Goal: Task Accomplishment & Management: Use online tool/utility

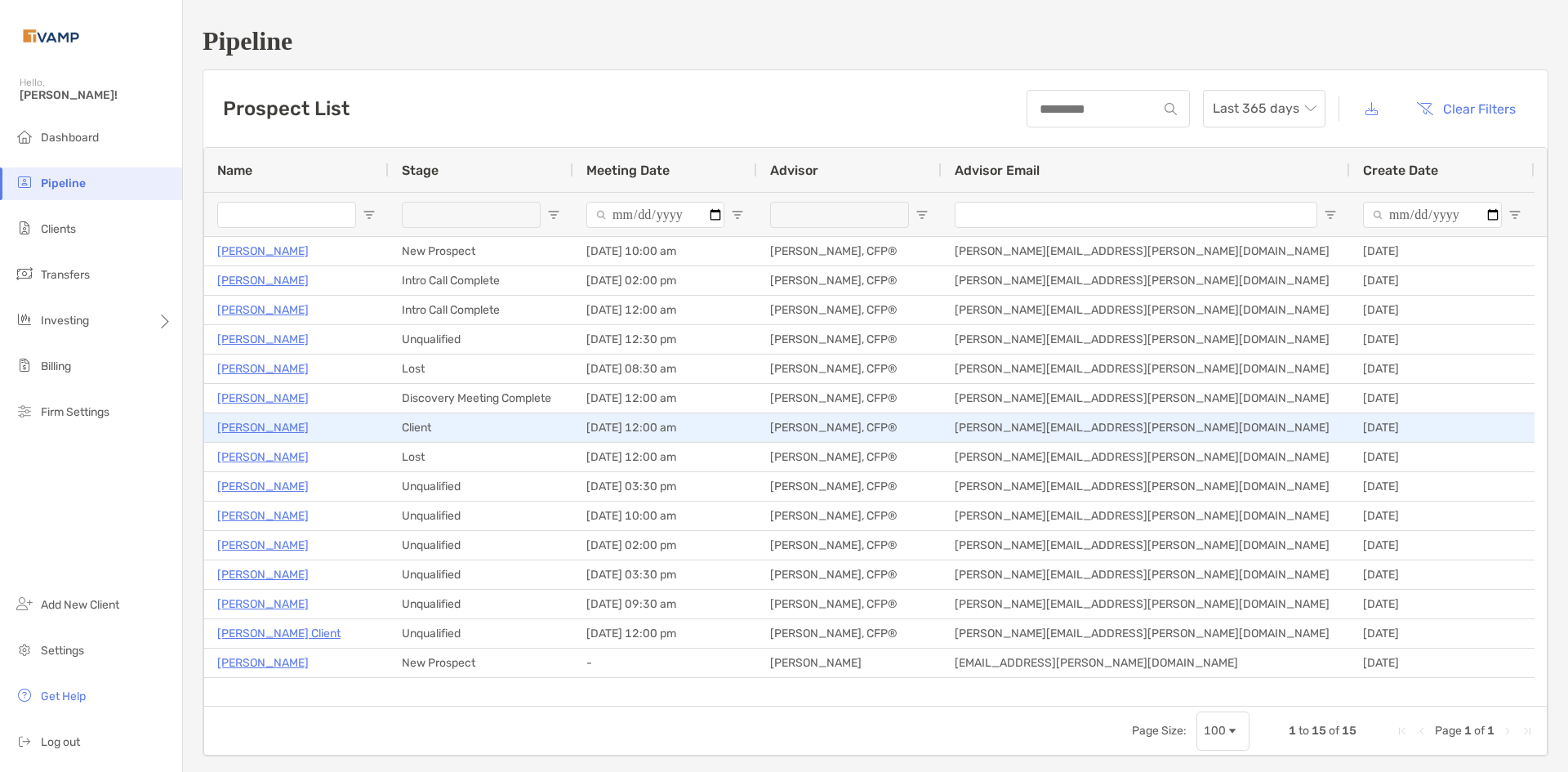
click at [262, 425] on p "[PERSON_NAME]" at bounding box center [262, 427] width 91 height 20
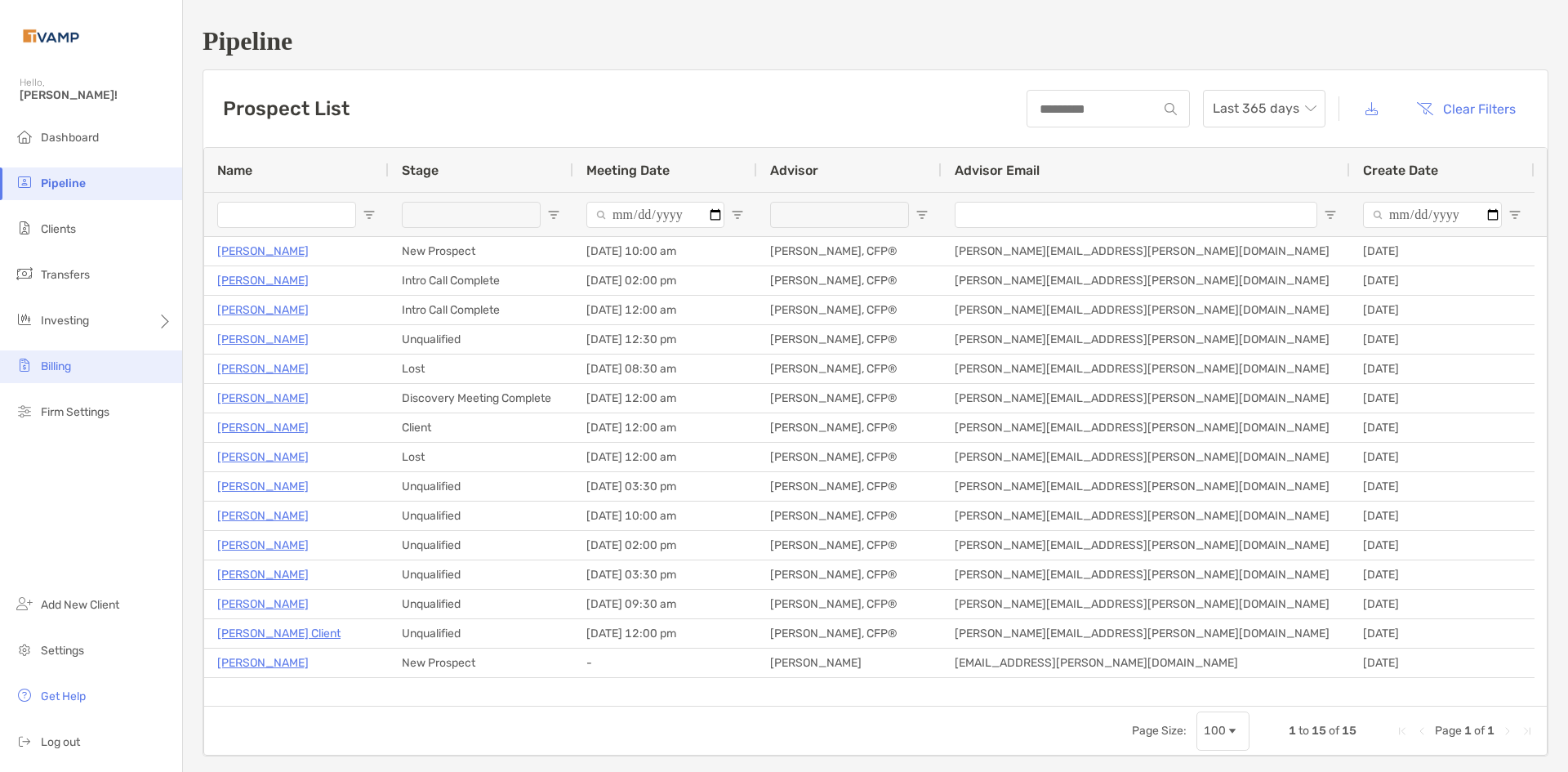
click at [58, 377] on li "Billing" at bounding box center [91, 367] width 182 height 32
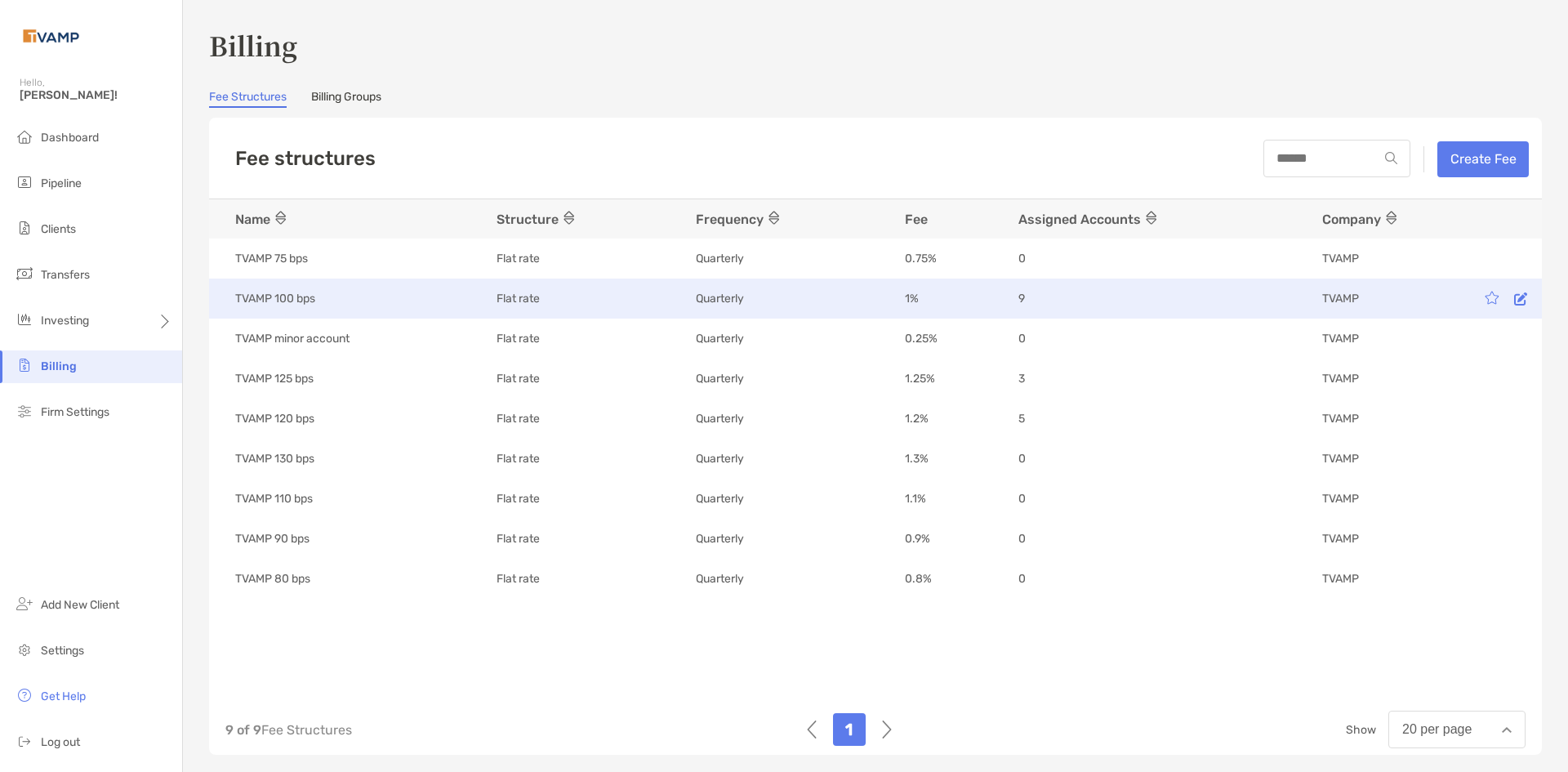
click at [282, 300] on p "TVAMP 100 bps" at bounding box center [275, 299] width 80 height 20
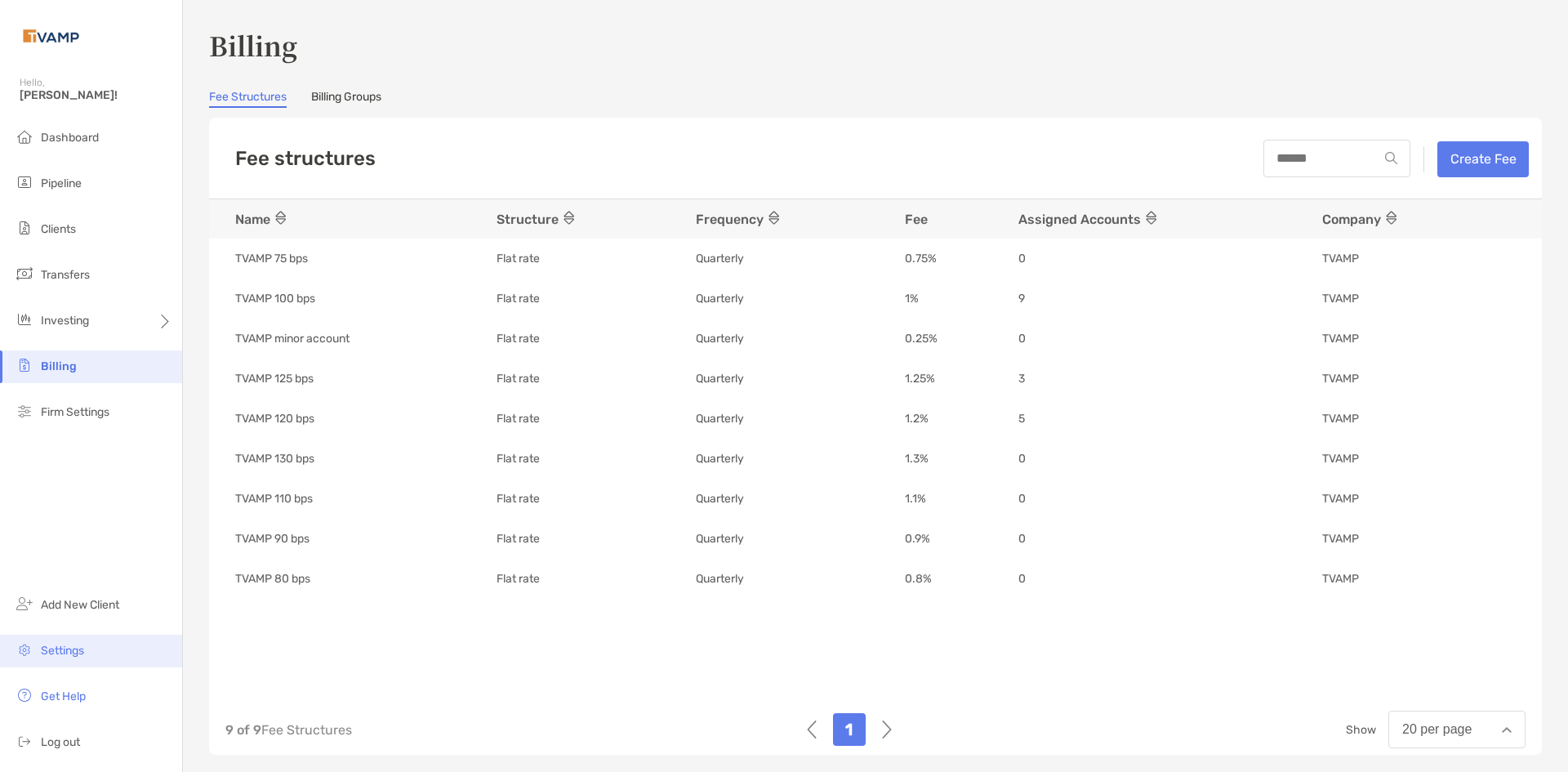
click at [75, 655] on span "Settings" at bounding box center [62, 650] width 43 height 14
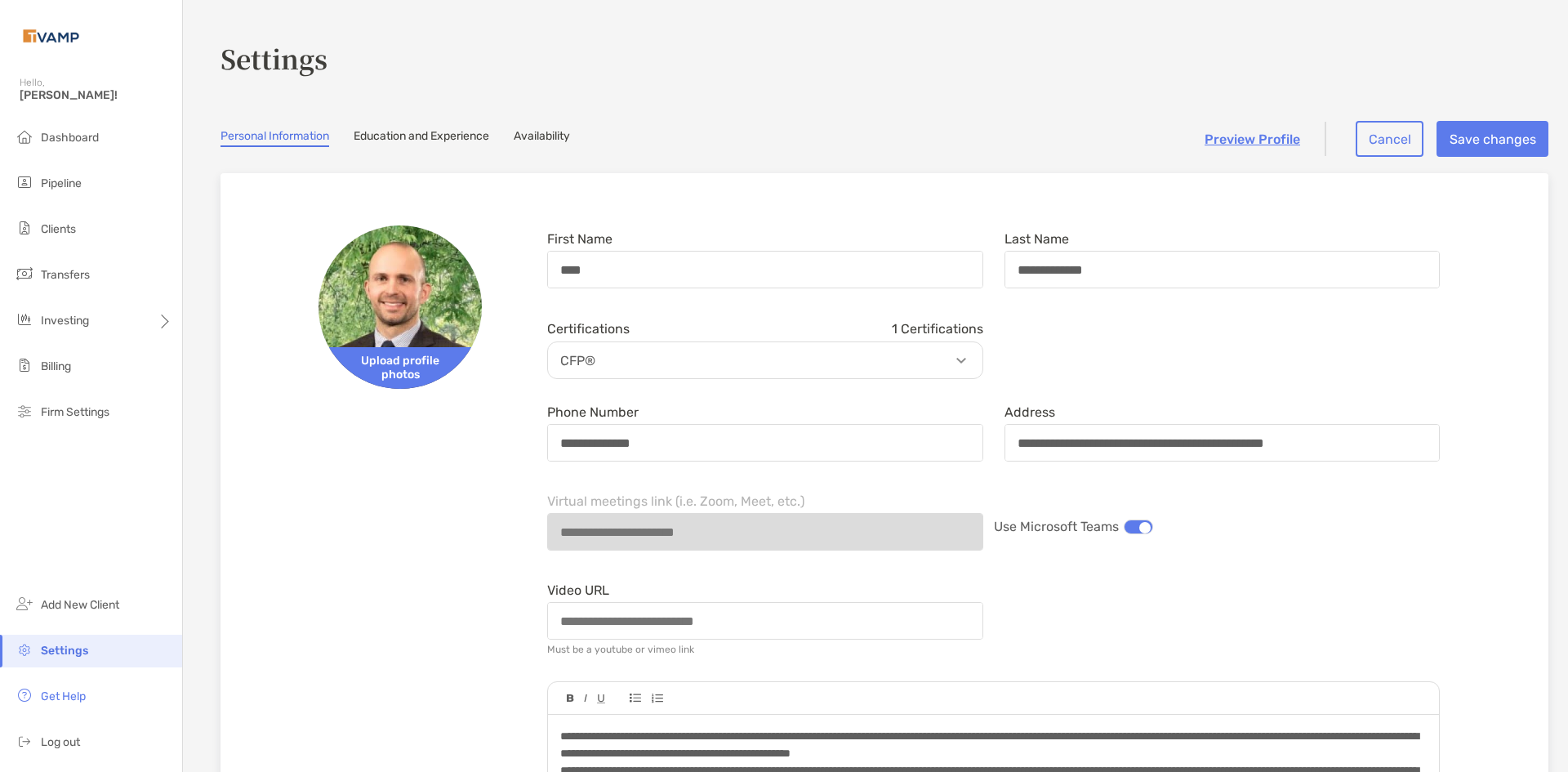
click at [476, 126] on section "**********" at bounding box center [875, 742] width 1385 height 1485
click at [439, 133] on link "Education and Experience" at bounding box center [421, 138] width 135 height 18
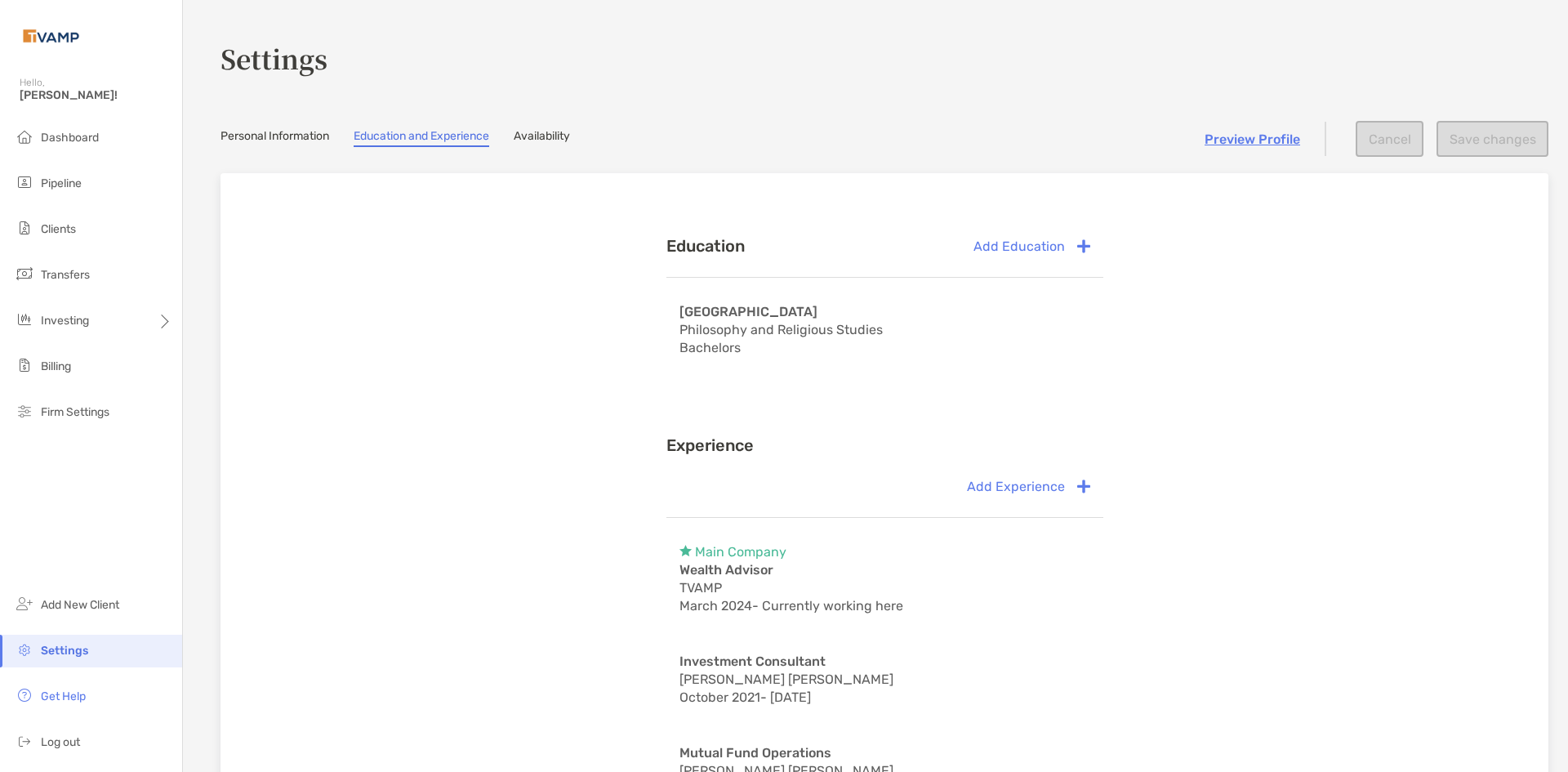
click at [558, 138] on link "Availability" at bounding box center [542, 138] width 56 height 18
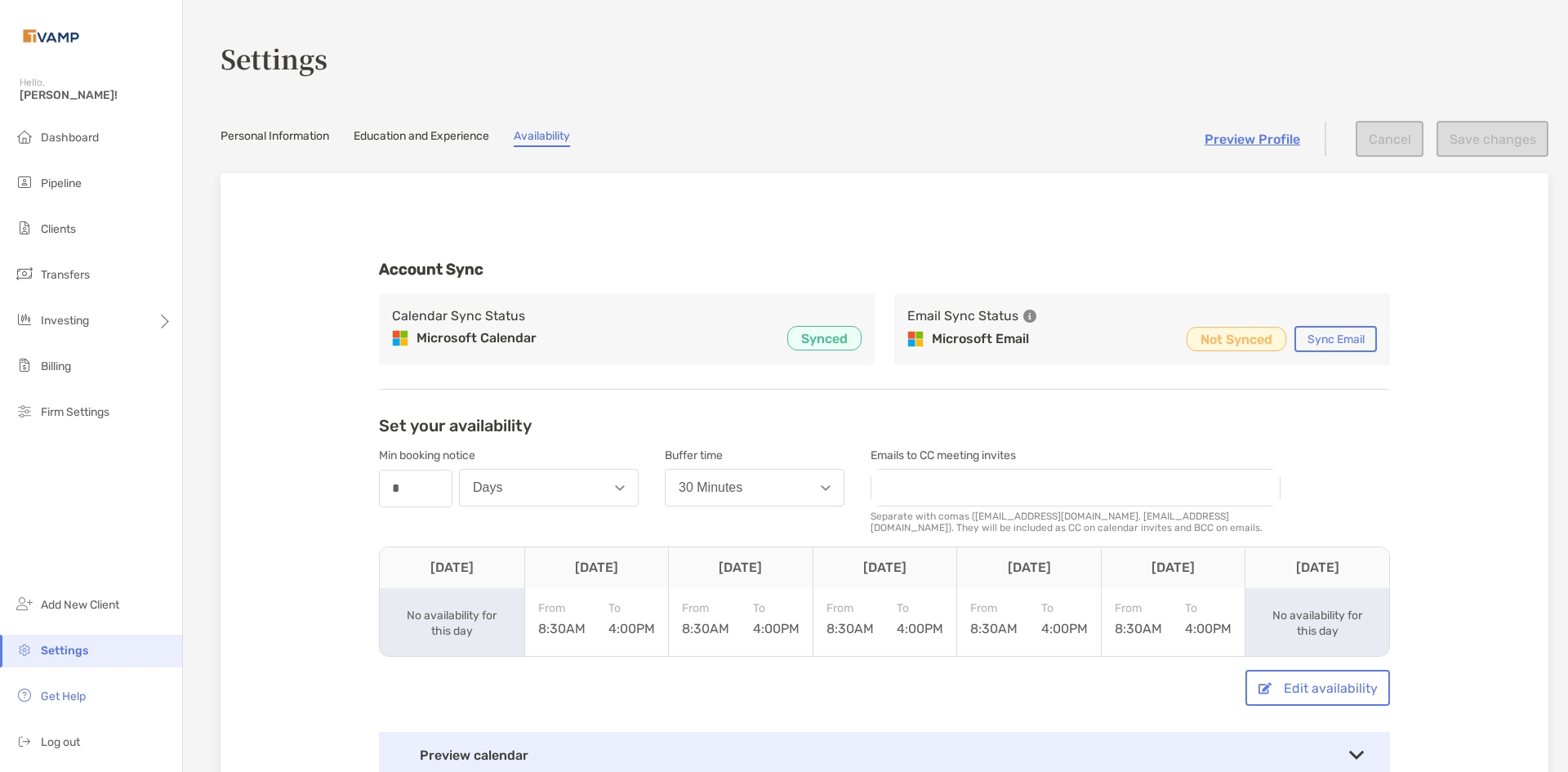
click at [265, 139] on link "Personal Information" at bounding box center [275, 138] width 109 height 18
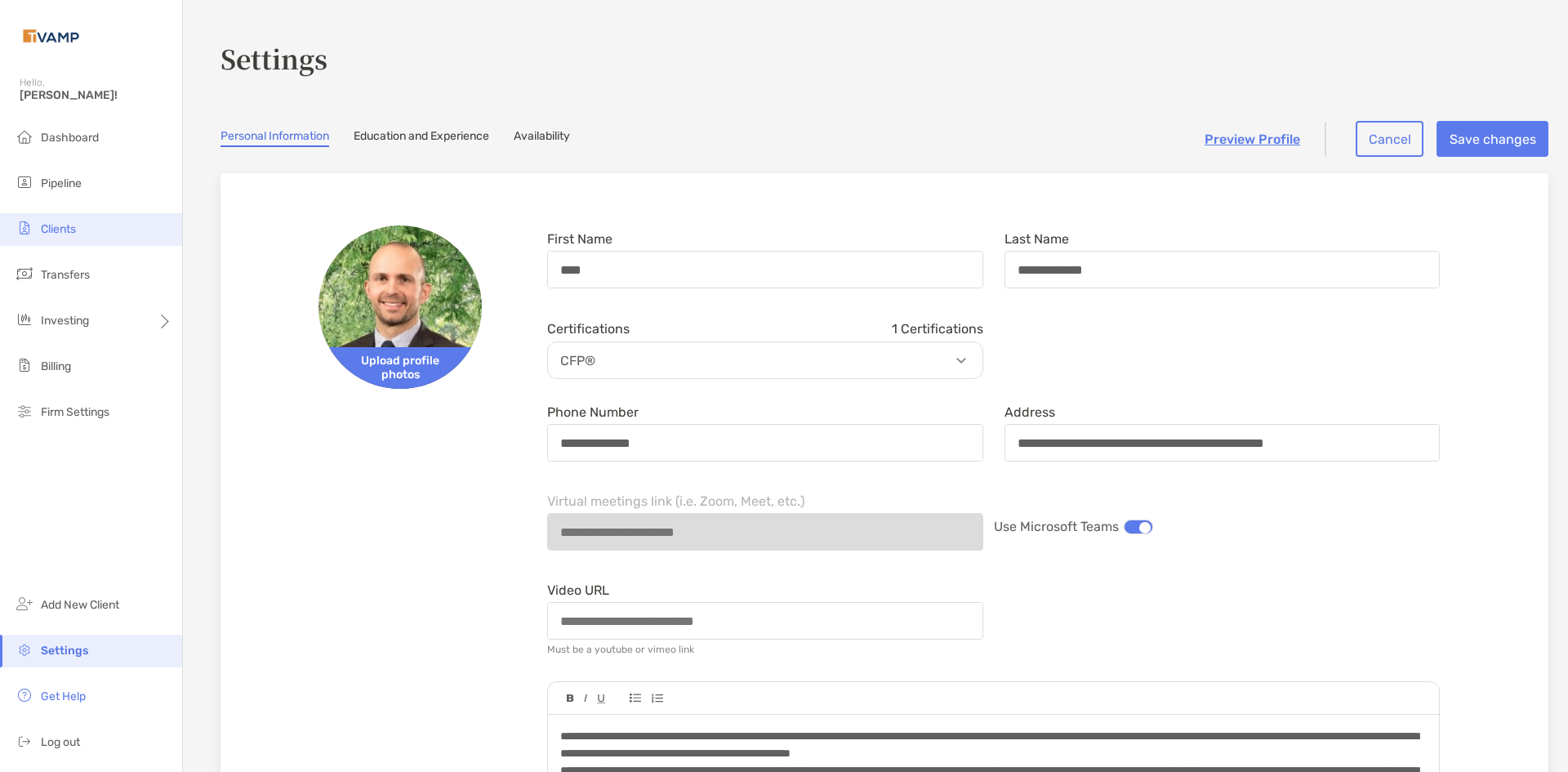
click at [79, 222] on li "Clients" at bounding box center [91, 229] width 182 height 32
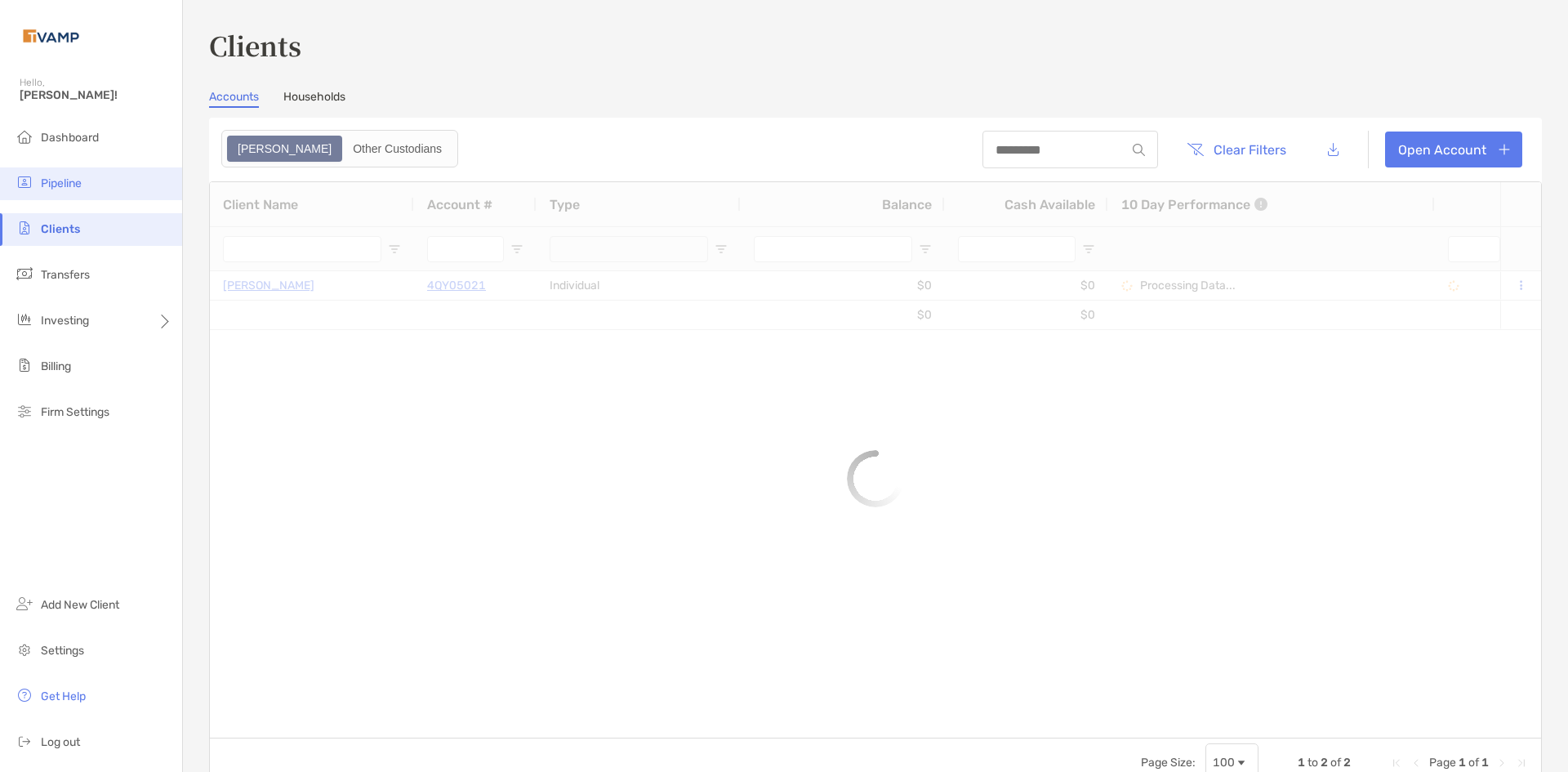
type input "***"
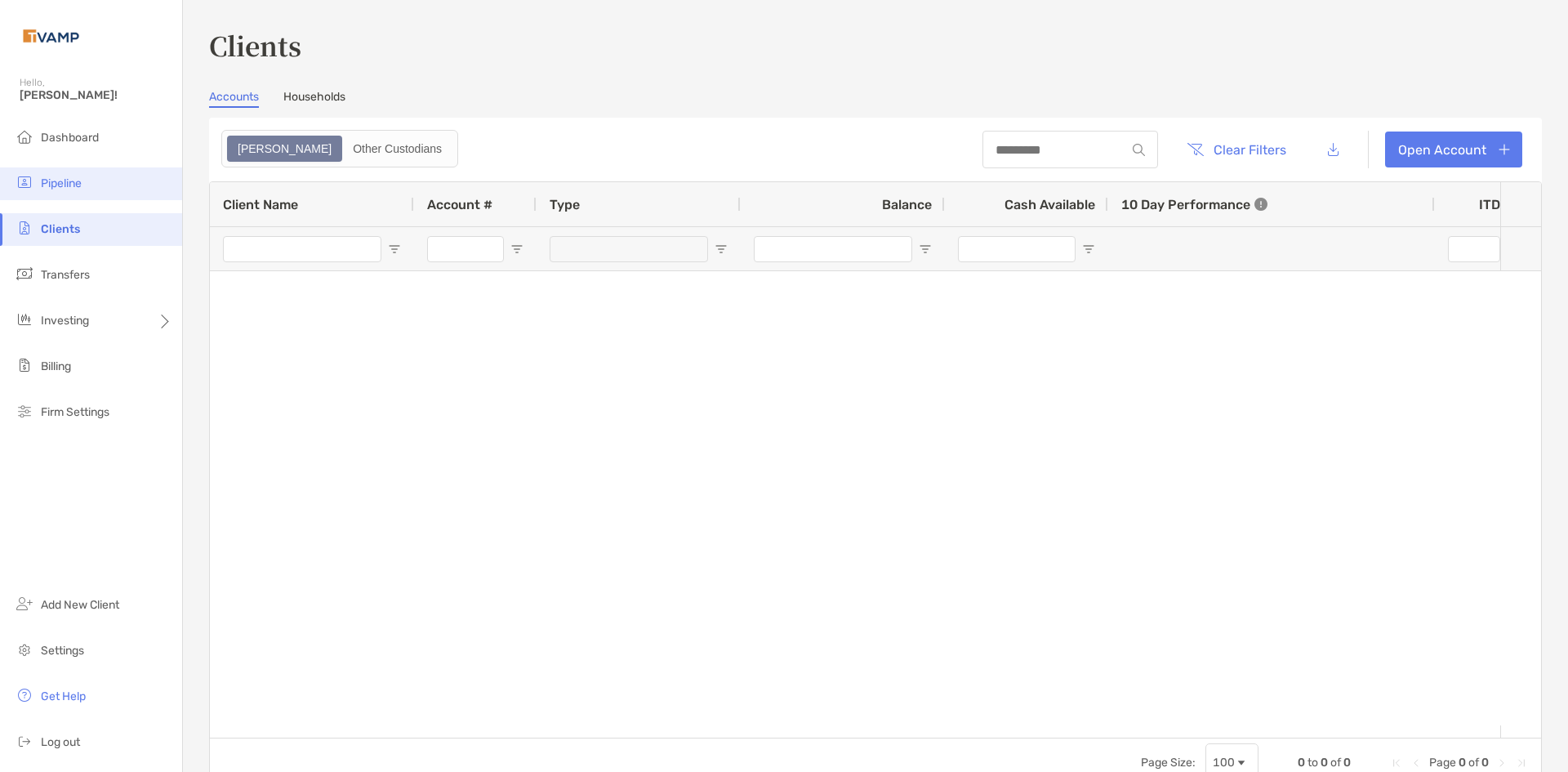
click at [94, 181] on li "Pipeline" at bounding box center [91, 184] width 182 height 32
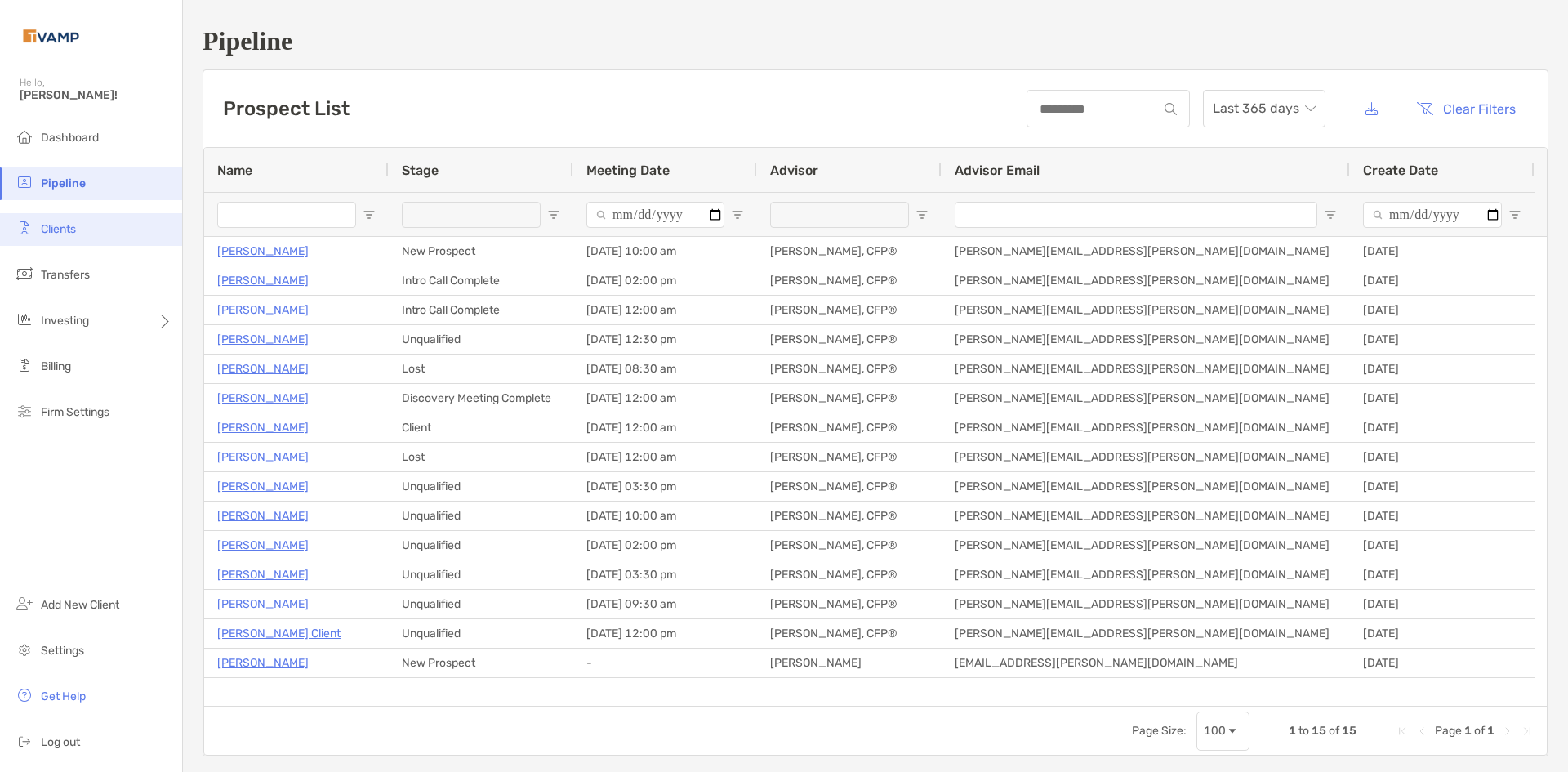
click at [94, 226] on li "Clients" at bounding box center [91, 229] width 182 height 32
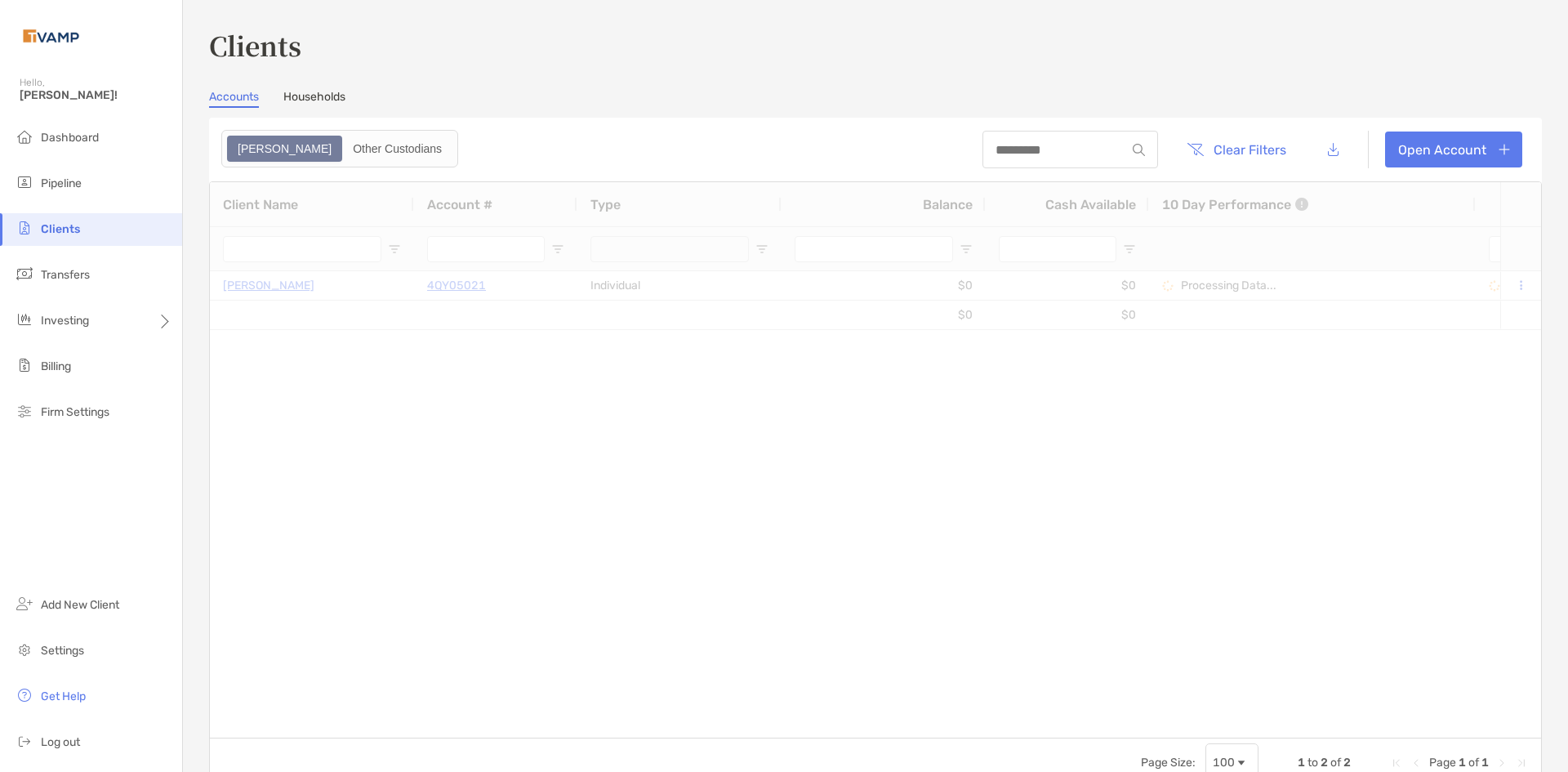
type input "***"
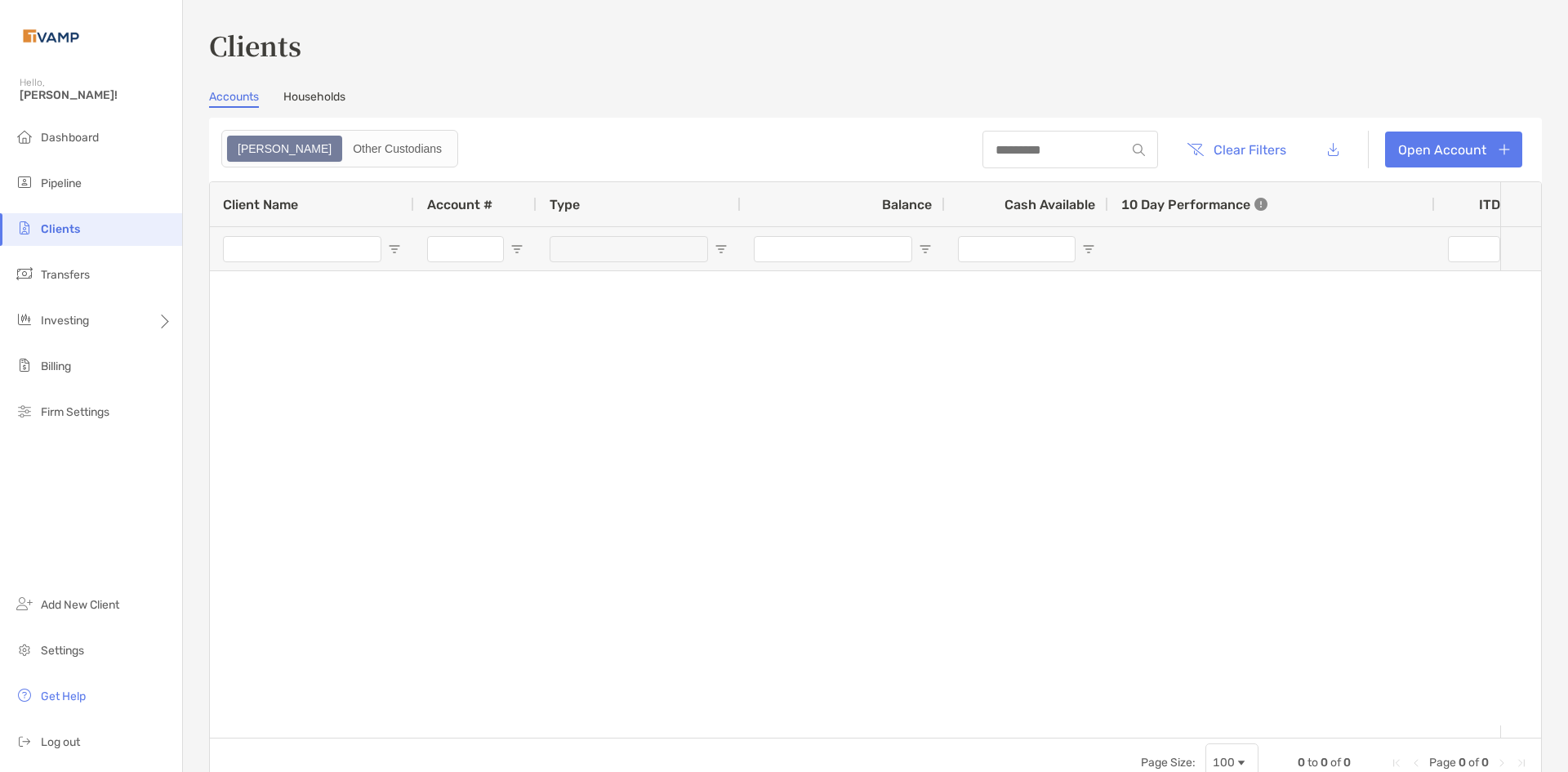
click at [312, 96] on link "Households" at bounding box center [314, 99] width 62 height 18
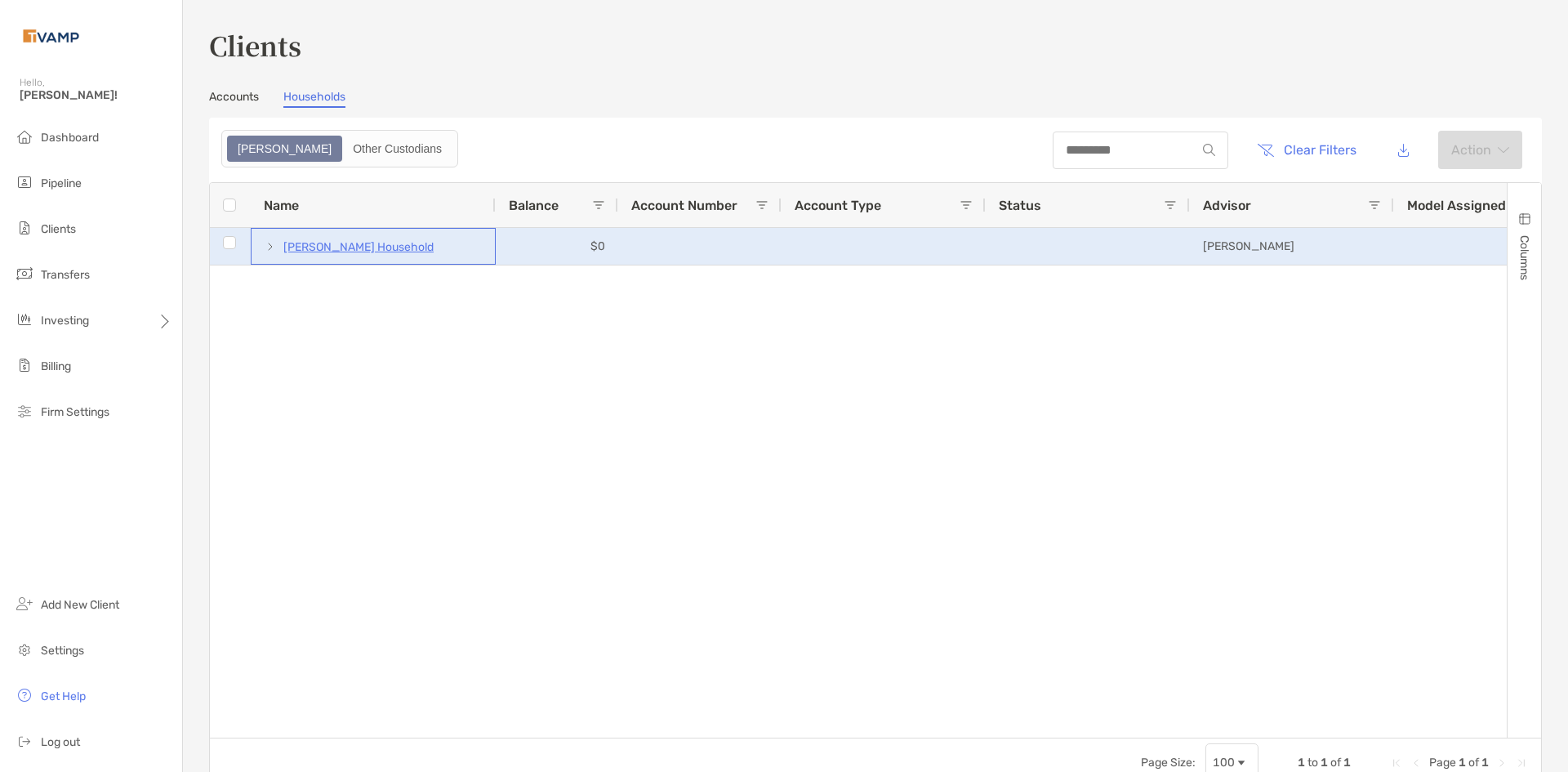
click at [272, 249] on span at bounding box center [270, 246] width 13 height 13
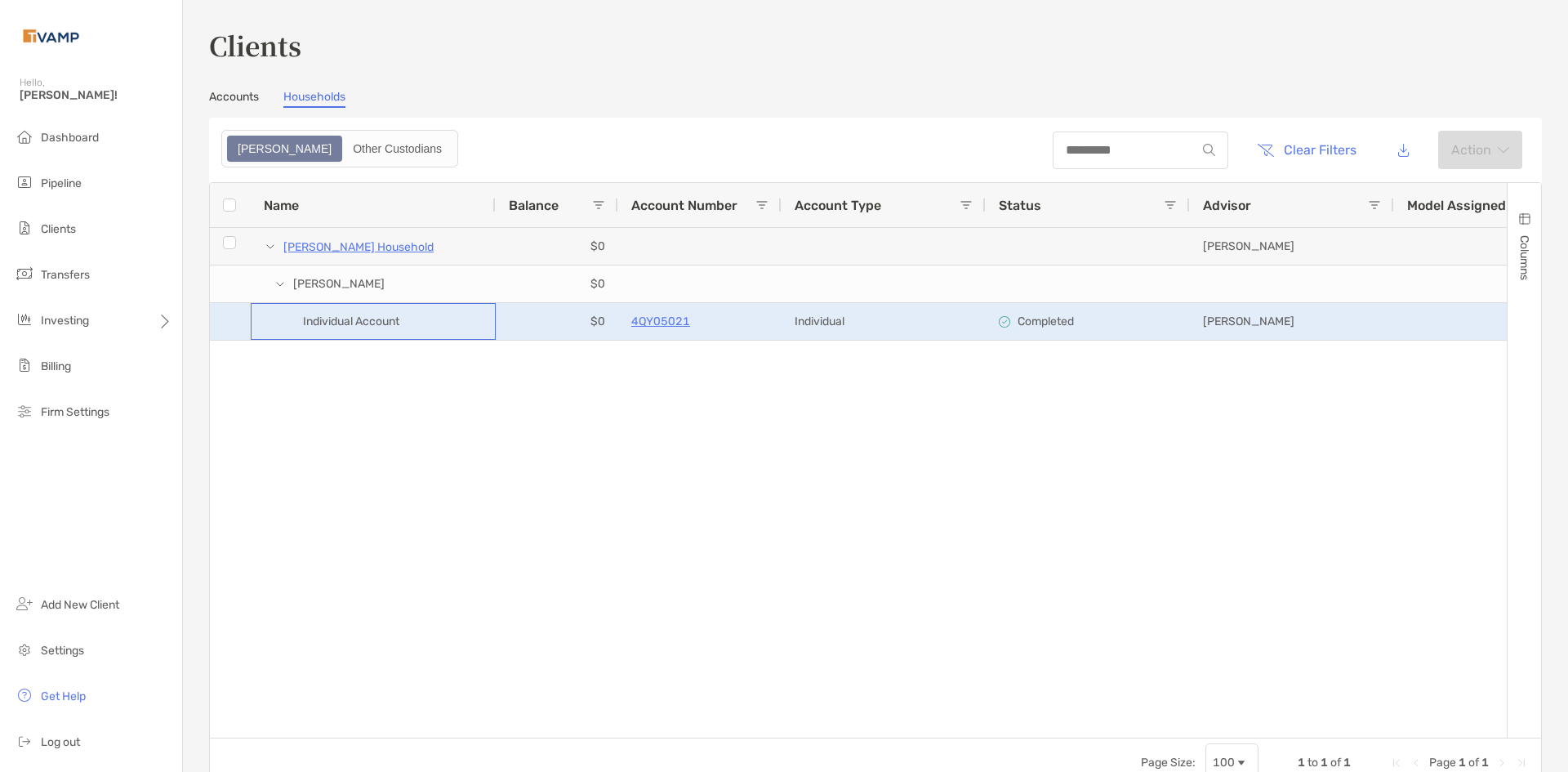
click at [371, 326] on span "Individual Account" at bounding box center [351, 322] width 96 height 27
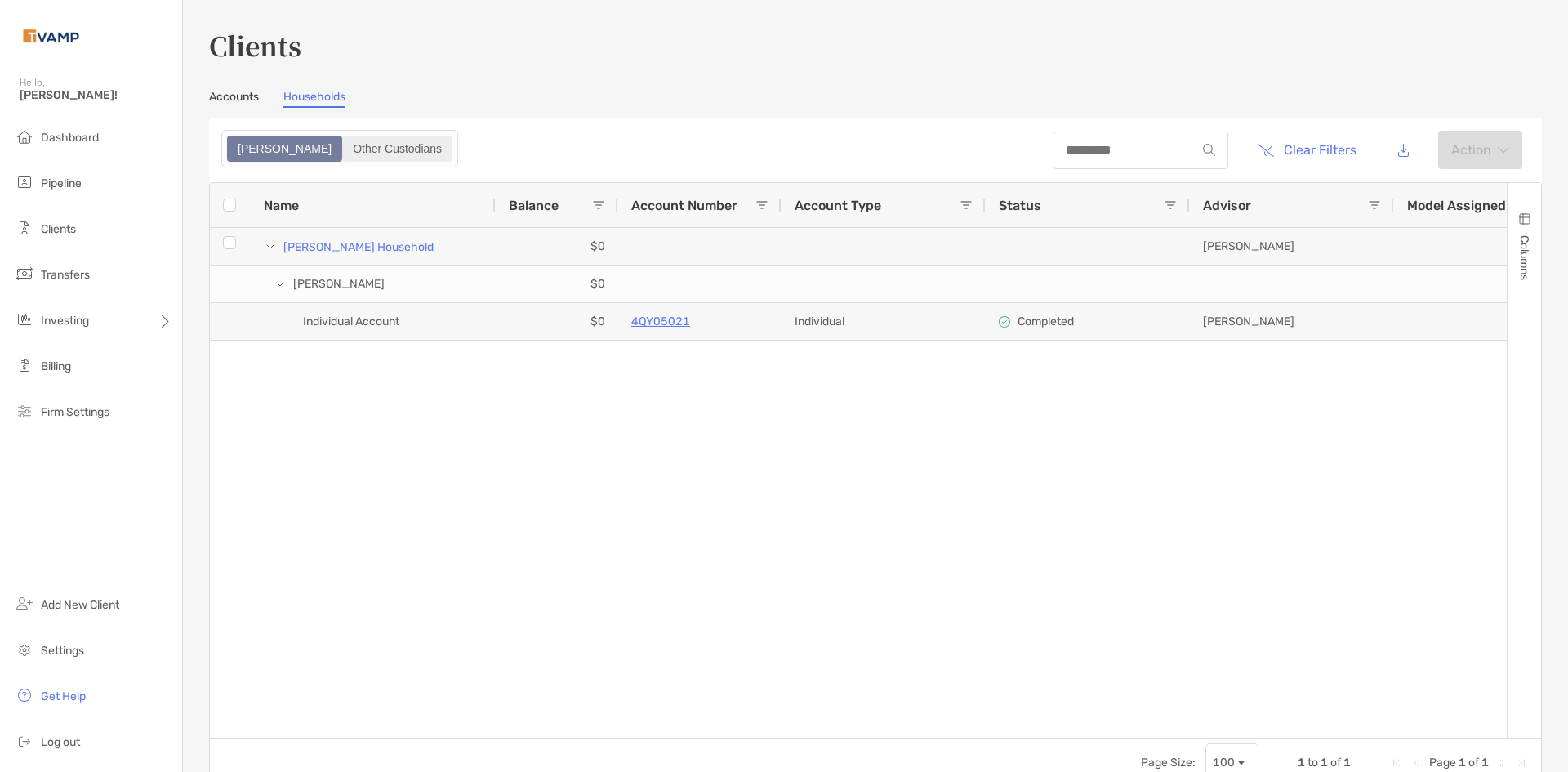
click at [344, 147] on div "Other Custodians" at bounding box center [397, 148] width 107 height 23
click at [231, 102] on link "Accounts" at bounding box center [234, 99] width 50 height 18
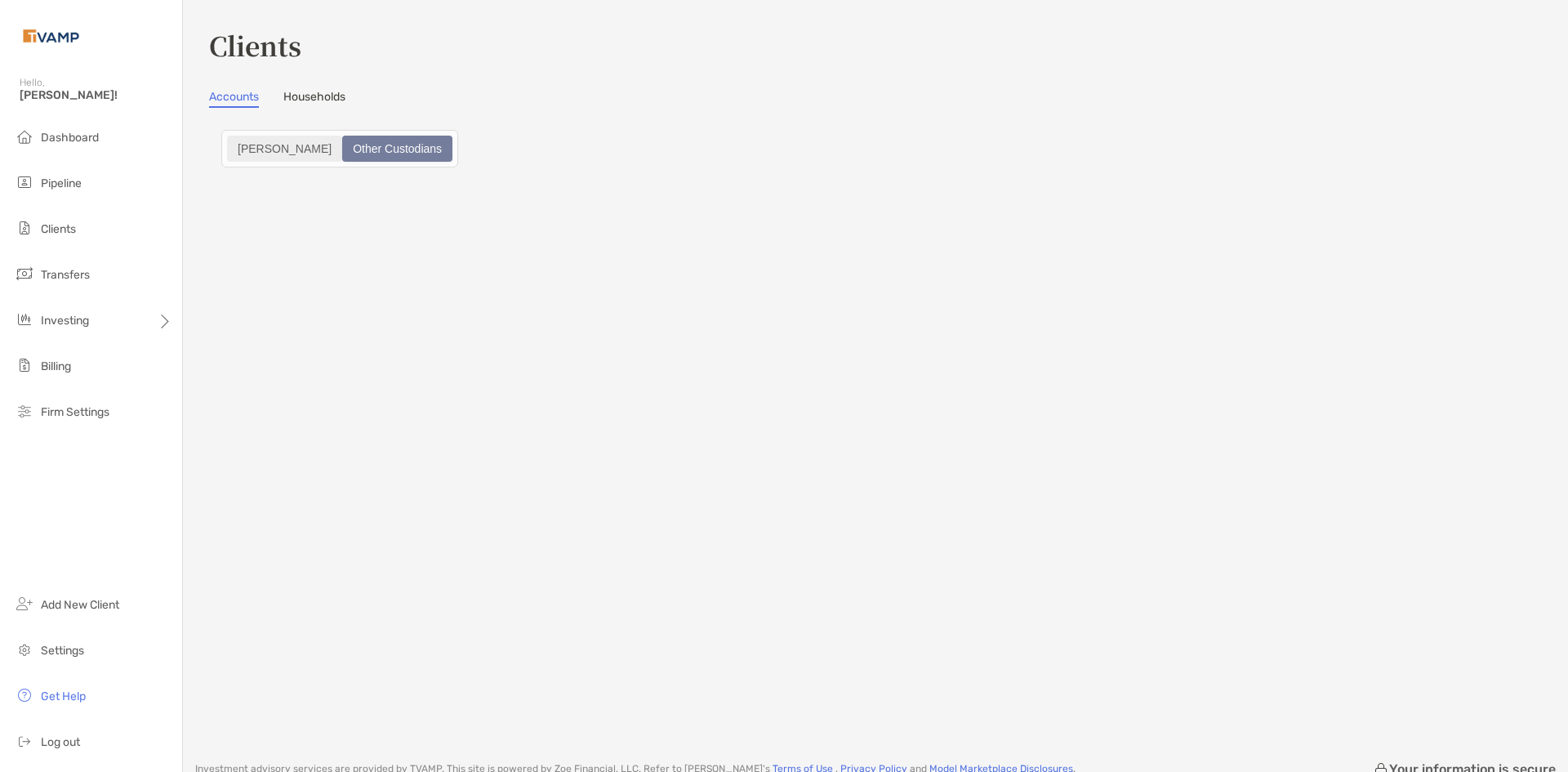
click at [254, 146] on div "Zoe" at bounding box center [284, 148] width 111 height 23
click at [246, 103] on link "Accounts" at bounding box center [234, 99] width 50 height 18
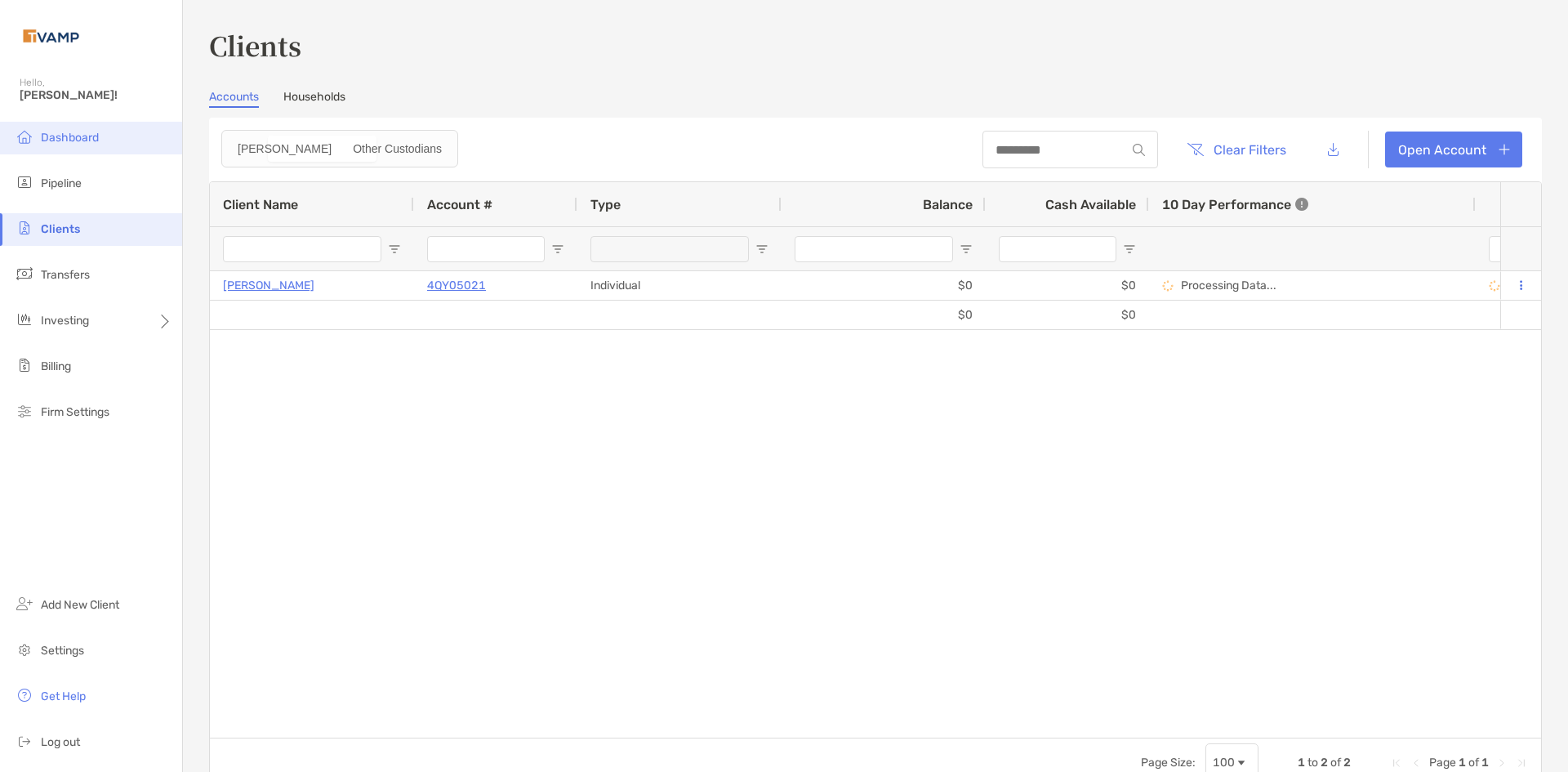
type input "***"
click at [123, 145] on li "Dashboard" at bounding box center [91, 138] width 182 height 32
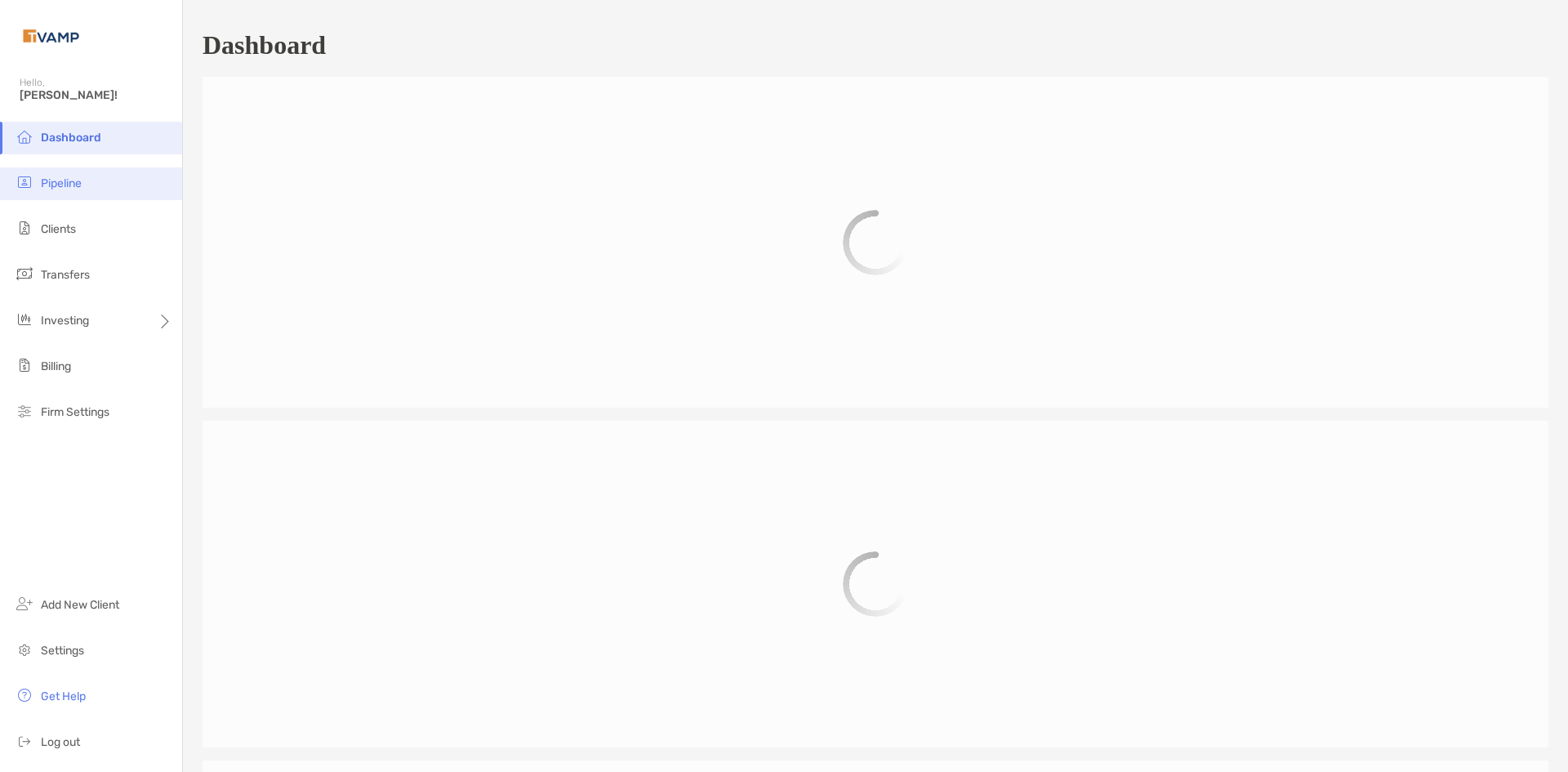
click at [113, 183] on li "Pipeline" at bounding box center [91, 184] width 182 height 32
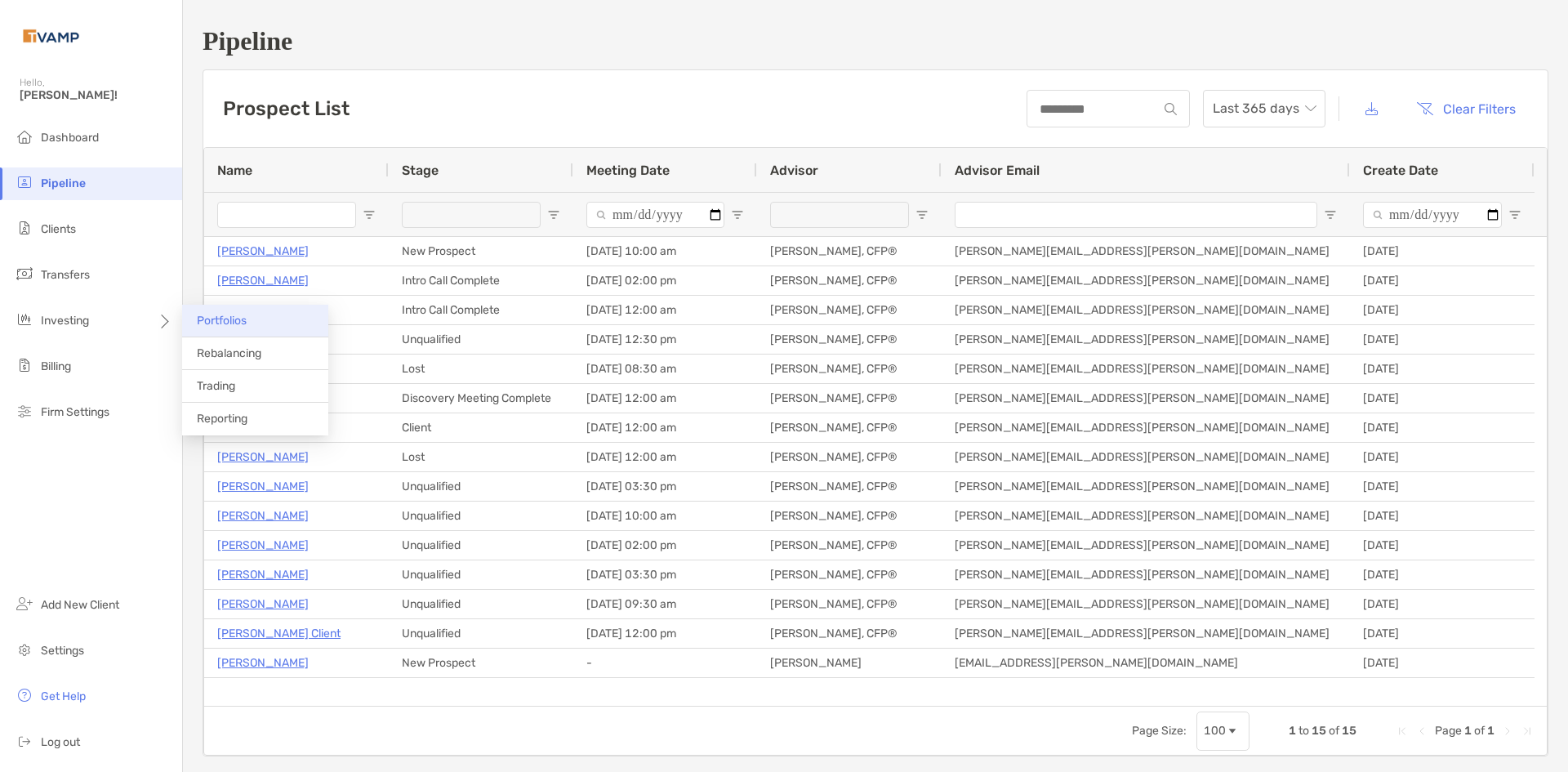
click at [248, 320] on li "Portfolios" at bounding box center [255, 321] width 146 height 32
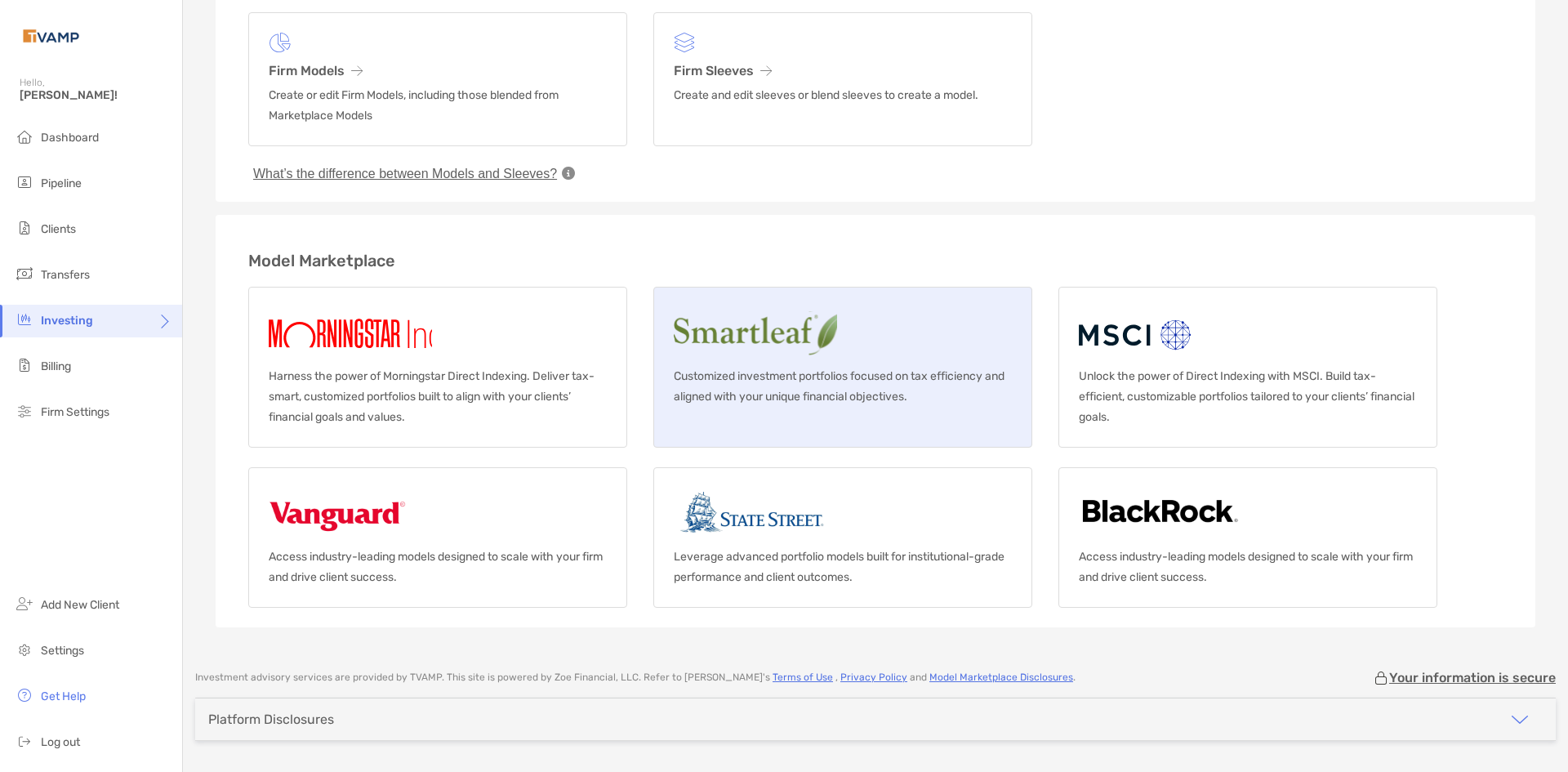
scroll to position [164, 0]
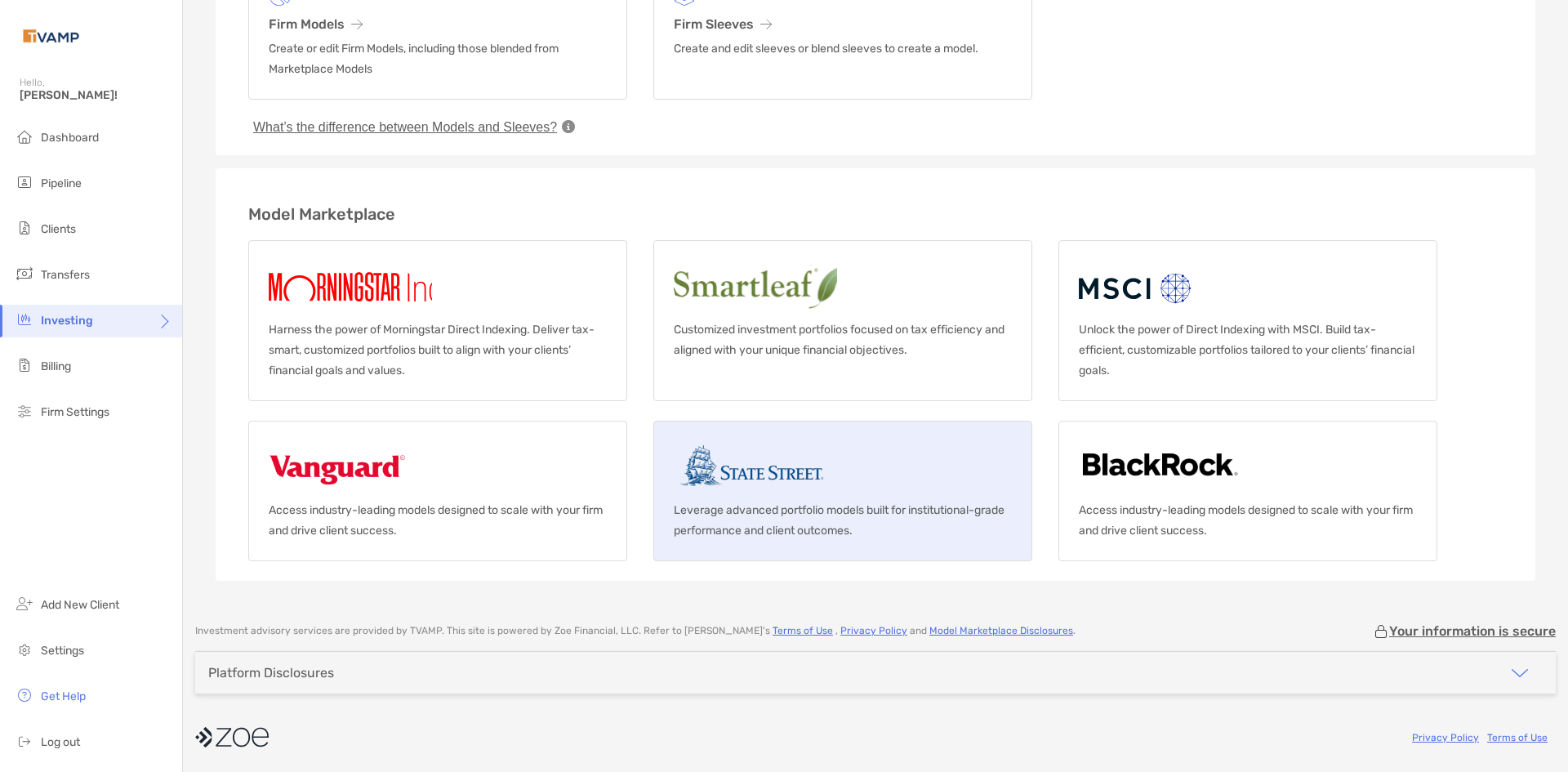
click at [911, 482] on link "Leverage advanced portfolio models built for institutional-grade performance an…" at bounding box center [842, 490] width 379 height 140
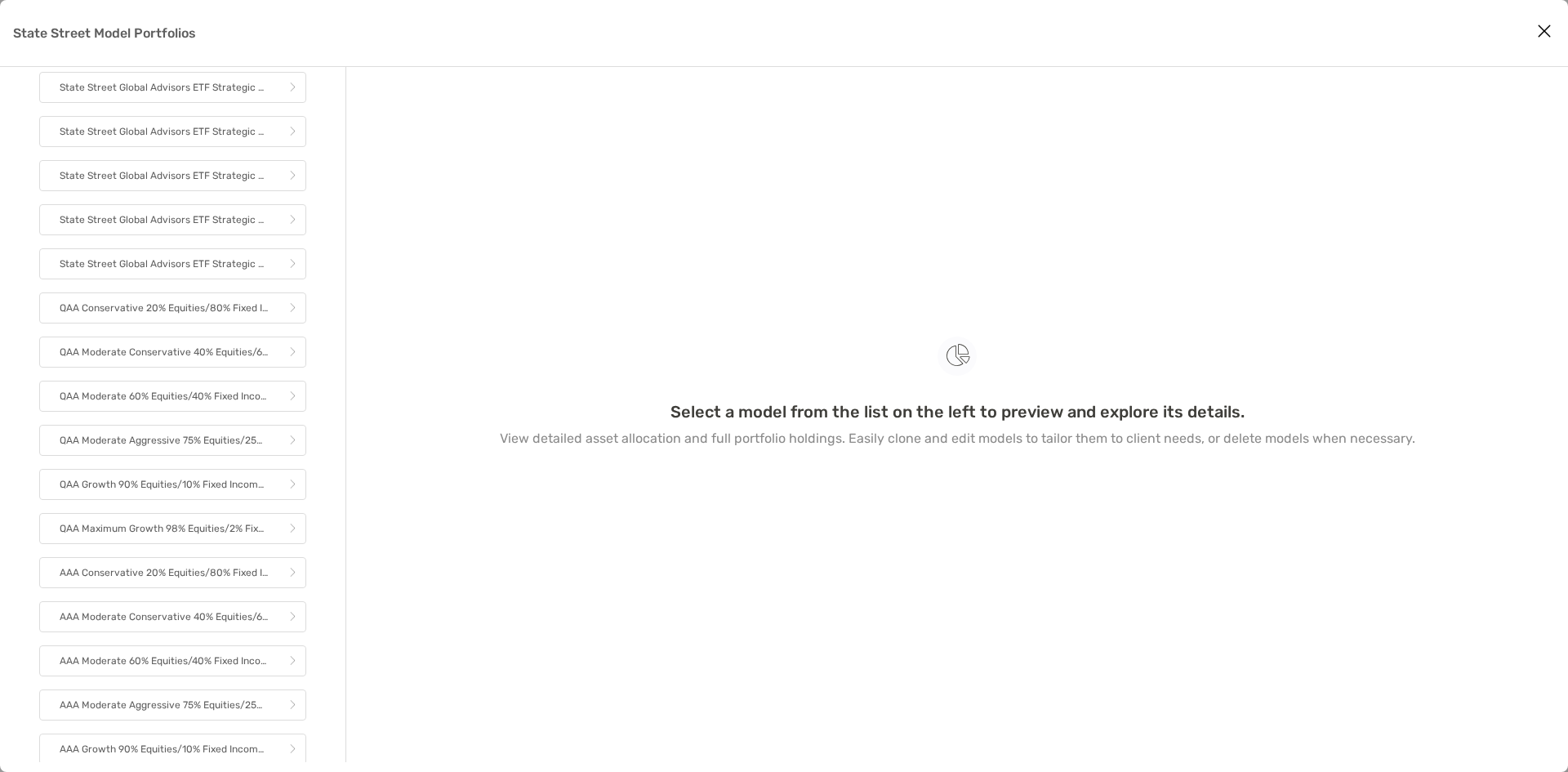
scroll to position [156, 0]
click at [135, 745] on p "AAA Maximum Growth 98% Equities/2% Fixed Income Multi-Manager" at bounding box center [163, 747] width 208 height 20
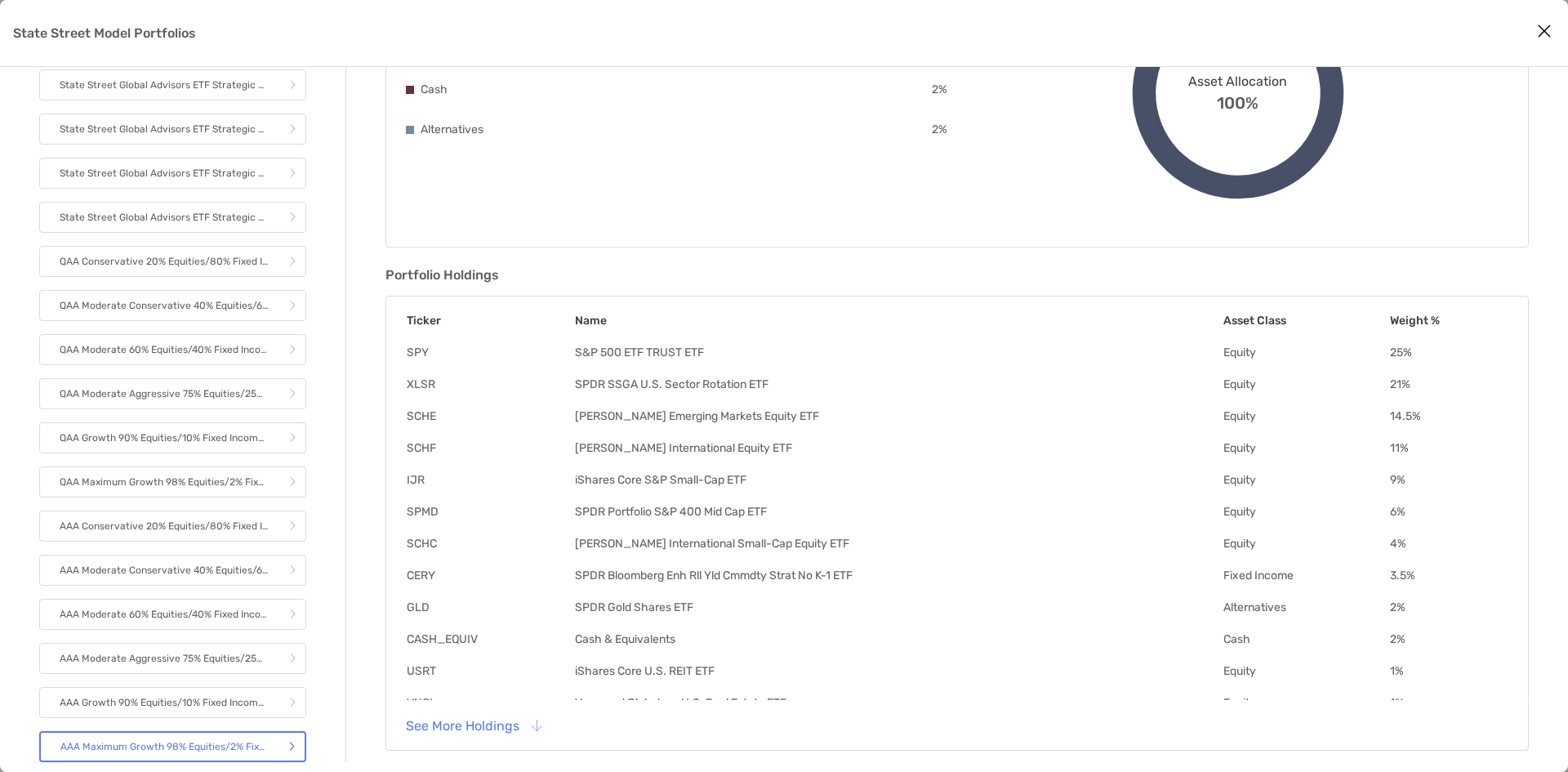
scroll to position [266, 0]
click at [536, 729] on button "See More Holdings" at bounding box center [473, 723] width 161 height 36
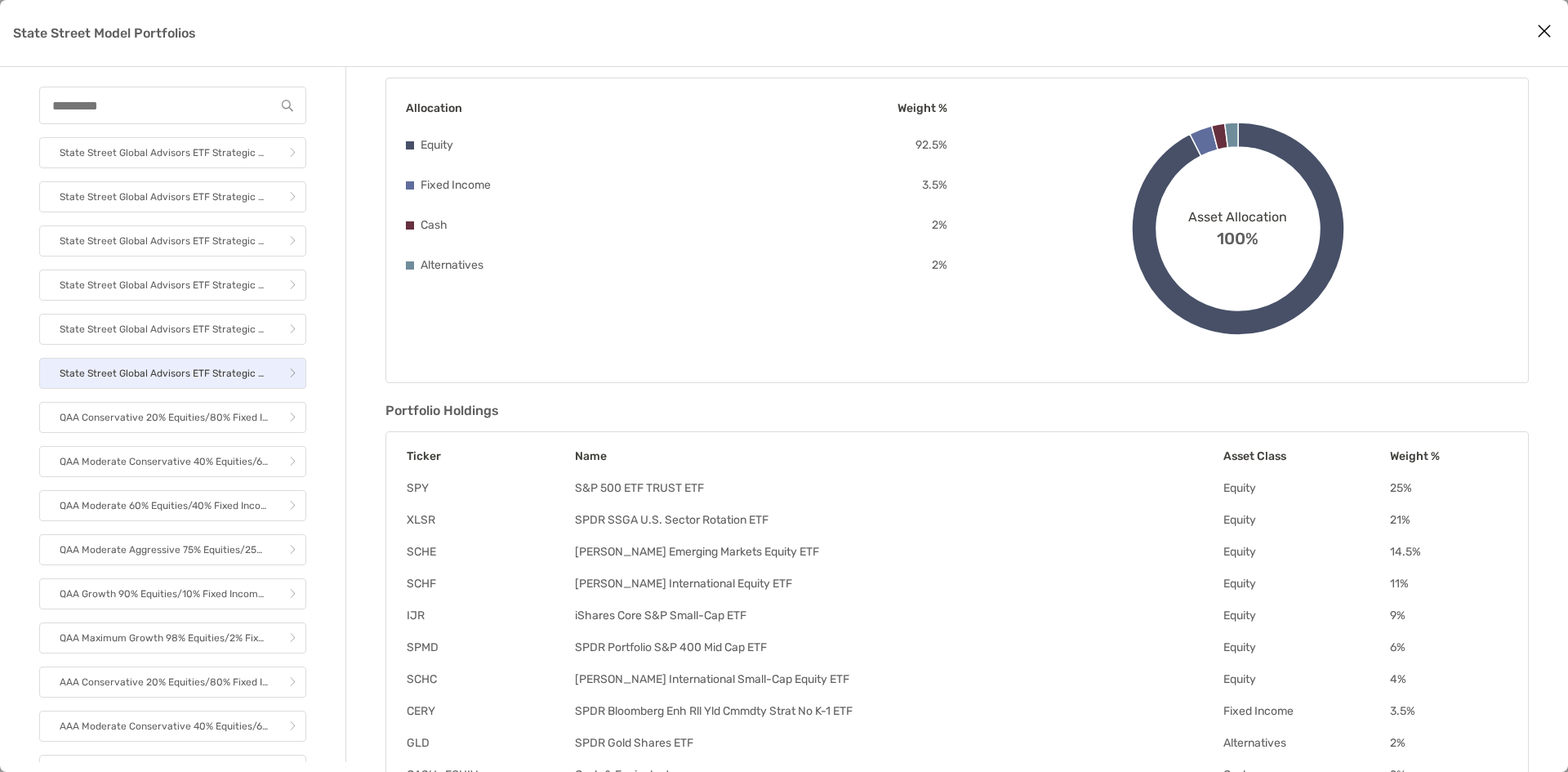
scroll to position [126, 0]
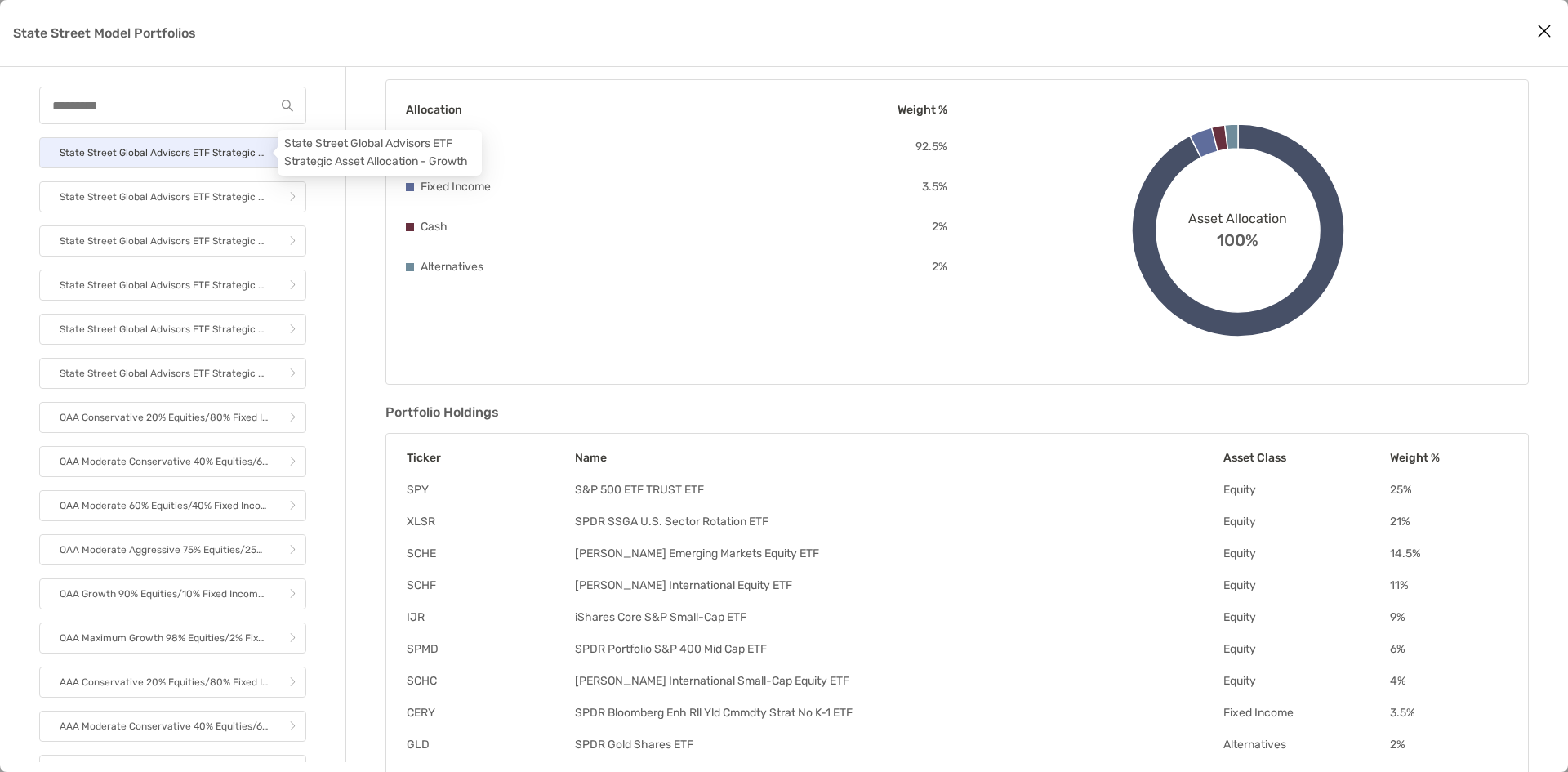
click at [193, 158] on p "State Street Global Advisors ETF Strategic Asset Allocation - Growth" at bounding box center [163, 153] width 208 height 20
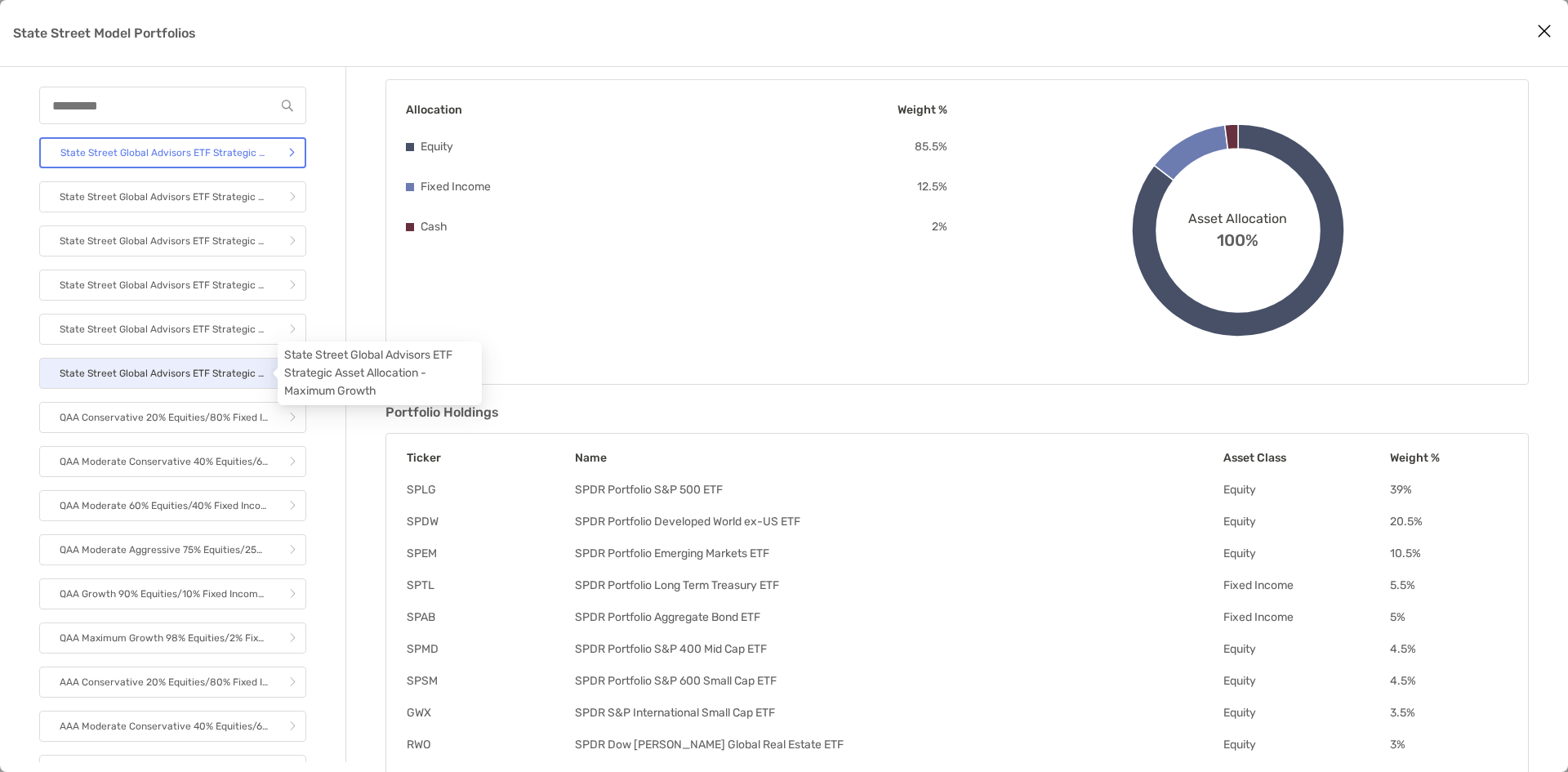
click at [190, 365] on p "State Street Global Advisors ETF Strategic Asset Allocation - Maximum Growth" at bounding box center [163, 374] width 208 height 20
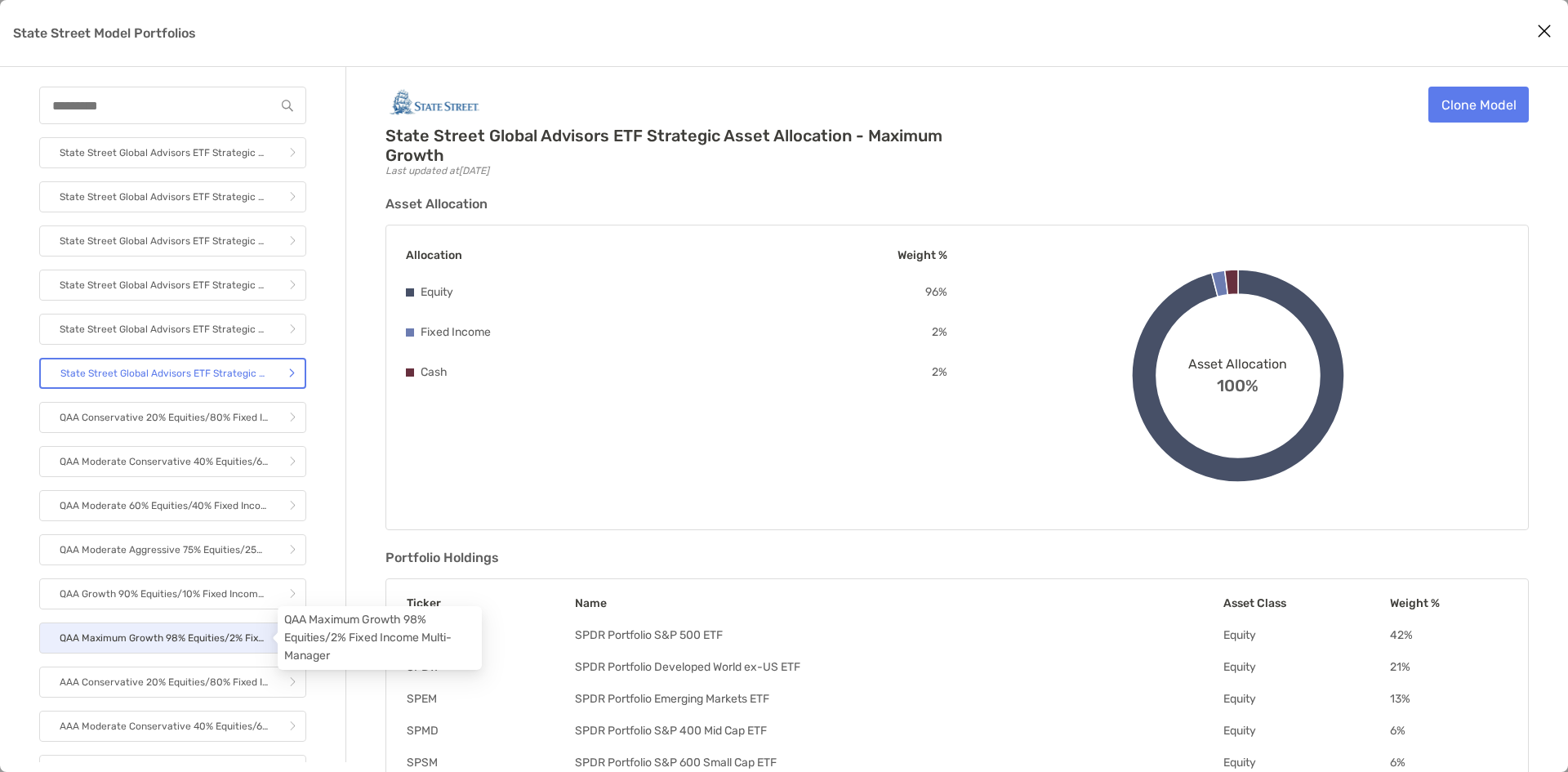
click at [197, 640] on p "QAA Maximum Growth 98% Equities/2% Fixed Income Multi-Manager" at bounding box center [163, 638] width 208 height 20
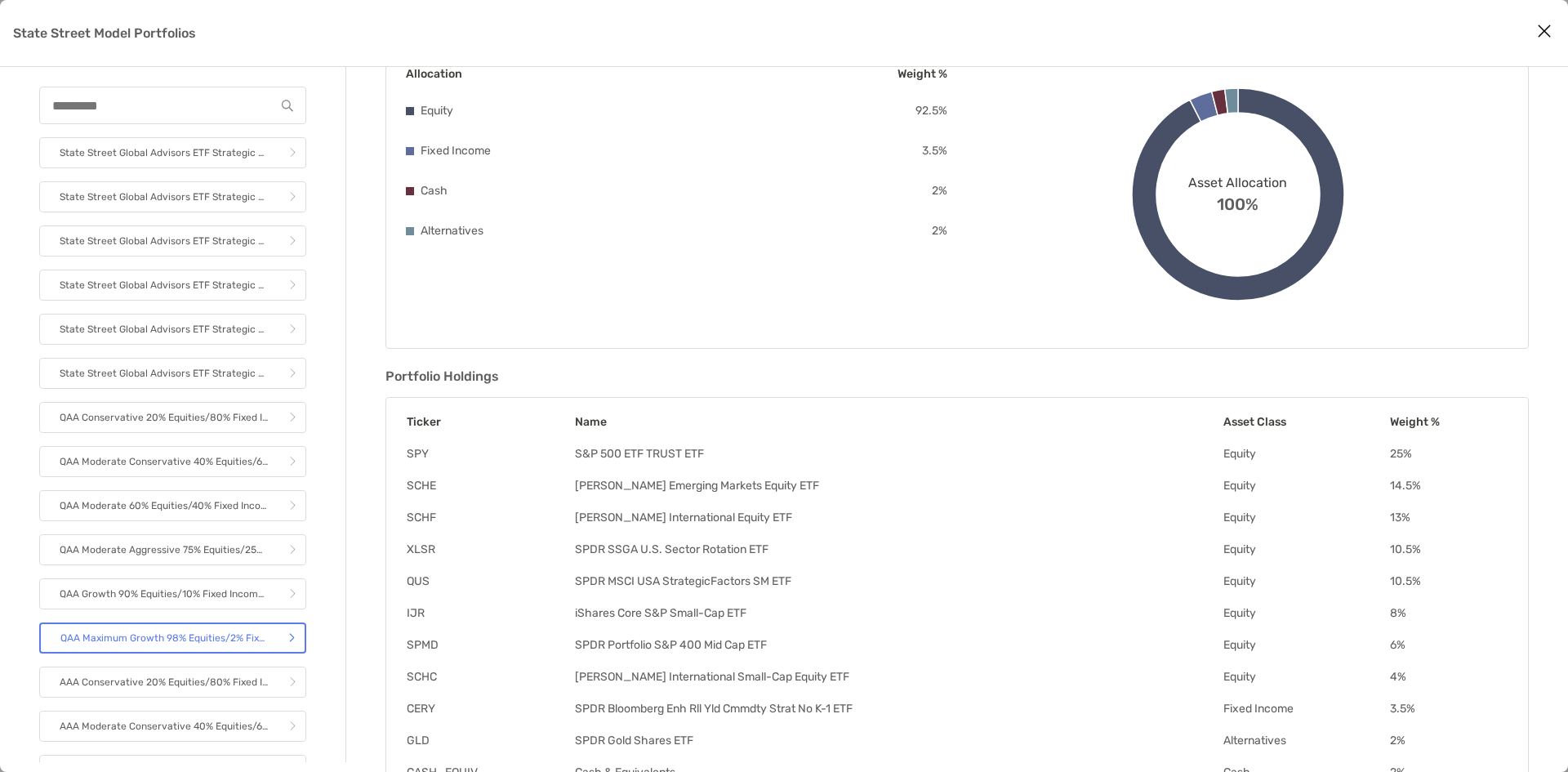
scroll to position [266, 0]
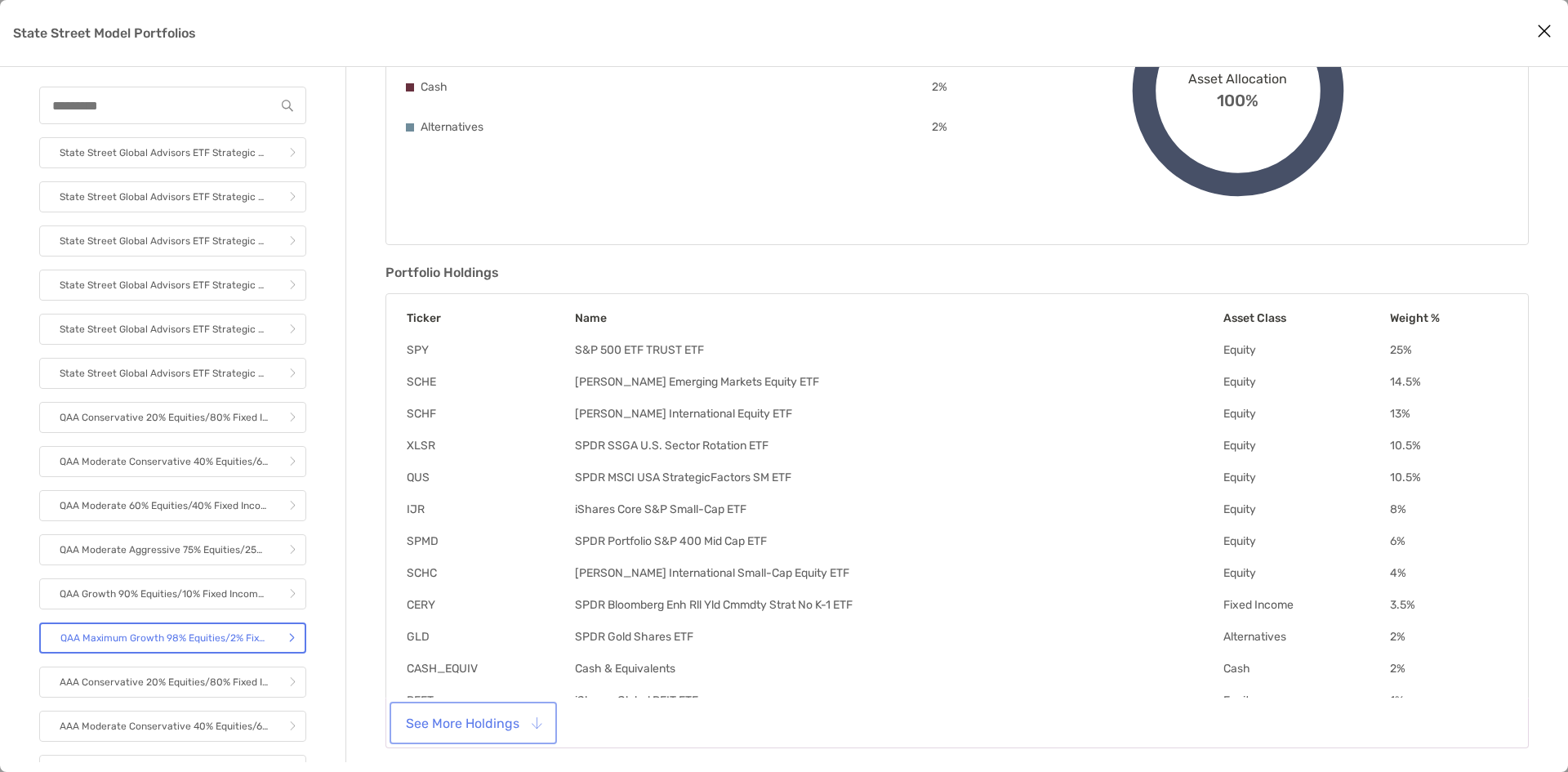
click at [493, 717] on button "See More Holdings" at bounding box center [473, 723] width 161 height 36
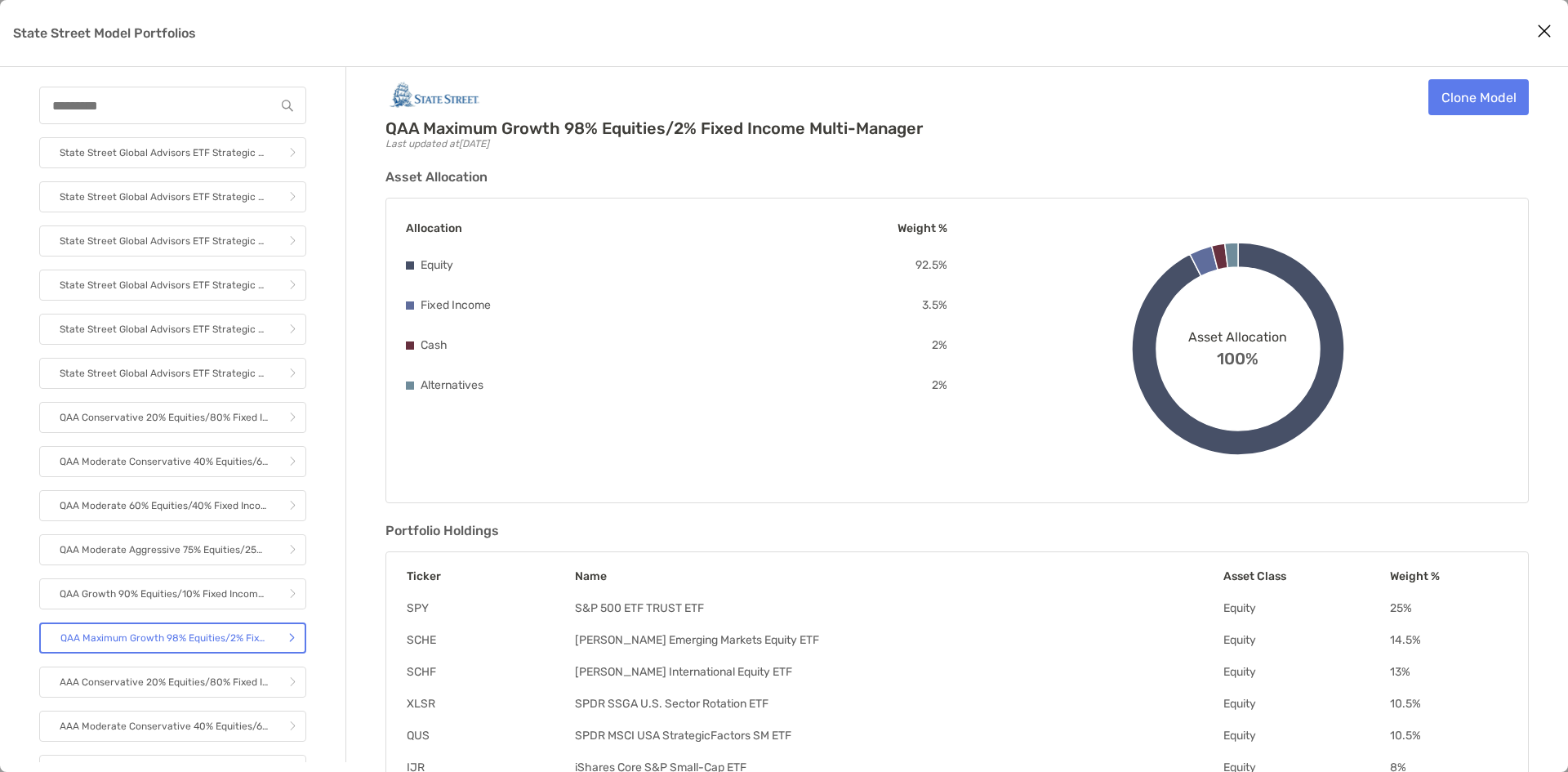
scroll to position [0, 0]
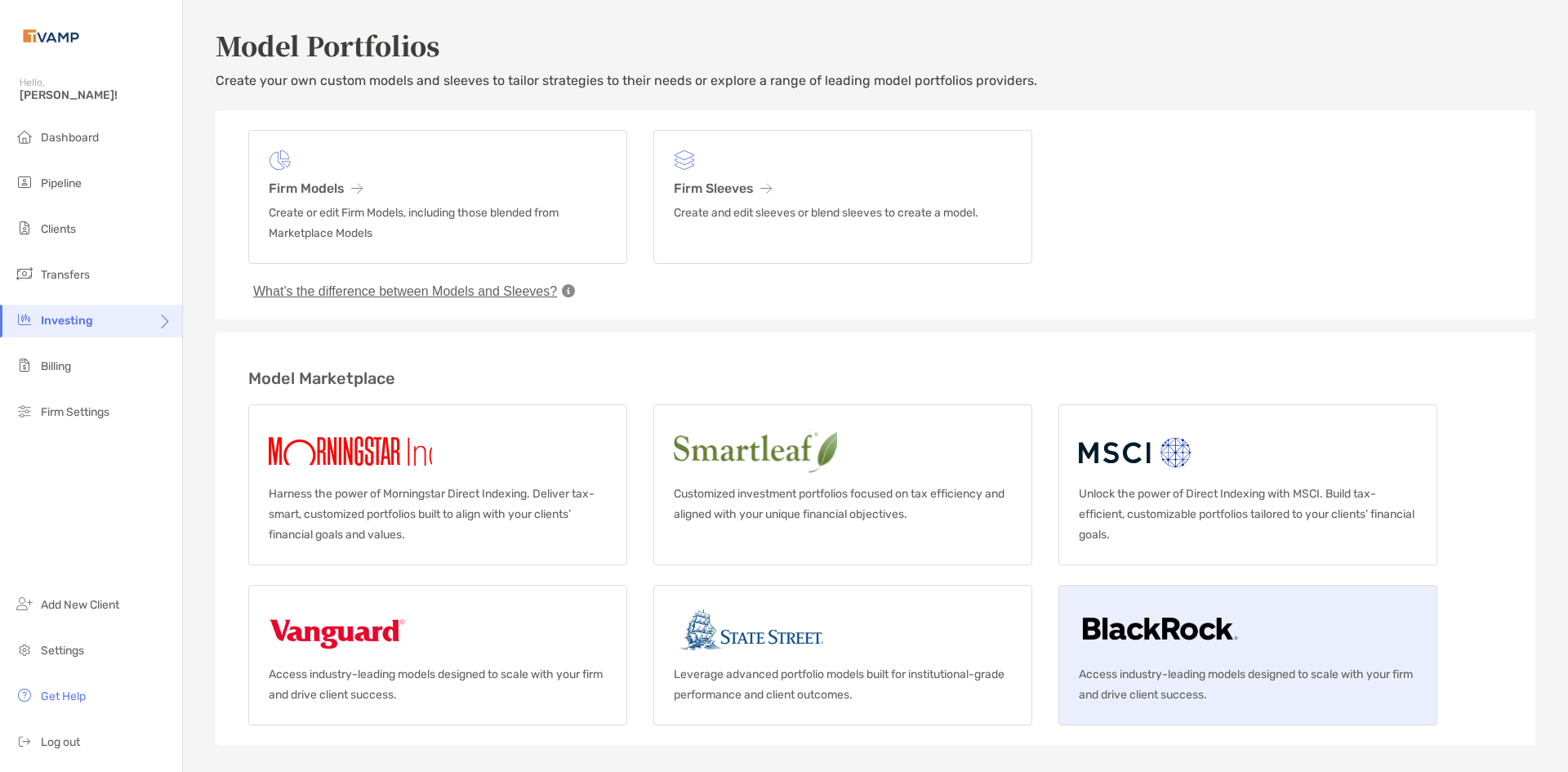
click at [1164, 658] on link "Access industry-leading models designed to scale with your firm and drive clien…" at bounding box center [1247, 655] width 379 height 140
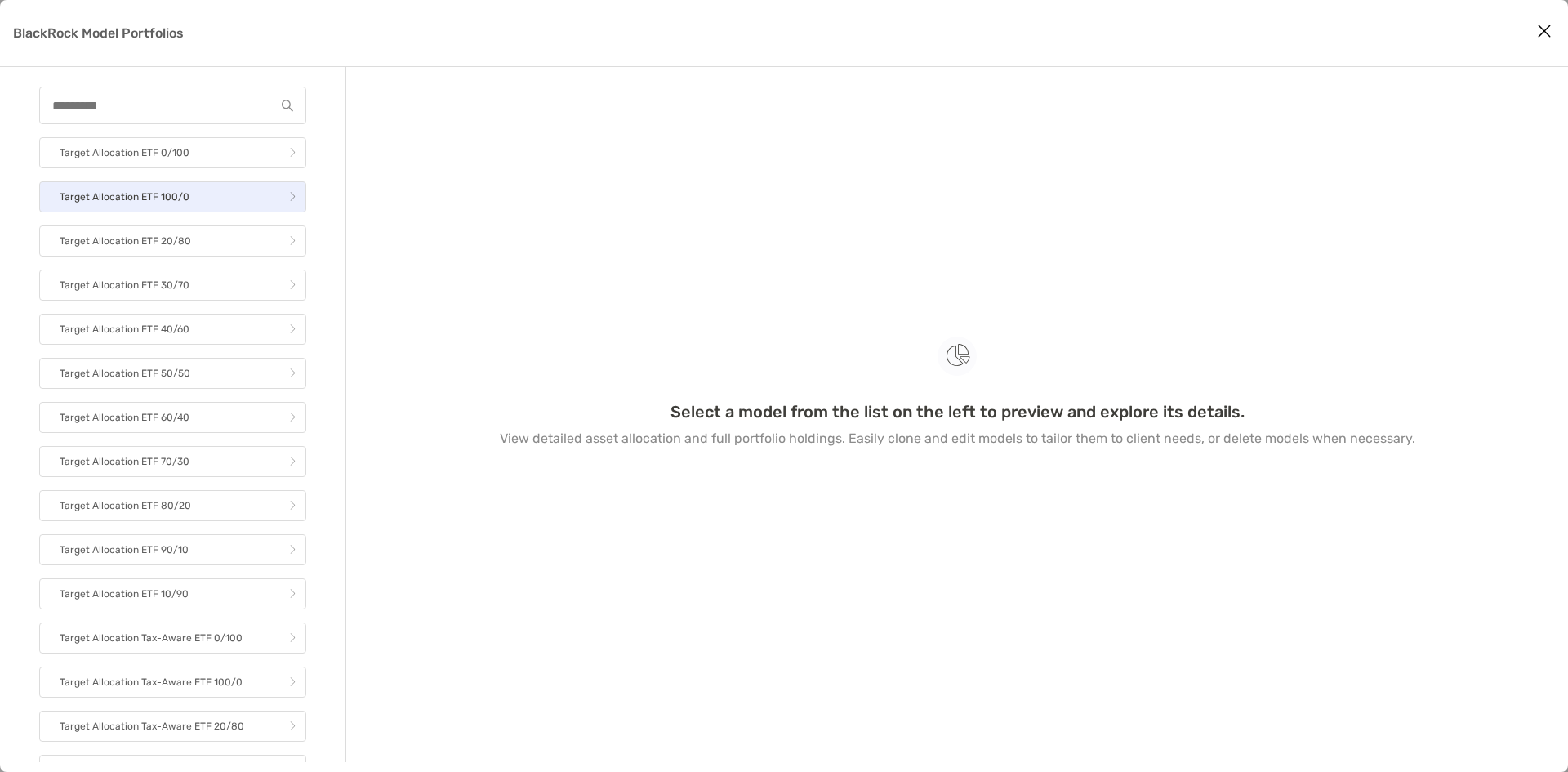
click at [220, 203] on link "Target Allocation ETF 100/0" at bounding box center [173, 197] width 267 height 31
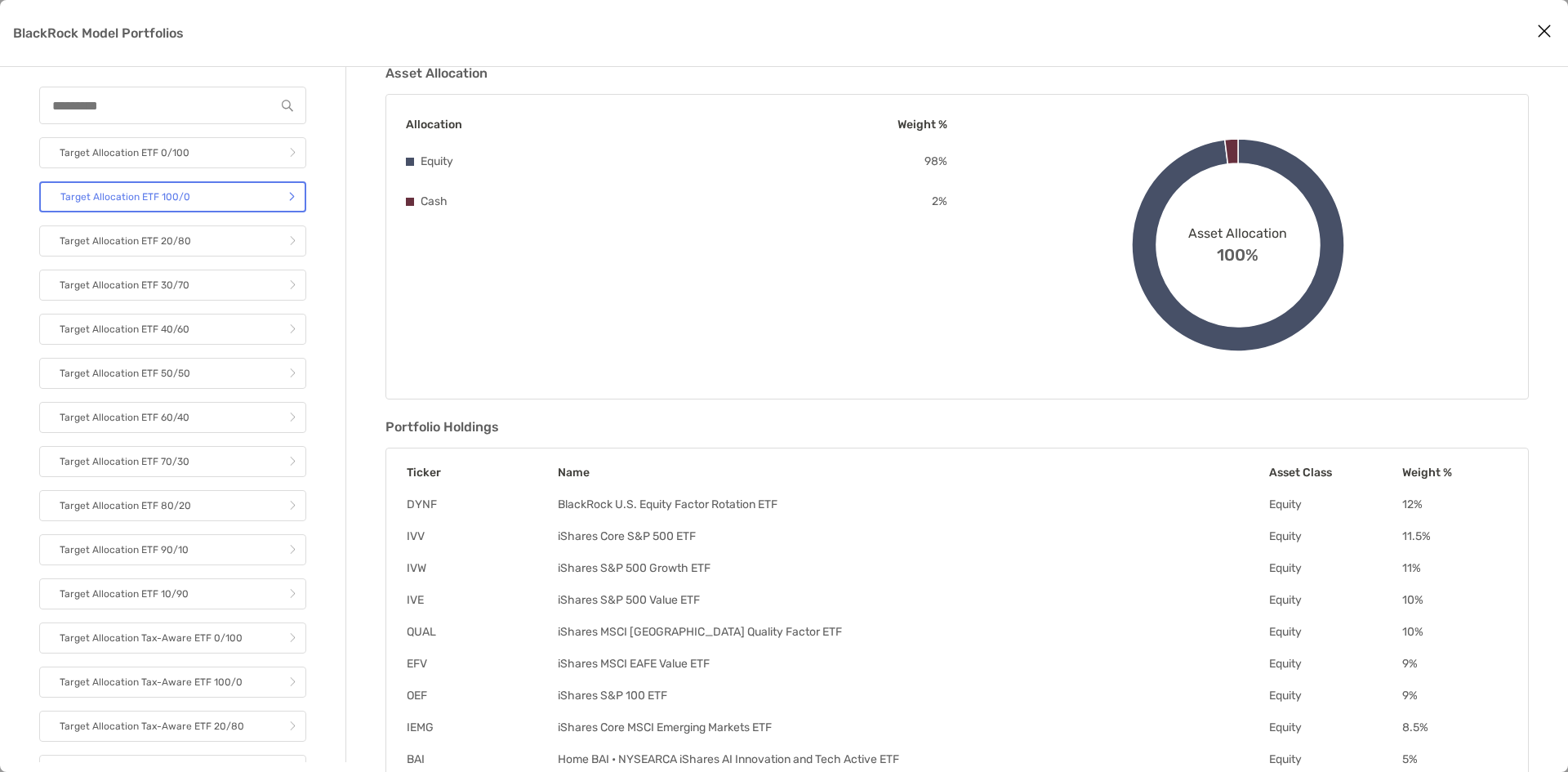
scroll to position [245, 0]
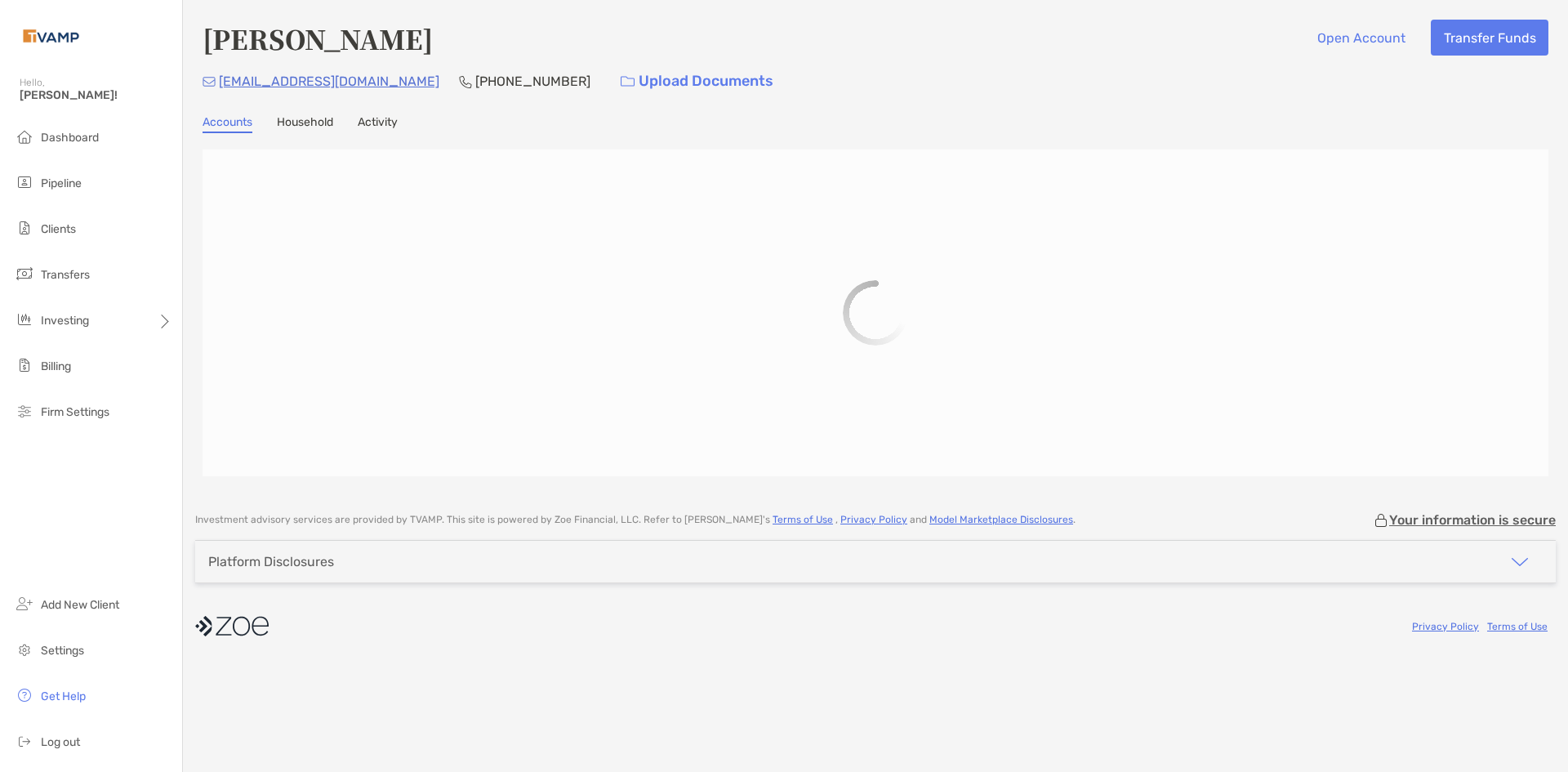
click at [306, 126] on link "Household" at bounding box center [305, 123] width 56 height 18
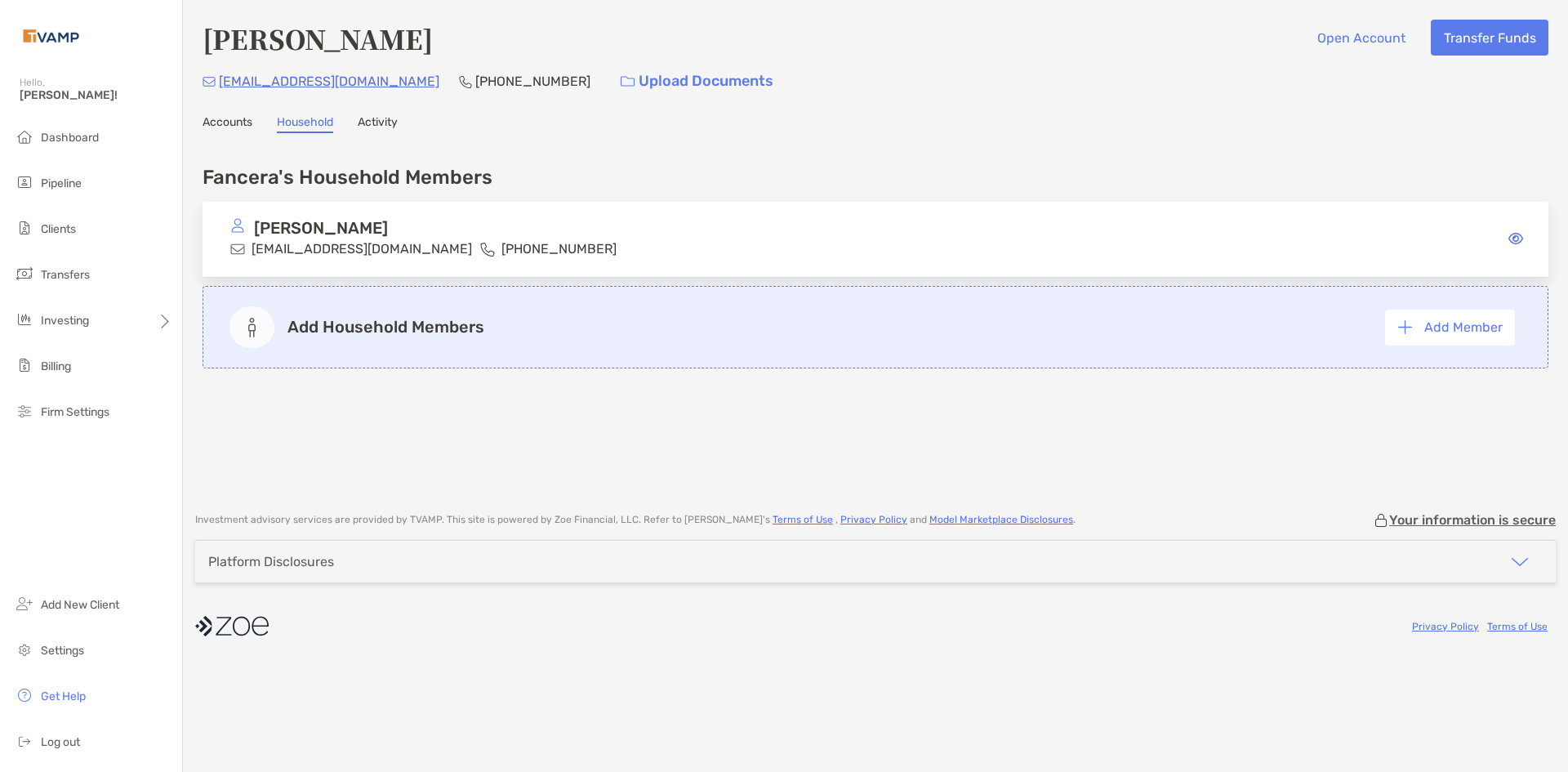
click at [385, 124] on link "Activity" at bounding box center [377, 123] width 40 height 18
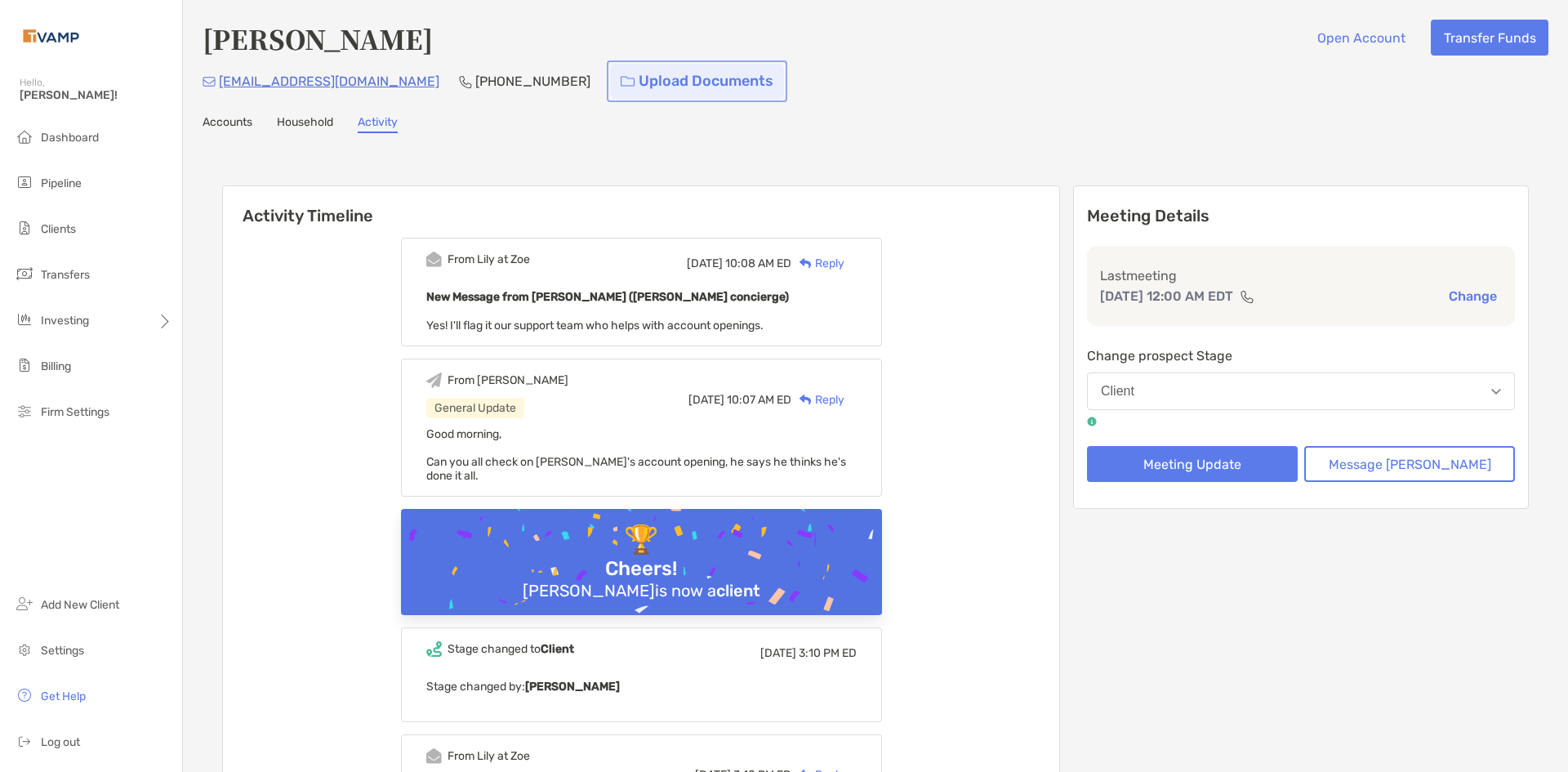
click at [610, 83] on link "Upload Documents" at bounding box center [697, 81] width 174 height 35
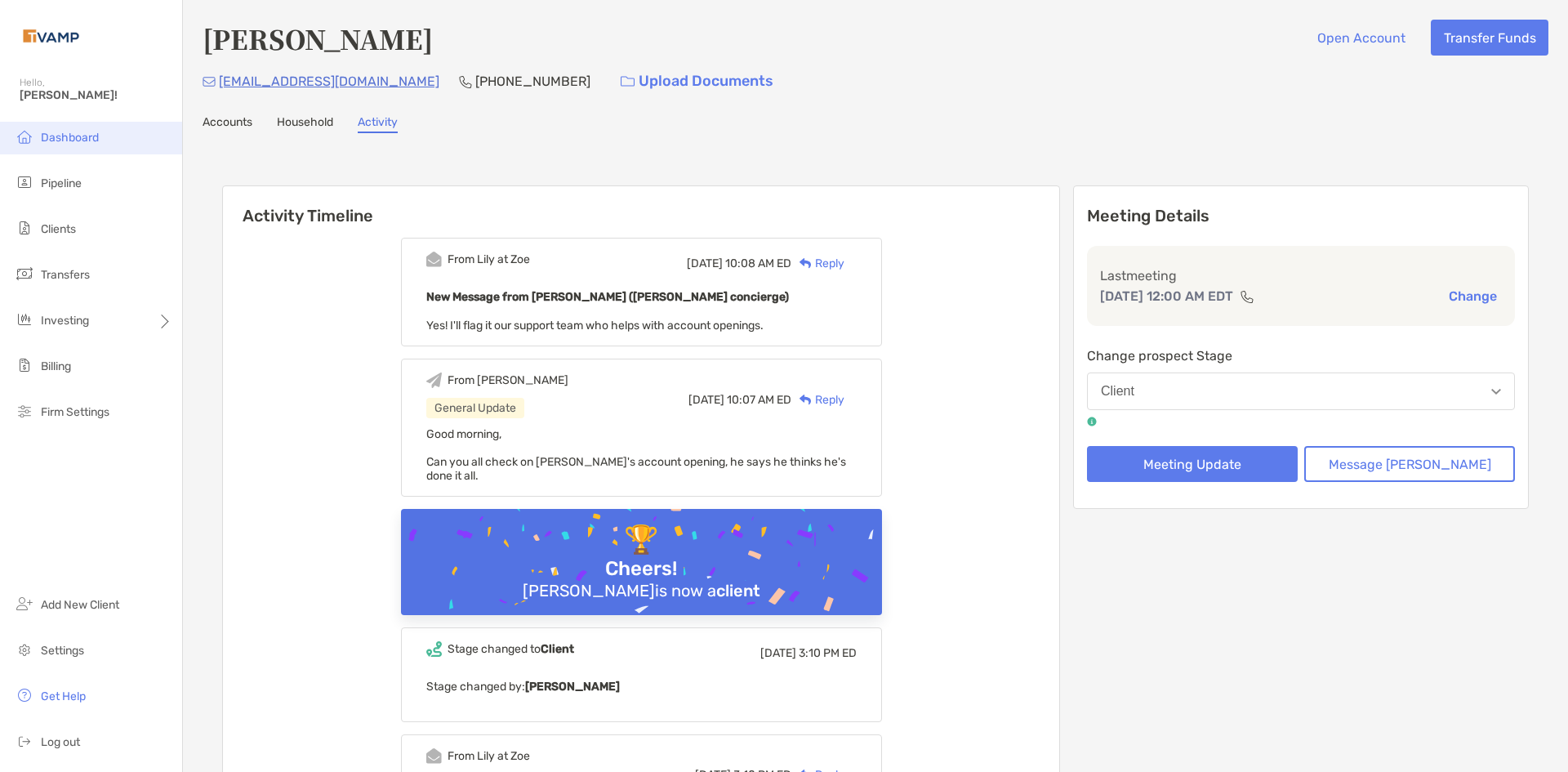
click at [84, 140] on span "Dashboard" at bounding box center [70, 138] width 58 height 14
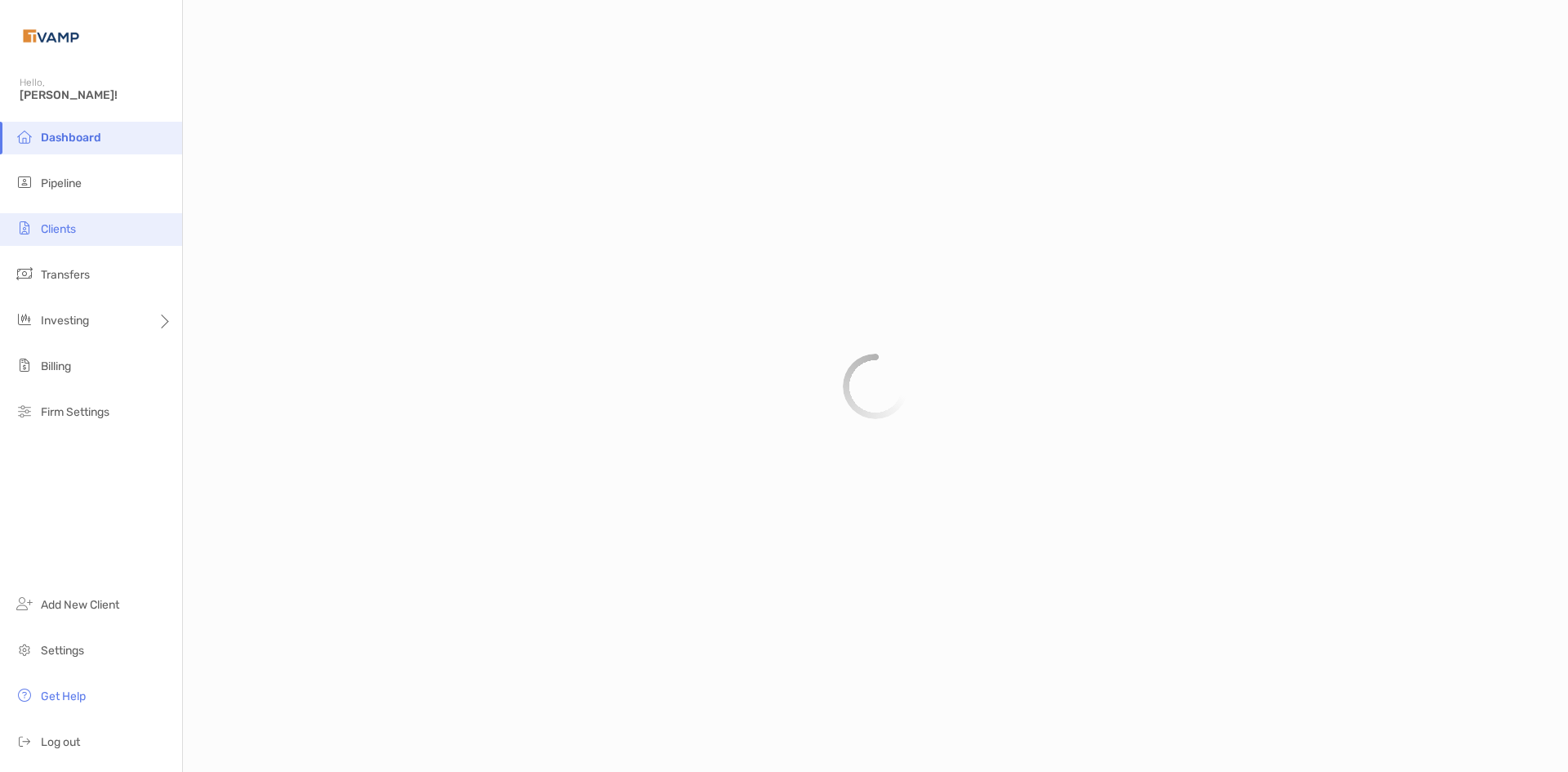
click at [64, 238] on li "Clients" at bounding box center [91, 229] width 182 height 32
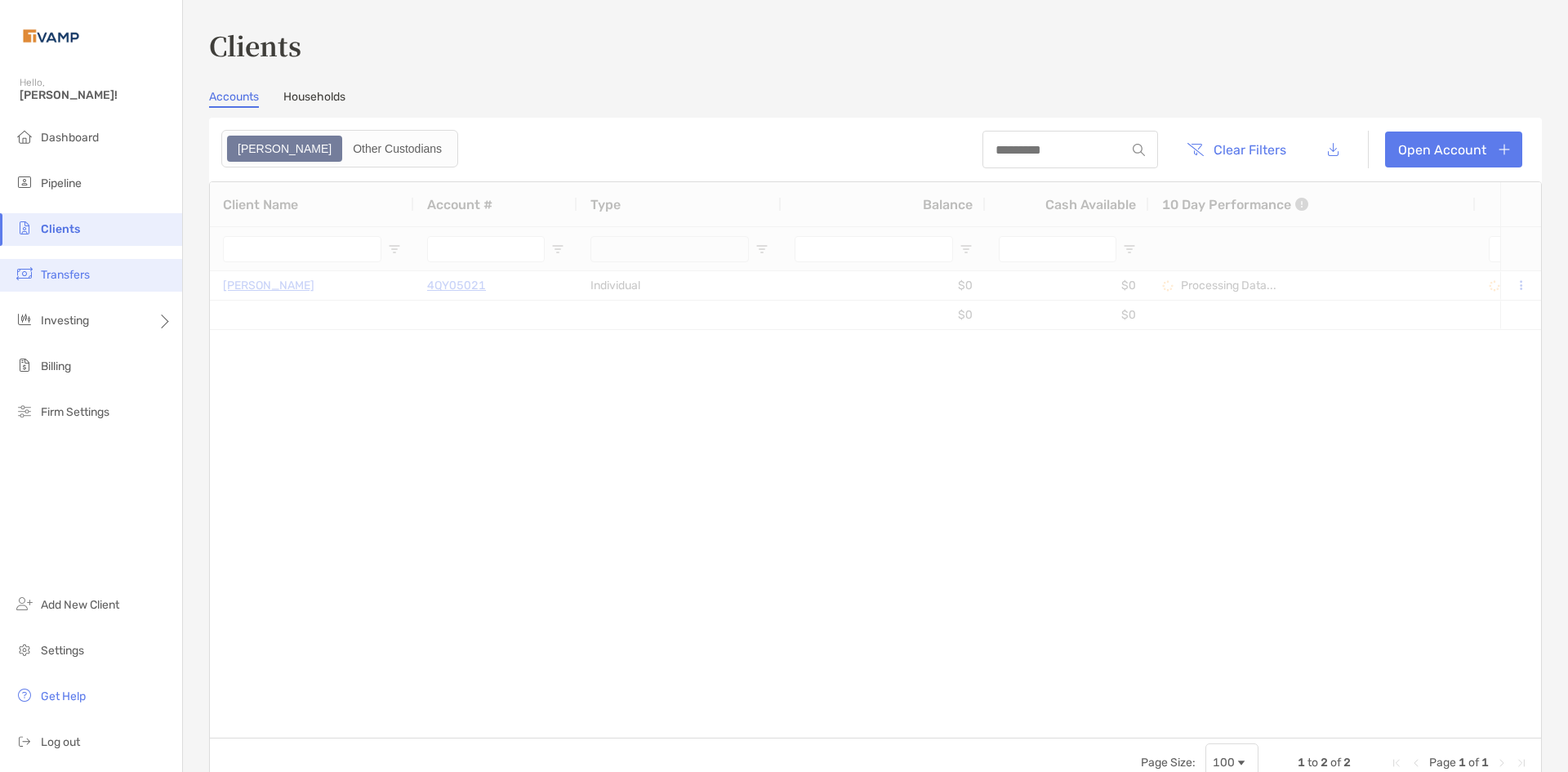
type input "***"
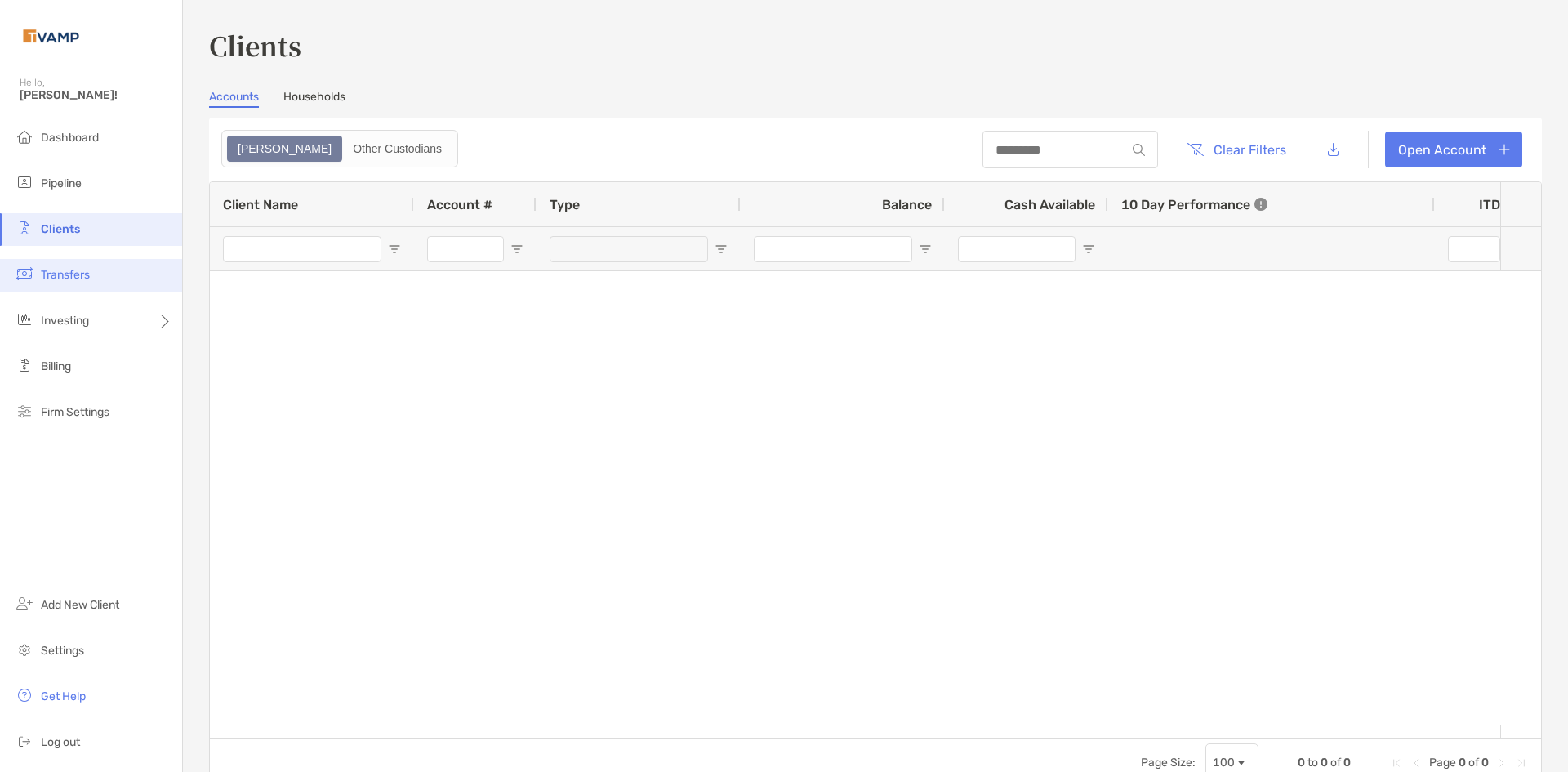
click at [88, 280] on span "Transfers" at bounding box center [66, 275] width 49 height 14
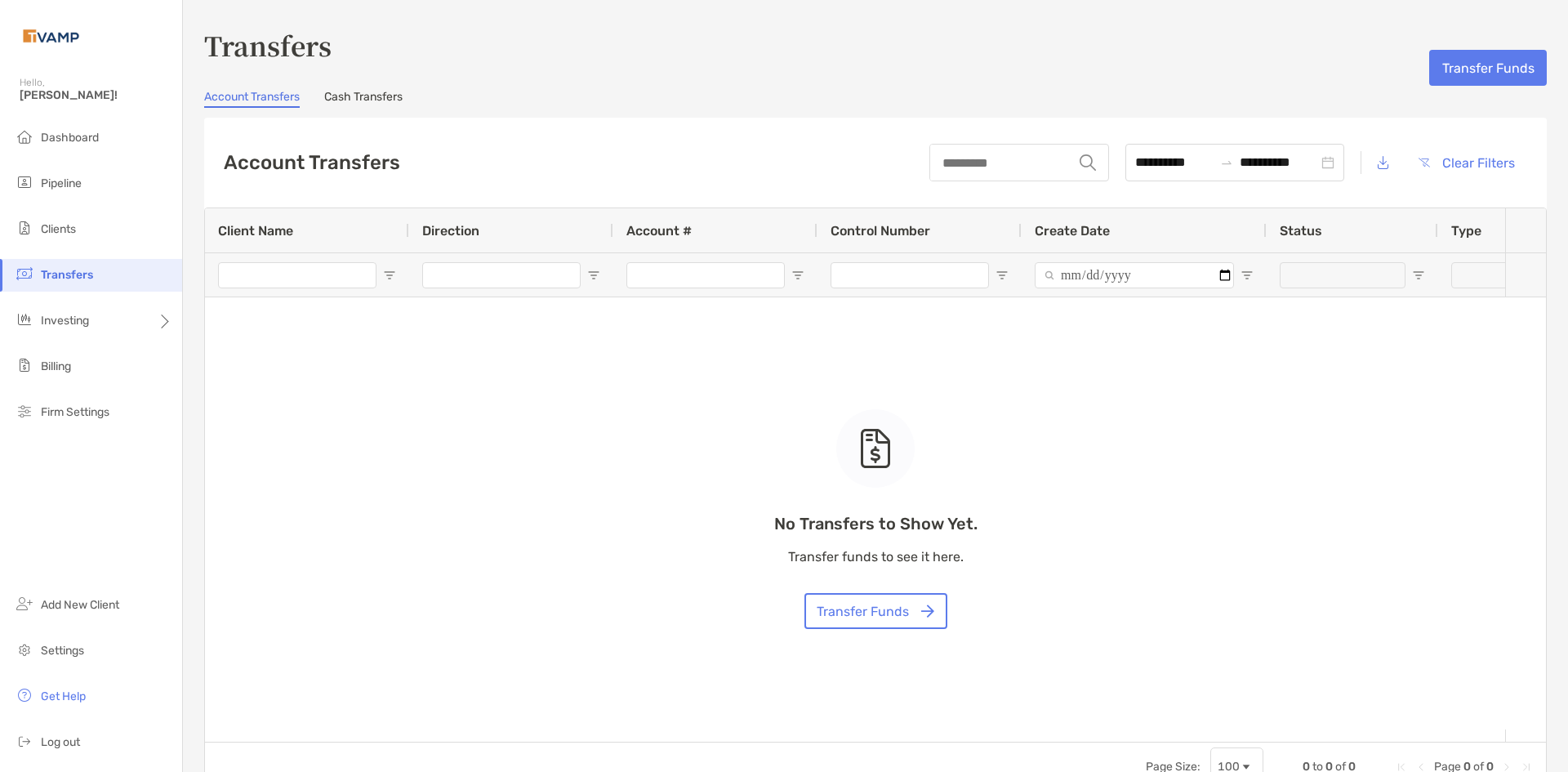
click at [83, 386] on ul "Dashboard Pipeline Clients Transfers Investing Billing Firm Settings" at bounding box center [91, 282] width 182 height 320
click at [71, 423] on li "Firm Settings" at bounding box center [91, 412] width 182 height 32
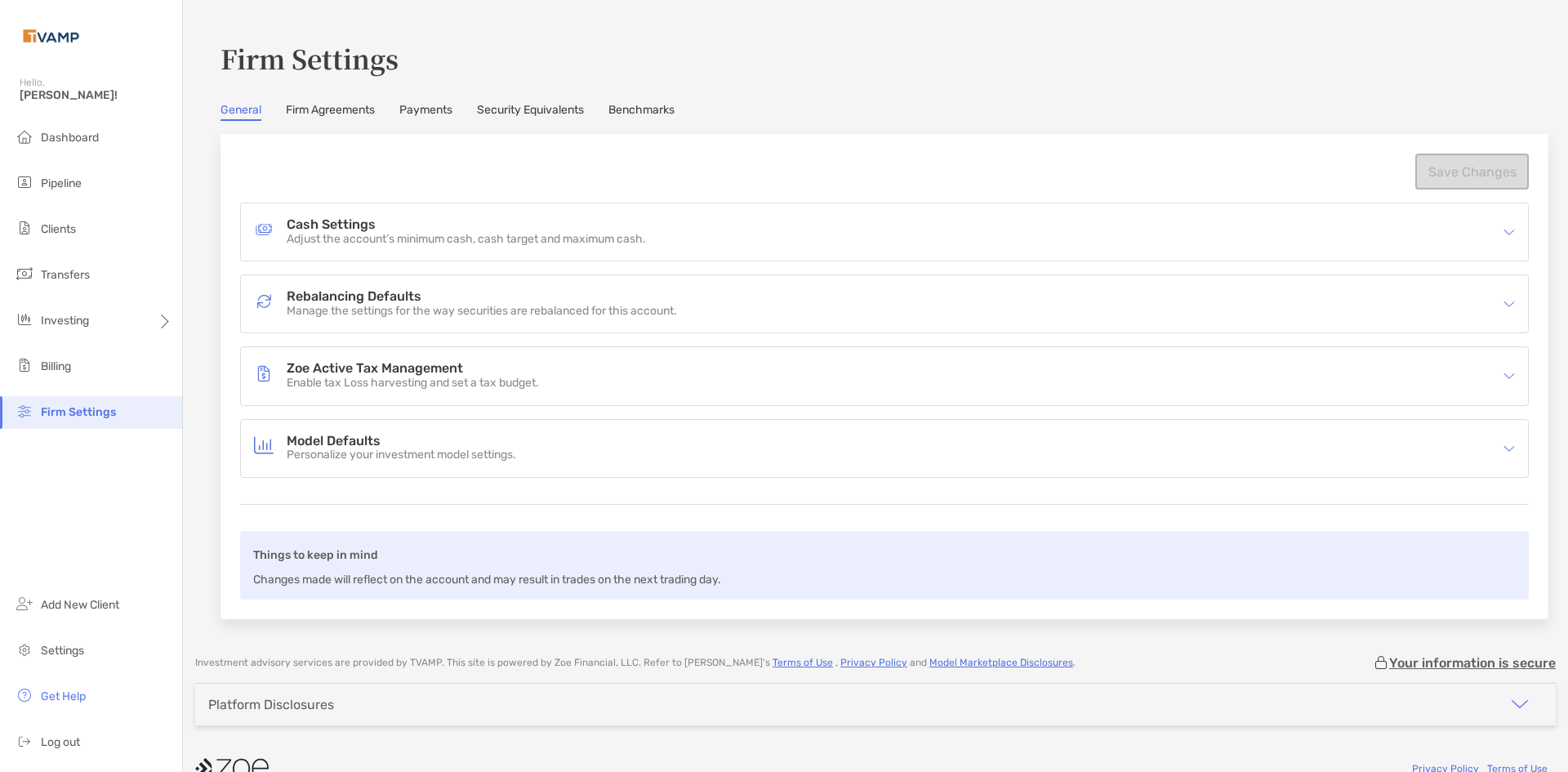
click at [324, 106] on link "Firm Agreements" at bounding box center [330, 112] width 89 height 18
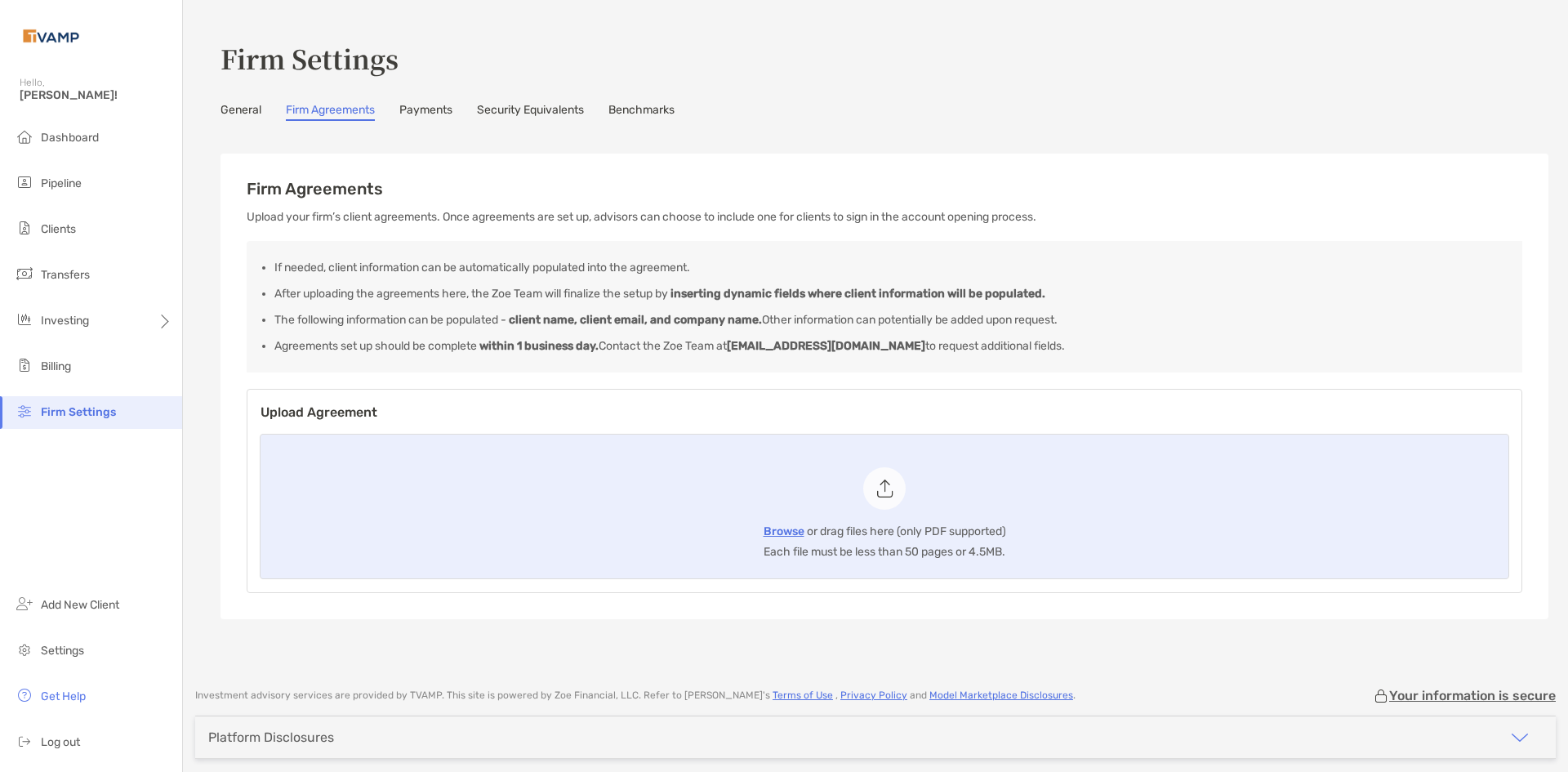
click at [433, 106] on link "Payments" at bounding box center [425, 112] width 53 height 18
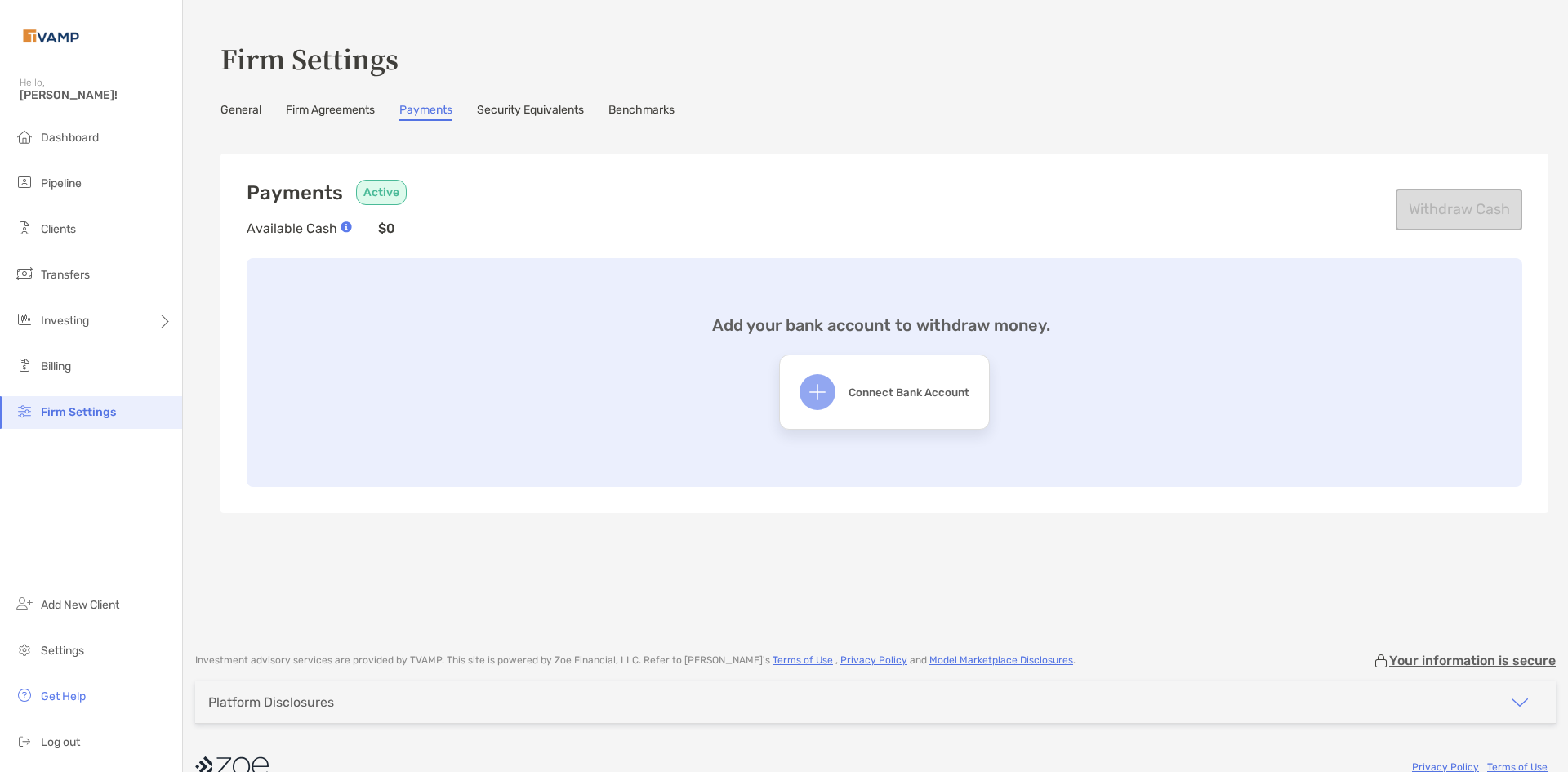
click at [550, 112] on link "Security Equivalents" at bounding box center [530, 112] width 107 height 18
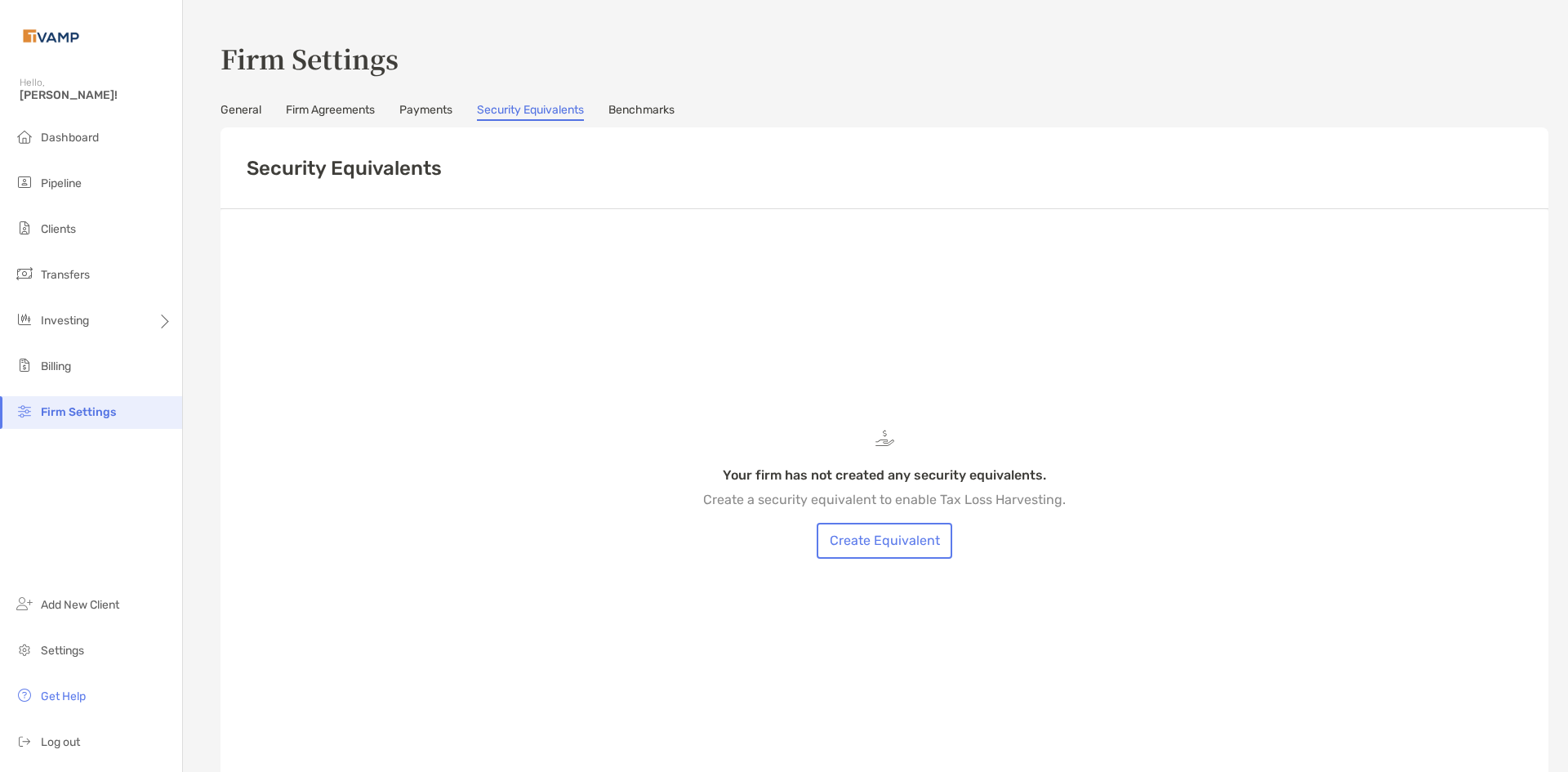
click at [641, 107] on link "Benchmarks" at bounding box center [641, 112] width 66 height 18
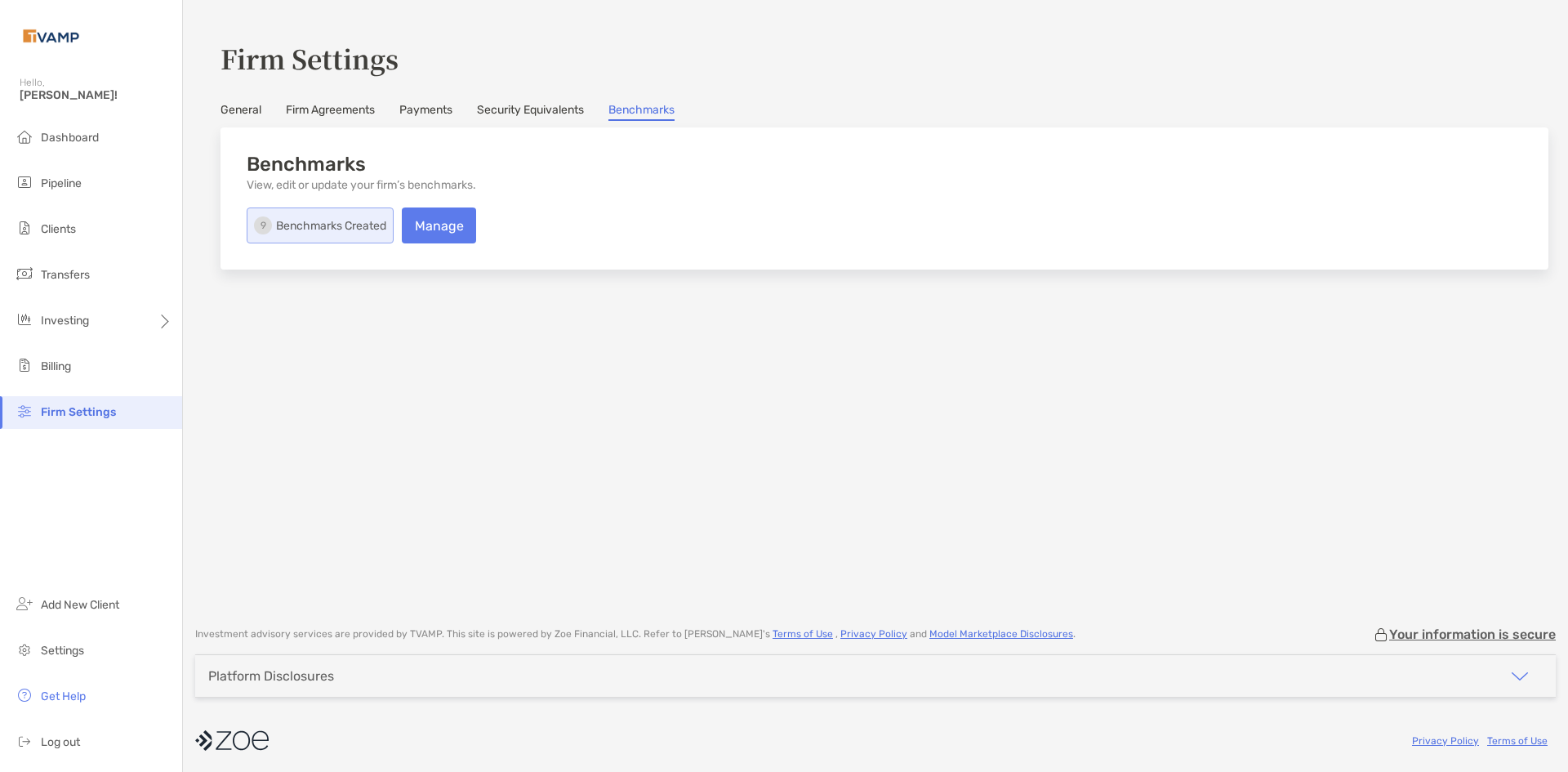
click at [250, 106] on link "General" at bounding box center [241, 112] width 41 height 18
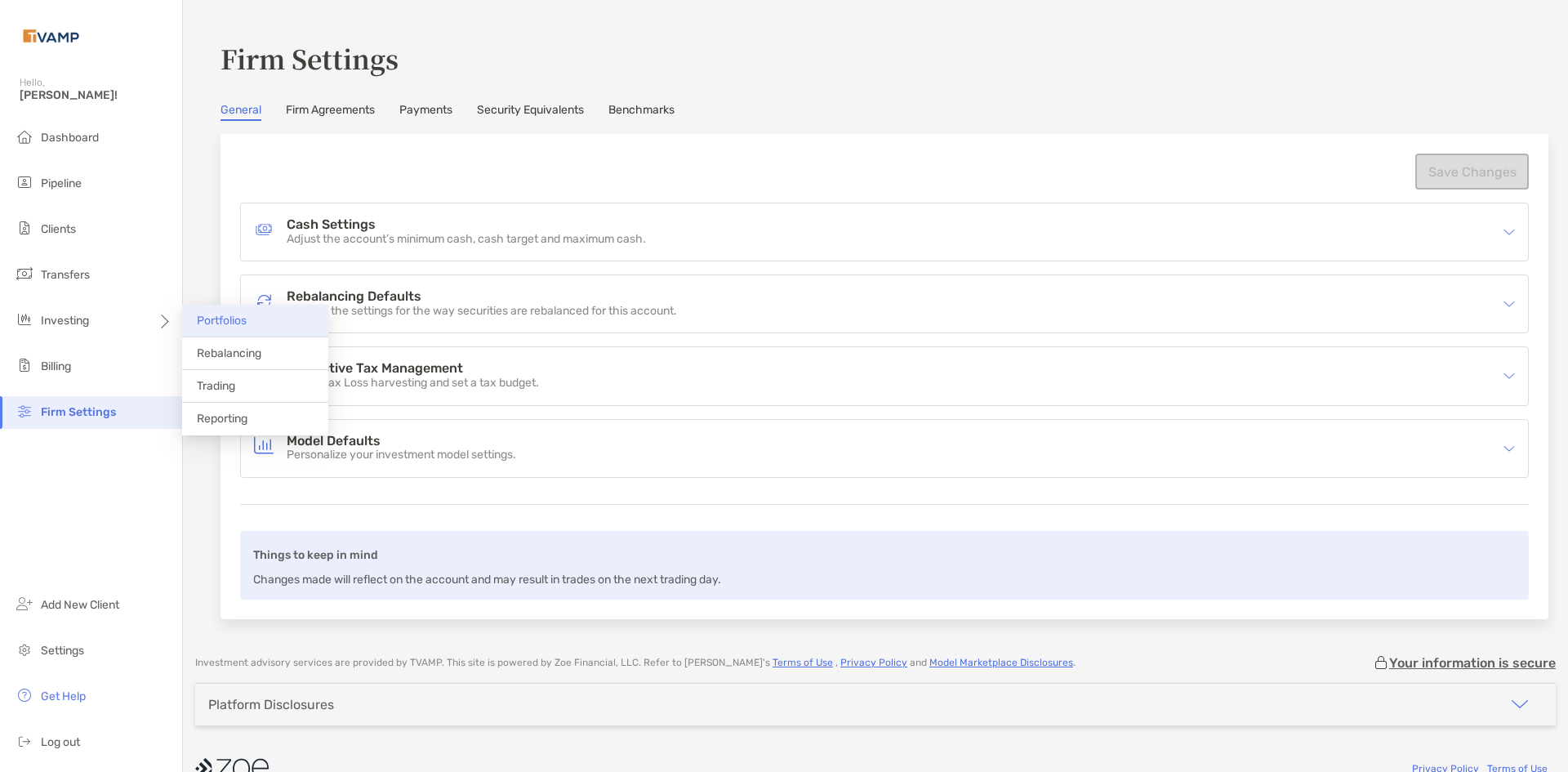
click at [214, 317] on span "Portfolios" at bounding box center [221, 321] width 50 height 14
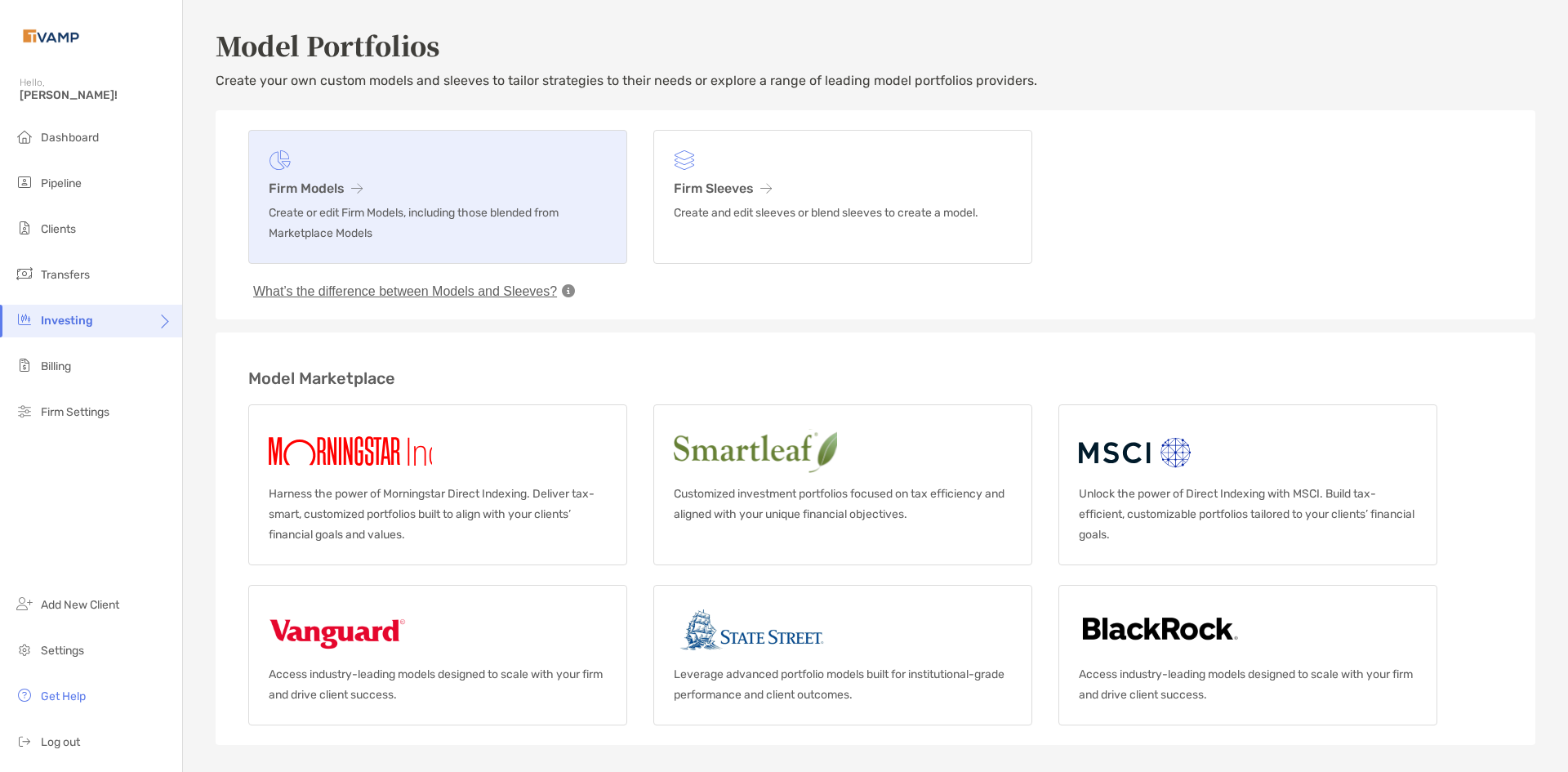
click at [483, 184] on h3 "Firm Models" at bounding box center [437, 188] width 338 height 15
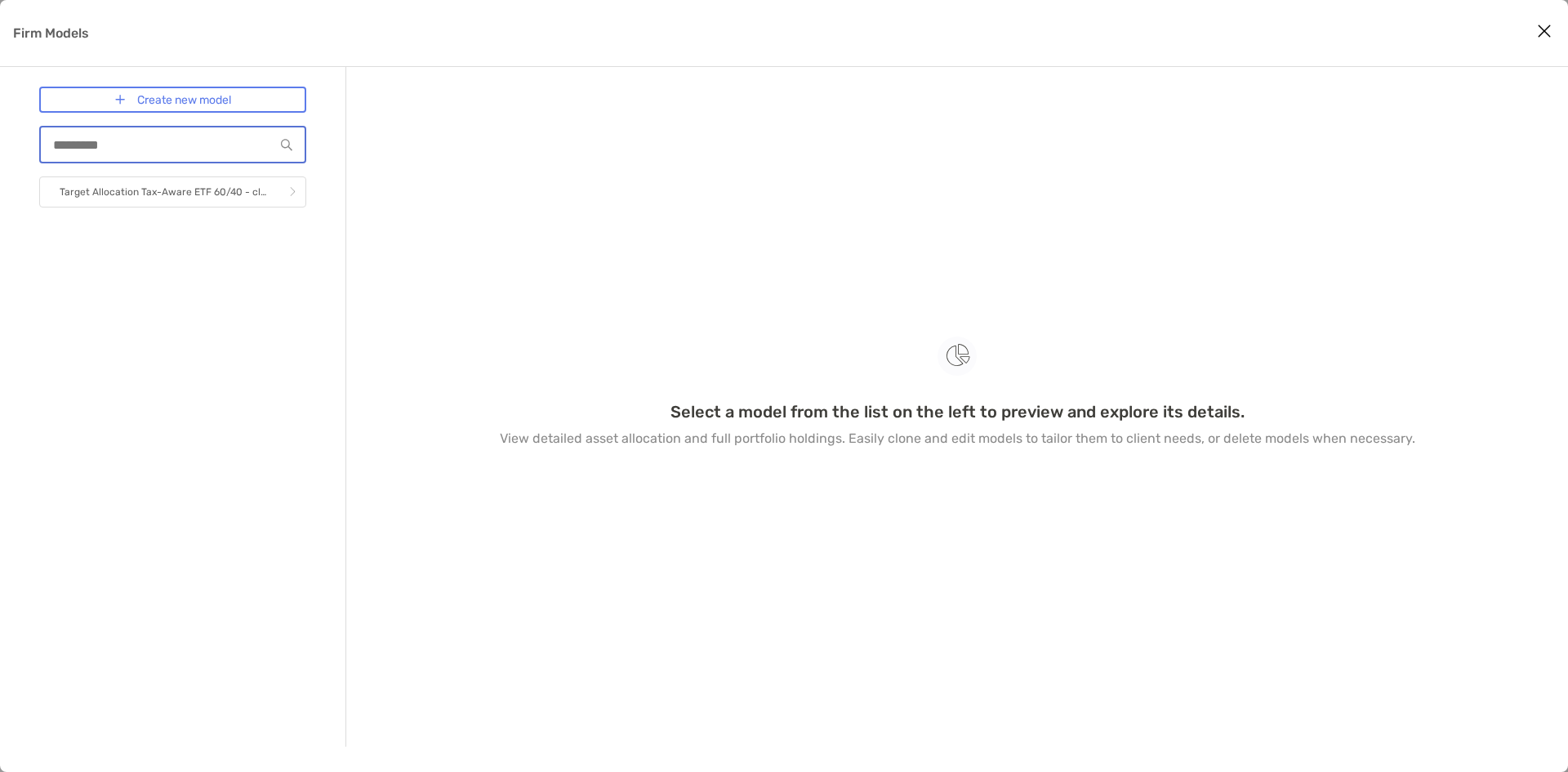
click at [229, 150] on input "Firm Models" at bounding box center [157, 145] width 233 height 14
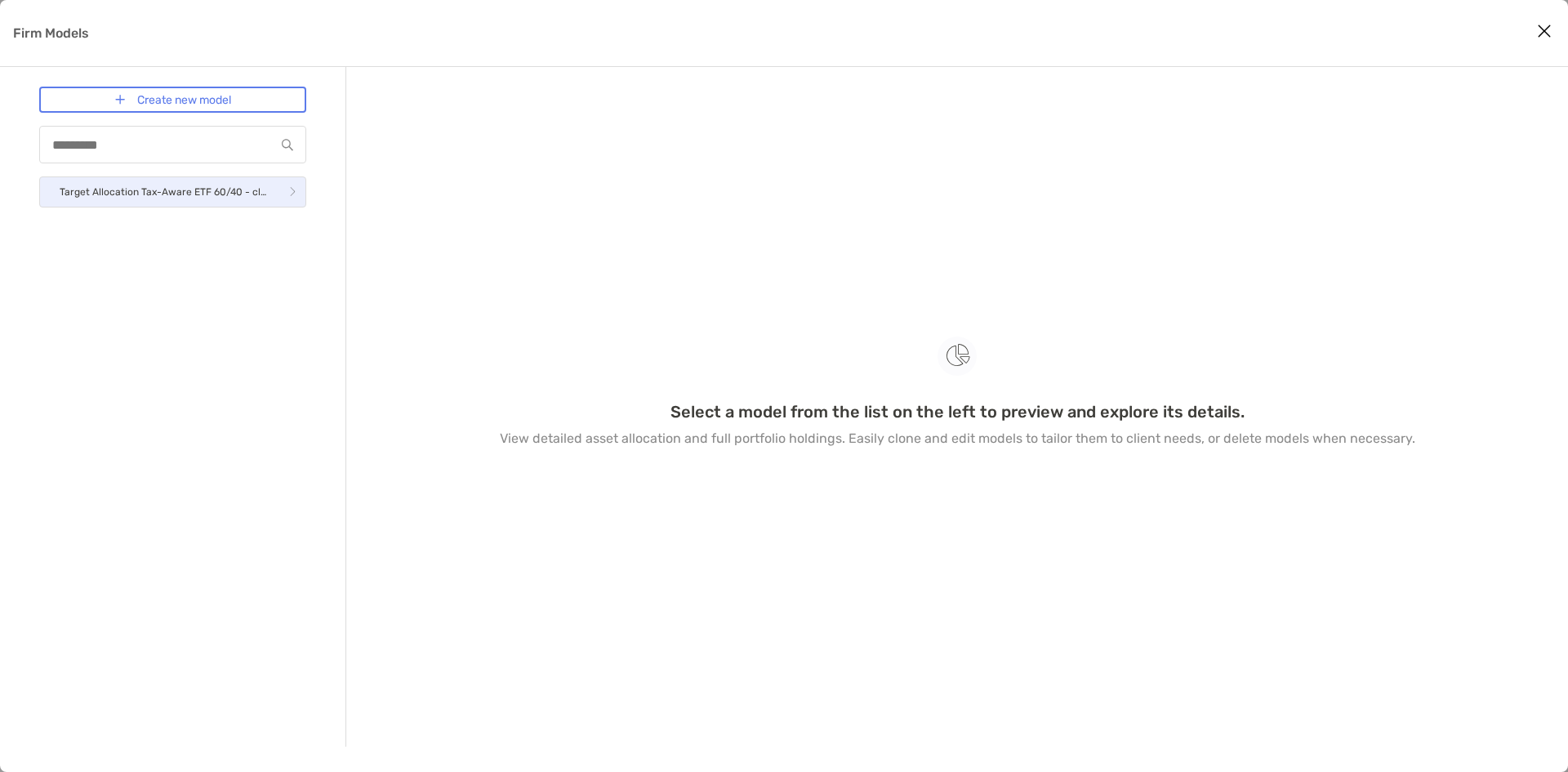
click at [214, 204] on link "Target Allocation Tax-Aware ETF 60/40 - clone" at bounding box center [173, 192] width 267 height 31
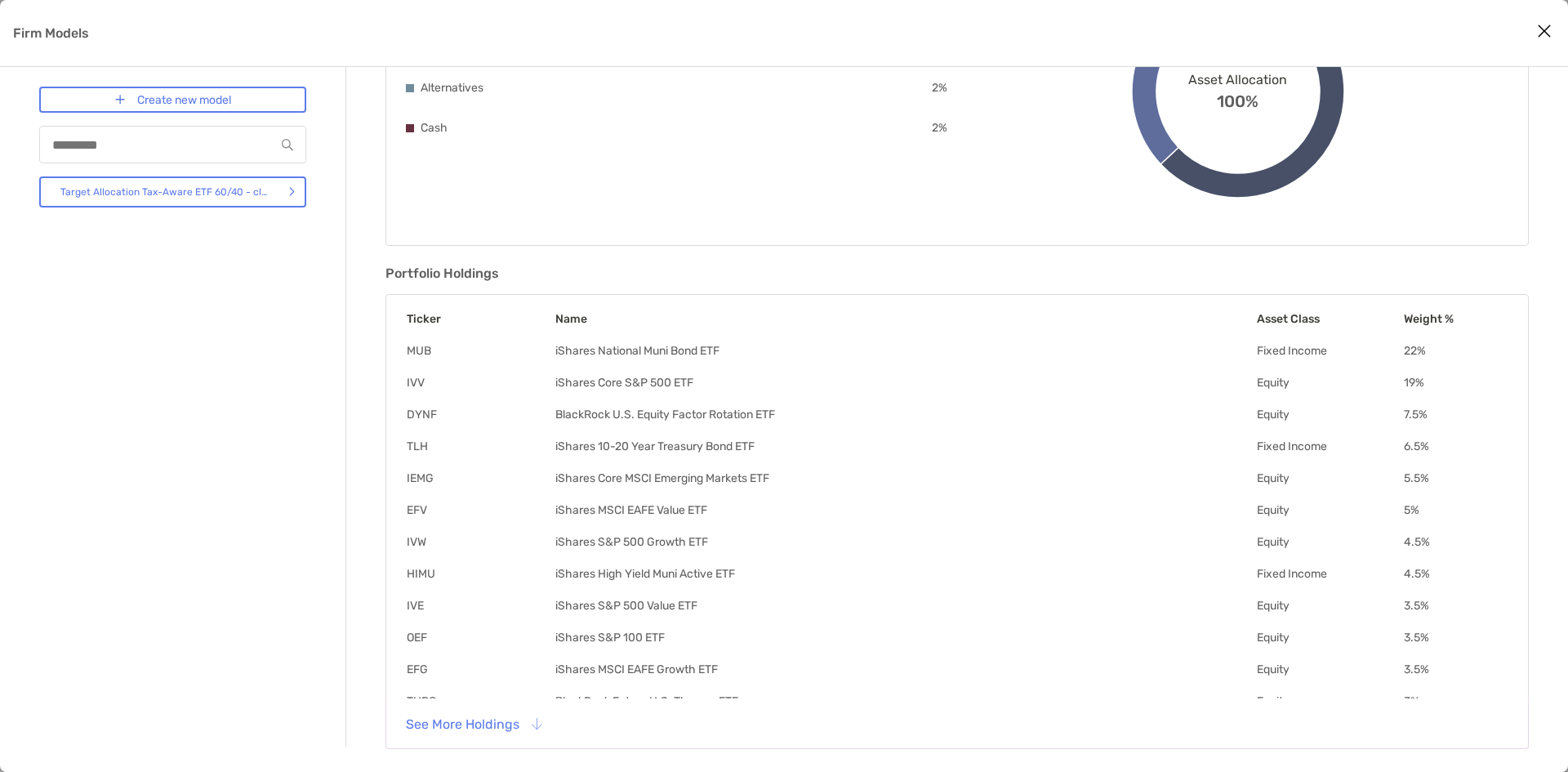
scroll to position [254, 0]
click at [533, 727] on button "See More Holdings" at bounding box center [473, 723] width 161 height 36
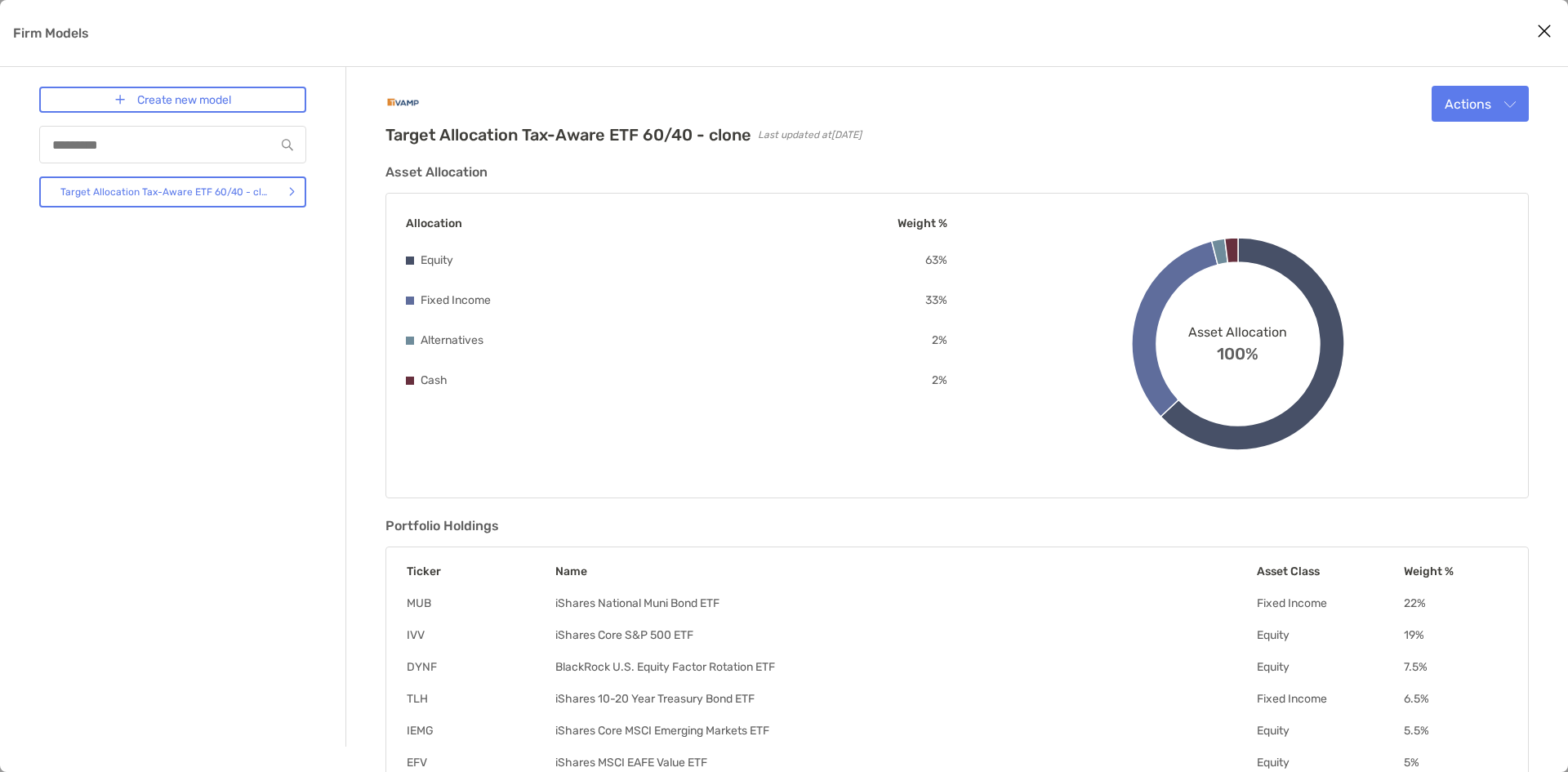
scroll to position [0, 0]
click at [1512, 110] on button "Actions" at bounding box center [1480, 105] width 97 height 36
click at [1152, 131] on div "Target Allocation Tax-Aware ETF 60/40 - clone Last updated at 2025-10-02 Action…" at bounding box center [957, 116] width 1143 height 59
click at [212, 138] on input "Firm Models" at bounding box center [157, 145] width 233 height 14
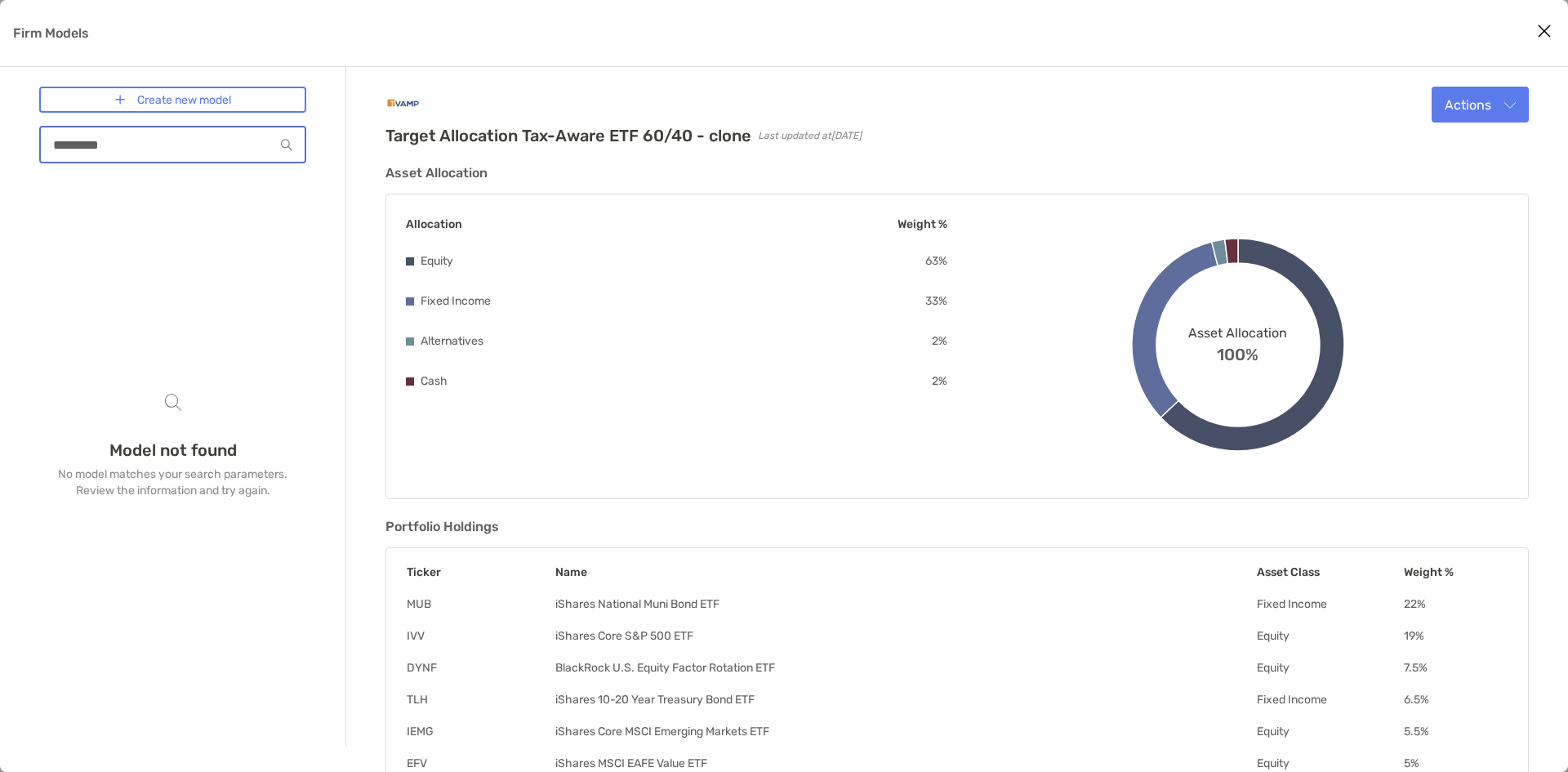
type input "*********"
click at [232, 106] on link "Create new model" at bounding box center [173, 100] width 267 height 26
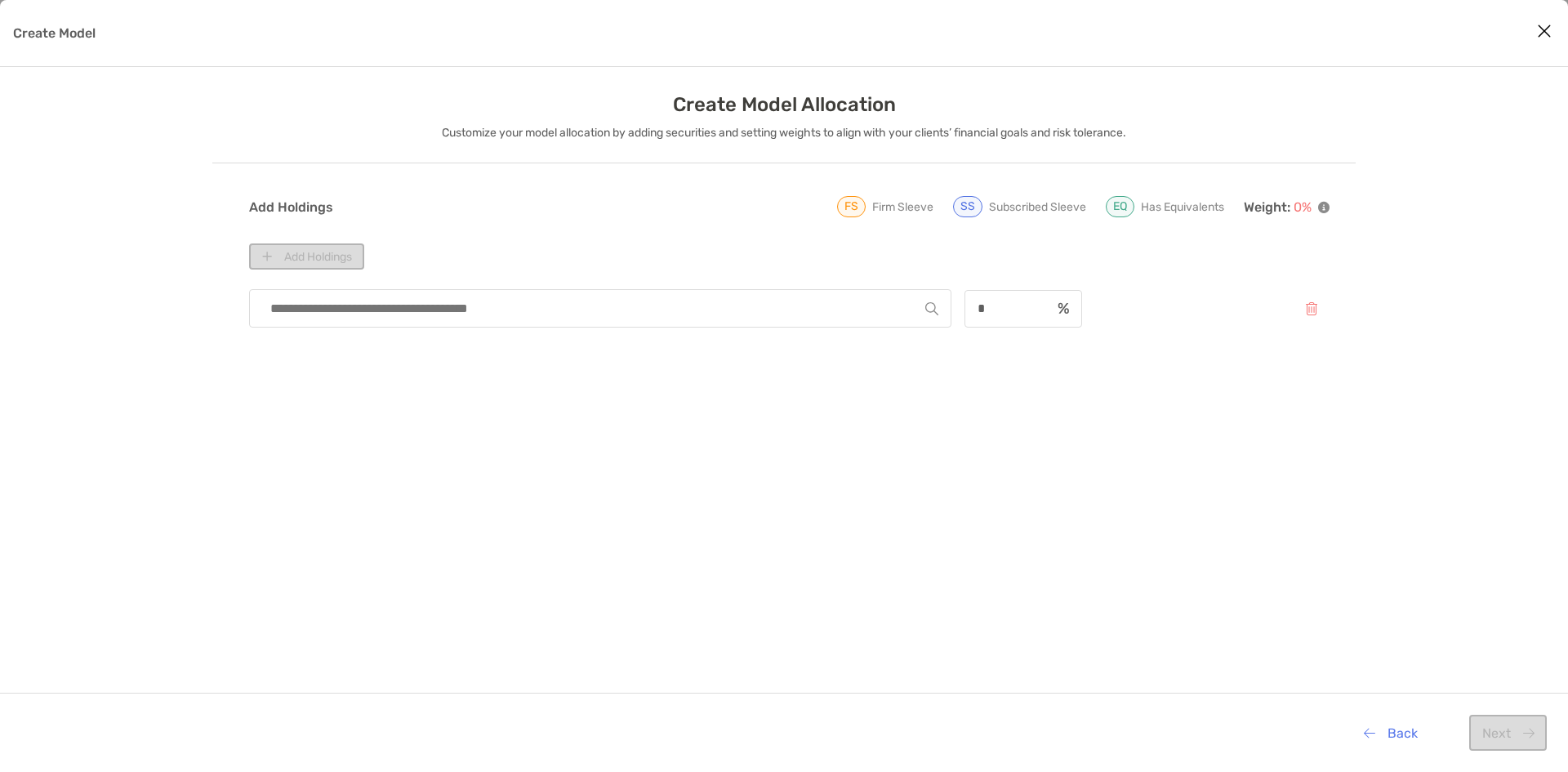
click at [1384, 752] on div "Back Next" at bounding box center [784, 732] width 1568 height 79
click at [1388, 729] on button "Back" at bounding box center [1389, 733] width 79 height 36
click at [1394, 737] on button "Back" at bounding box center [1389, 733] width 79 height 36
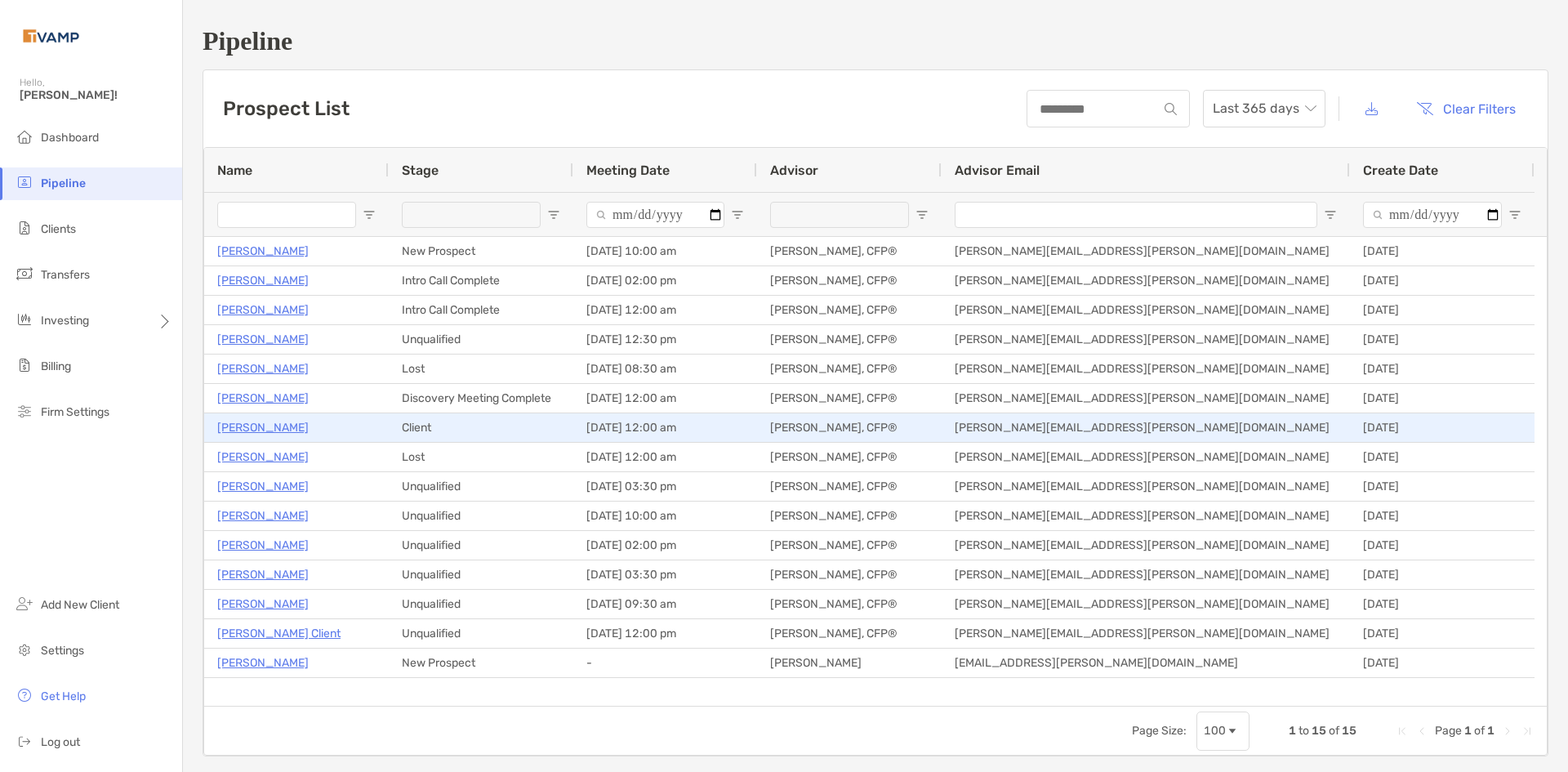
click at [263, 427] on p "[PERSON_NAME]" at bounding box center [262, 427] width 91 height 20
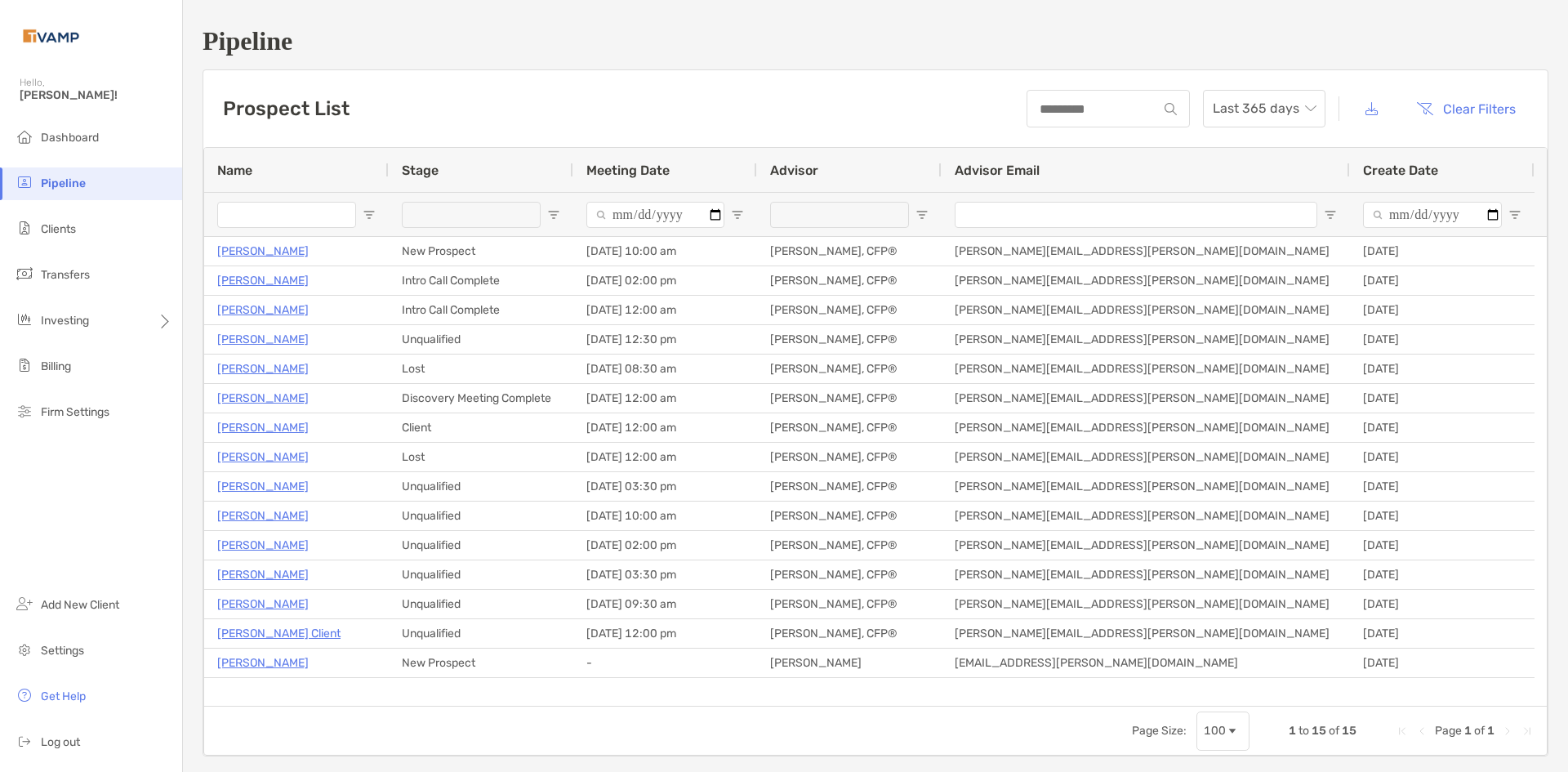
click at [94, 178] on li "Pipeline" at bounding box center [91, 184] width 182 height 32
click at [80, 186] on span "Pipeline" at bounding box center [63, 183] width 45 height 14
drag, startPoint x: 77, startPoint y: 152, endPoint x: 78, endPoint y: 145, distance: 7.1
click at [78, 146] on li "Dashboard" at bounding box center [91, 138] width 182 height 32
click at [78, 145] on li "Dashboard" at bounding box center [91, 138] width 182 height 32
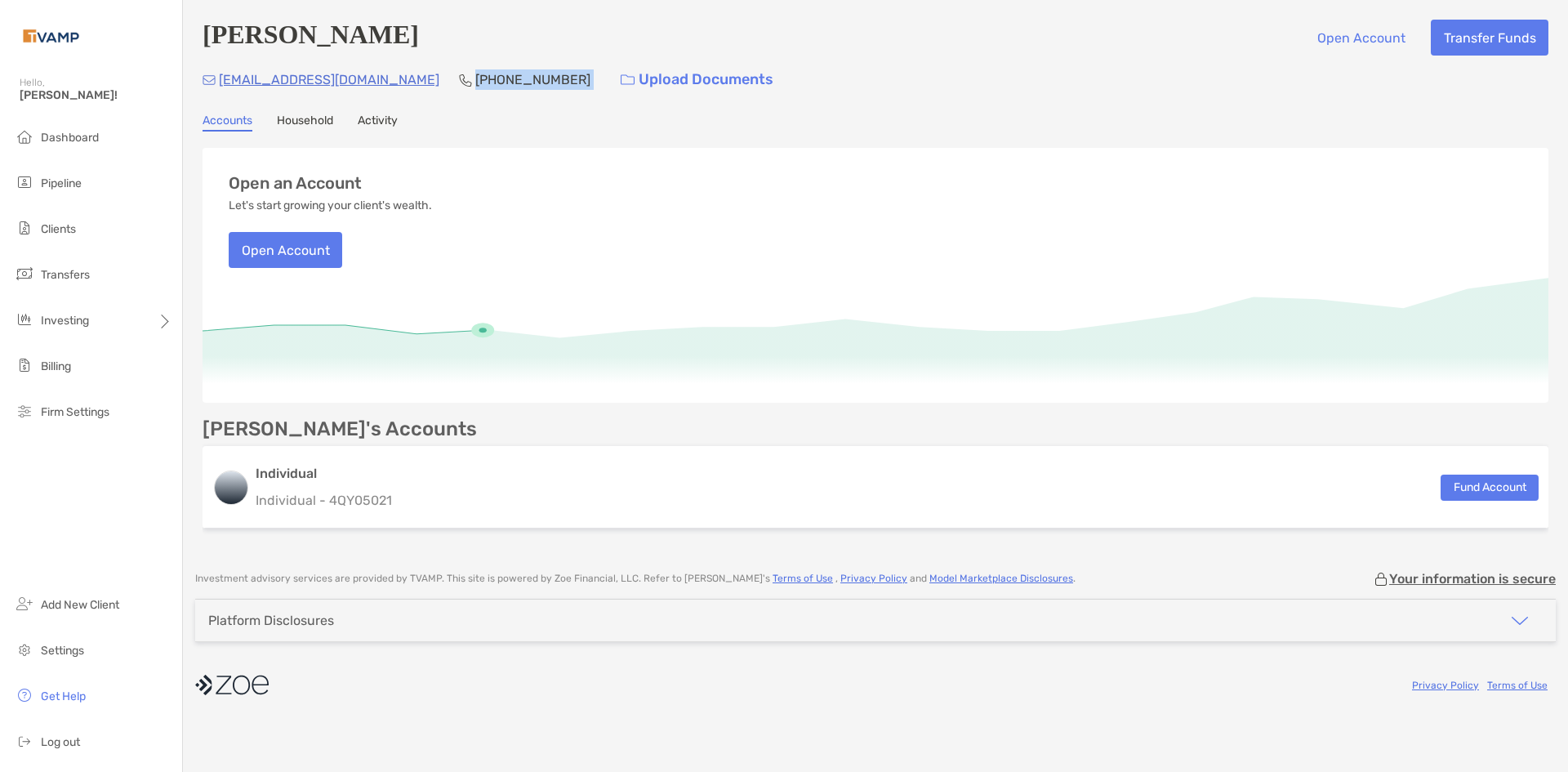
click at [383, 84] on div "nfancera@gmail.com (239) 898-7936 Upload Documents" at bounding box center [875, 79] width 1346 height 35
drag, startPoint x: 470, startPoint y: 102, endPoint x: 483, endPoint y: 86, distance: 20.6
click at [472, 101] on div "Nicholas Fancera Open Account Transfer Funds nfancera@gmail.com (239) 898-7936 …" at bounding box center [875, 277] width 1385 height 555
click at [483, 81] on div "nfancera@gmail.com (239) 898-7936 Upload Documents" at bounding box center [875, 79] width 1346 height 35
drag, startPoint x: 483, startPoint y: 75, endPoint x: 384, endPoint y: 84, distance: 99.4
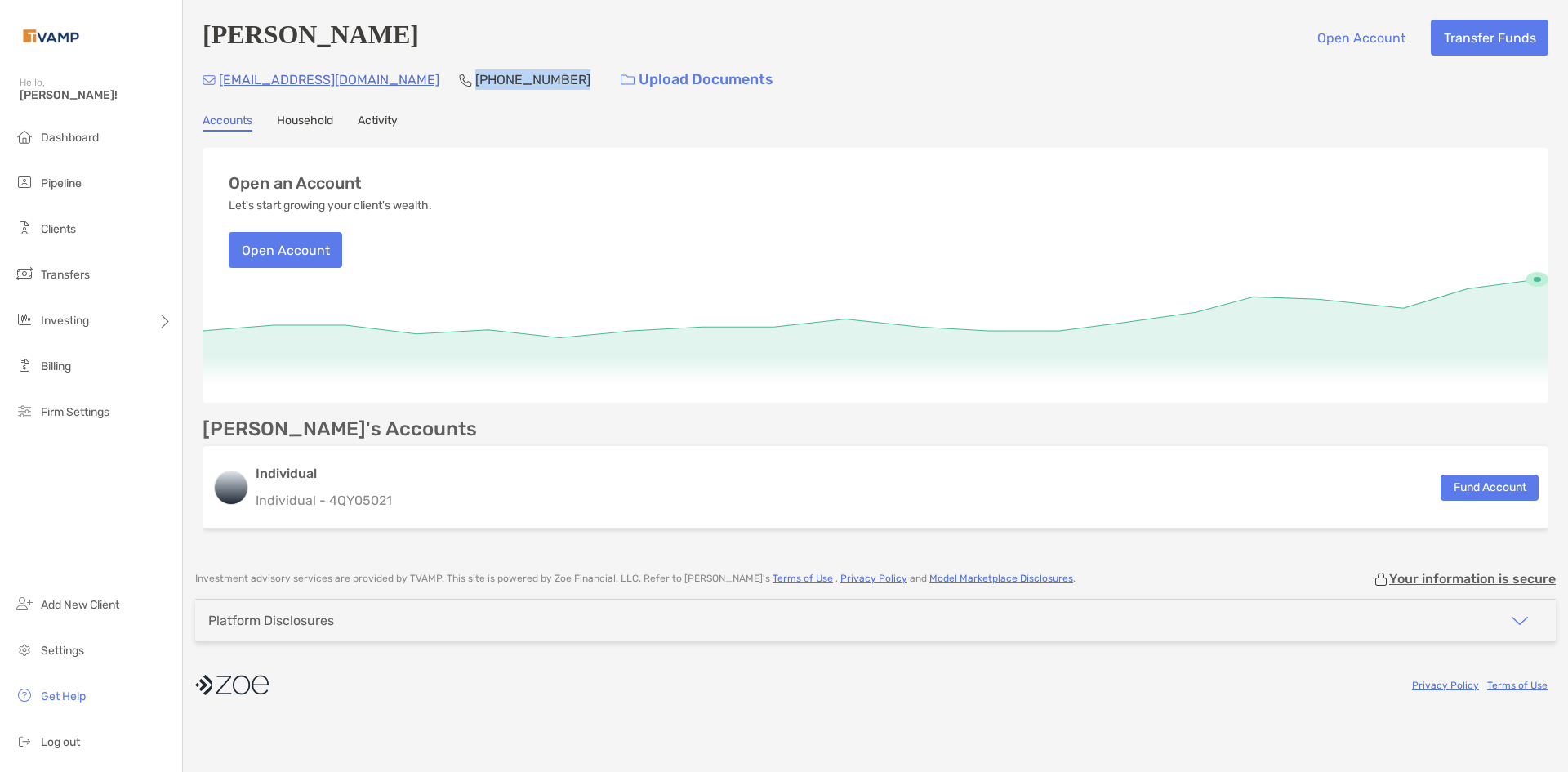
click at [384, 84] on div "nfancera@gmail.com (239) 898-7936 Upload Documents" at bounding box center [875, 79] width 1346 height 35
copy p "[PHONE_NUMBER]"
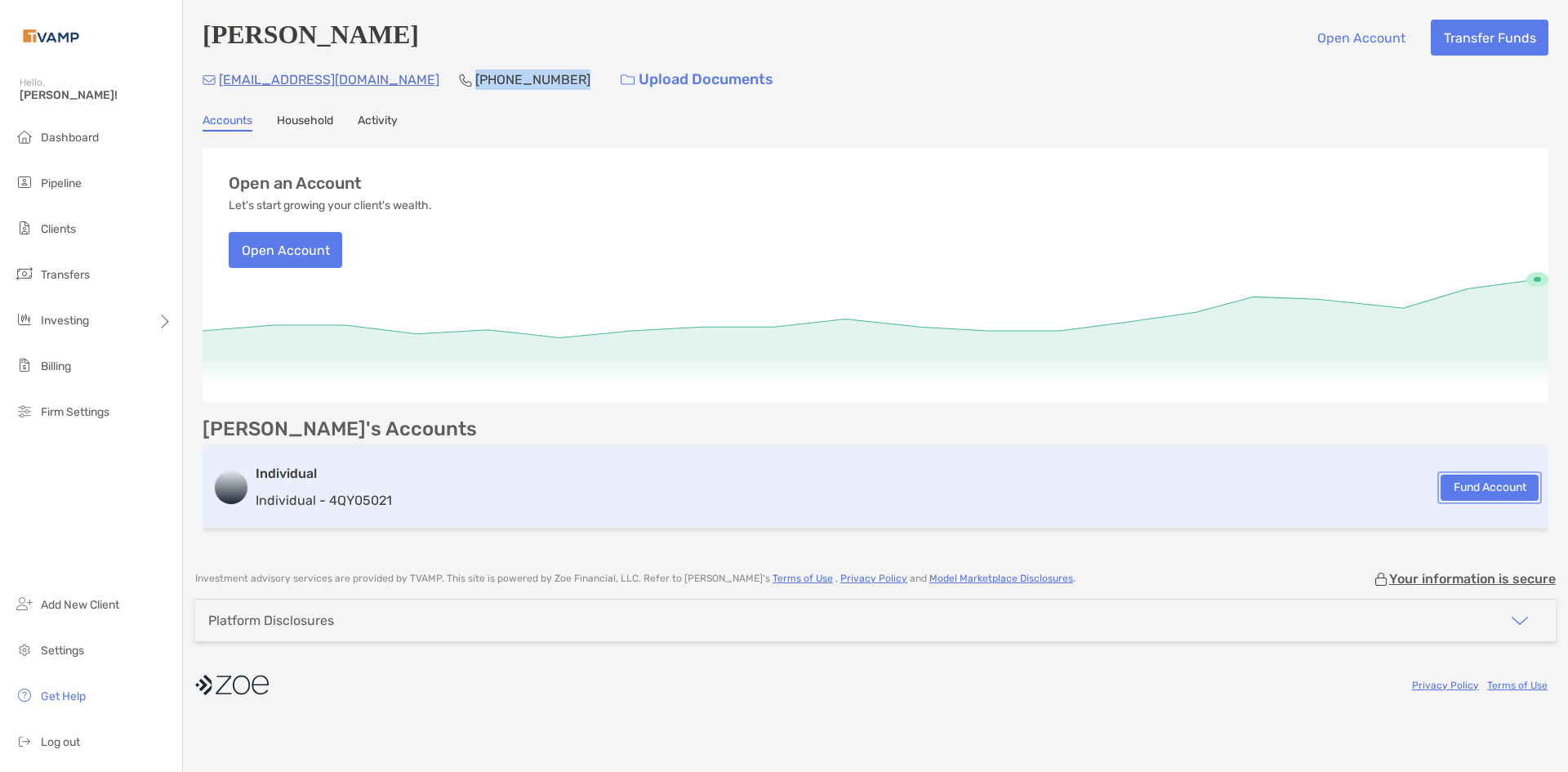
click at [1480, 479] on button "Fund Account" at bounding box center [1489, 488] width 98 height 26
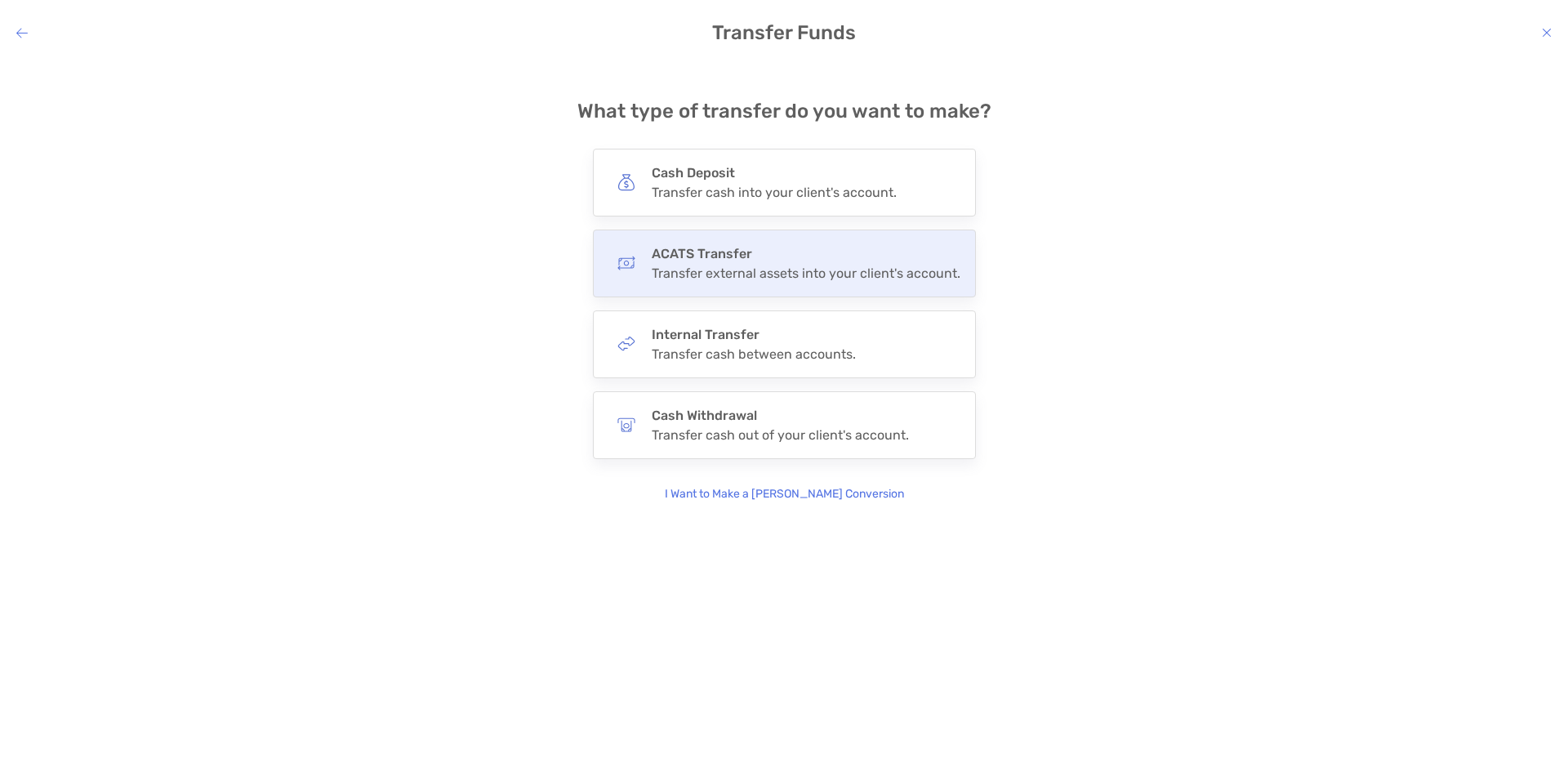
click at [790, 275] on div "Transfer external assets into your client's account." at bounding box center [806, 273] width 309 height 15
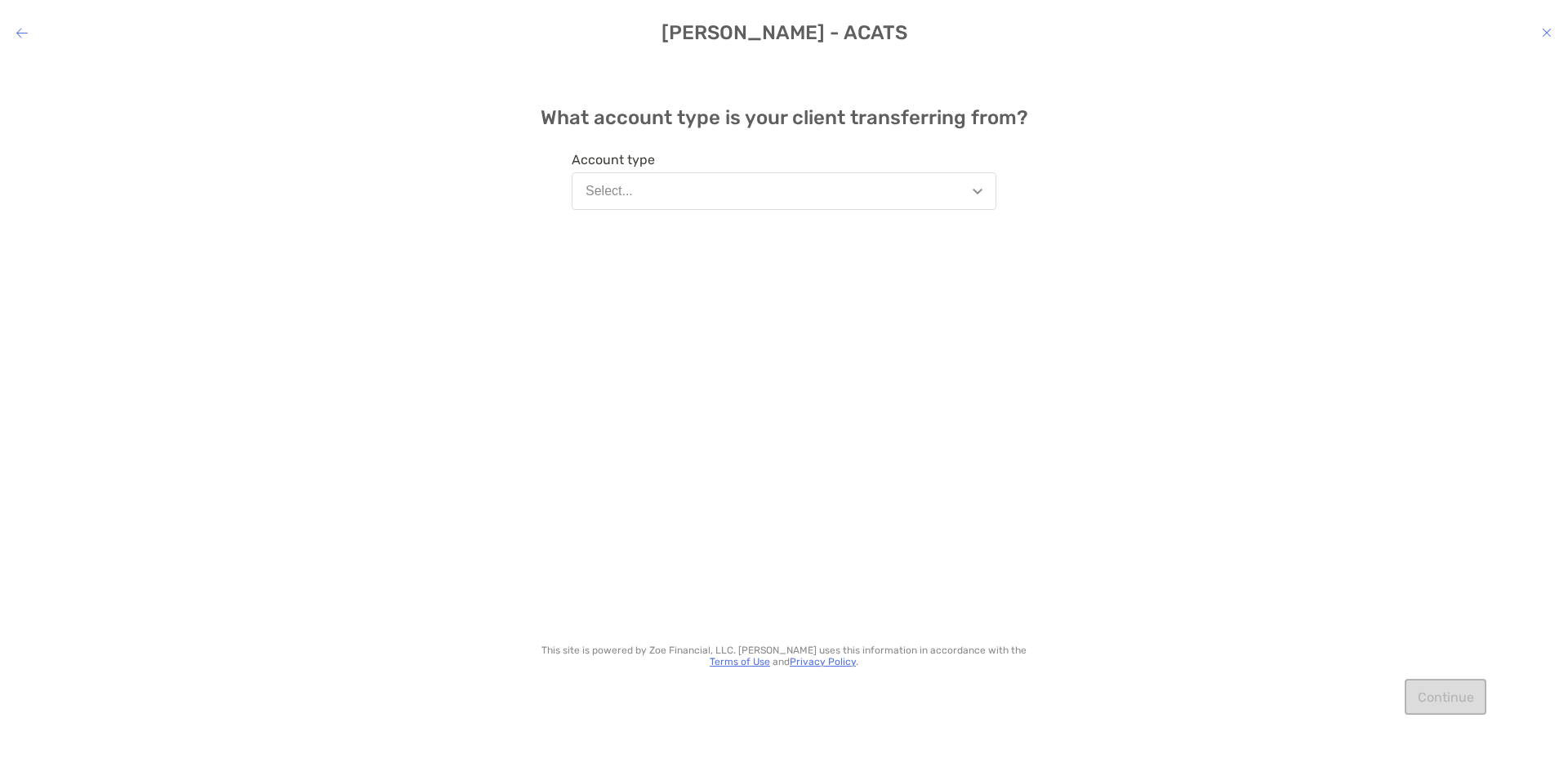
click at [751, 190] on button "Select..." at bounding box center [784, 192] width 425 height 37
click at [664, 445] on button "Individual" at bounding box center [784, 443] width 423 height 43
click at [1424, 703] on button "Continue" at bounding box center [1445, 697] width 82 height 36
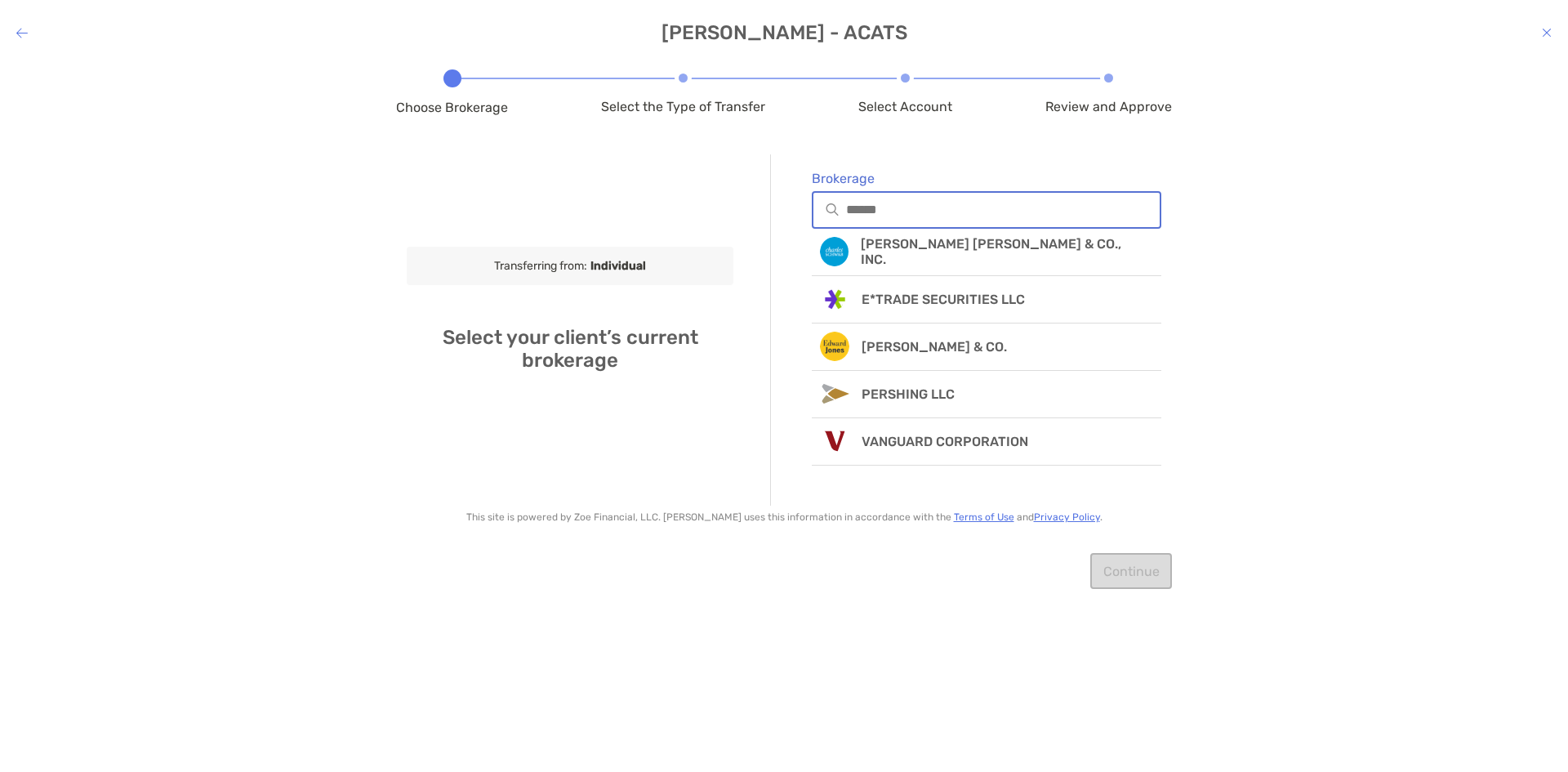
click at [927, 209] on input "Brokerage" at bounding box center [1002, 209] width 314 height 14
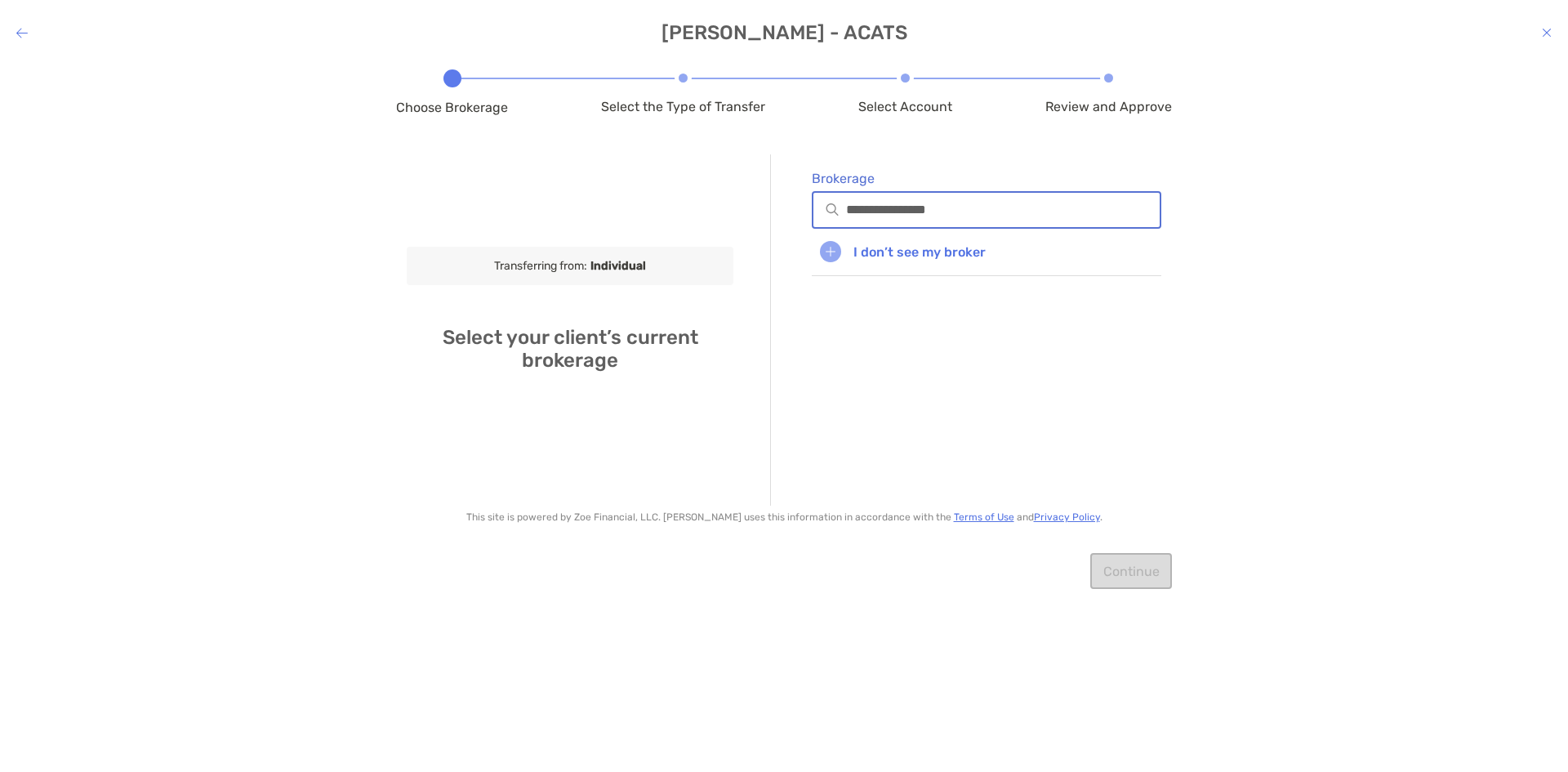
type input "**********"
click at [1428, 322] on div "**********" at bounding box center [784, 403] width 1568 height 687
click at [1032, 205] on input "**********" at bounding box center [1002, 209] width 314 height 14
drag, startPoint x: 1018, startPoint y: 209, endPoint x: 830, endPoint y: 193, distance: 188.7
click at [830, 193] on div "**********" at bounding box center [986, 210] width 350 height 37
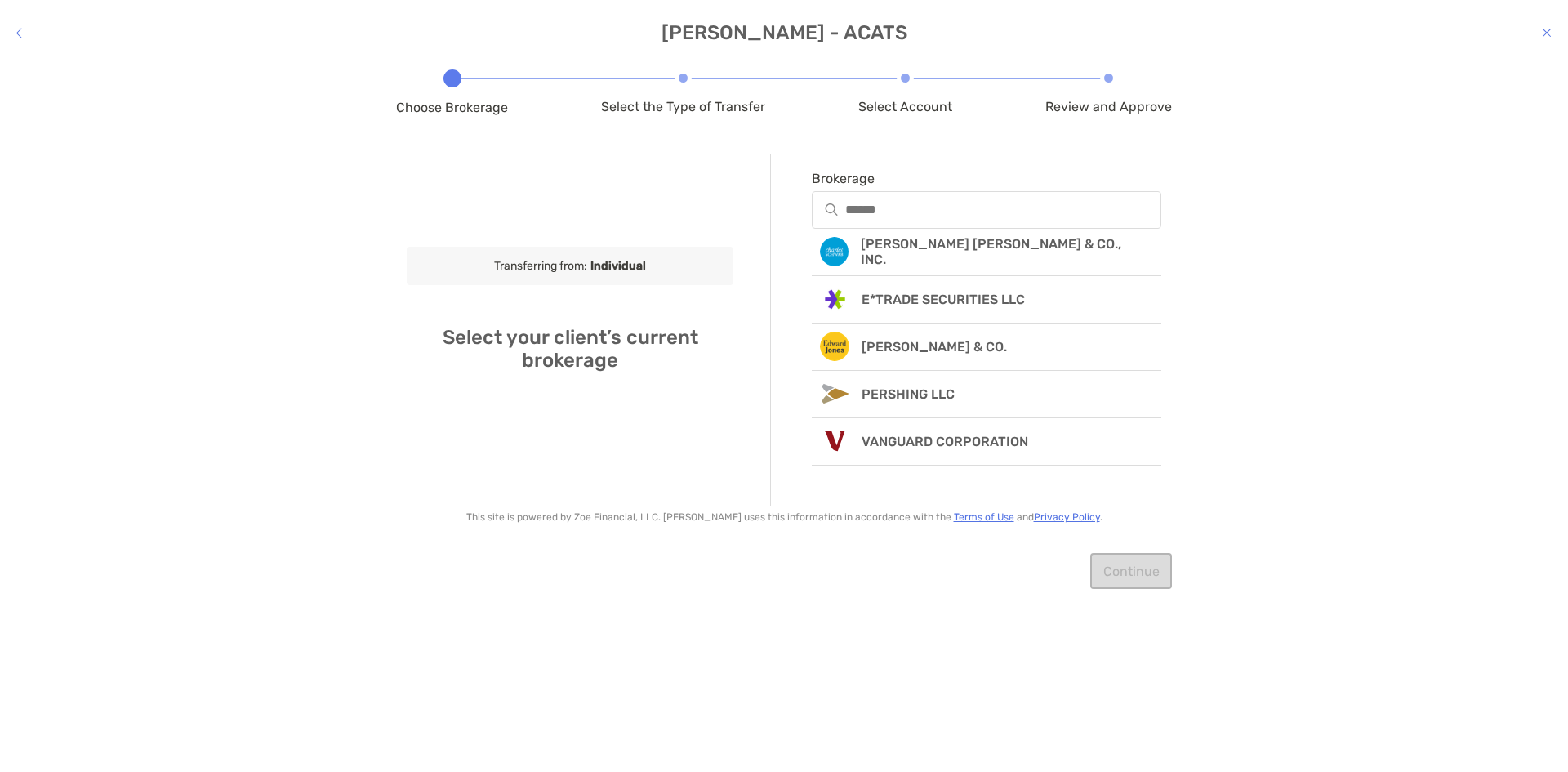
click at [16, 40] on div "modal" at bounding box center [21, 33] width 11 height 15
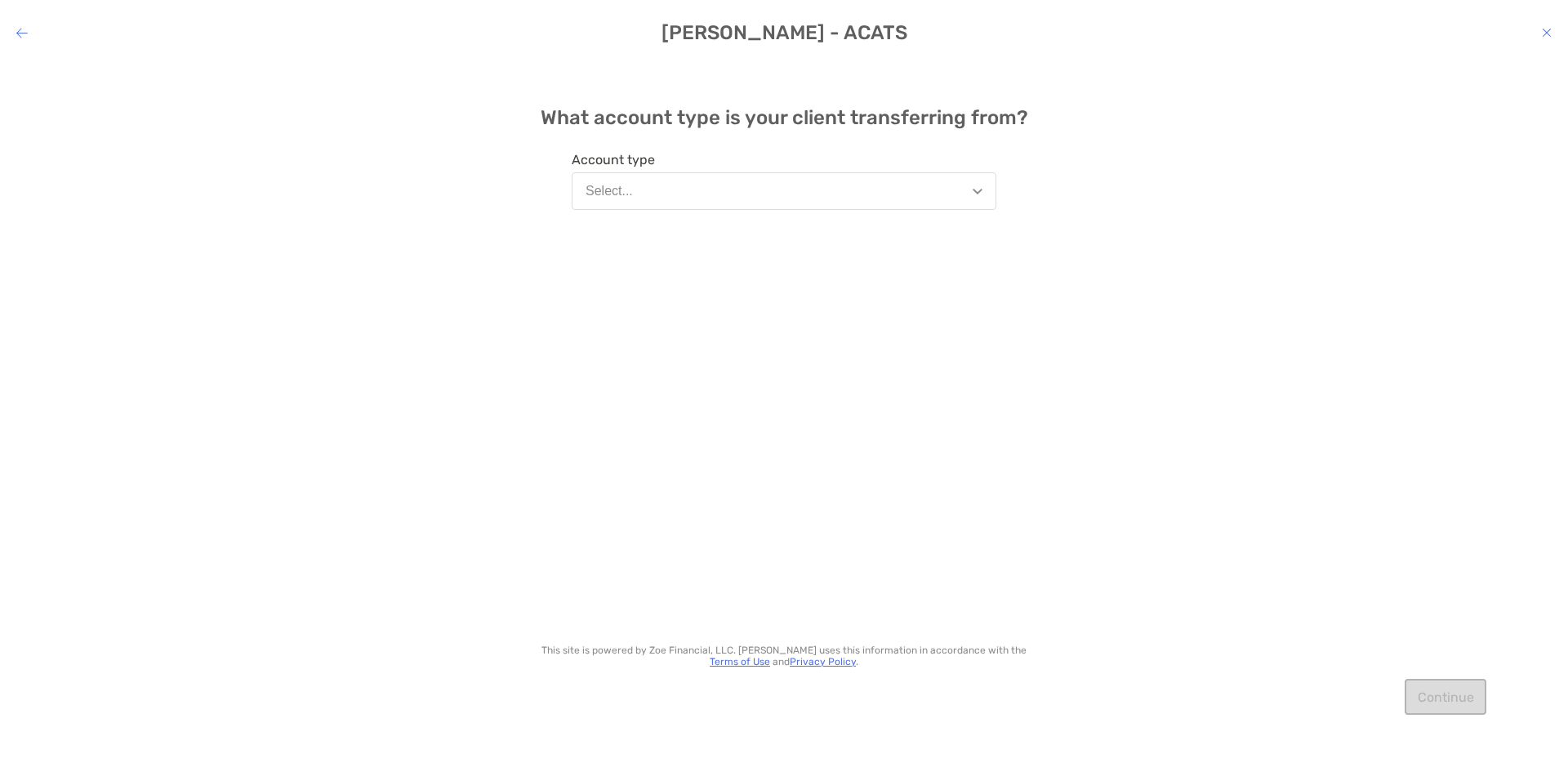
click at [764, 199] on button "Select..." at bounding box center [784, 192] width 425 height 37
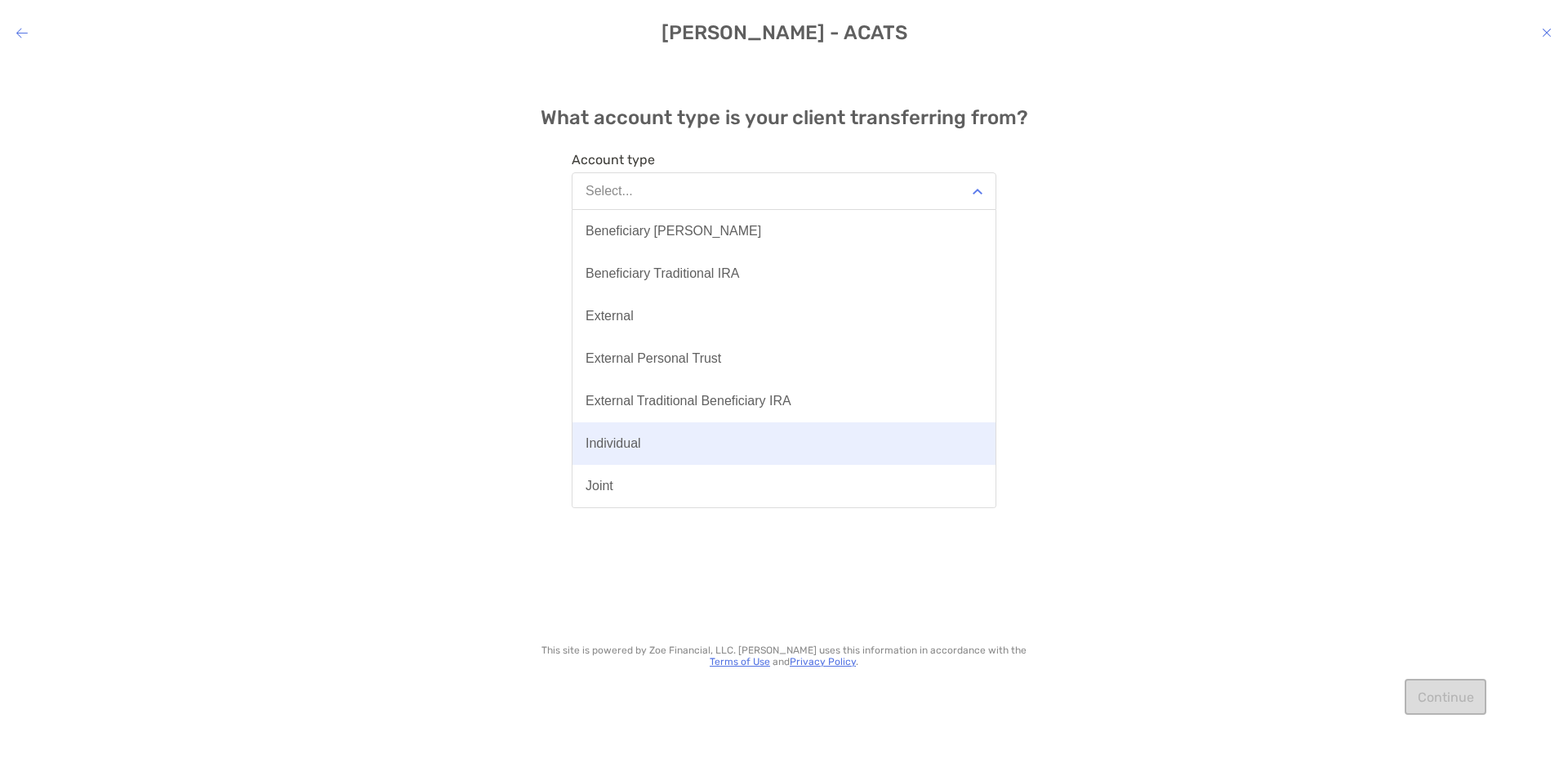
click at [645, 439] on button "Individual" at bounding box center [784, 443] width 423 height 43
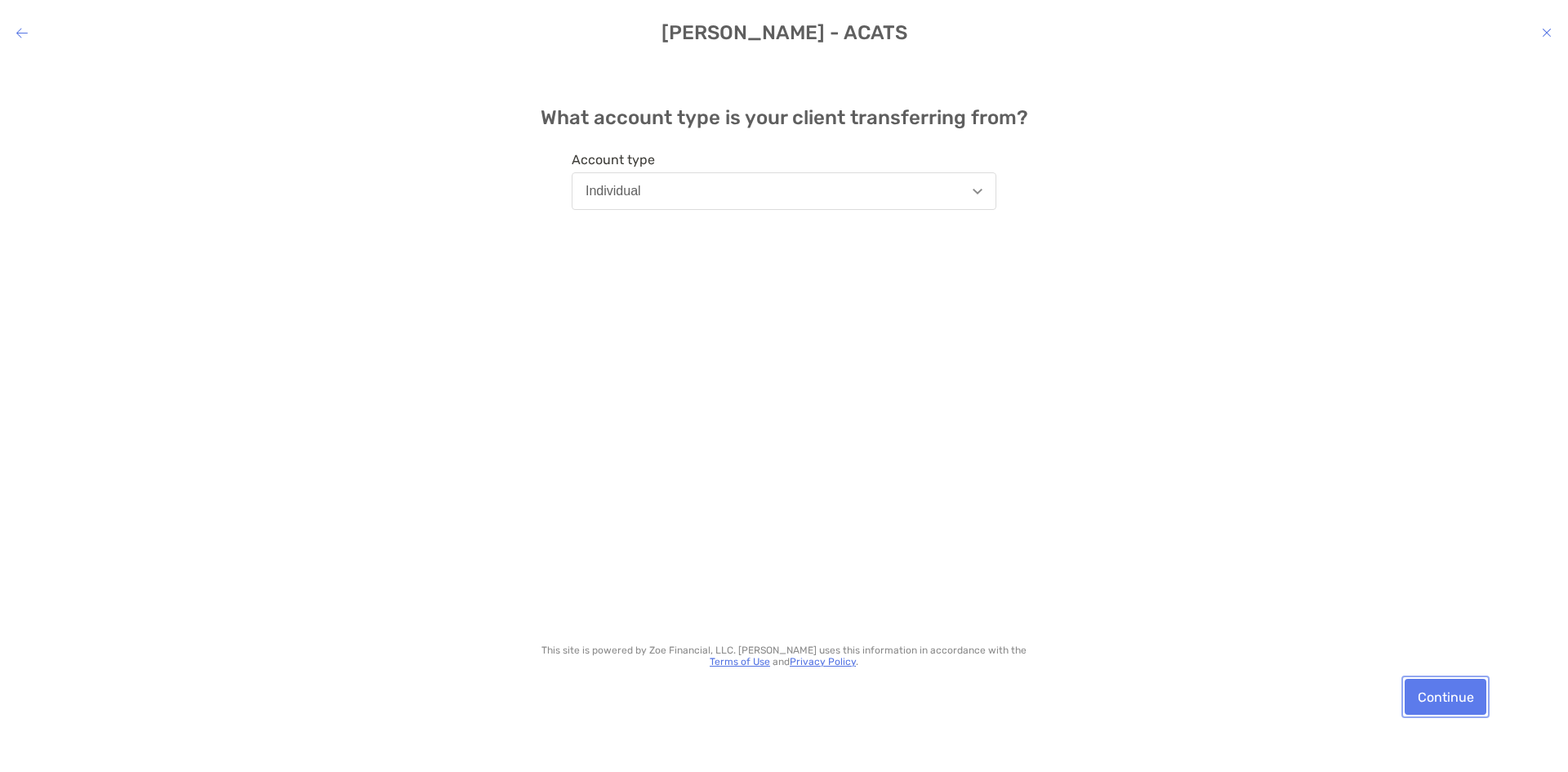
click at [1468, 695] on button "Continue" at bounding box center [1445, 697] width 82 height 36
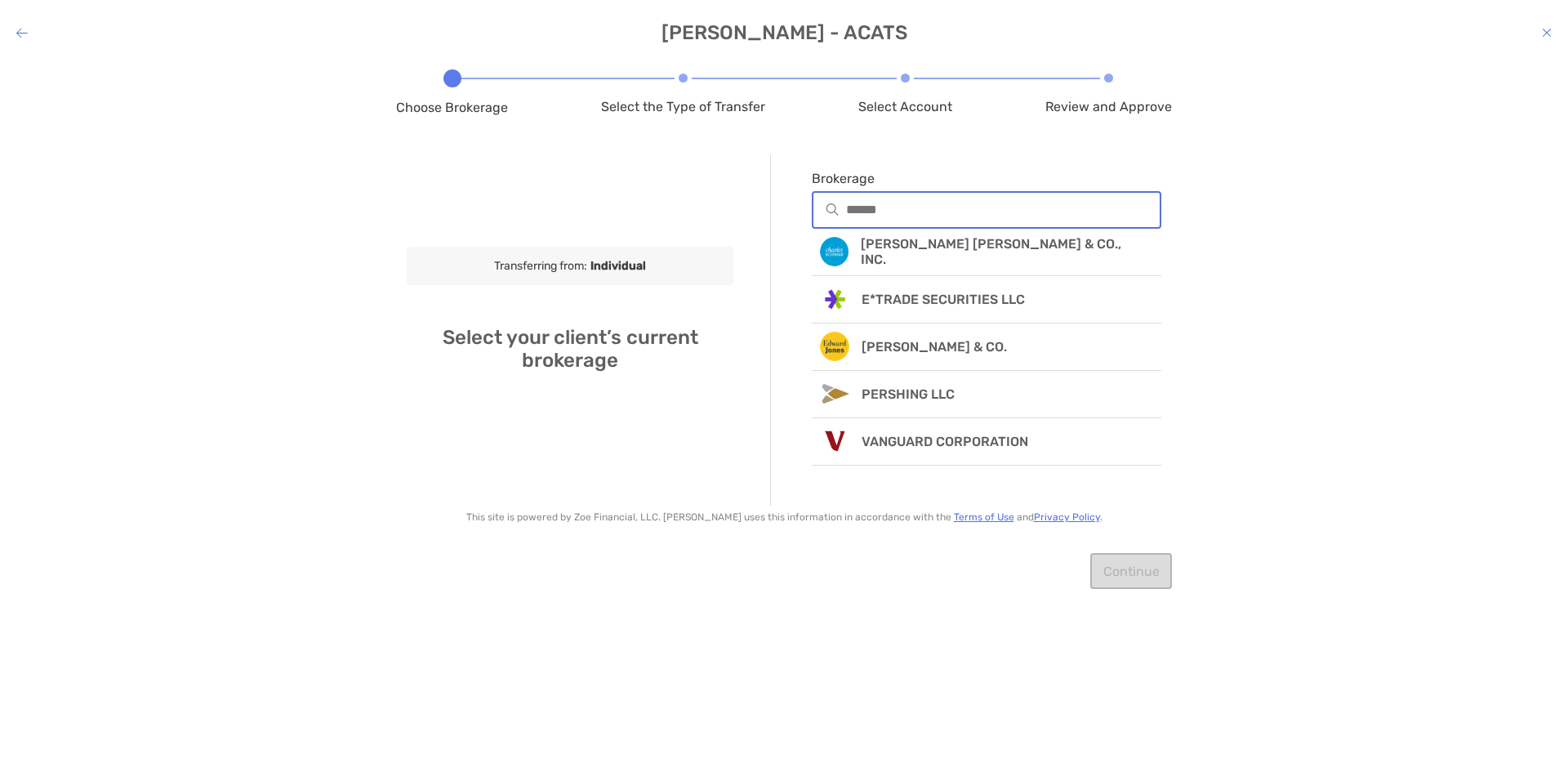
click at [917, 203] on input "Brokerage" at bounding box center [1002, 209] width 314 height 14
drag, startPoint x: 906, startPoint y: 109, endPoint x: 556, endPoint y: 266, distance: 383.6
click at [860, 139] on div "Choose Brokerage Select the Type of Transfer Select Account Review and Approve" at bounding box center [784, 106] width 776 height 66
drag, startPoint x: 558, startPoint y: 266, endPoint x: 608, endPoint y: 278, distance: 51.4
click at [594, 273] on div "Transferring from: Individual" at bounding box center [570, 266] width 327 height 38
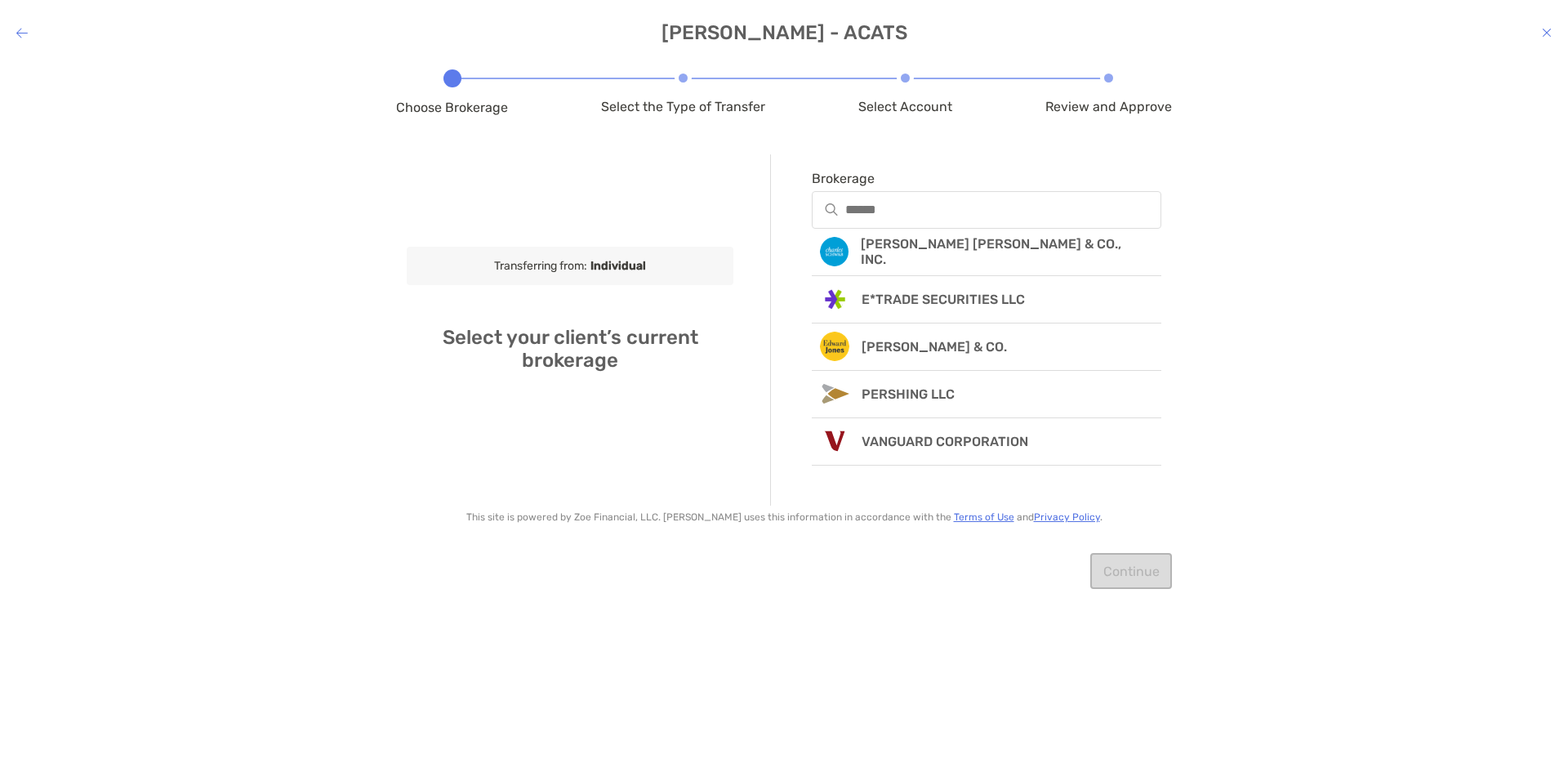
drag, startPoint x: 610, startPoint y: 289, endPoint x: 598, endPoint y: 311, distance: 25.1
click at [602, 303] on div "Transferring from: Individual Select your client’s current brokerage" at bounding box center [570, 329] width 327 height 352
click at [561, 357] on h4 "Select your client’s current brokerage" at bounding box center [570, 349] width 327 height 46
click at [19, 27] on icon "modal" at bounding box center [21, 32] width 11 height 13
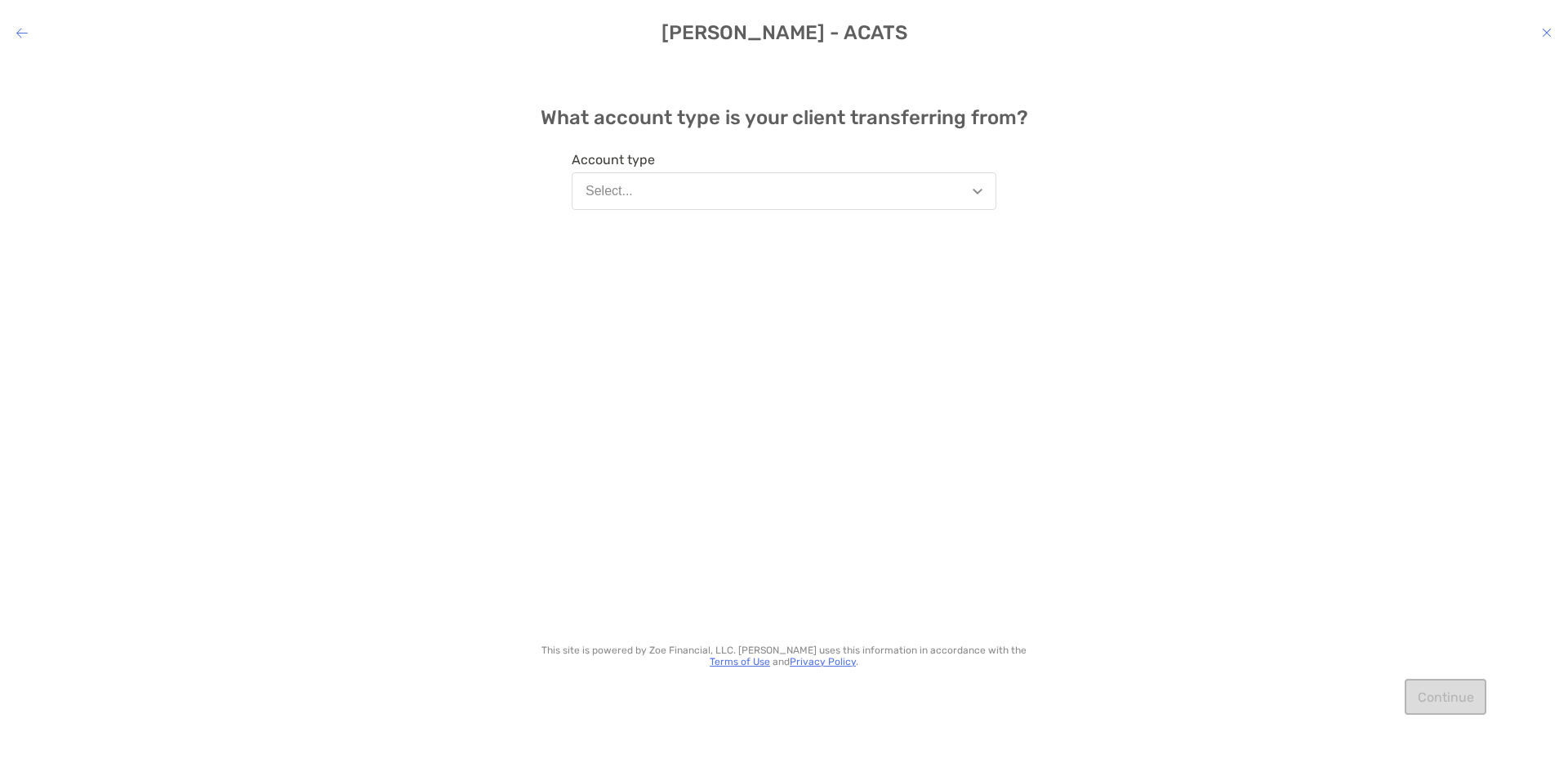
click at [619, 197] on div "Select..." at bounding box center [609, 191] width 48 height 14
click at [21, 32] on icon "modal" at bounding box center [21, 32] width 11 height 13
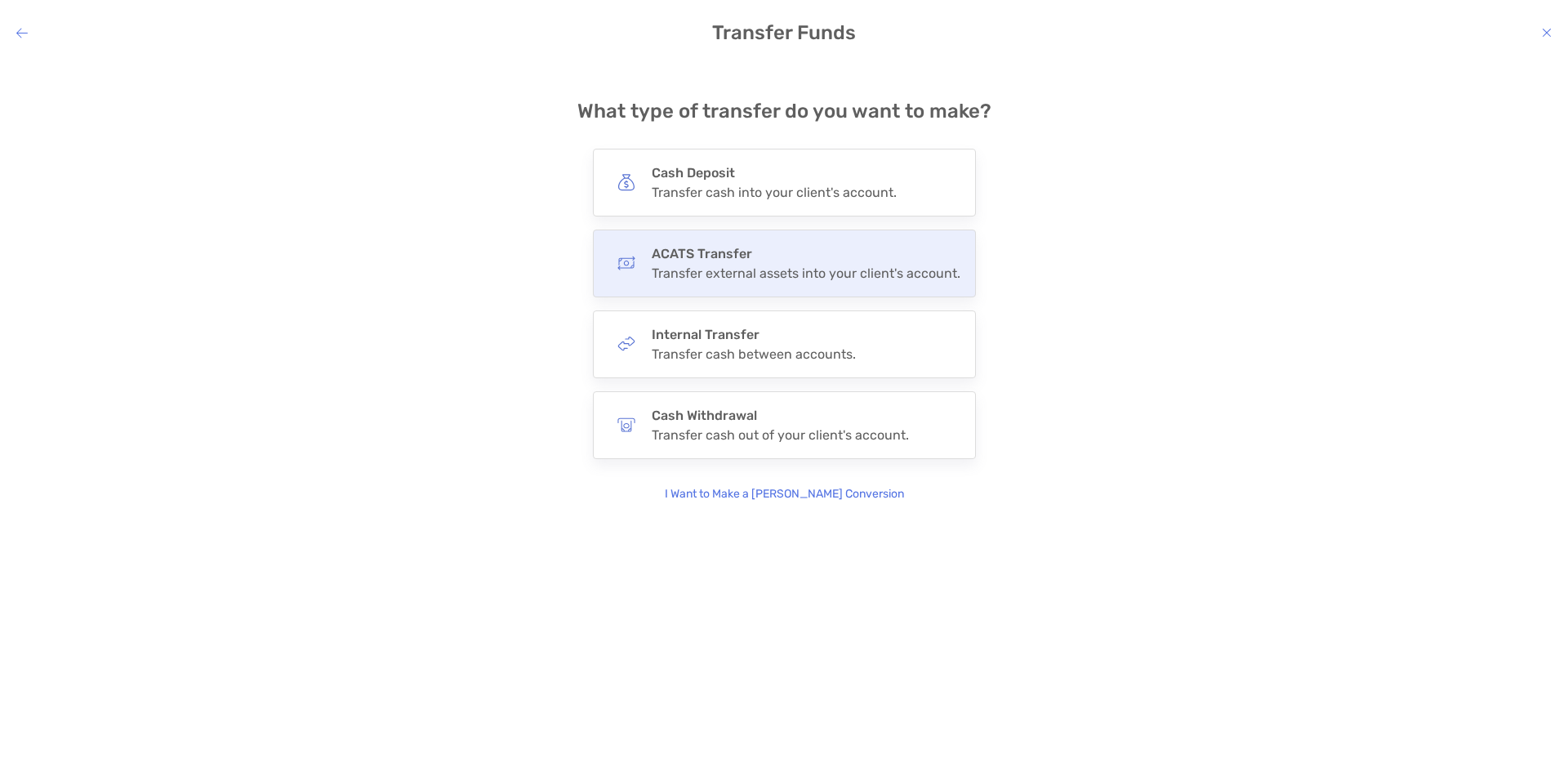
click at [787, 274] on div "Transfer external assets into your client's account." at bounding box center [806, 273] width 309 height 15
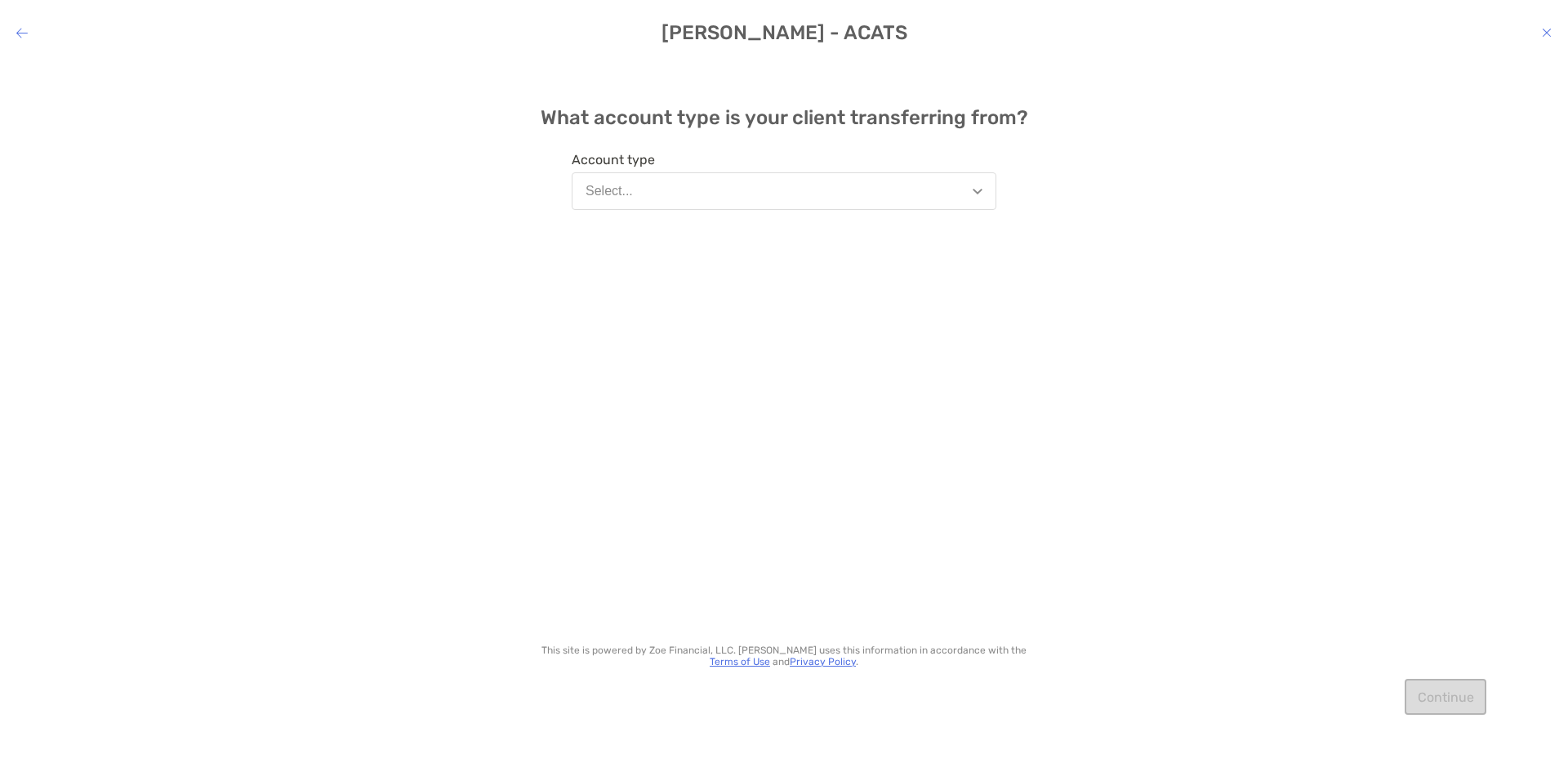
click at [767, 189] on button "Select..." at bounding box center [784, 192] width 425 height 37
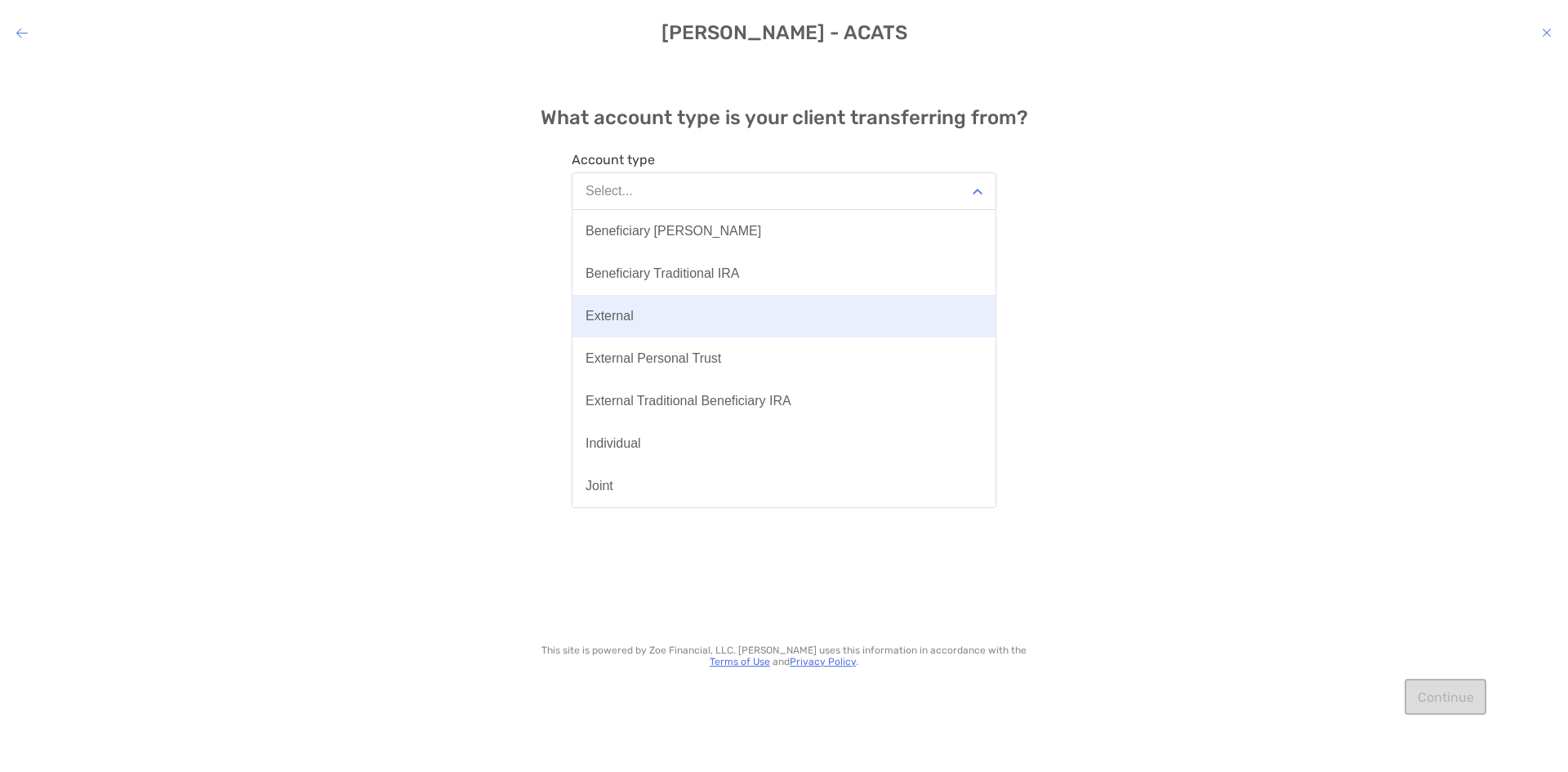
click at [696, 313] on button "External" at bounding box center [784, 316] width 423 height 43
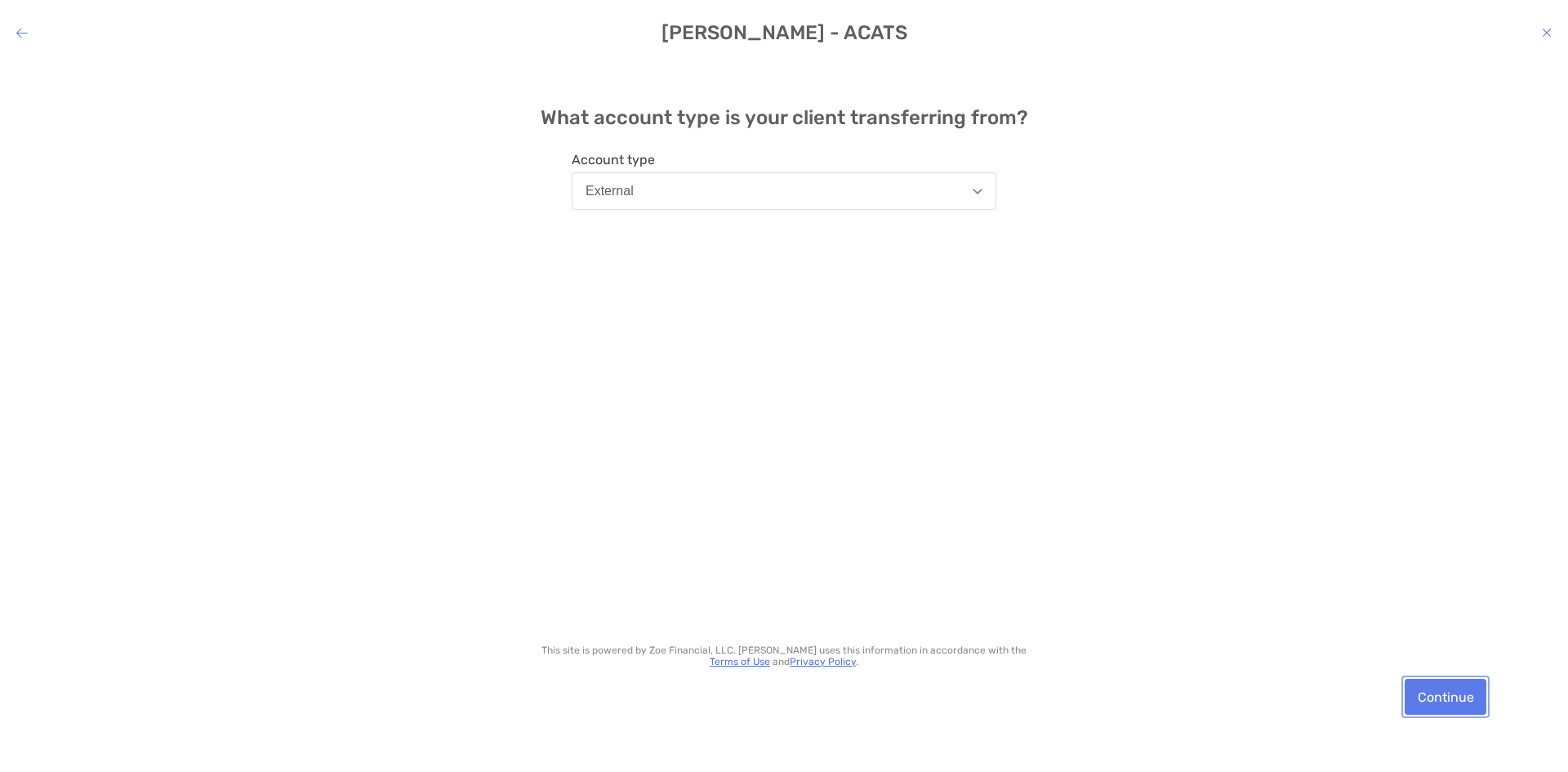
click at [1433, 685] on button "Continue" at bounding box center [1445, 697] width 82 height 36
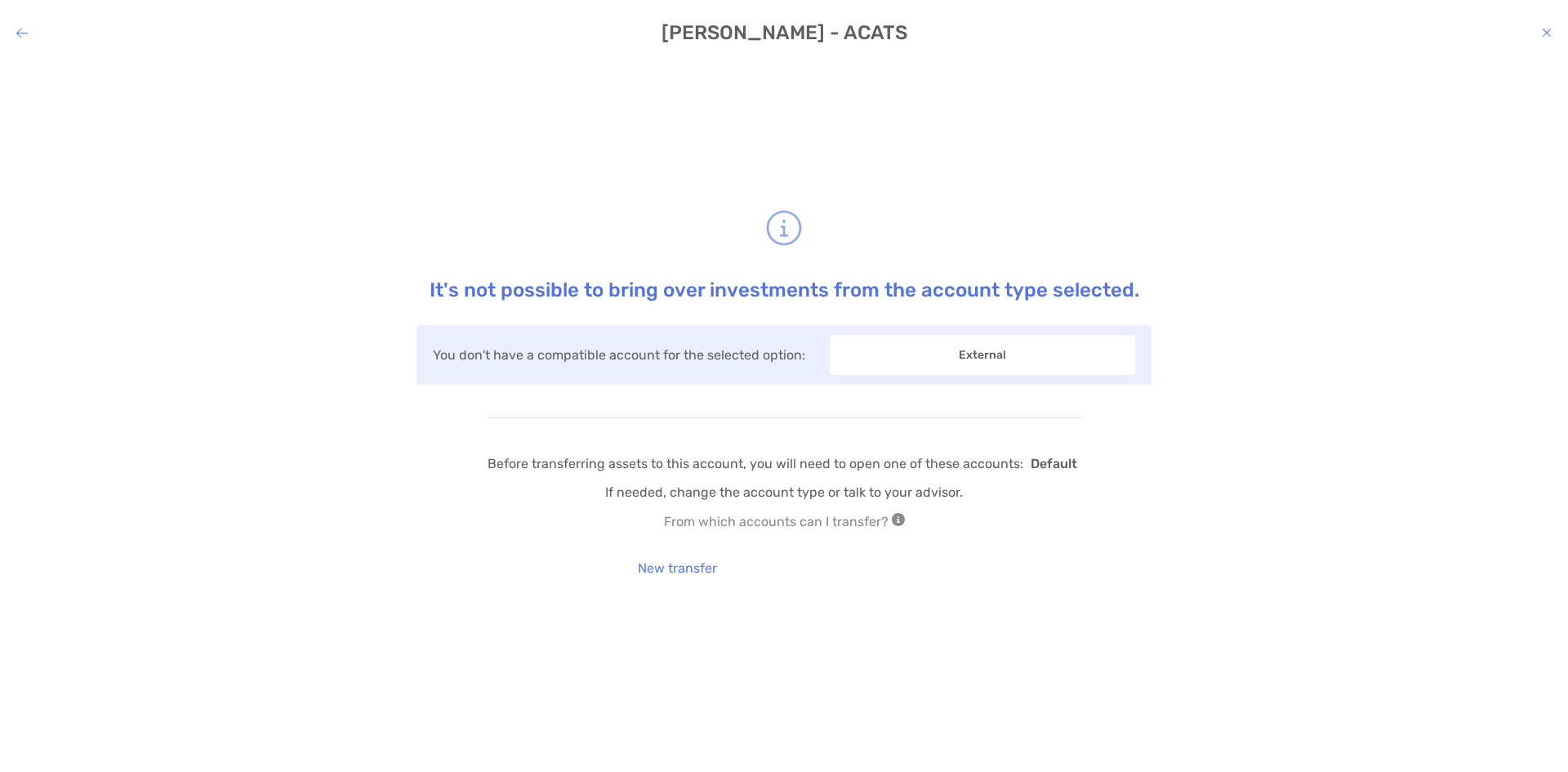
click at [15, 35] on h4 "Nicholas Fancera - ACATS" at bounding box center [784, 32] width 1568 height 23
click at [20, 31] on icon "modal" at bounding box center [21, 32] width 11 height 13
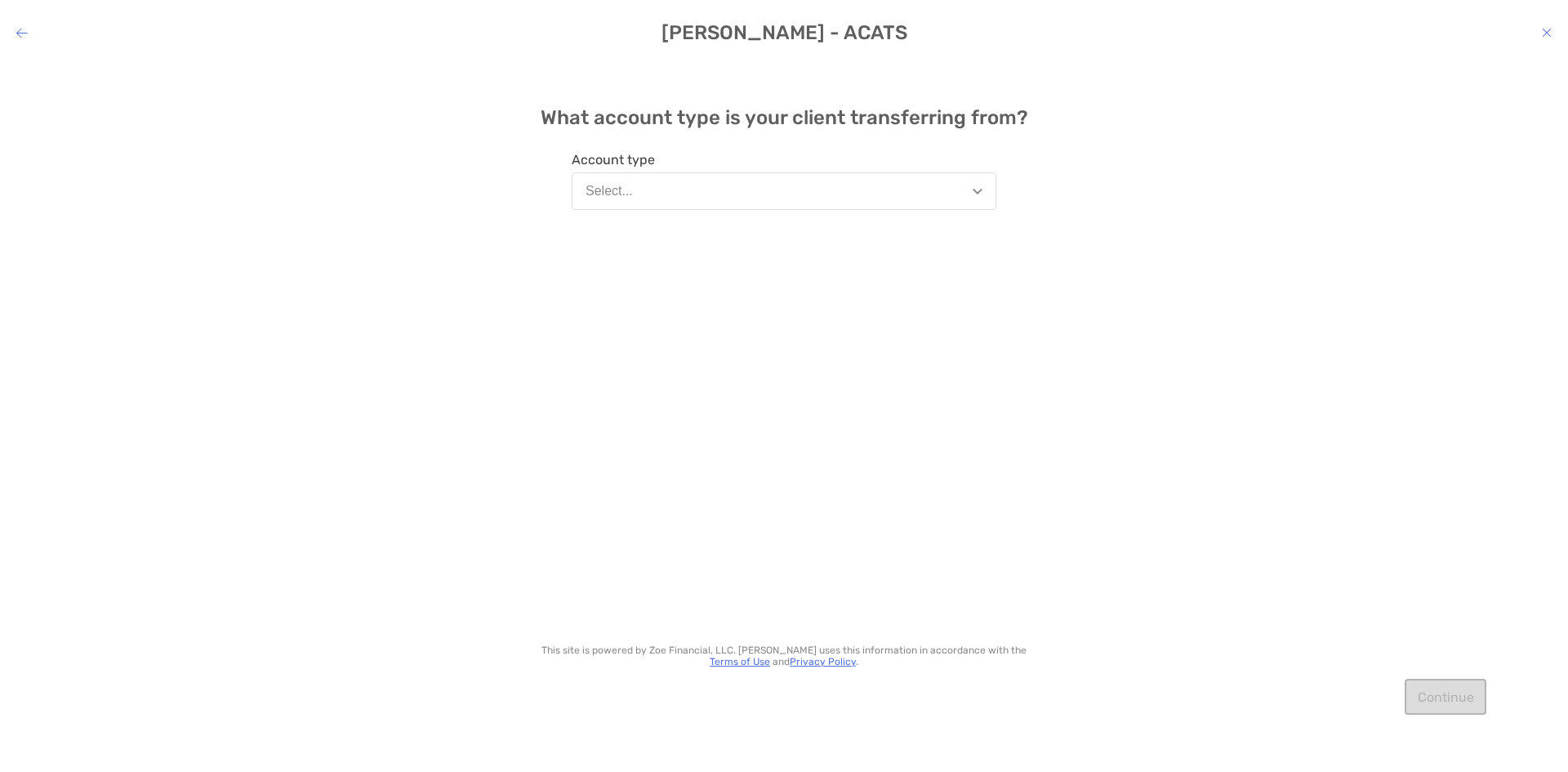
click at [766, 182] on button "Select..." at bounding box center [784, 192] width 425 height 37
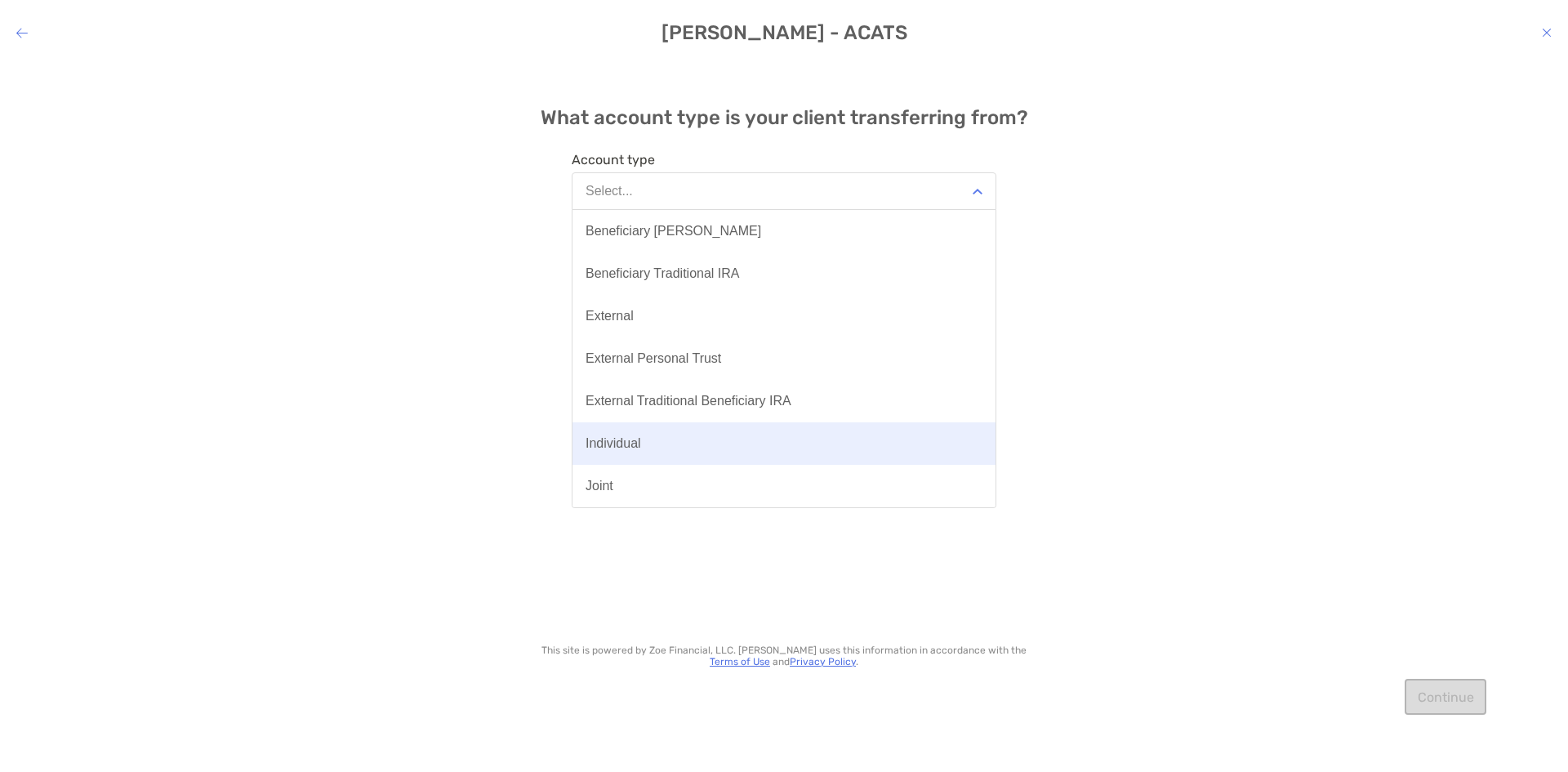
click at [698, 435] on button "Individual" at bounding box center [784, 443] width 423 height 43
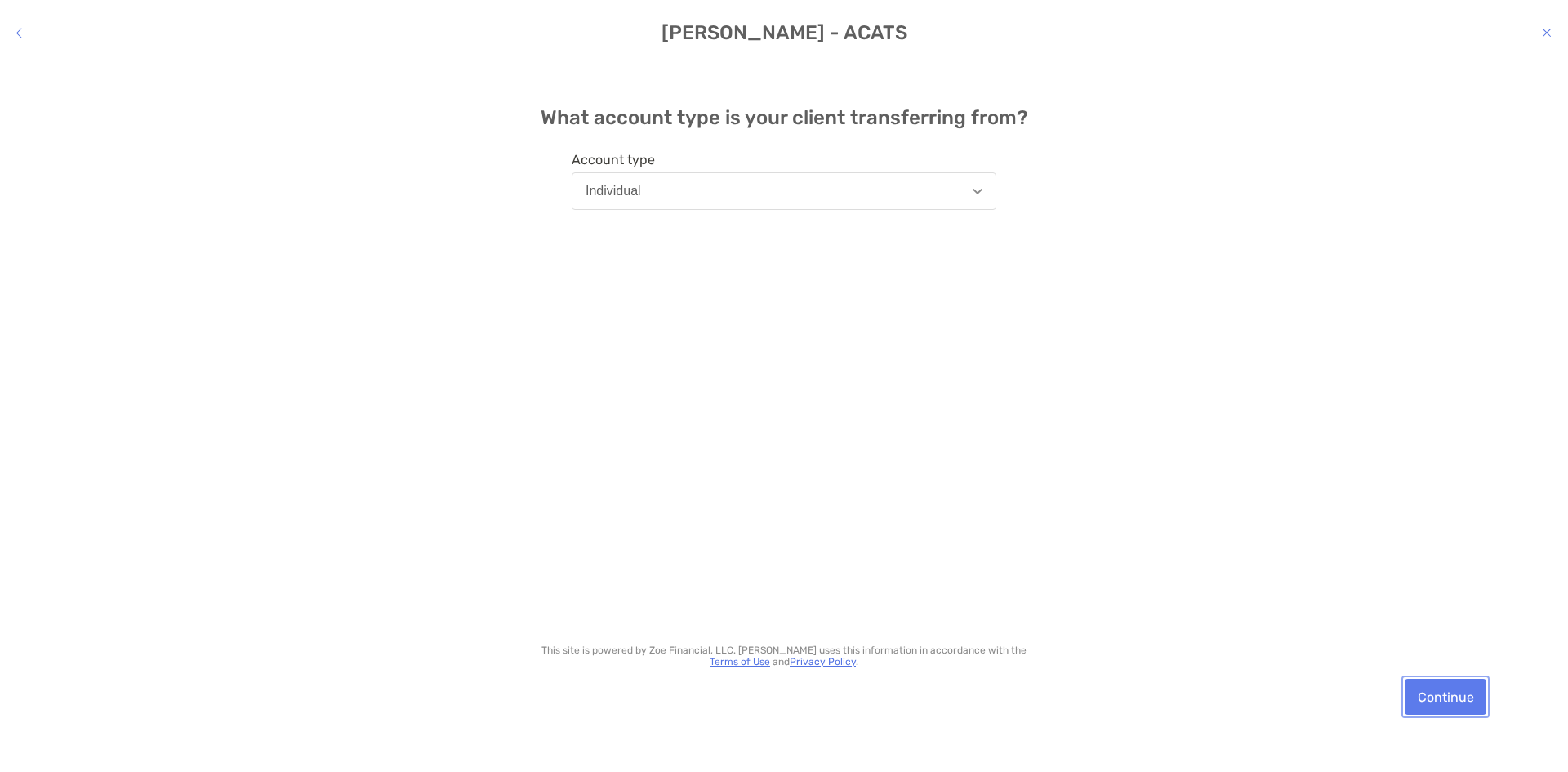
click at [1453, 707] on button "Continue" at bounding box center [1445, 697] width 82 height 36
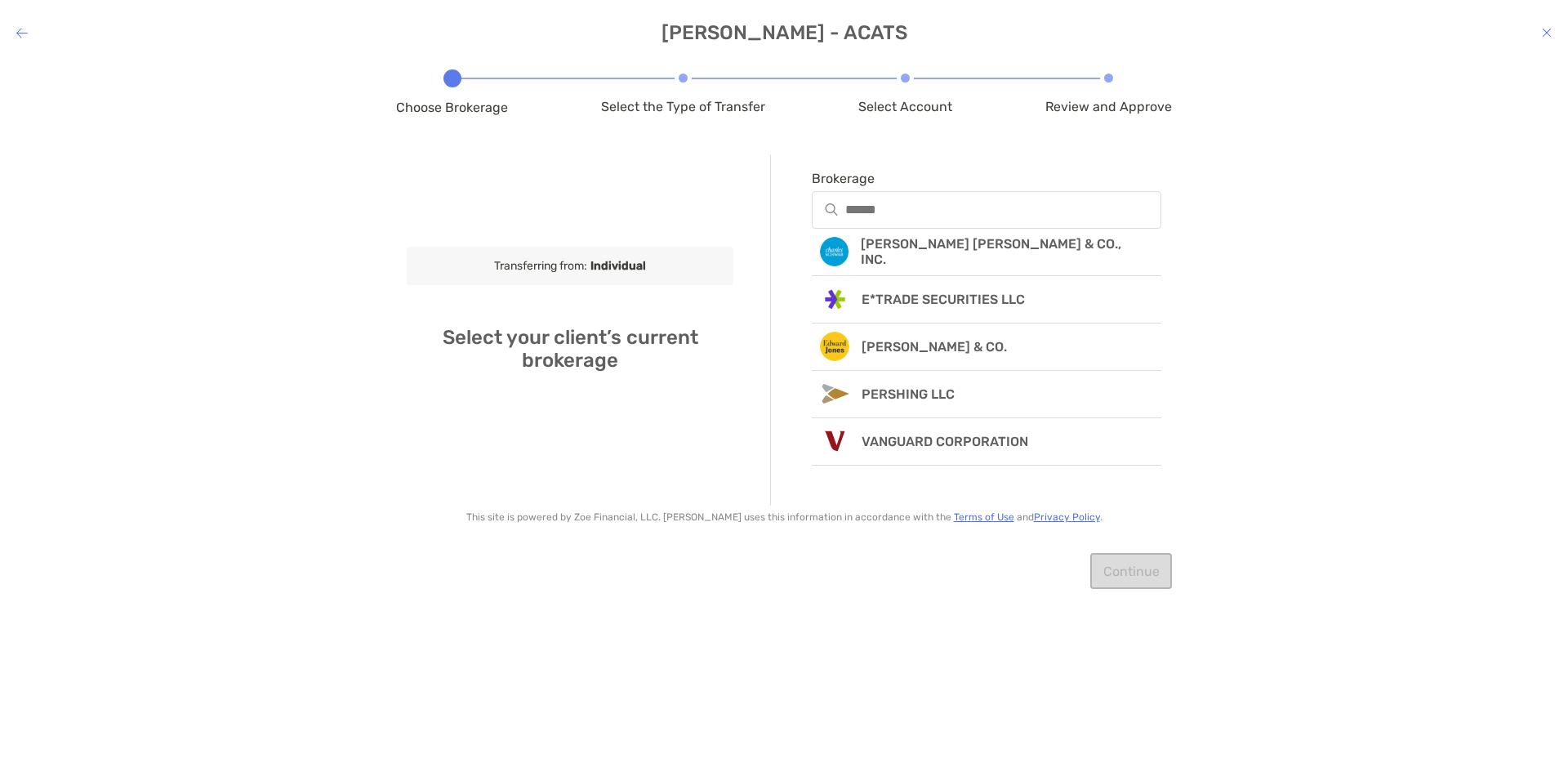
click at [685, 103] on span "Select the Type of Transfer" at bounding box center [682, 106] width 164 height 15
drag, startPoint x: 630, startPoint y: 268, endPoint x: 754, endPoint y: 220, distance: 133.0
click at [639, 260] on b "Individual" at bounding box center [616, 266] width 59 height 14
click at [940, 206] on input "Brokerage" at bounding box center [1002, 209] width 314 height 14
click at [963, 204] on input "Brokerage" at bounding box center [1002, 209] width 314 height 14
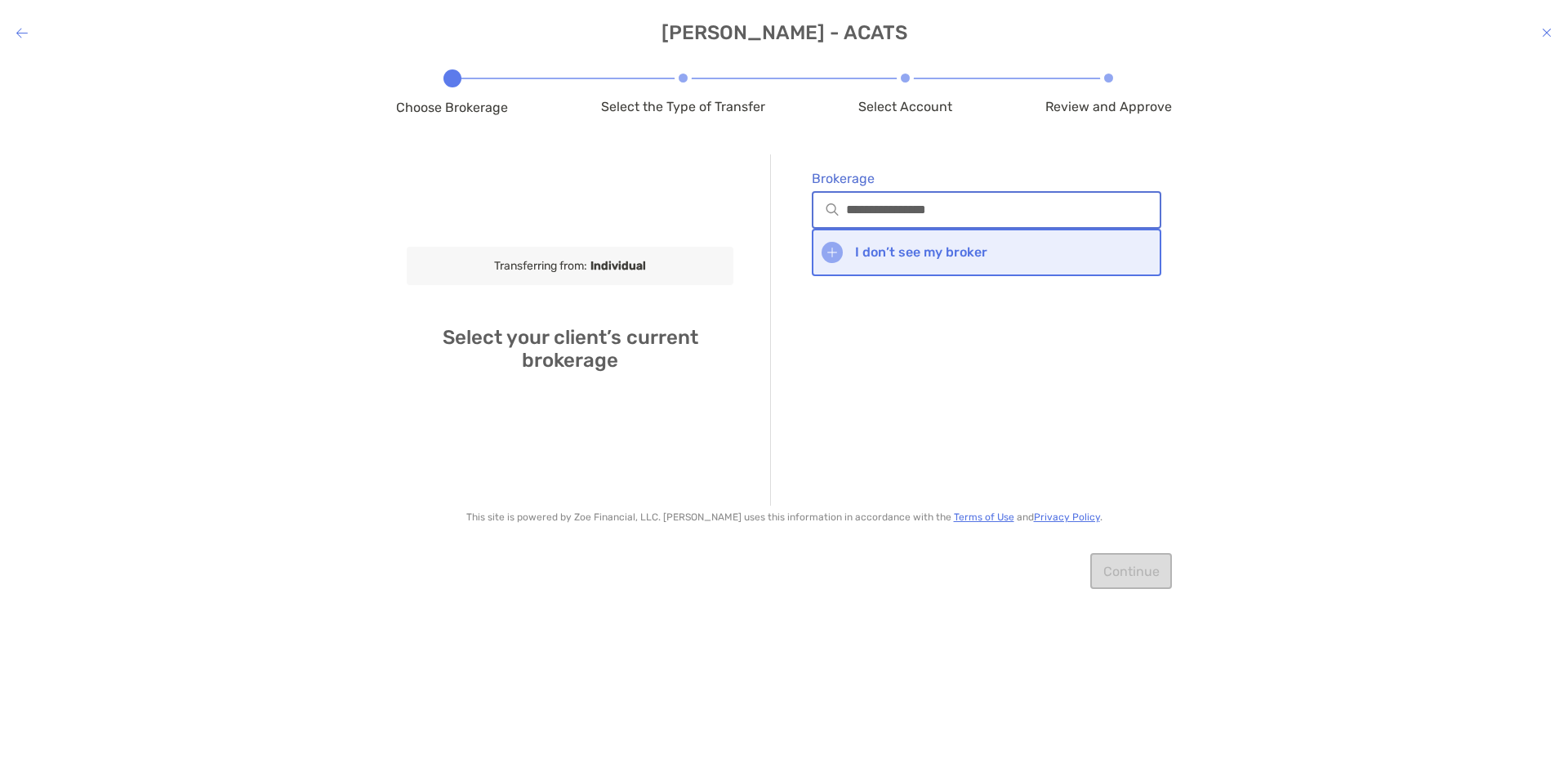
type input "**********"
click at [963, 258] on p "I don’t see my broker" at bounding box center [921, 252] width 132 height 15
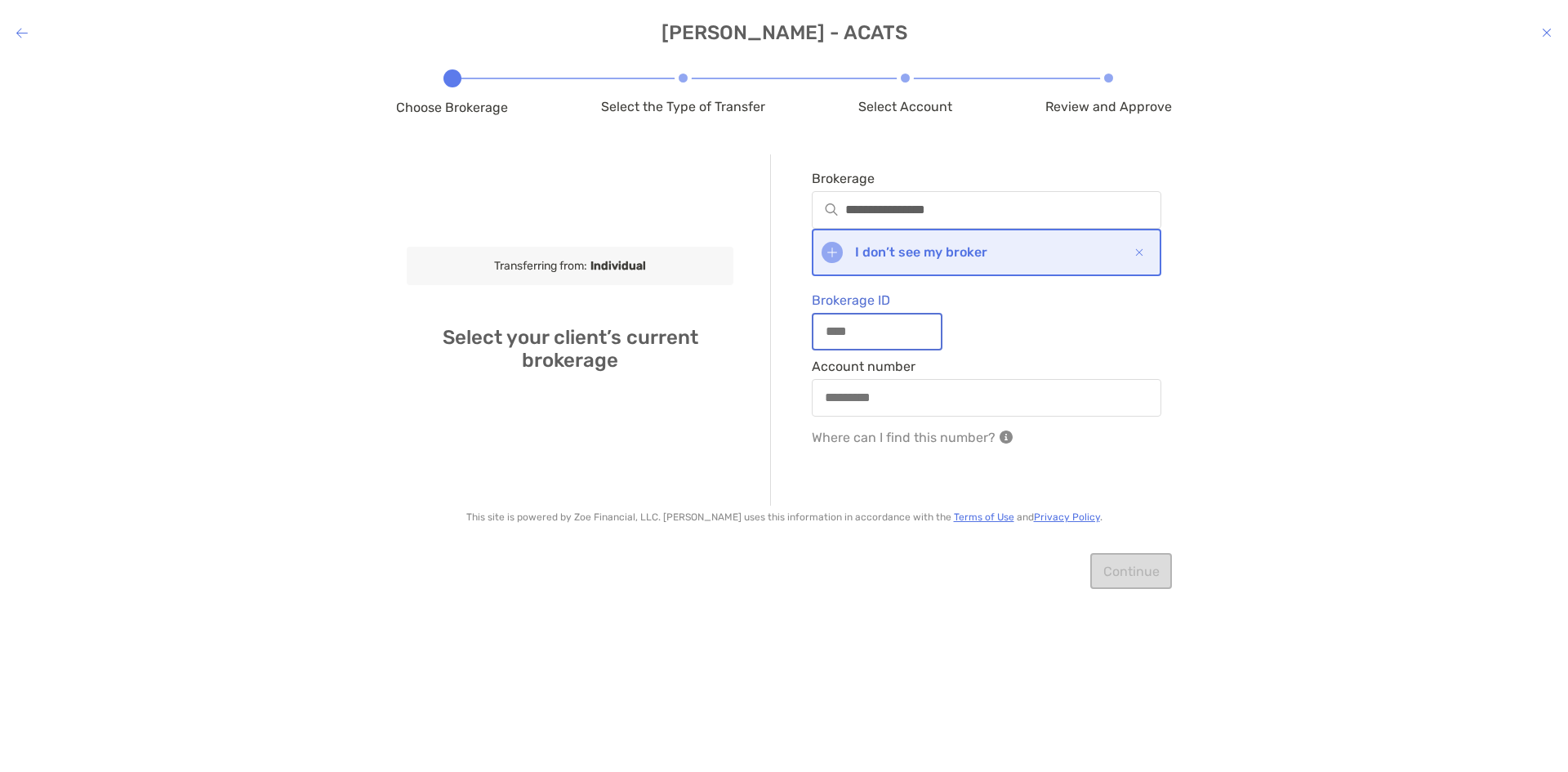
click at [890, 335] on input "Brokerage ID" at bounding box center [877, 331] width 128 height 14
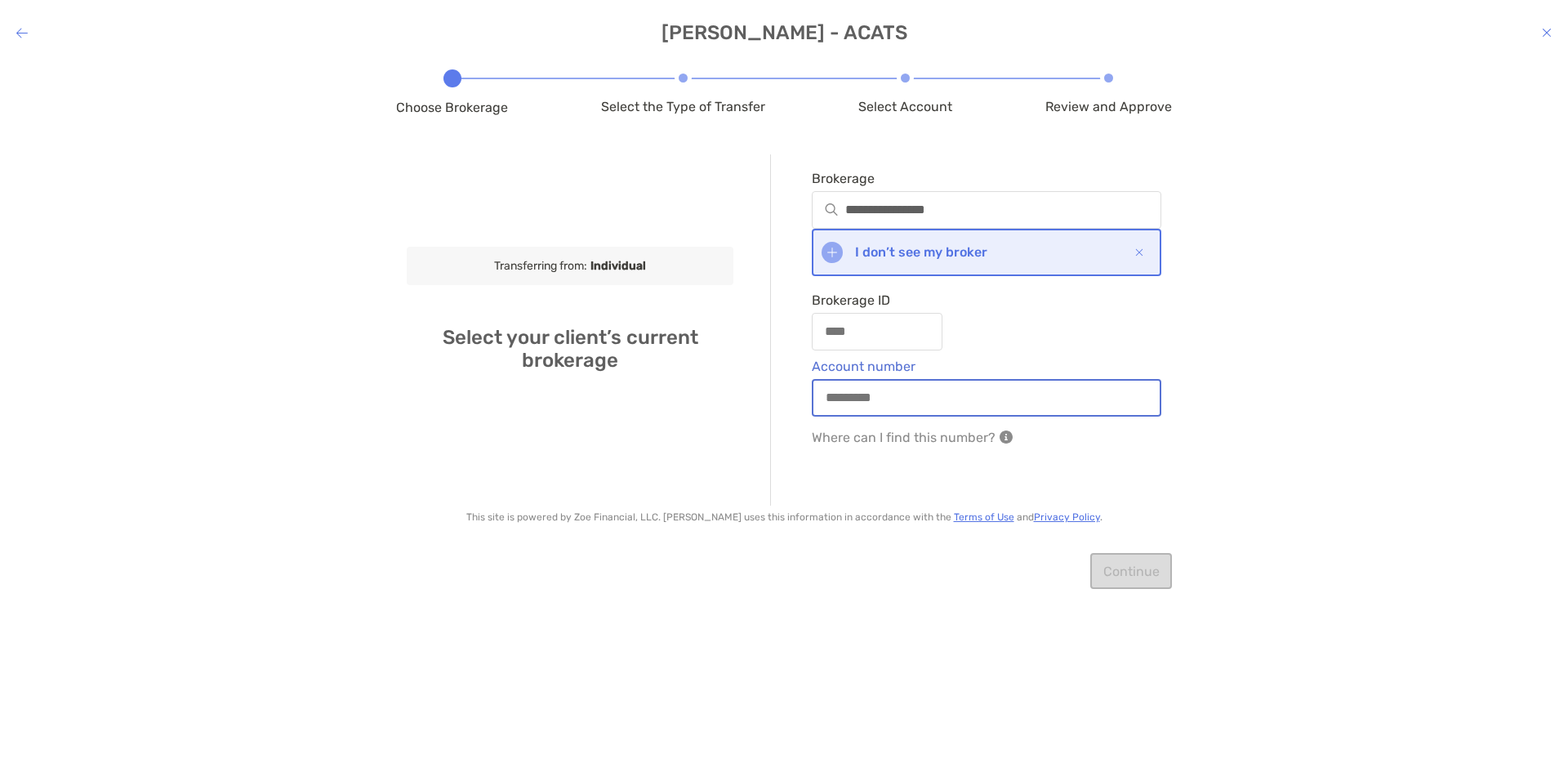
click at [870, 396] on input "Account number" at bounding box center [986, 397] width 346 height 14
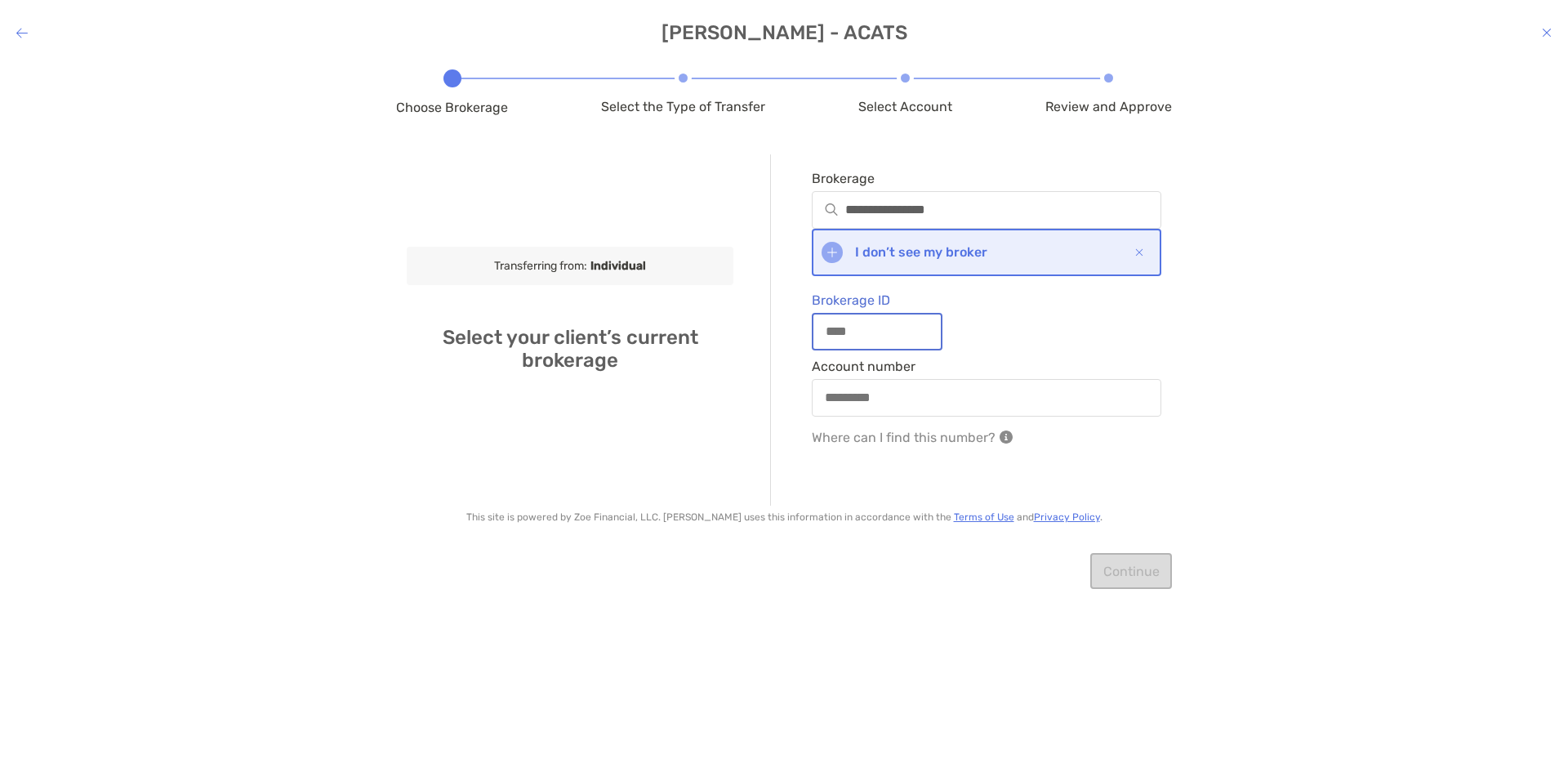
click at [854, 330] on input "Brokerage ID" at bounding box center [877, 331] width 128 height 14
click at [858, 335] on input "Brokerage ID" at bounding box center [877, 331] width 128 height 14
click at [1140, 249] on img "modal" at bounding box center [1139, 253] width 9 height 9
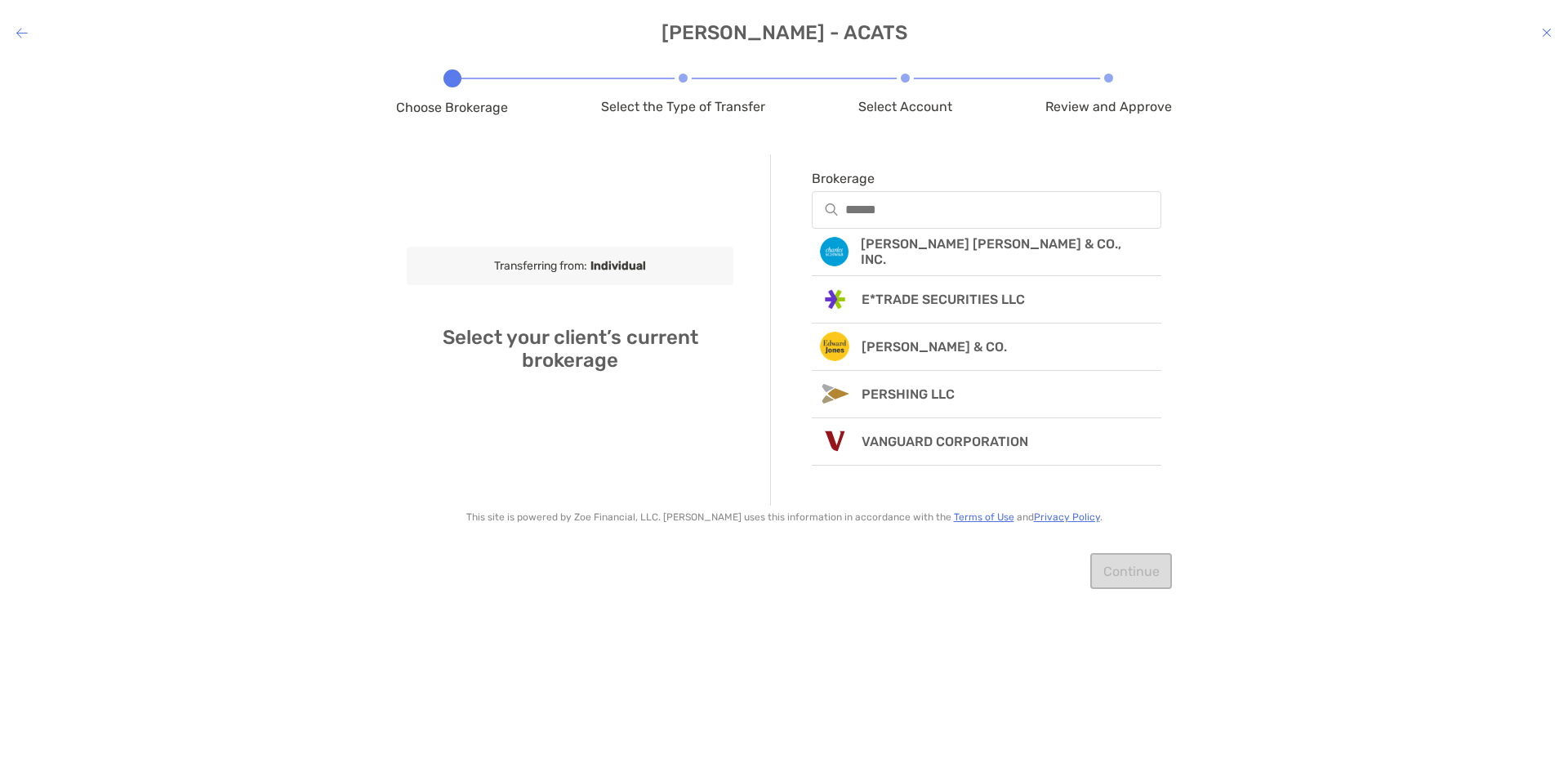
drag, startPoint x: 681, startPoint y: 209, endPoint x: 834, endPoint y: 141, distance: 167.4
click at [730, 179] on div "Transferring from: Individual Select your client’s current brokerage" at bounding box center [570, 329] width 327 height 352
drag, startPoint x: 882, startPoint y: 207, endPoint x: 923, endPoint y: 171, distance: 54.6
click at [883, 206] on input "Brokerage" at bounding box center [1002, 209] width 314 height 14
drag, startPoint x: 900, startPoint y: 203, endPoint x: 840, endPoint y: 184, distance: 62.9
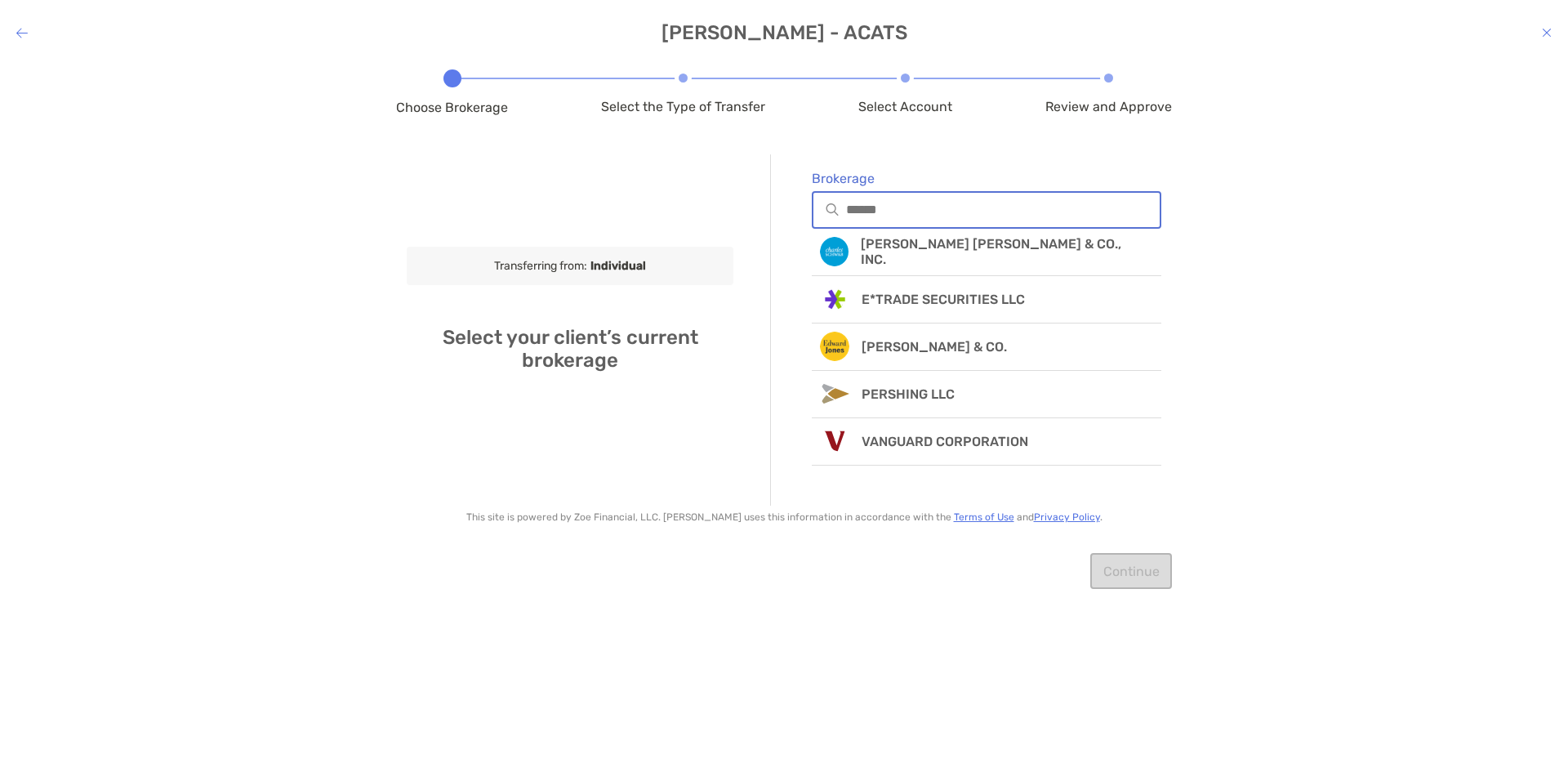
click at [892, 208] on input "Brokerage" at bounding box center [1002, 209] width 314 height 14
click at [870, 157] on div "Brokerage" at bounding box center [986, 191] width 350 height 74
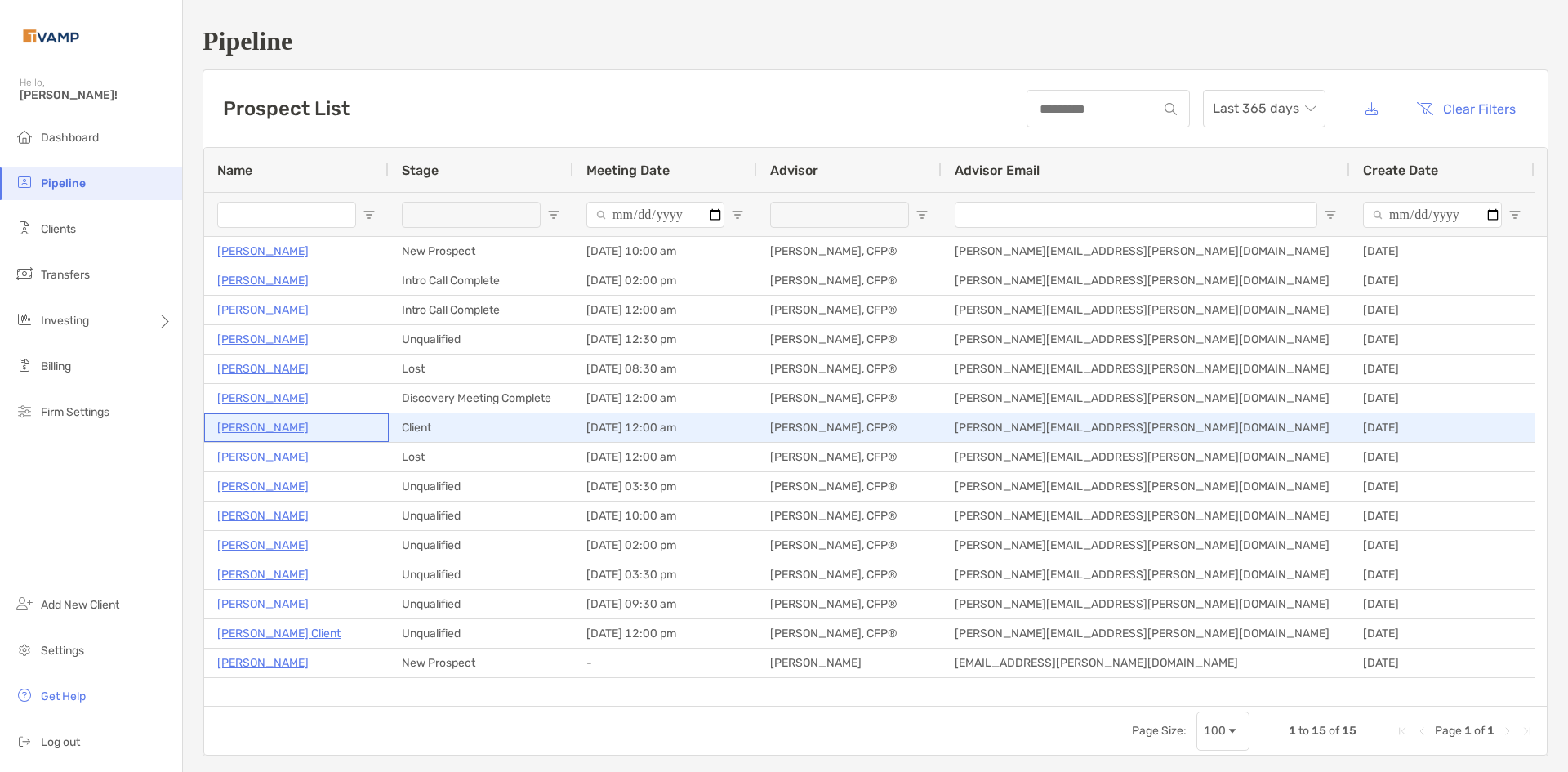
click at [248, 427] on p "[PERSON_NAME]" at bounding box center [262, 427] width 91 height 20
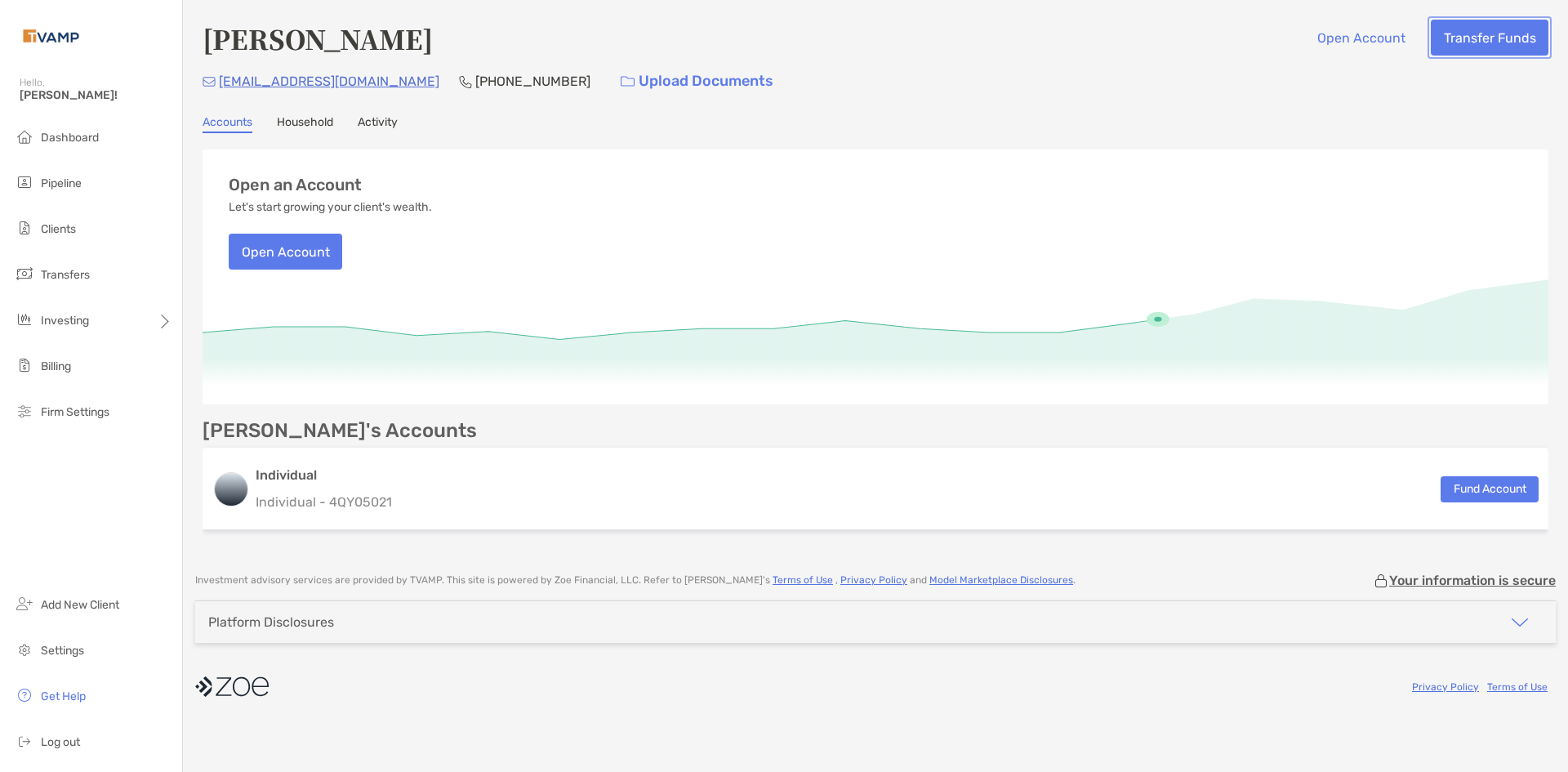
click at [1479, 35] on button "Transfer Funds" at bounding box center [1489, 37] width 117 height 36
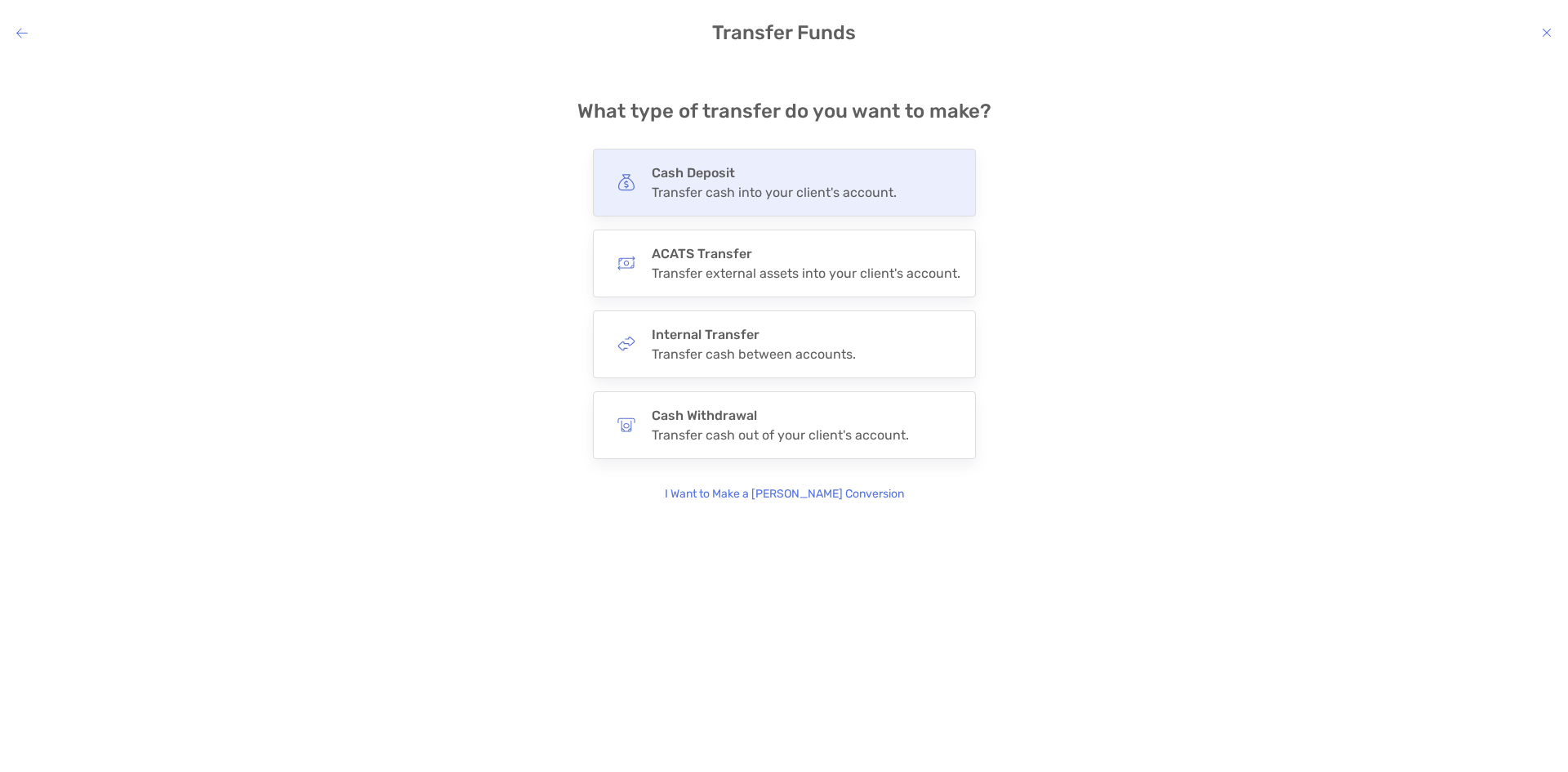
click at [858, 193] on div "Transfer cash into your client's account." at bounding box center [774, 192] width 245 height 15
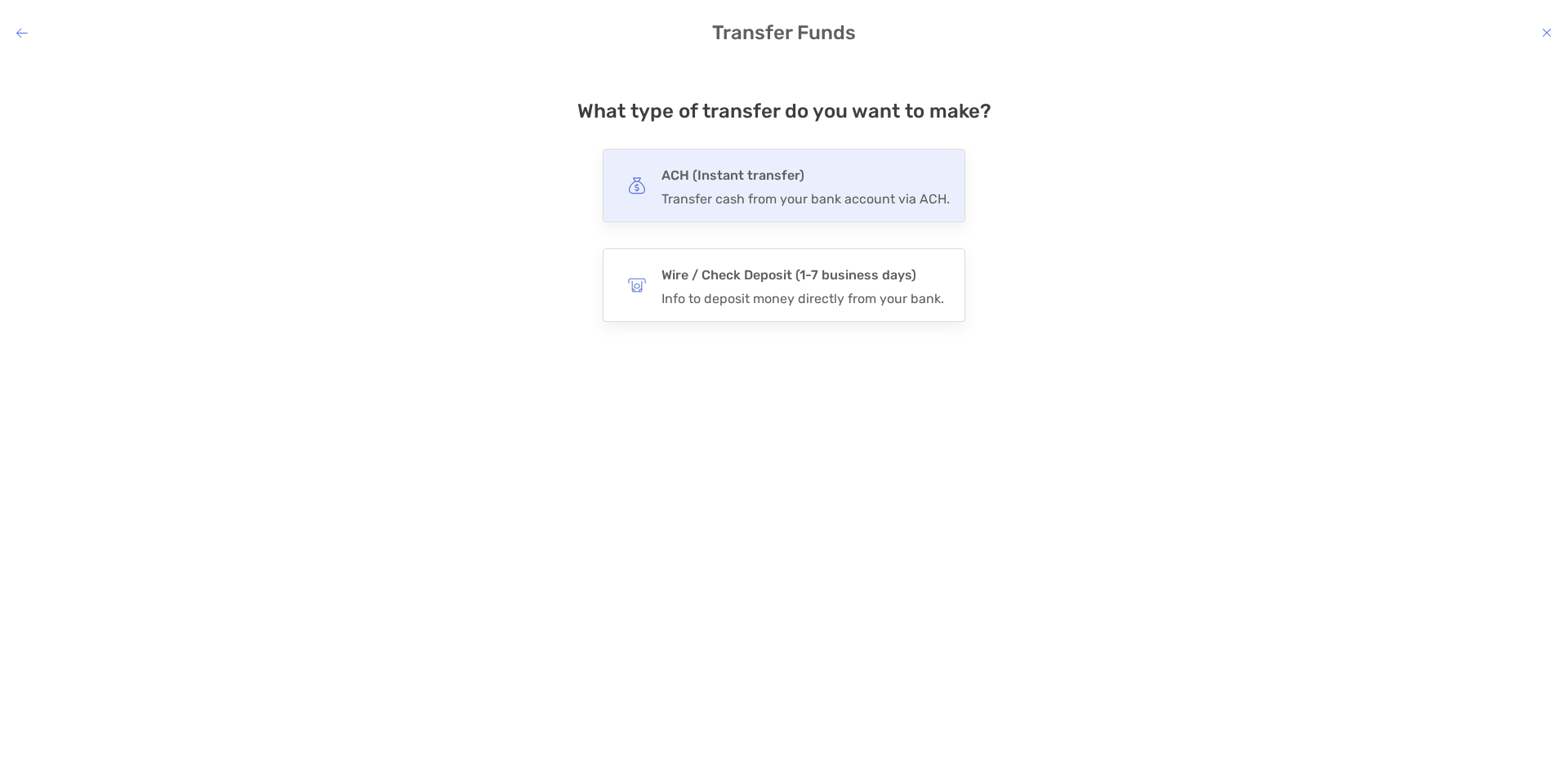
click at [780, 188] on div "ACH (Instant transfer) Transfer cash from your bank account via ACH." at bounding box center [805, 186] width 288 height 43
click at [0, 0] on input "***" at bounding box center [0, 0] width 0 height 0
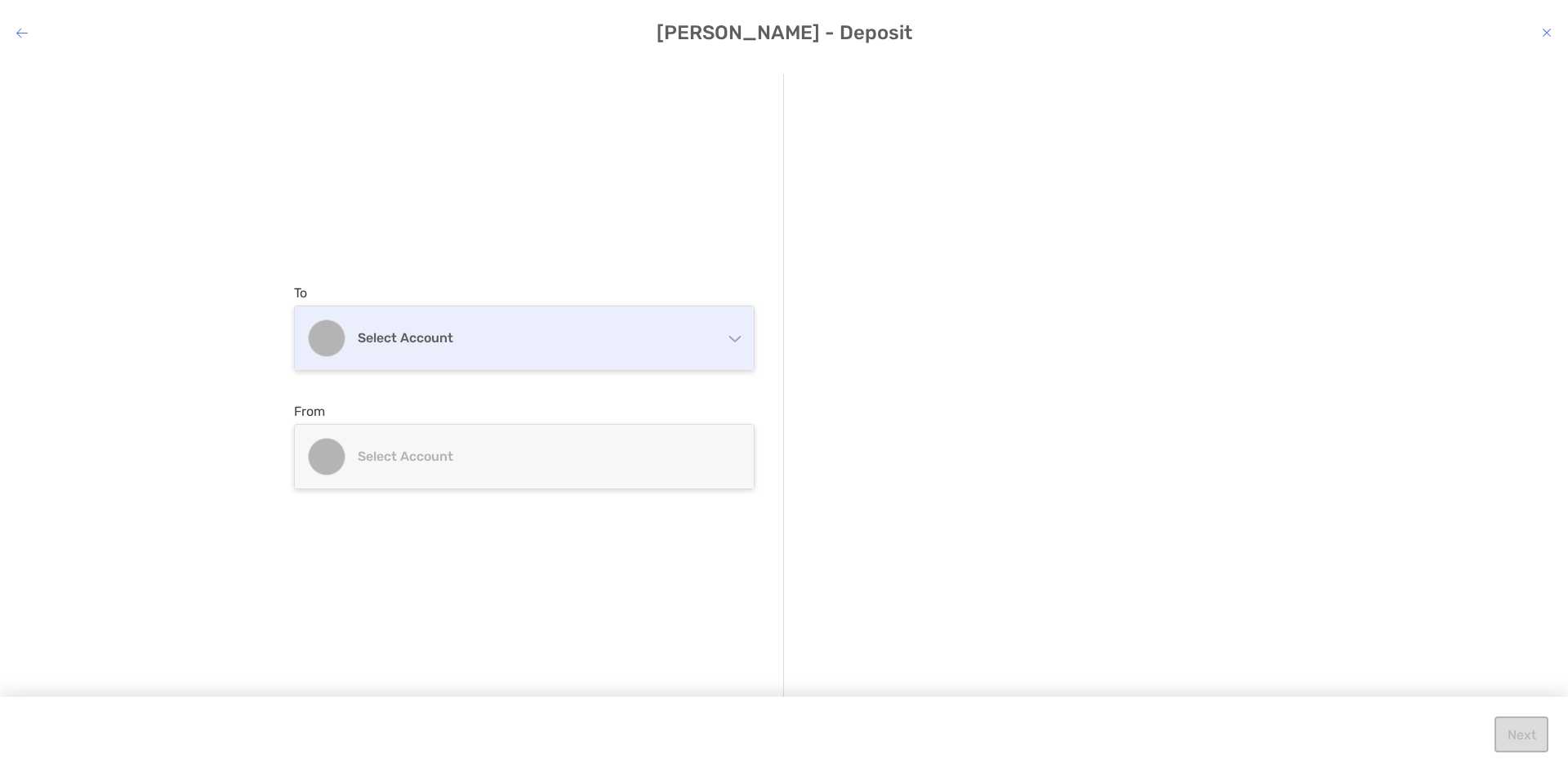
click at [543, 357] on div "Select account" at bounding box center [523, 338] width 459 height 64
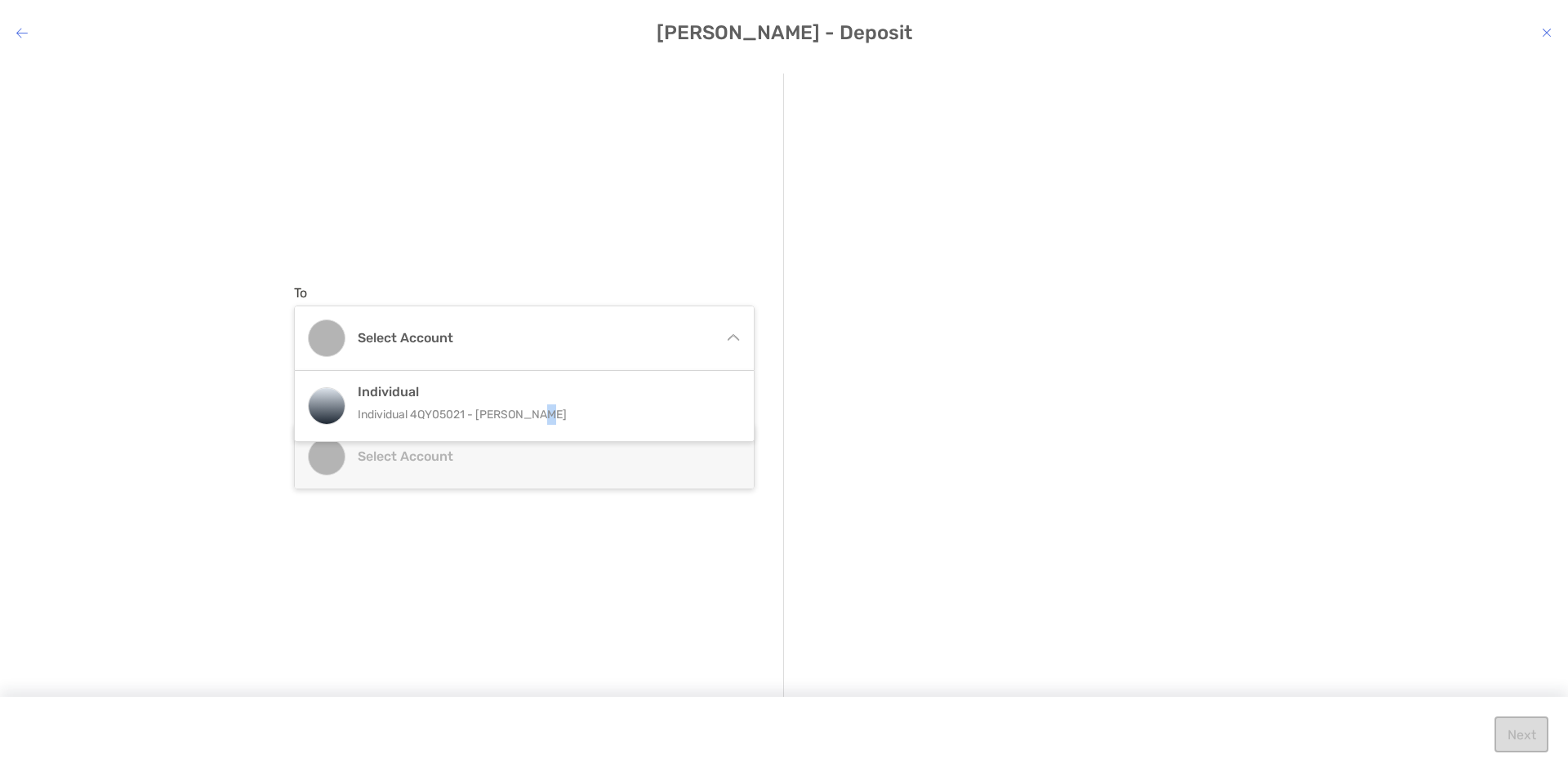
click at [536, 405] on p "Individual 4QY05021 - Nicholas Fancera" at bounding box center [541, 415] width 368 height 20
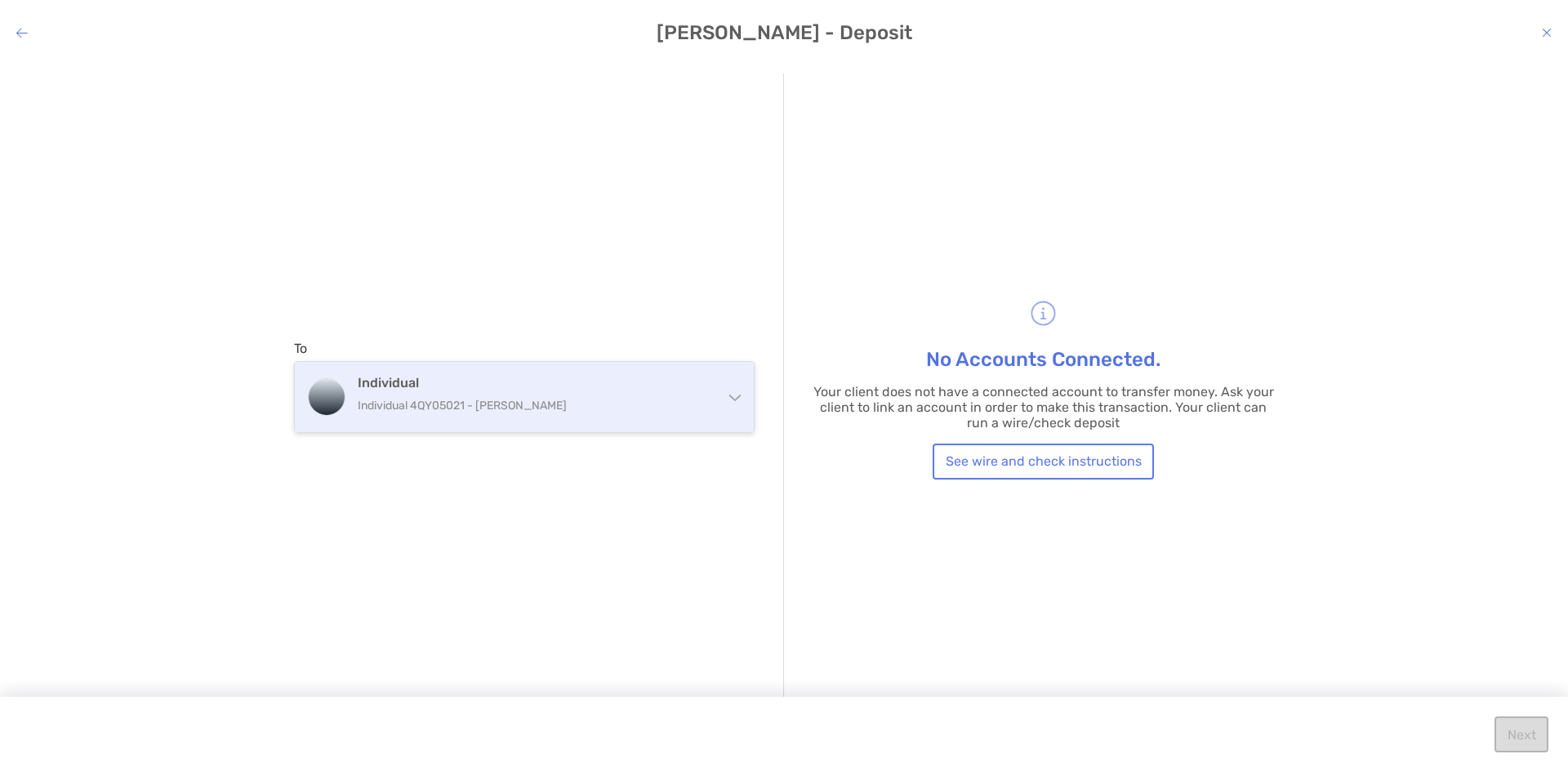
click at [541, 409] on p "Individual 4QY05021 - Nicholas Fancera" at bounding box center [533, 406] width 353 height 20
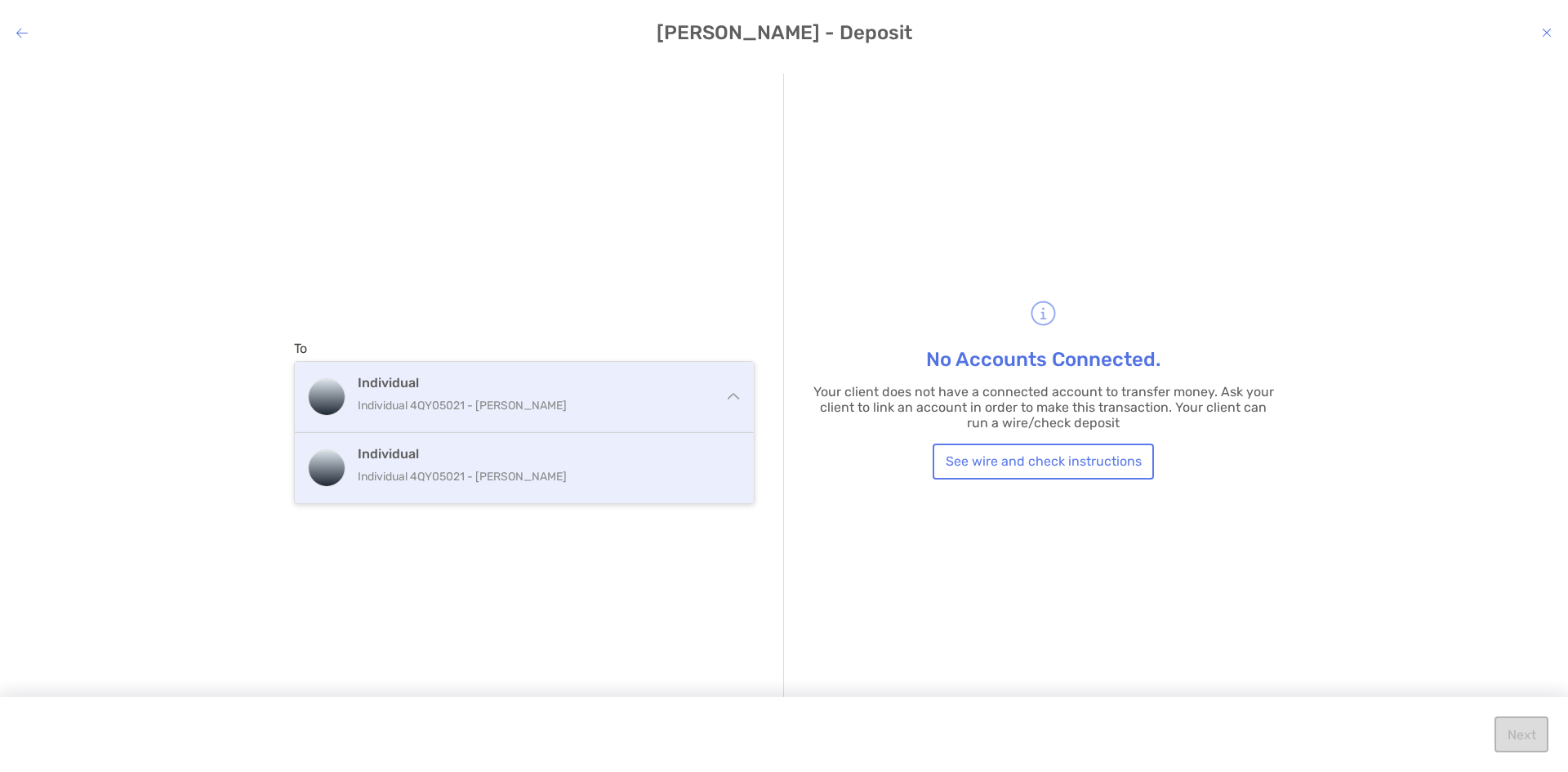
click at [542, 409] on p "Individual 4QY05021 - Nicholas Fancera" at bounding box center [533, 406] width 353 height 20
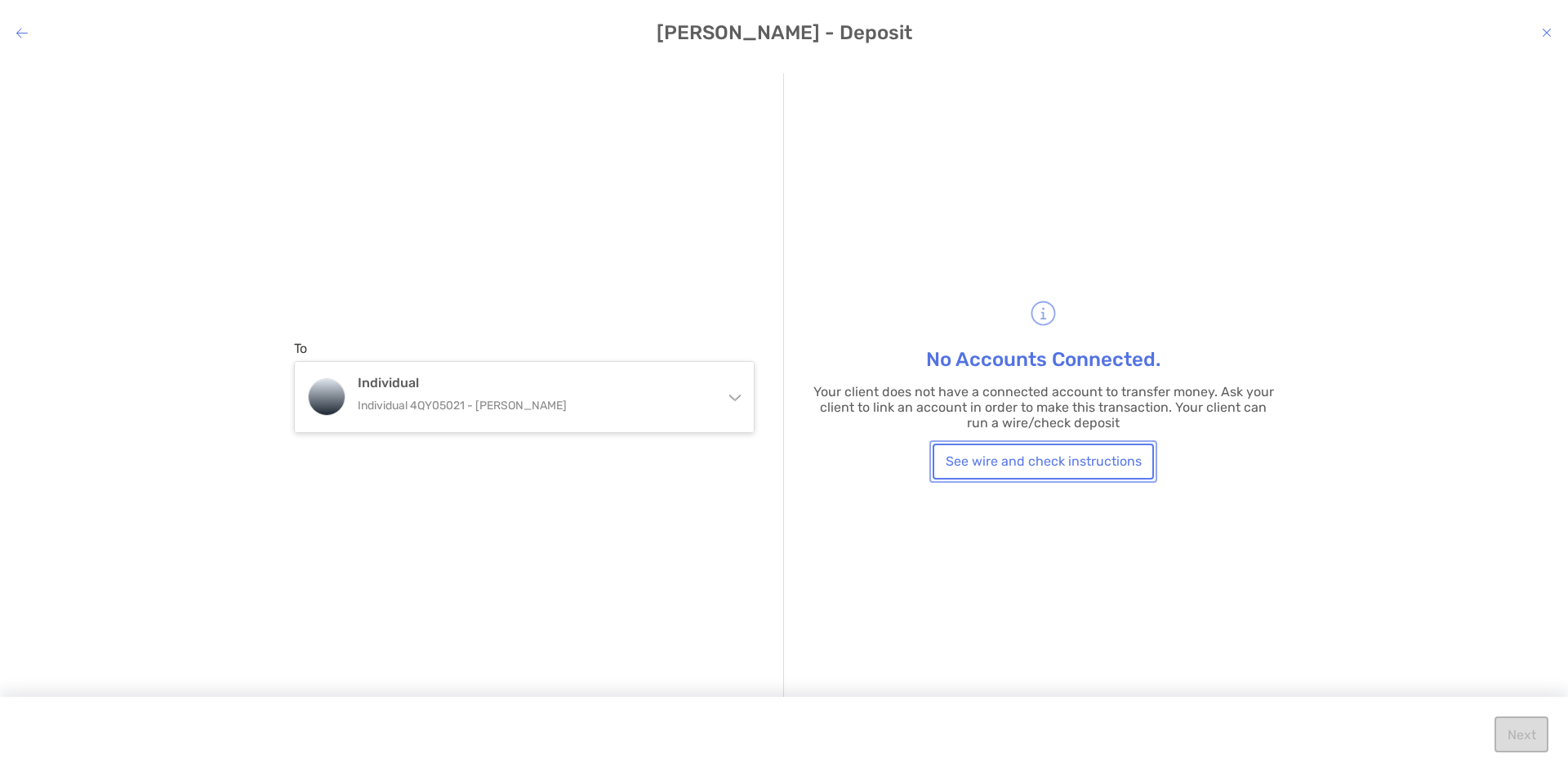
click at [1069, 459] on button "See wire and check instructions" at bounding box center [1043, 461] width 221 height 36
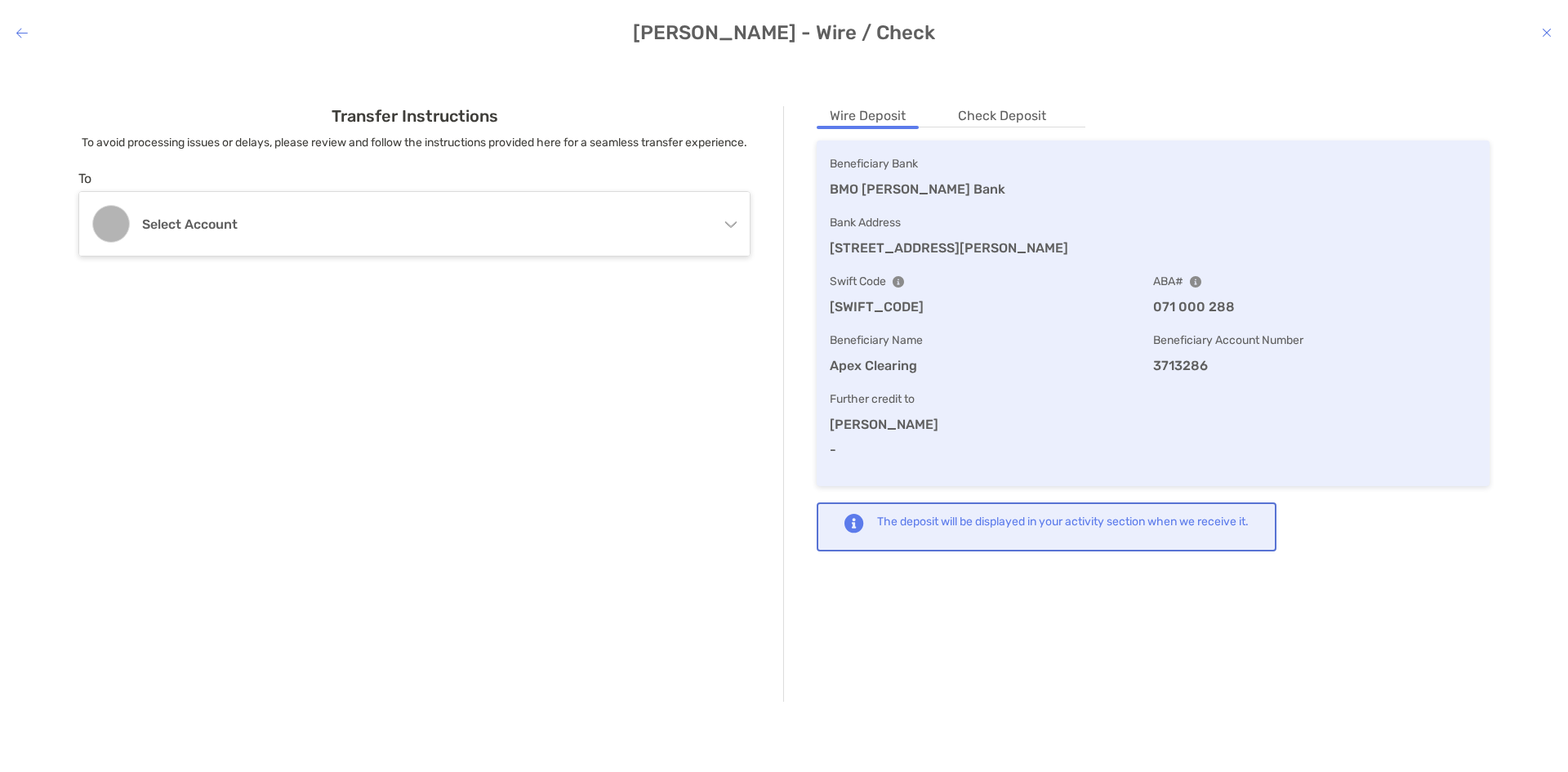
click at [979, 115] on li "Check Deposit" at bounding box center [1001, 117] width 114 height 20
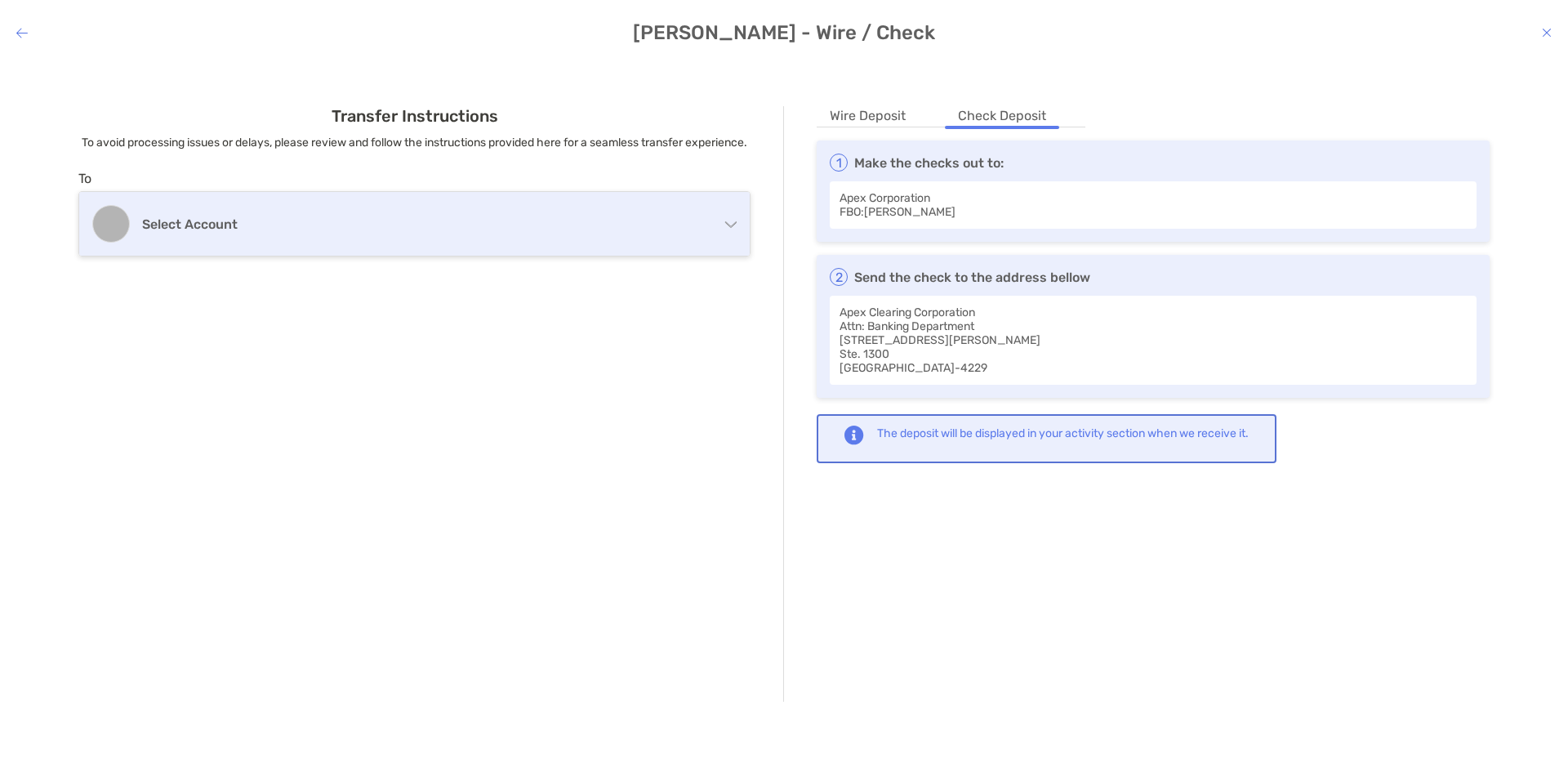
click at [189, 254] on div "Select account" at bounding box center [414, 224] width 670 height 64
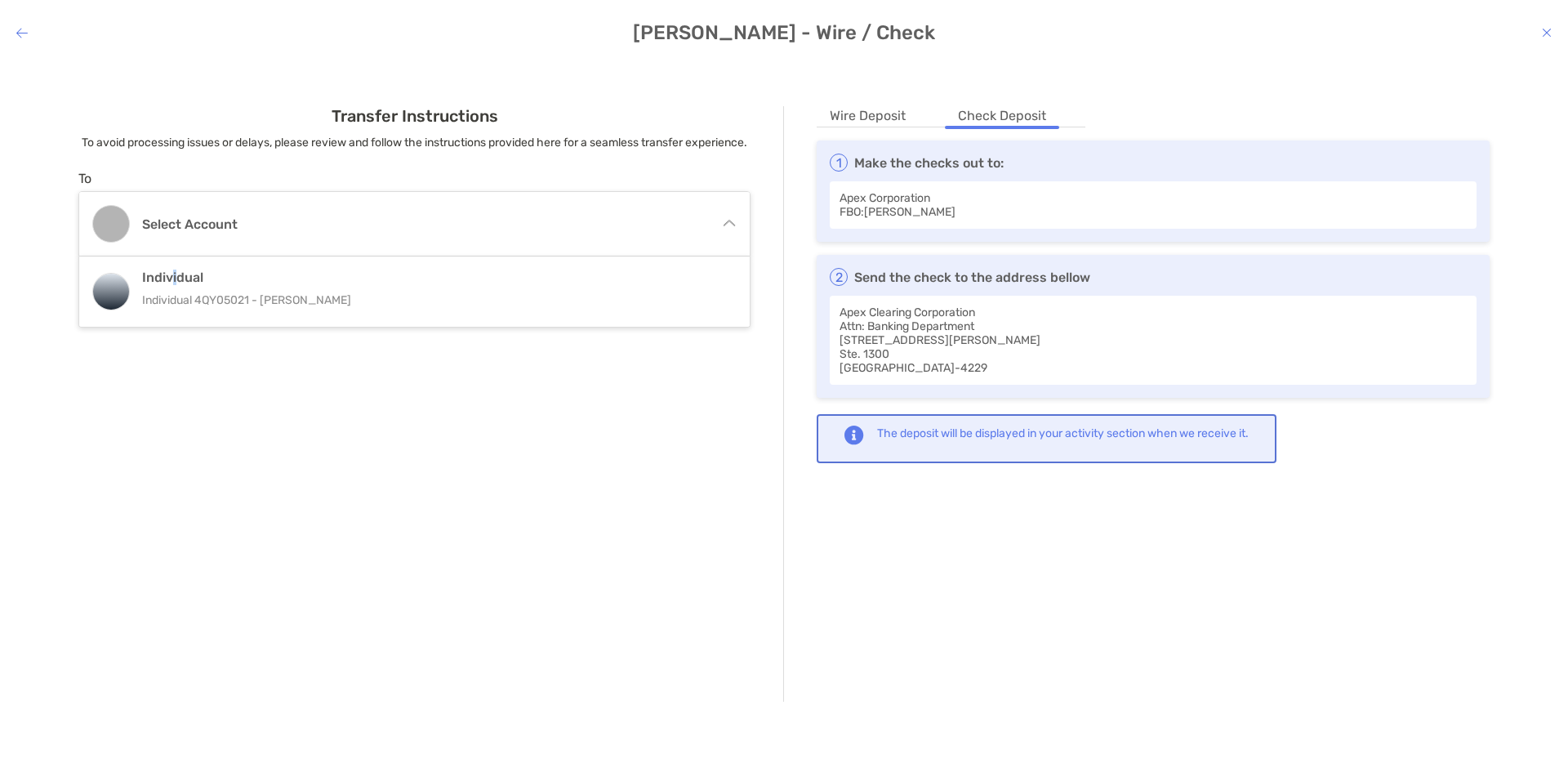
click at [175, 285] on h4 "Individual" at bounding box center [416, 277] width 548 height 15
click at [20, 26] on icon "modal" at bounding box center [21, 32] width 11 height 13
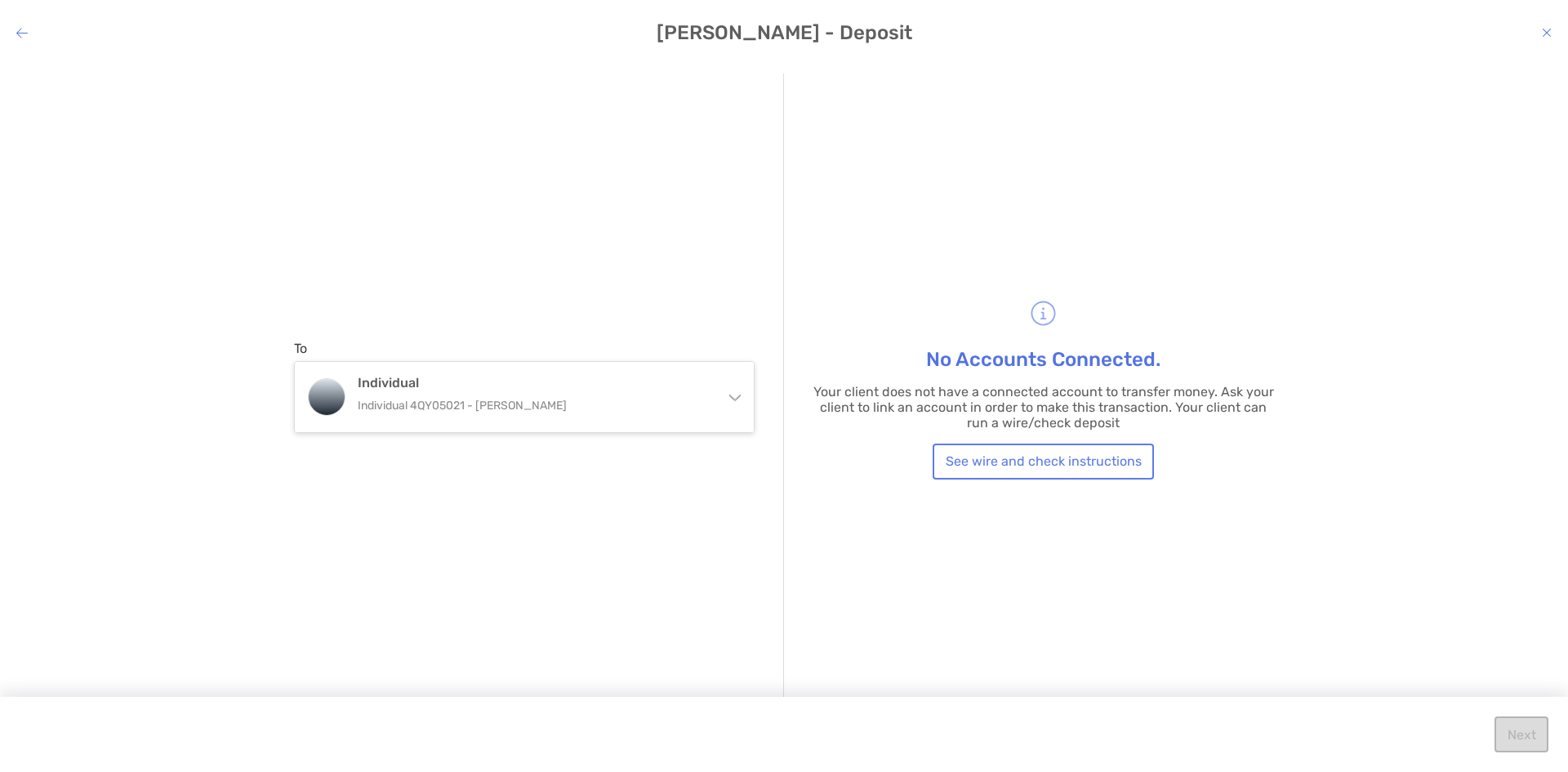
click at [20, 30] on icon "modal" at bounding box center [21, 32] width 11 height 13
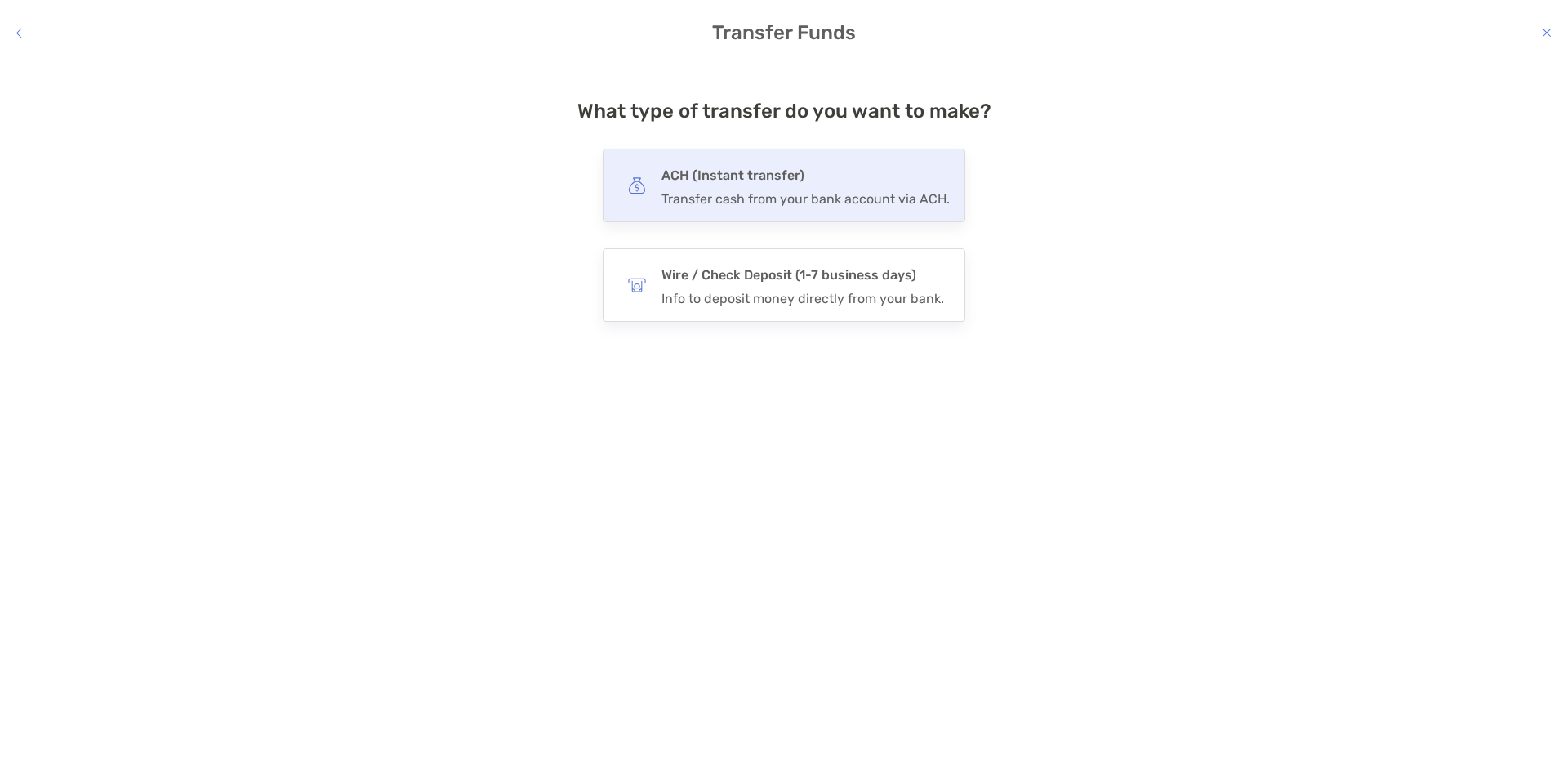
click at [740, 173] on h4 "ACH (Instant transfer)" at bounding box center [805, 175] width 288 height 23
click at [0, 0] on input "***" at bounding box center [0, 0] width 0 height 0
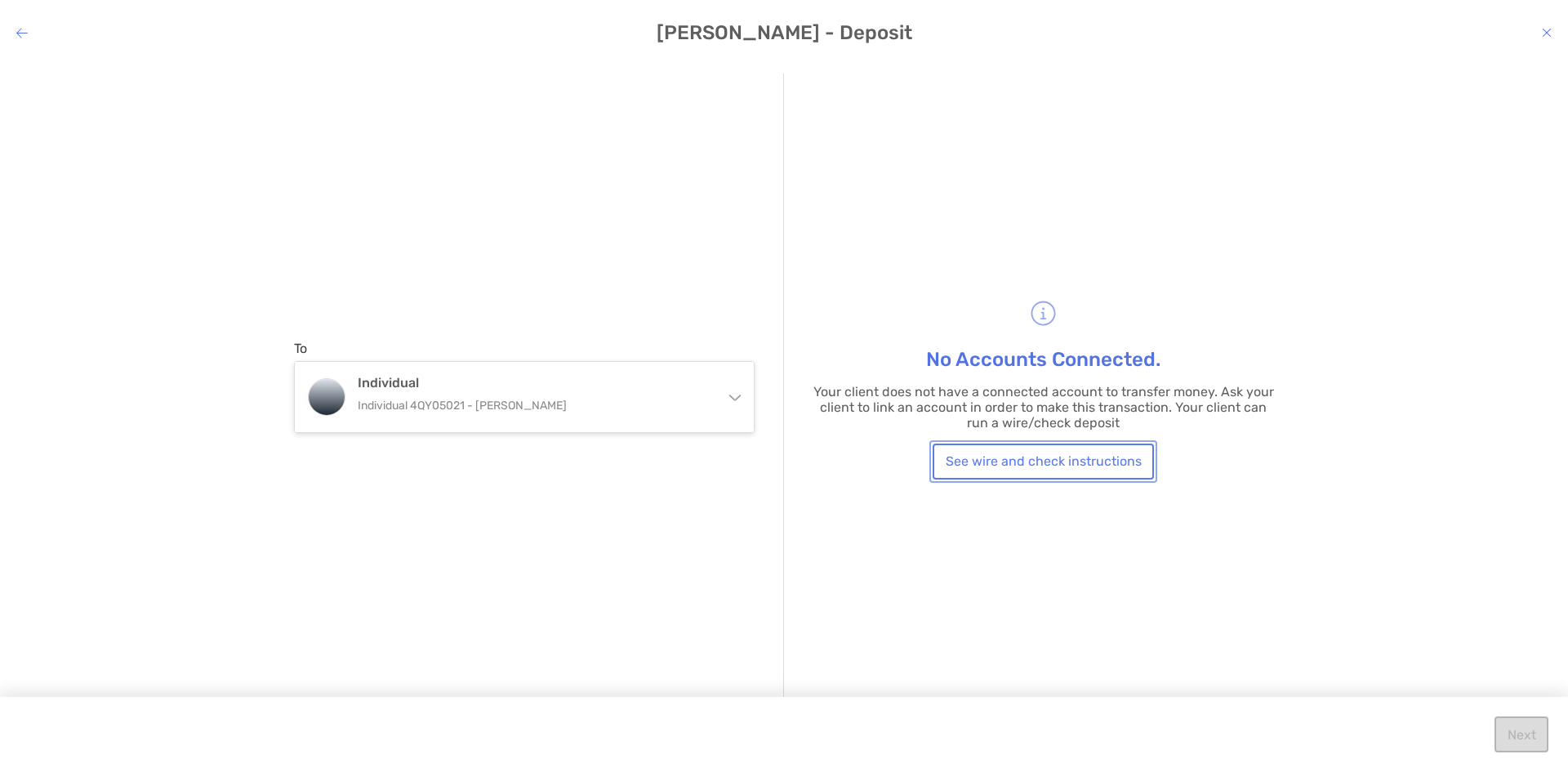
click at [994, 450] on button "See wire and check instructions" at bounding box center [1043, 461] width 221 height 36
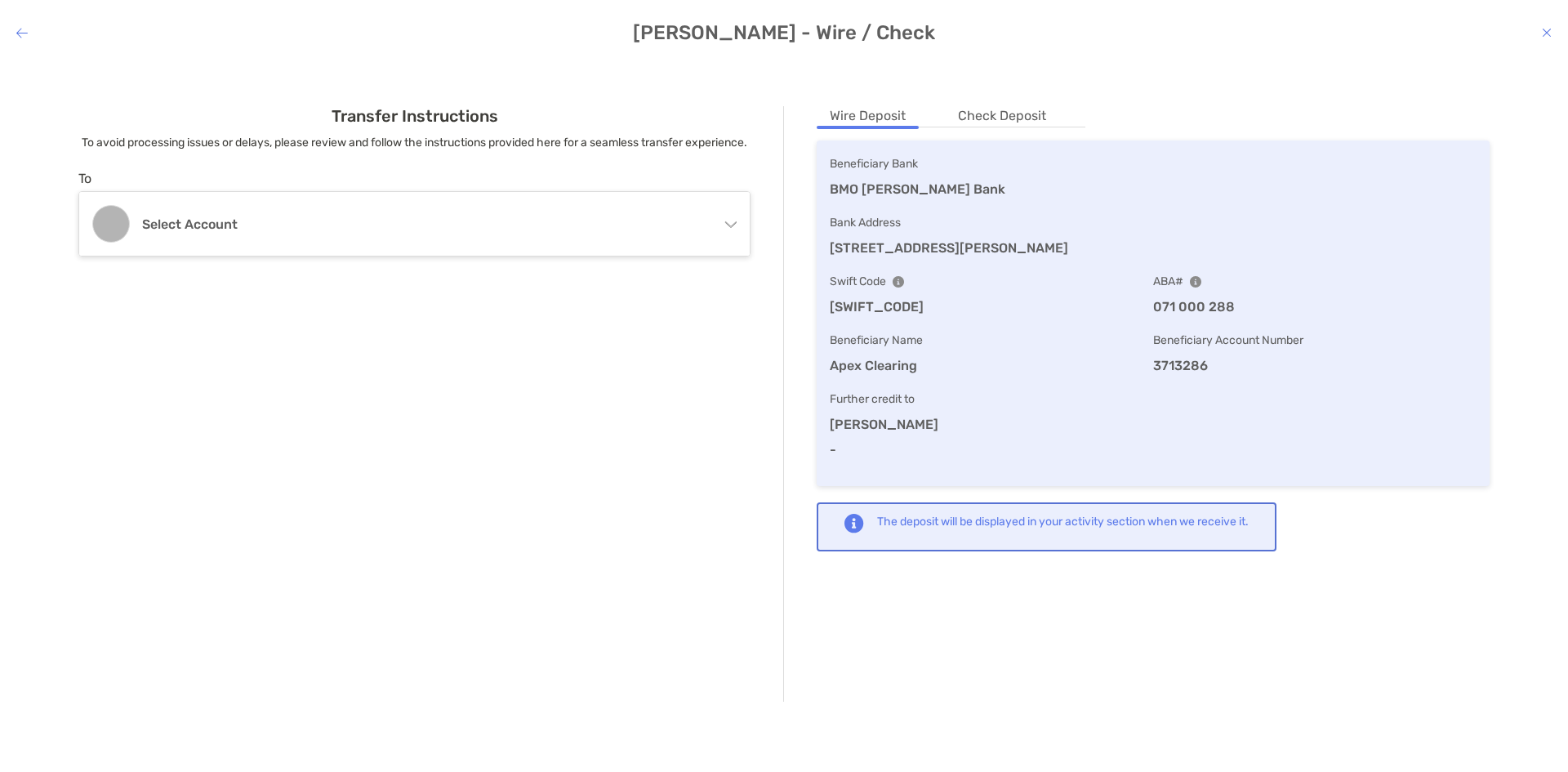
click at [1015, 123] on li "Check Deposit" at bounding box center [1001, 117] width 114 height 20
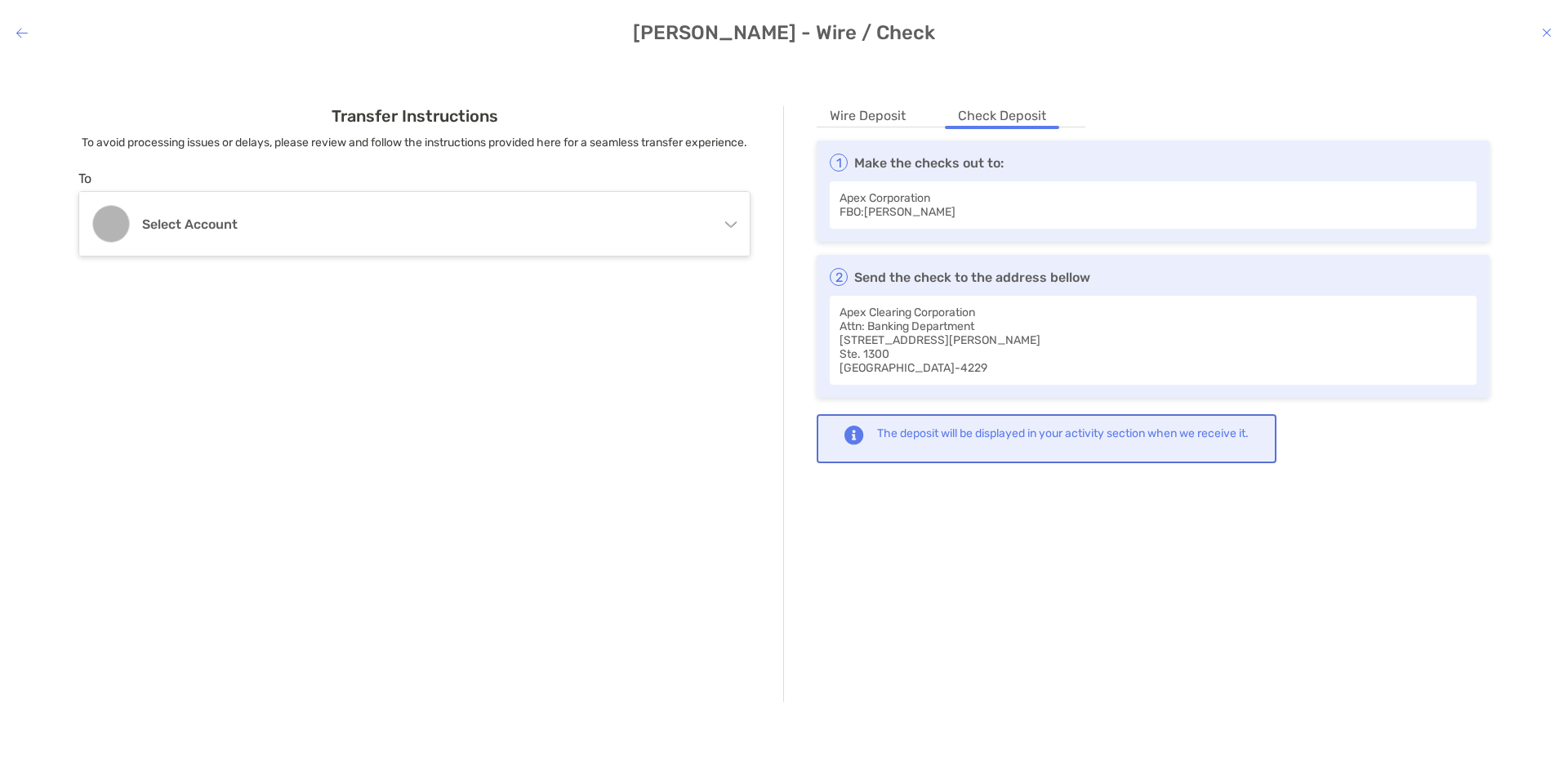
click at [860, 100] on div "Transfer Instructions To avoid processing issues or delays, please review and f…" at bounding box center [784, 403] width 1542 height 660
click at [852, 110] on li "Wire Deposit" at bounding box center [868, 117] width 102 height 20
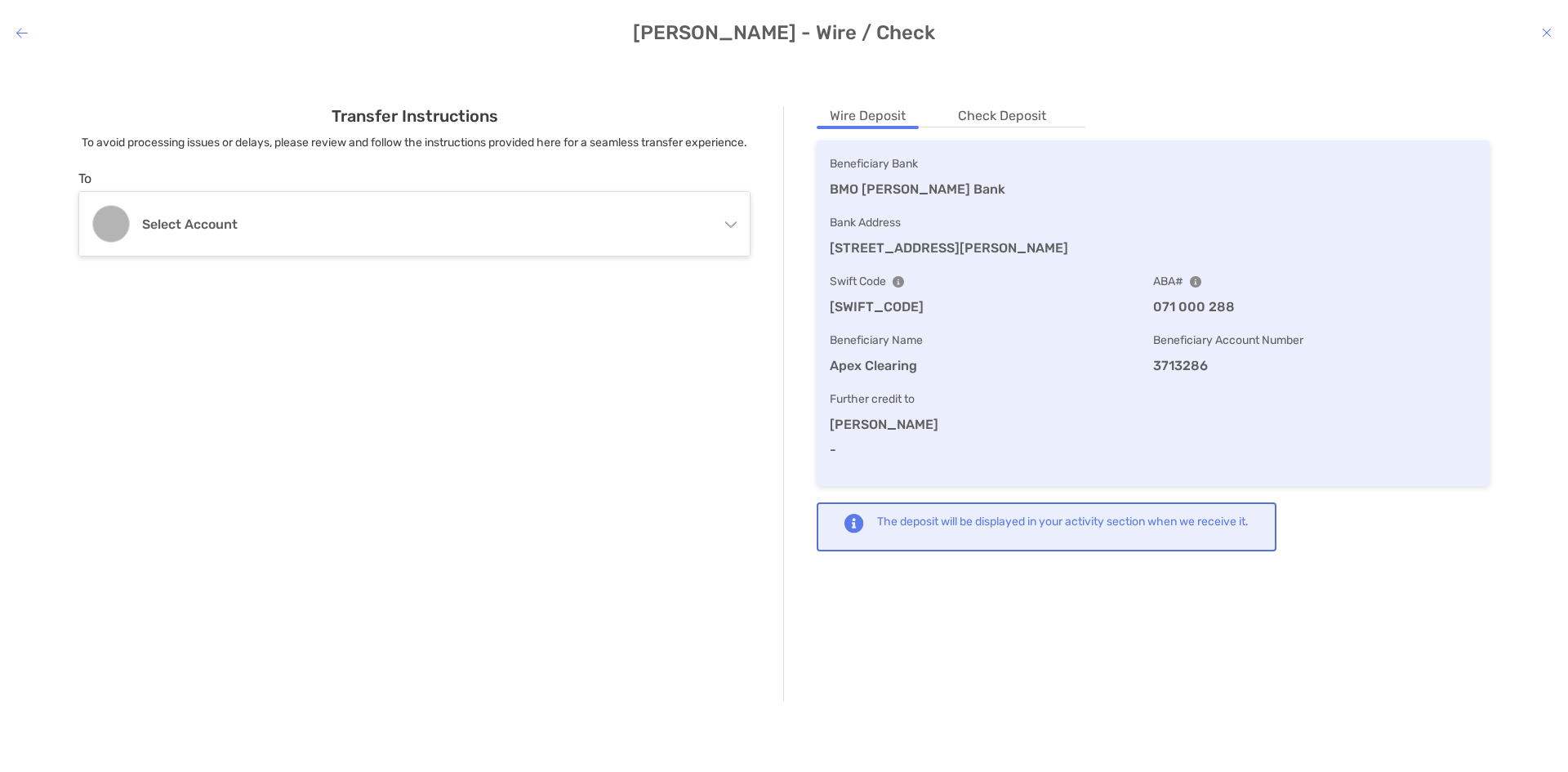
click at [14, 36] on h4 "Nicholas Fancera - Wire / Check" at bounding box center [784, 32] width 1568 height 23
click at [20, 31] on icon "modal" at bounding box center [21, 32] width 11 height 13
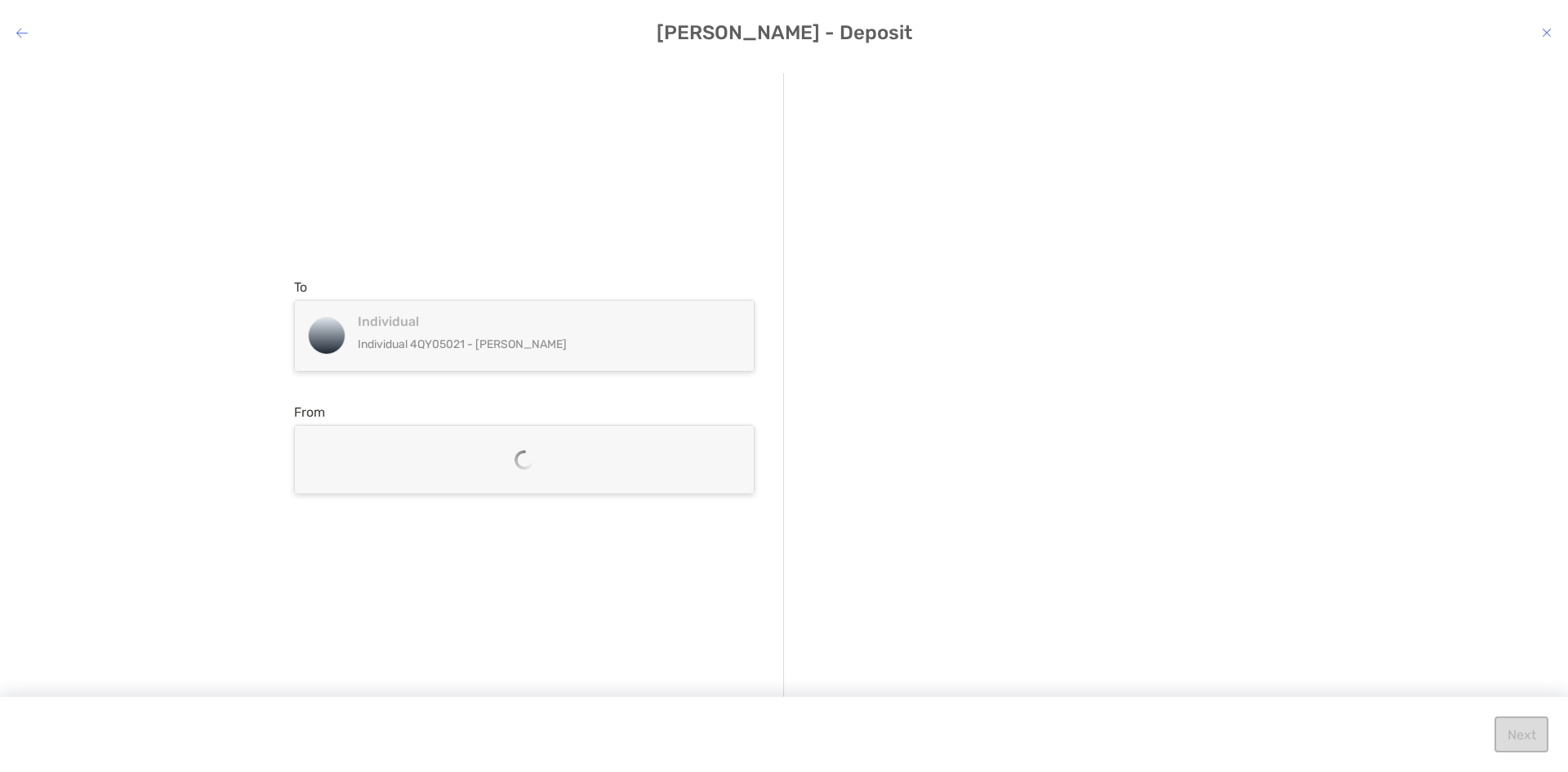
click at [18, 31] on icon "modal" at bounding box center [21, 32] width 11 height 13
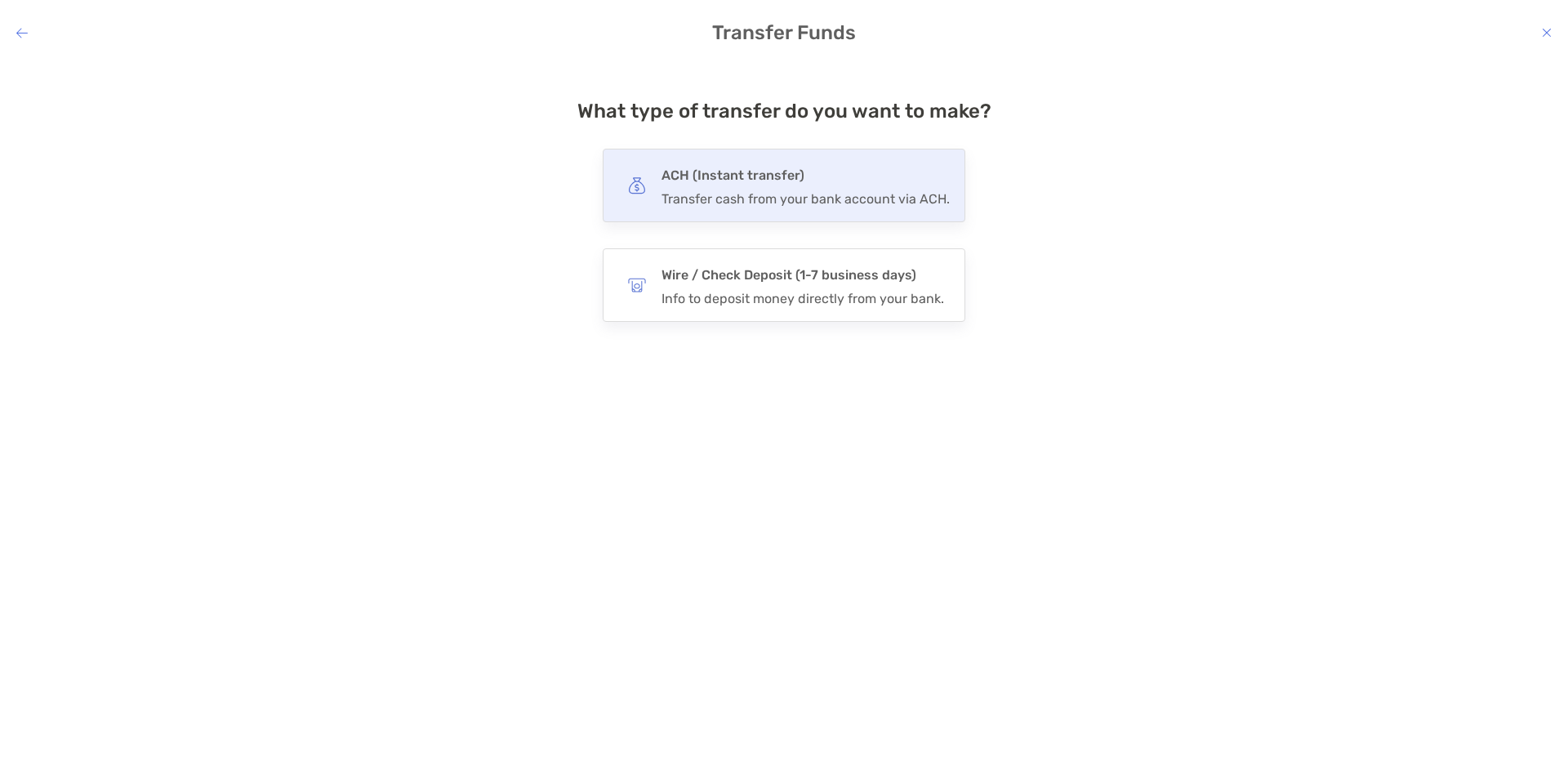
click at [755, 175] on h4 "ACH (Instant transfer)" at bounding box center [805, 175] width 288 height 23
click at [0, 0] on input "***" at bounding box center [0, 0] width 0 height 0
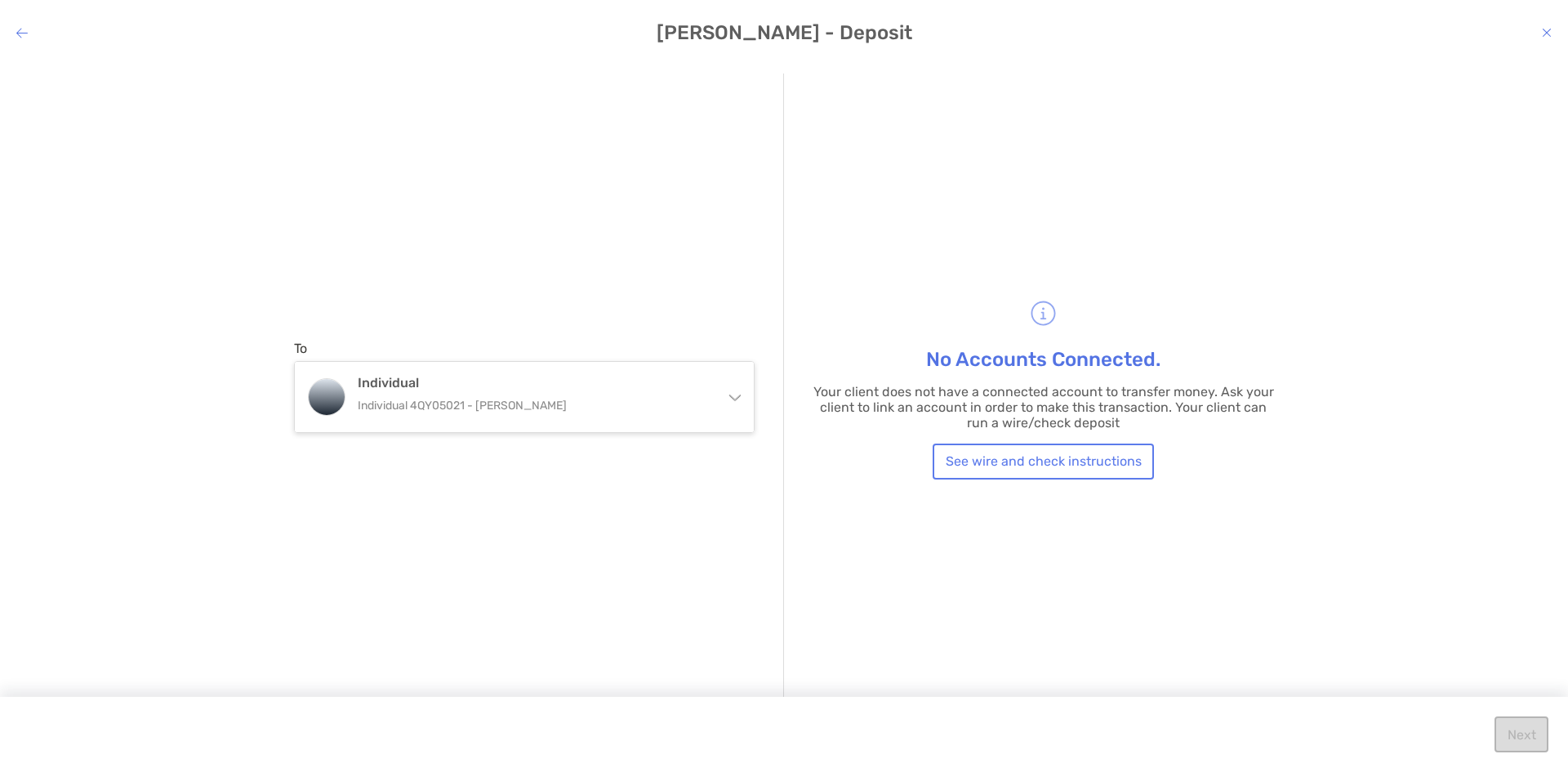
click at [23, 33] on icon "modal" at bounding box center [21, 32] width 11 height 13
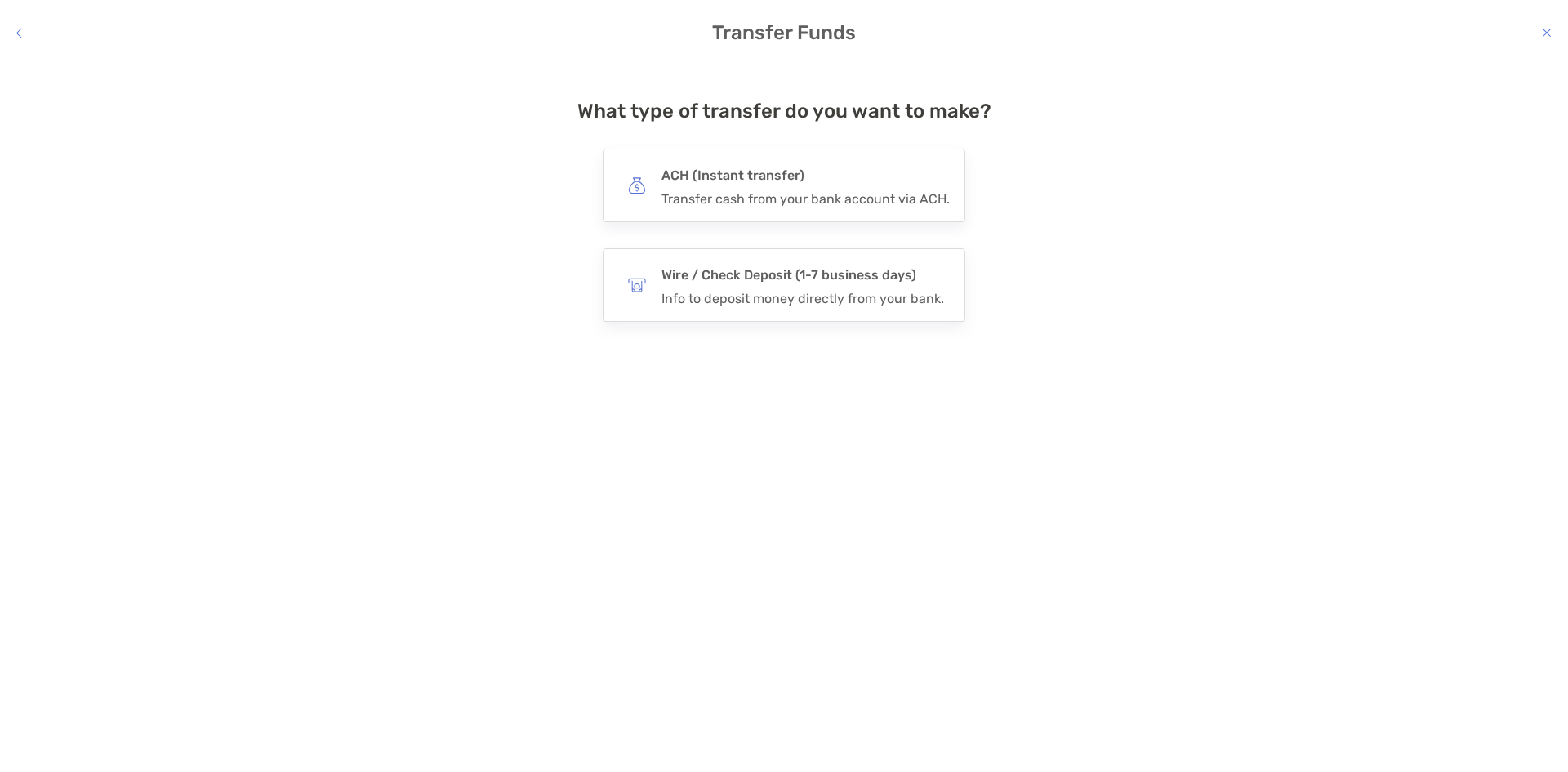
click at [22, 36] on icon "modal" at bounding box center [21, 32] width 11 height 13
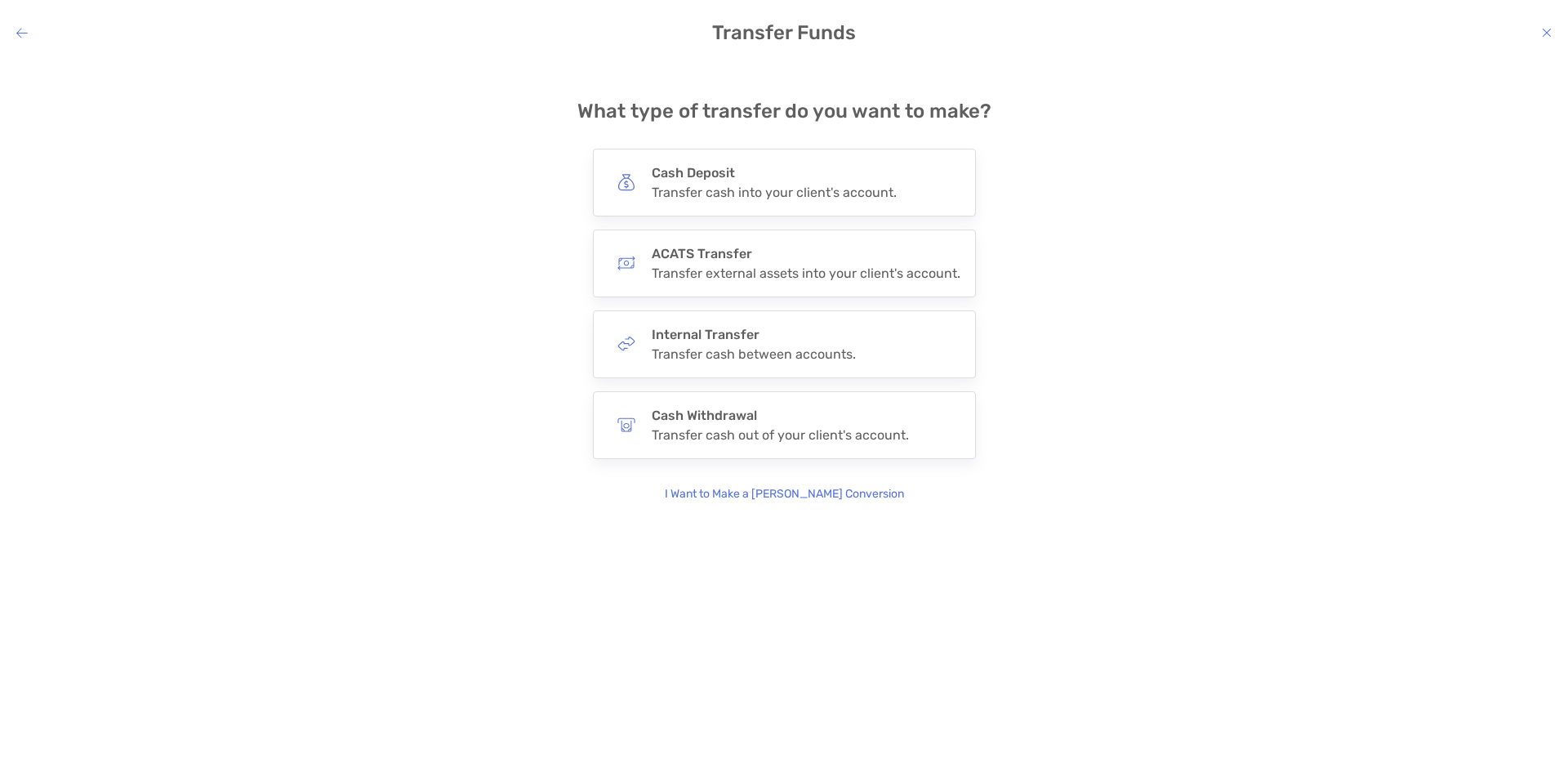
click at [20, 35] on icon "modal" at bounding box center [21, 32] width 11 height 13
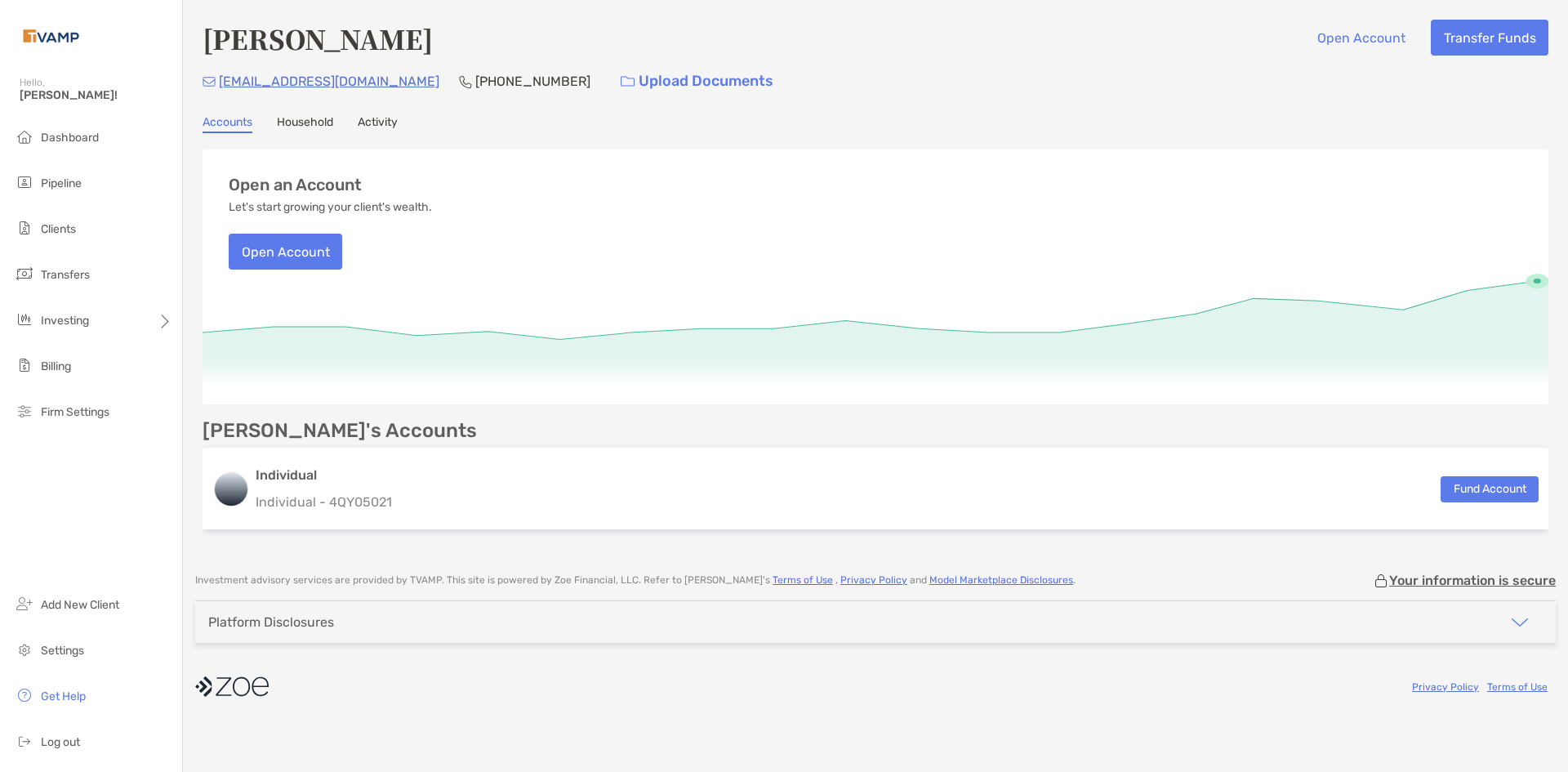
click at [311, 125] on link "Household" at bounding box center [305, 123] width 56 height 18
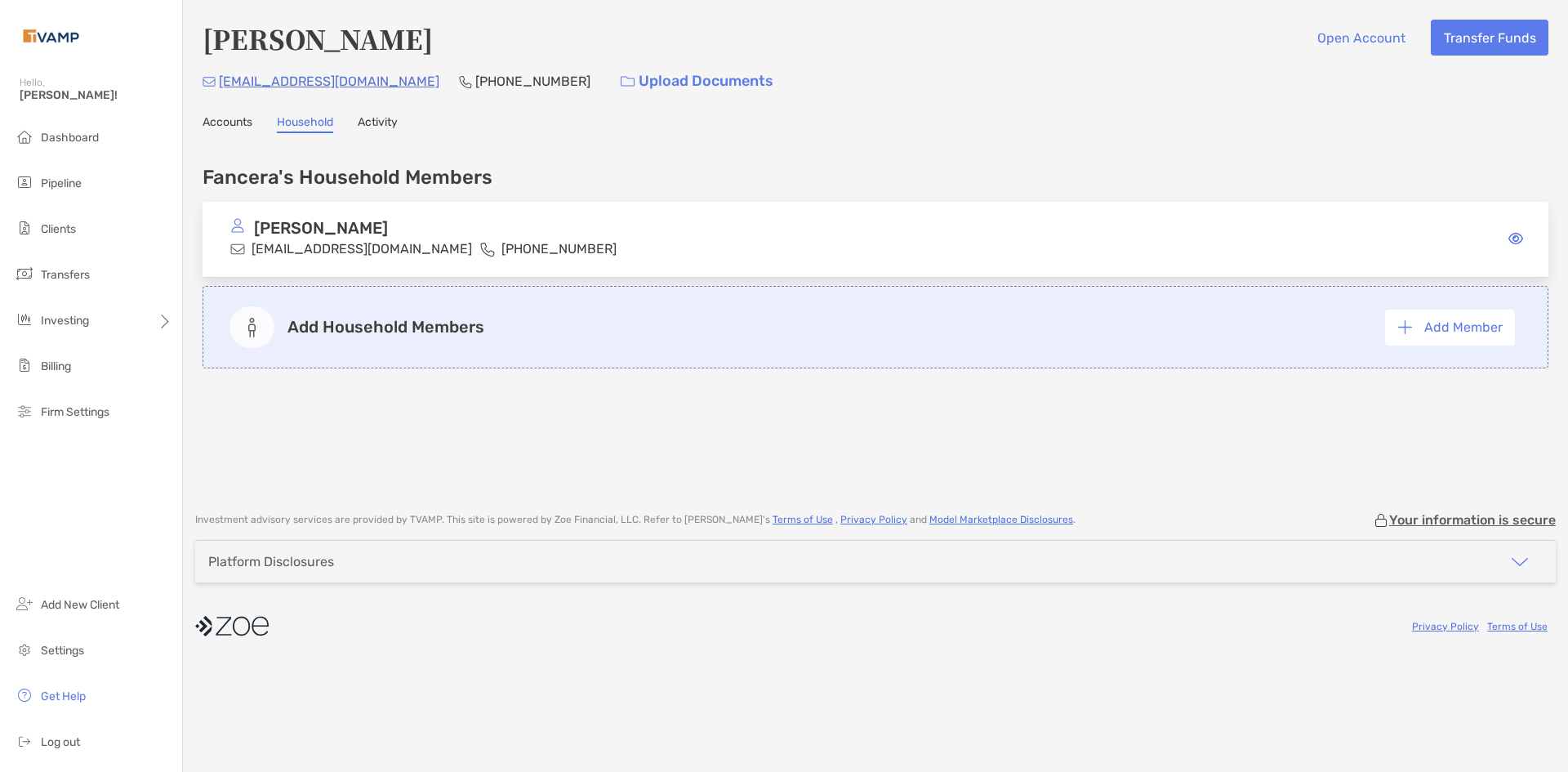
click at [373, 126] on link "Activity" at bounding box center [377, 123] width 40 height 18
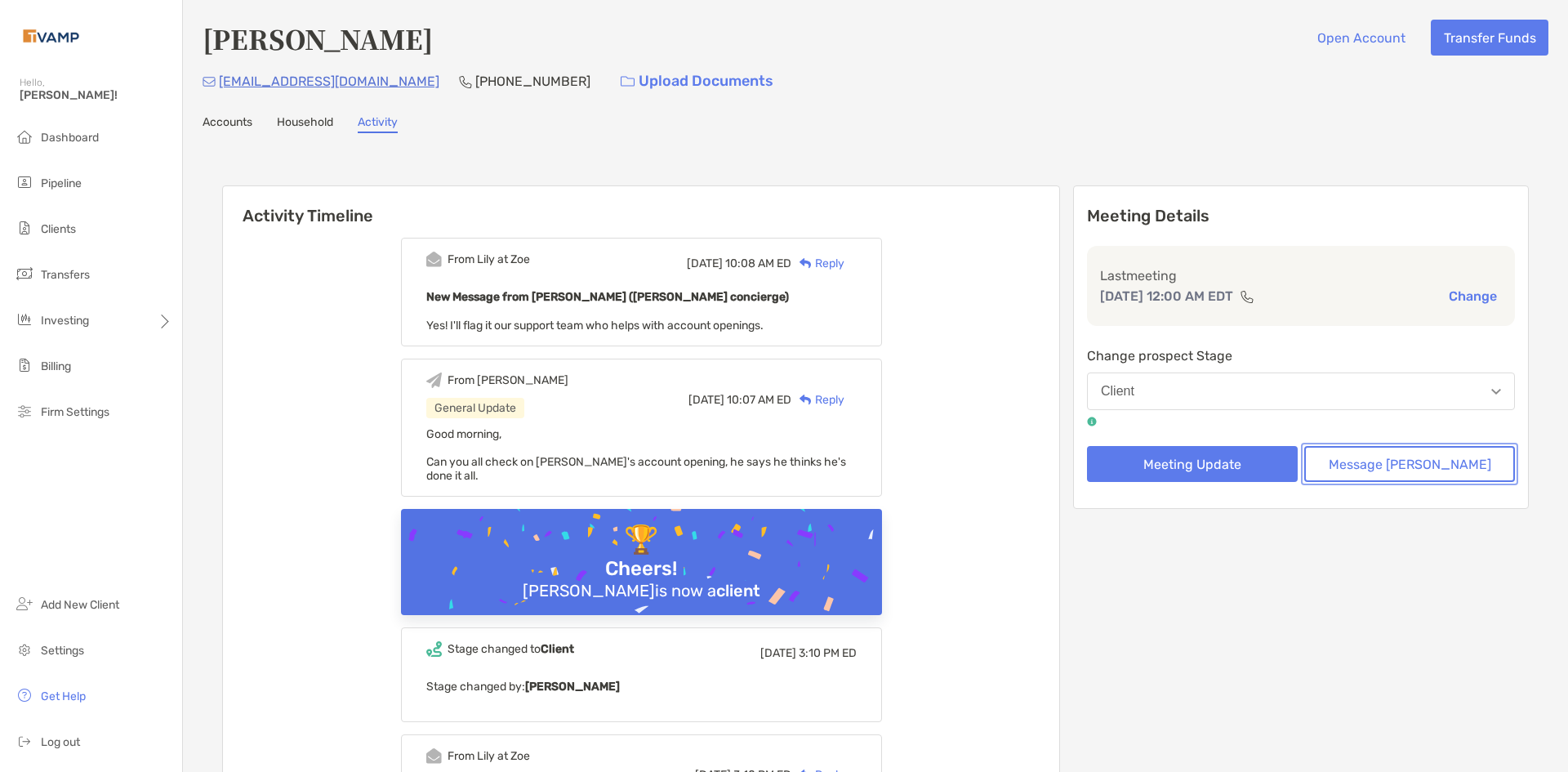
click at [1377, 465] on button "Message Zoe" at bounding box center [1410, 464] width 211 height 36
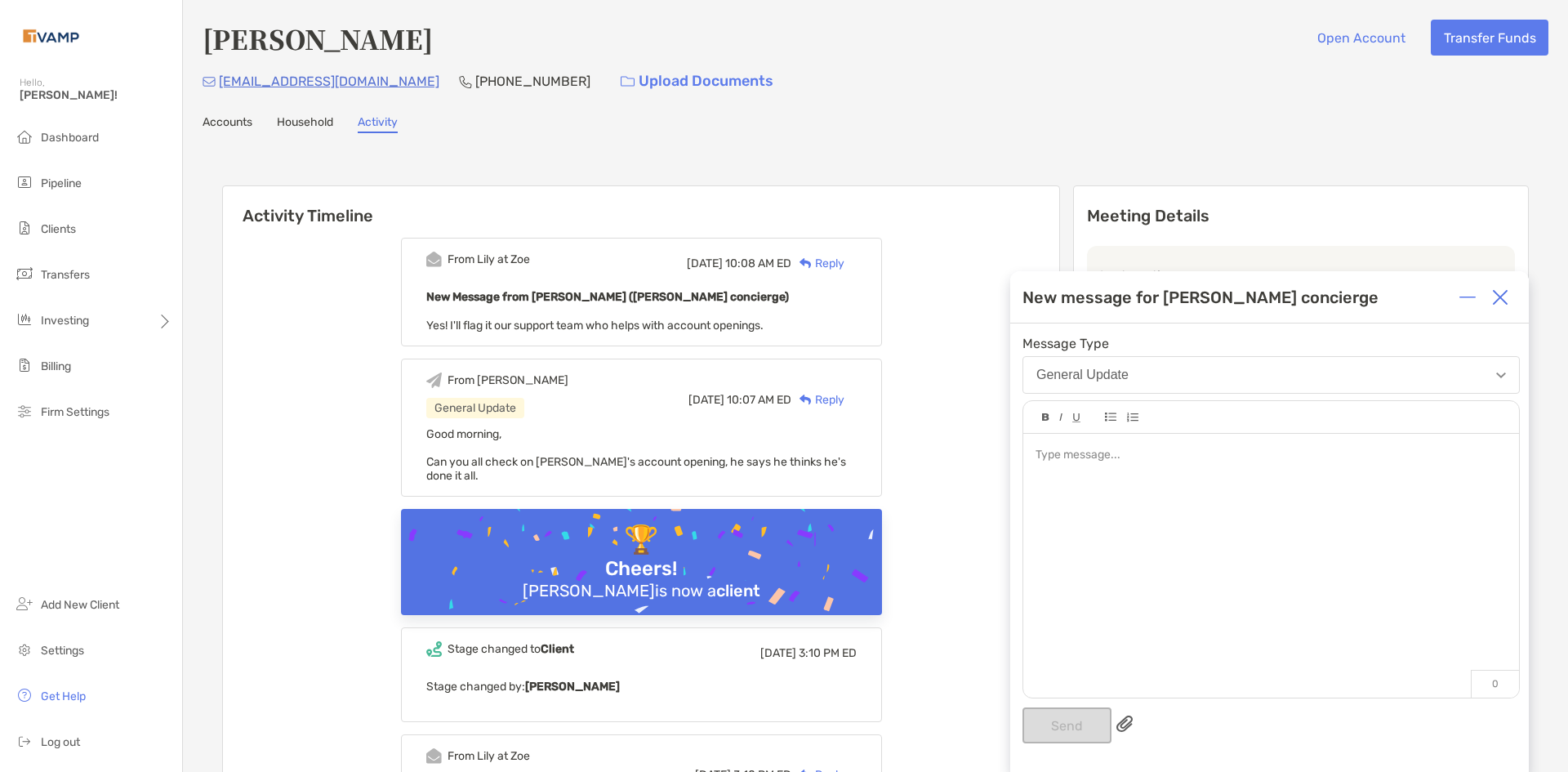
click at [1193, 472] on div at bounding box center [1271, 558] width 496 height 248
click at [1076, 740] on button "Send" at bounding box center [1067, 725] width 89 height 36
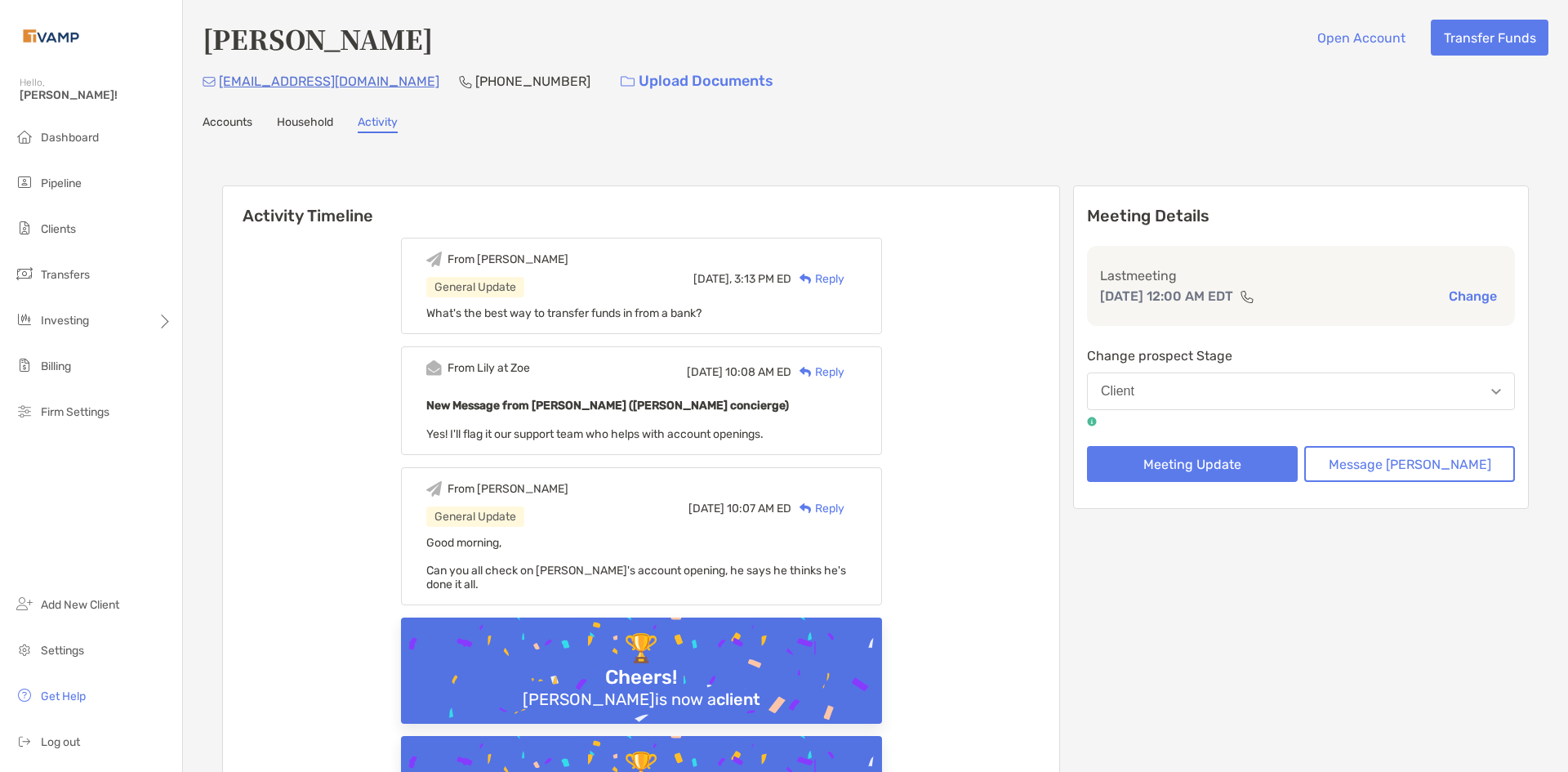
drag, startPoint x: 1027, startPoint y: 296, endPoint x: 1067, endPoint y: 304, distance: 40.8
drag, startPoint x: 1264, startPoint y: 75, endPoint x: 1110, endPoint y: 81, distance: 154.1
click at [1261, 76] on div "nfancera@gmail.com (239) 898-7936 Upload Documents" at bounding box center [875, 81] width 1346 height 35
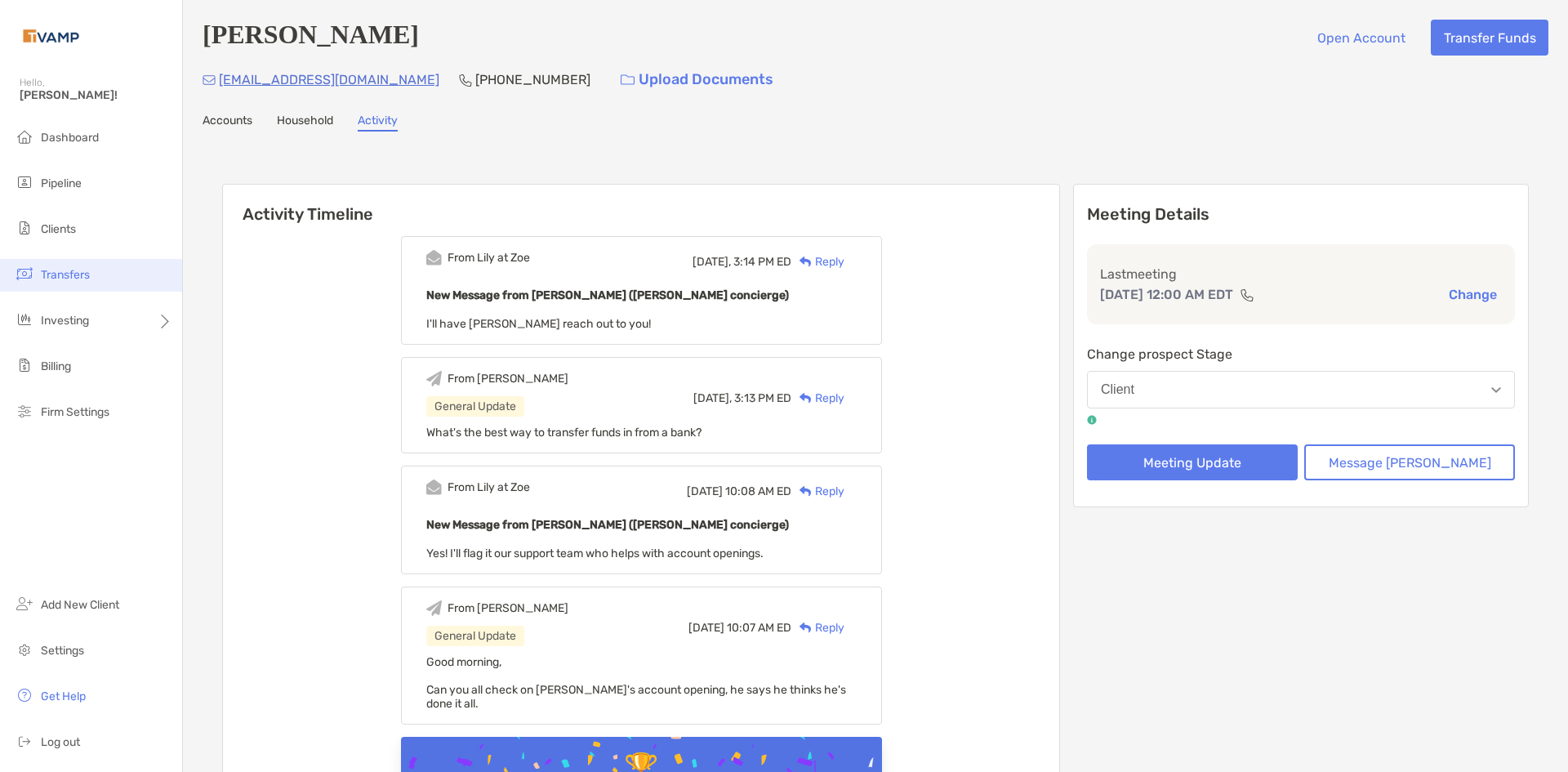
click at [65, 272] on span "Transfers" at bounding box center [66, 275] width 49 height 14
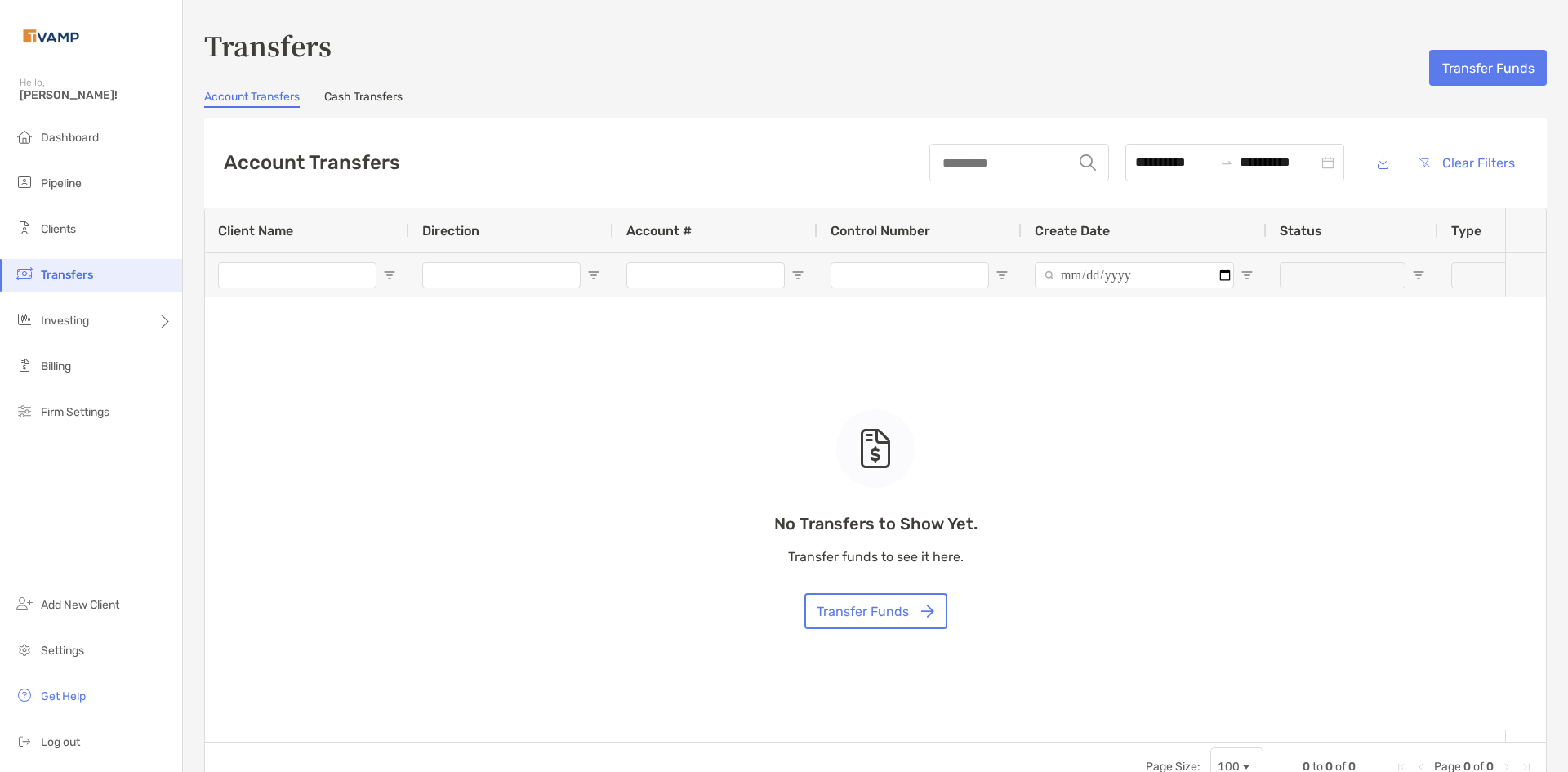
click at [85, 272] on span "Transfers" at bounding box center [66, 275] width 52 height 14
click at [1480, 77] on button "Transfer Funds" at bounding box center [1488, 68] width 117 height 36
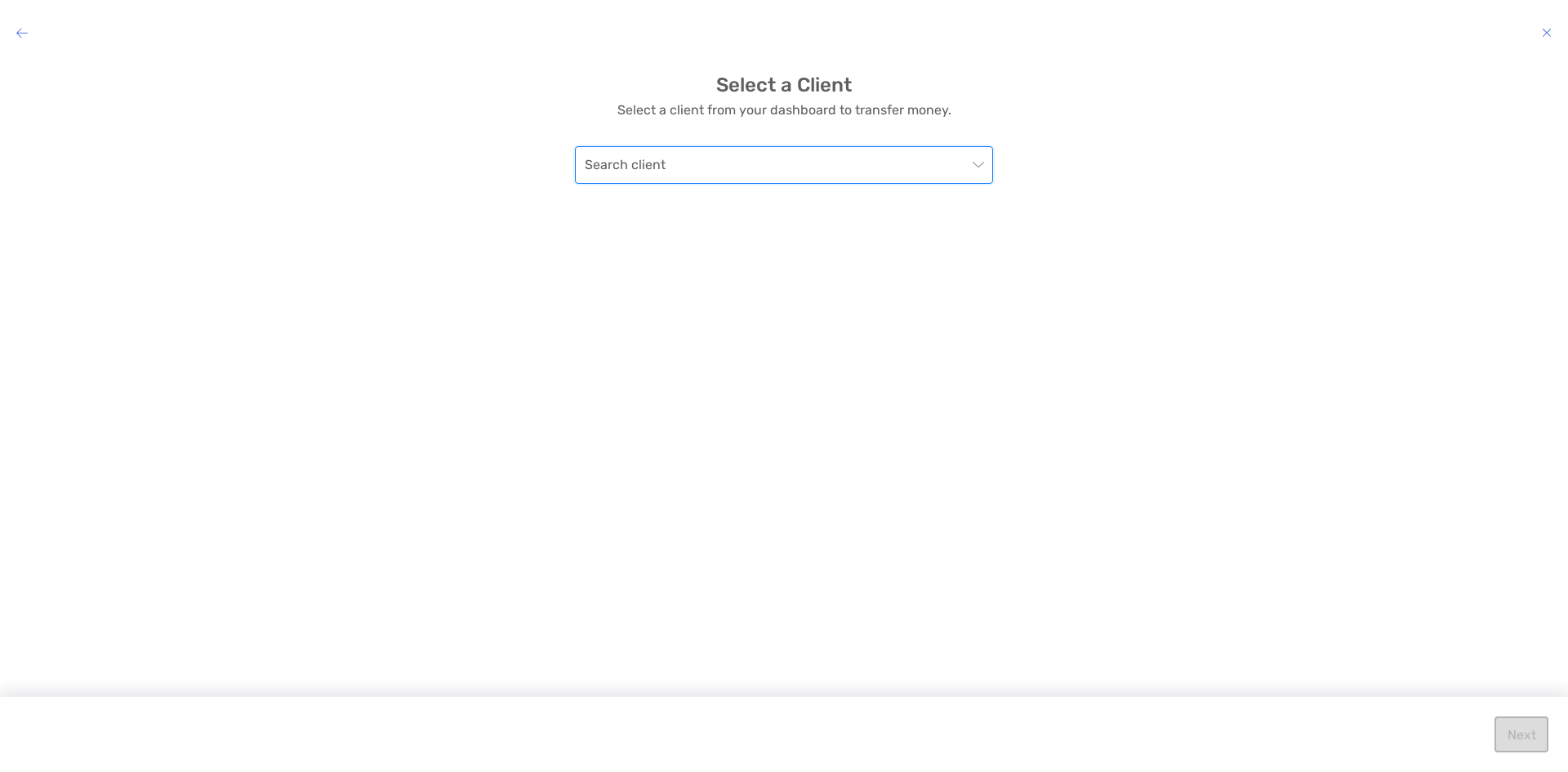
click at [774, 162] on input "modal" at bounding box center [775, 165] width 382 height 36
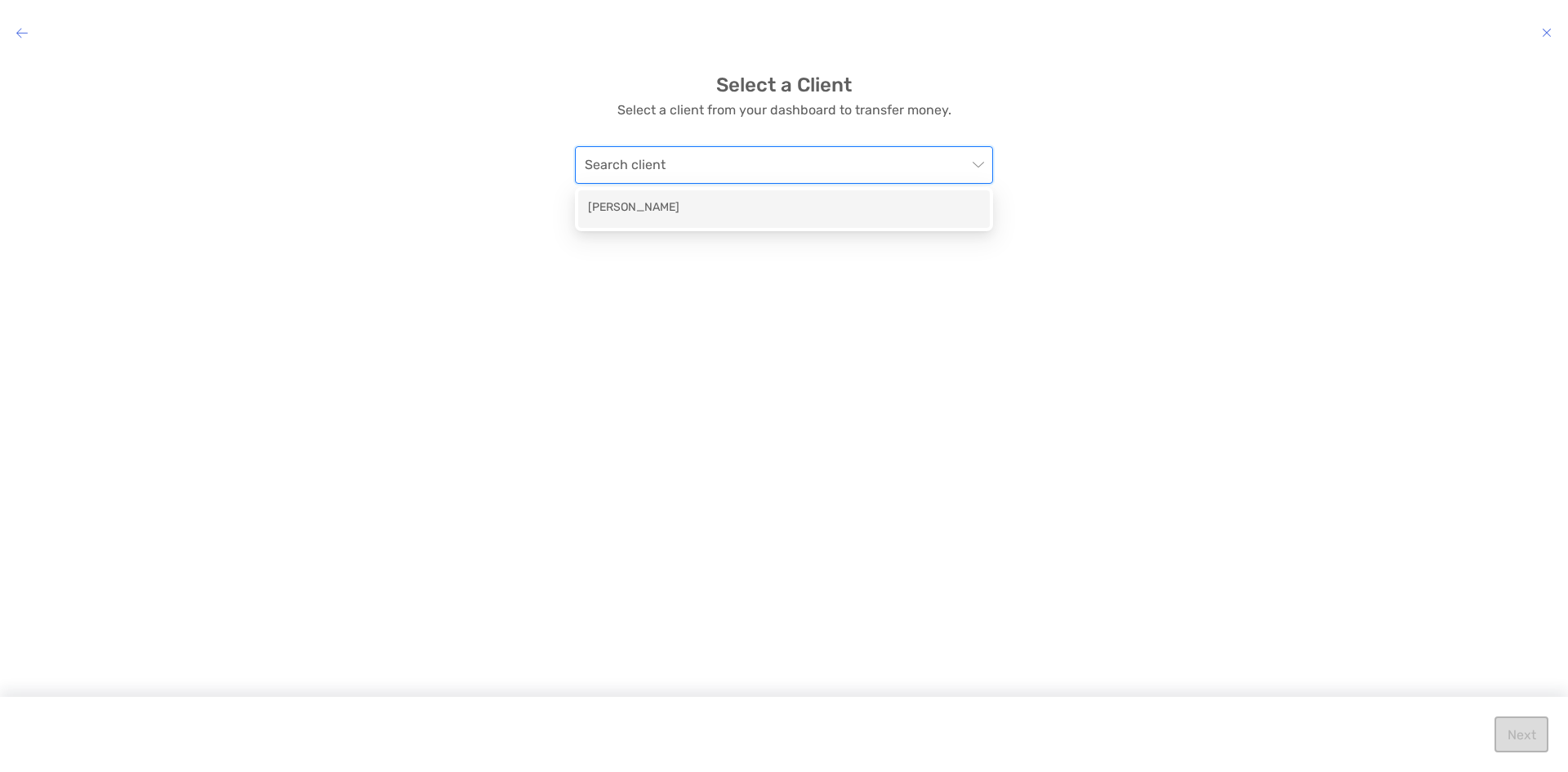
click at [716, 218] on div "[PERSON_NAME]" at bounding box center [784, 209] width 392 height 20
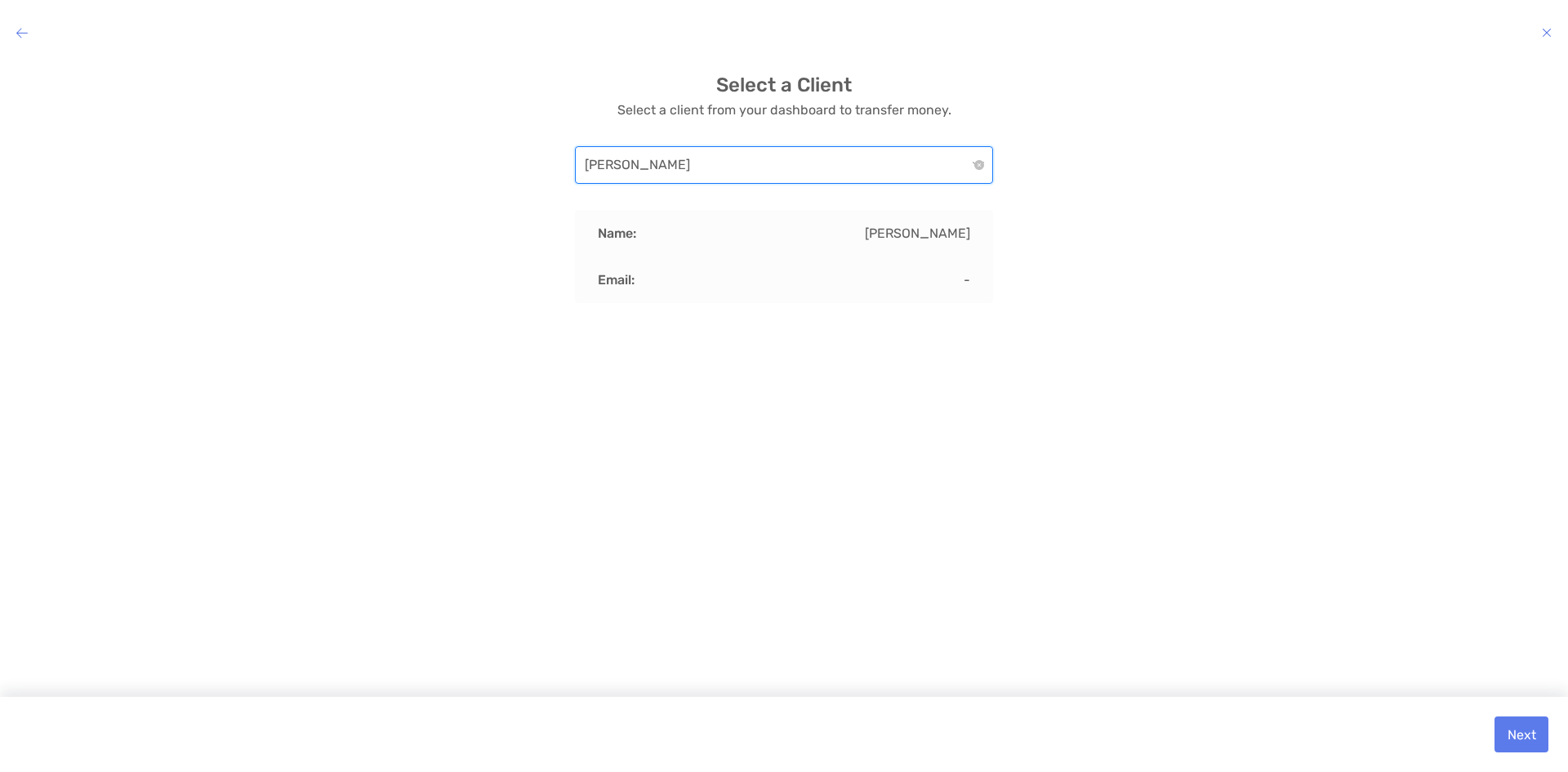
click at [18, 31] on icon "modal" at bounding box center [21, 32] width 11 height 13
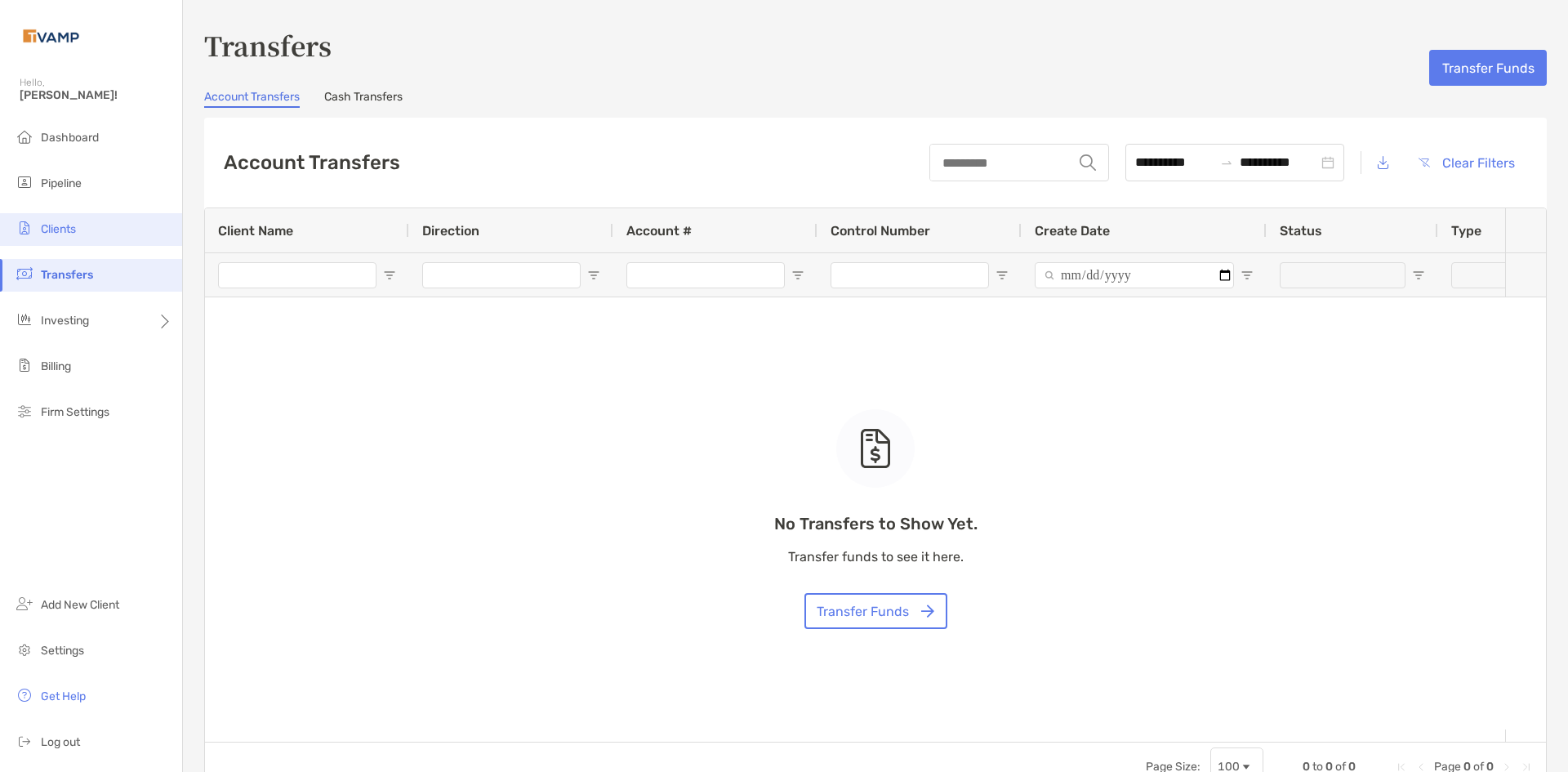
click at [66, 230] on span "Clients" at bounding box center [58, 229] width 35 height 14
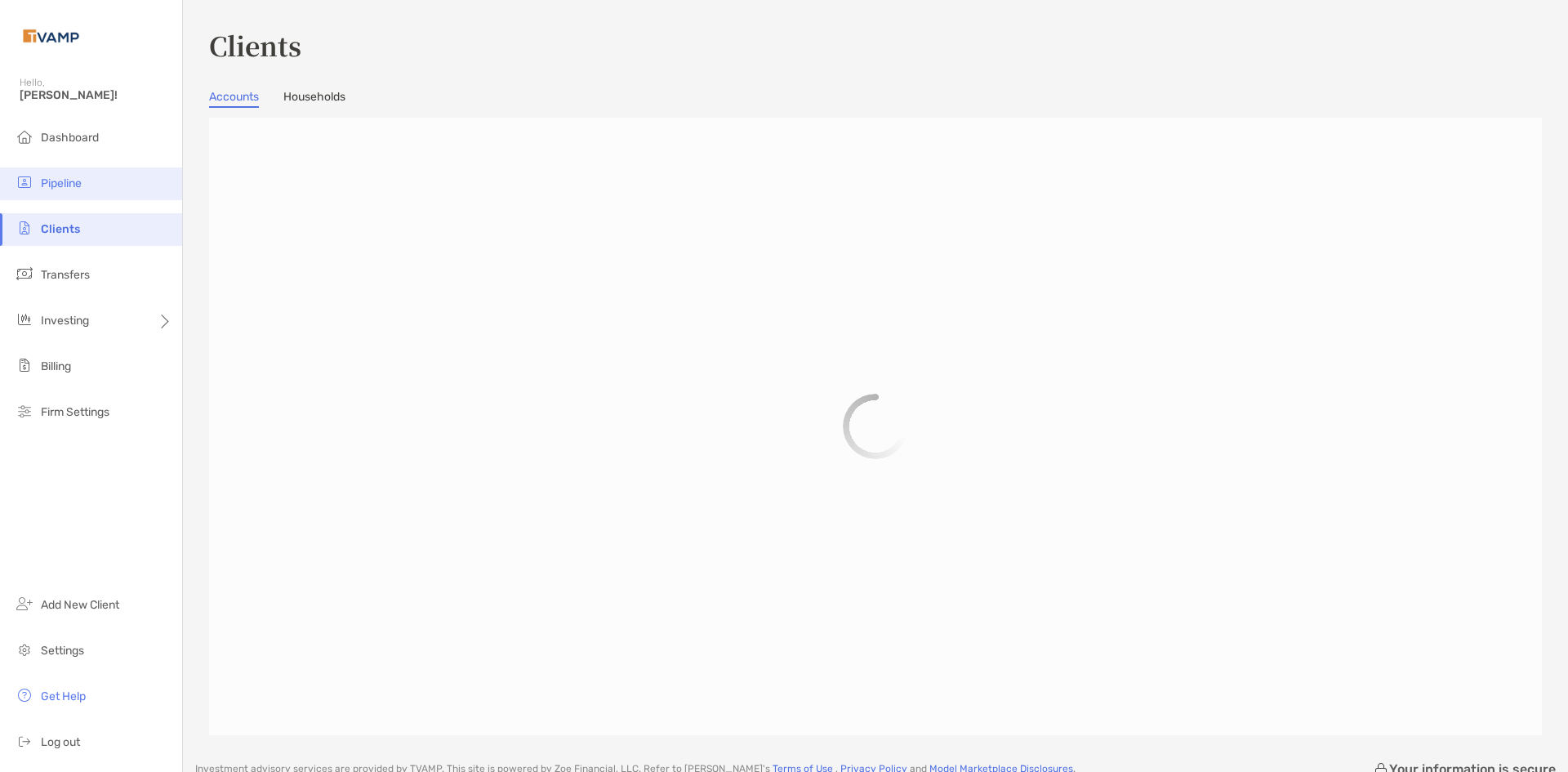
click at [71, 188] on span "Pipeline" at bounding box center [61, 183] width 41 height 14
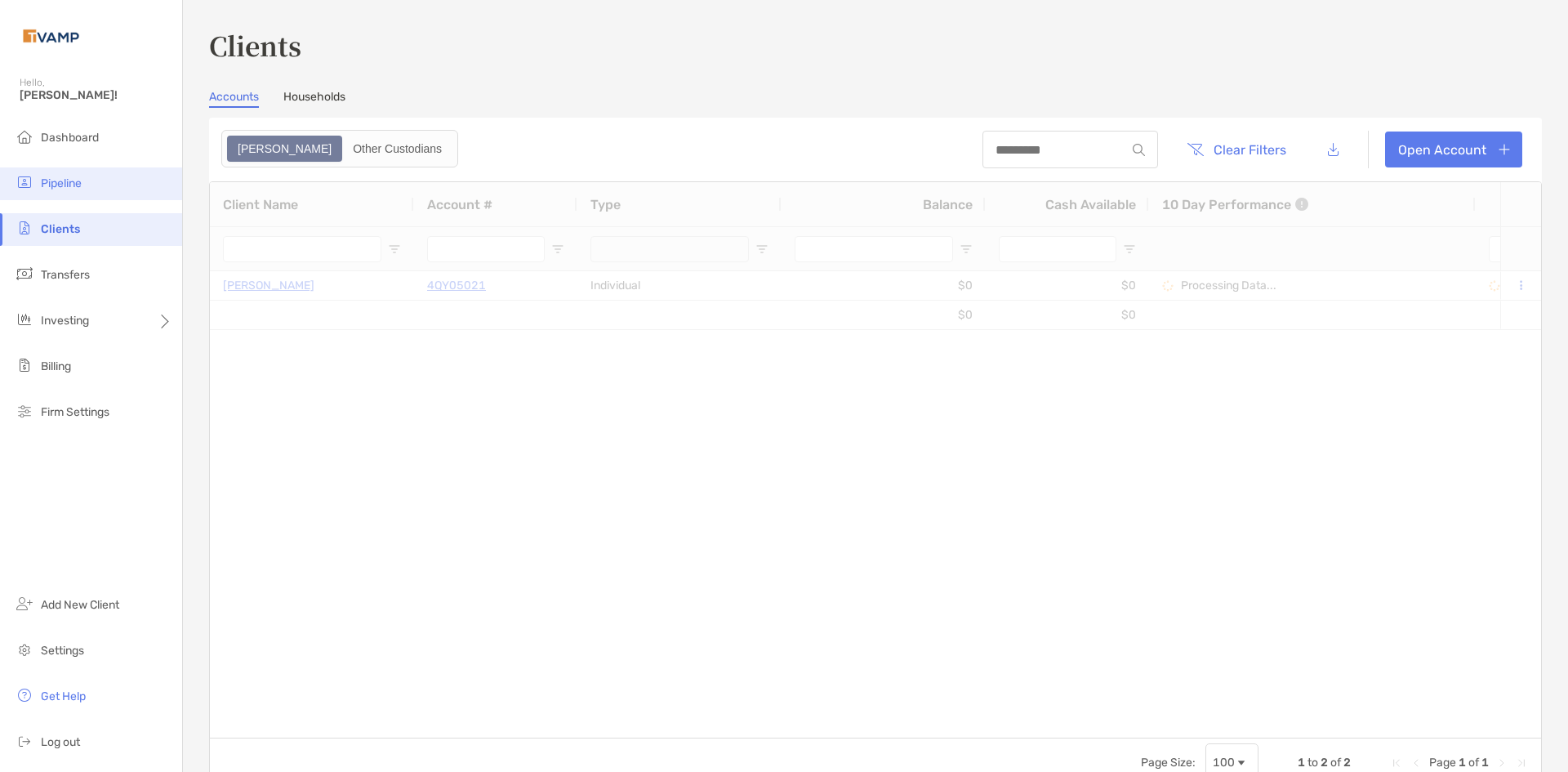
type input "***"
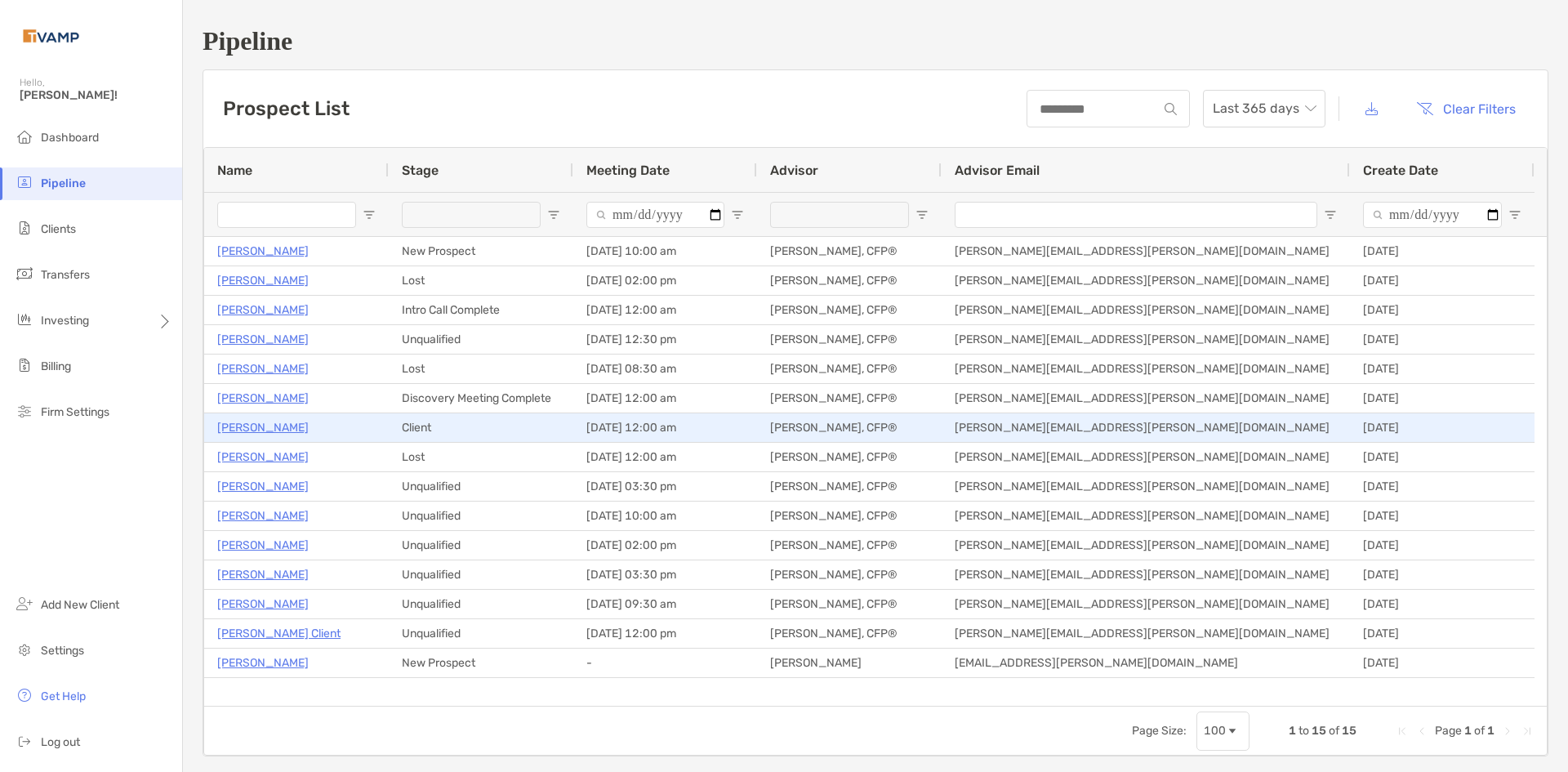
click at [264, 426] on p "[PERSON_NAME]" at bounding box center [262, 427] width 91 height 20
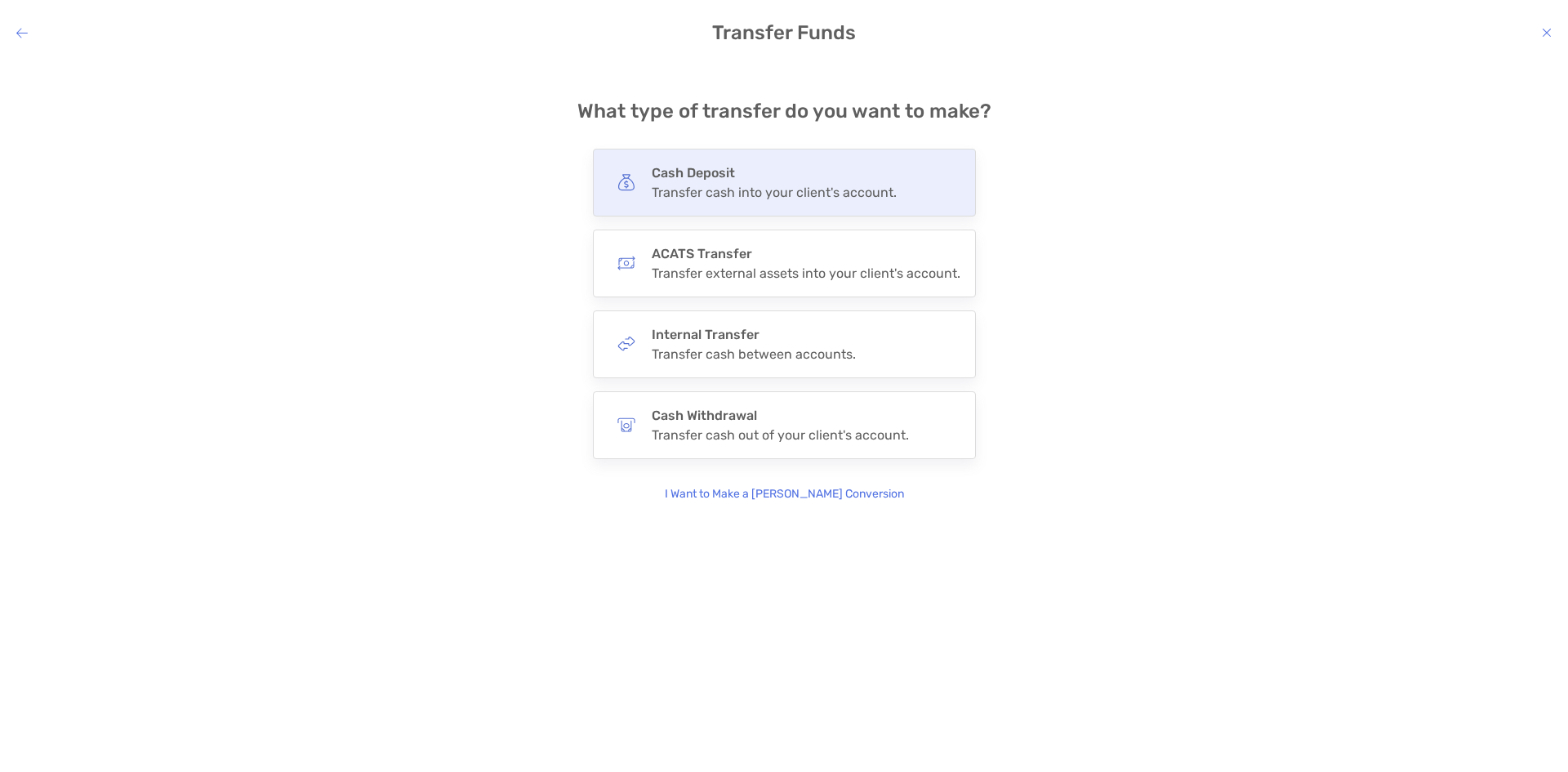
click at [866, 181] on div "Cash Deposit Transfer cash into your client's account." at bounding box center [774, 182] width 245 height 35
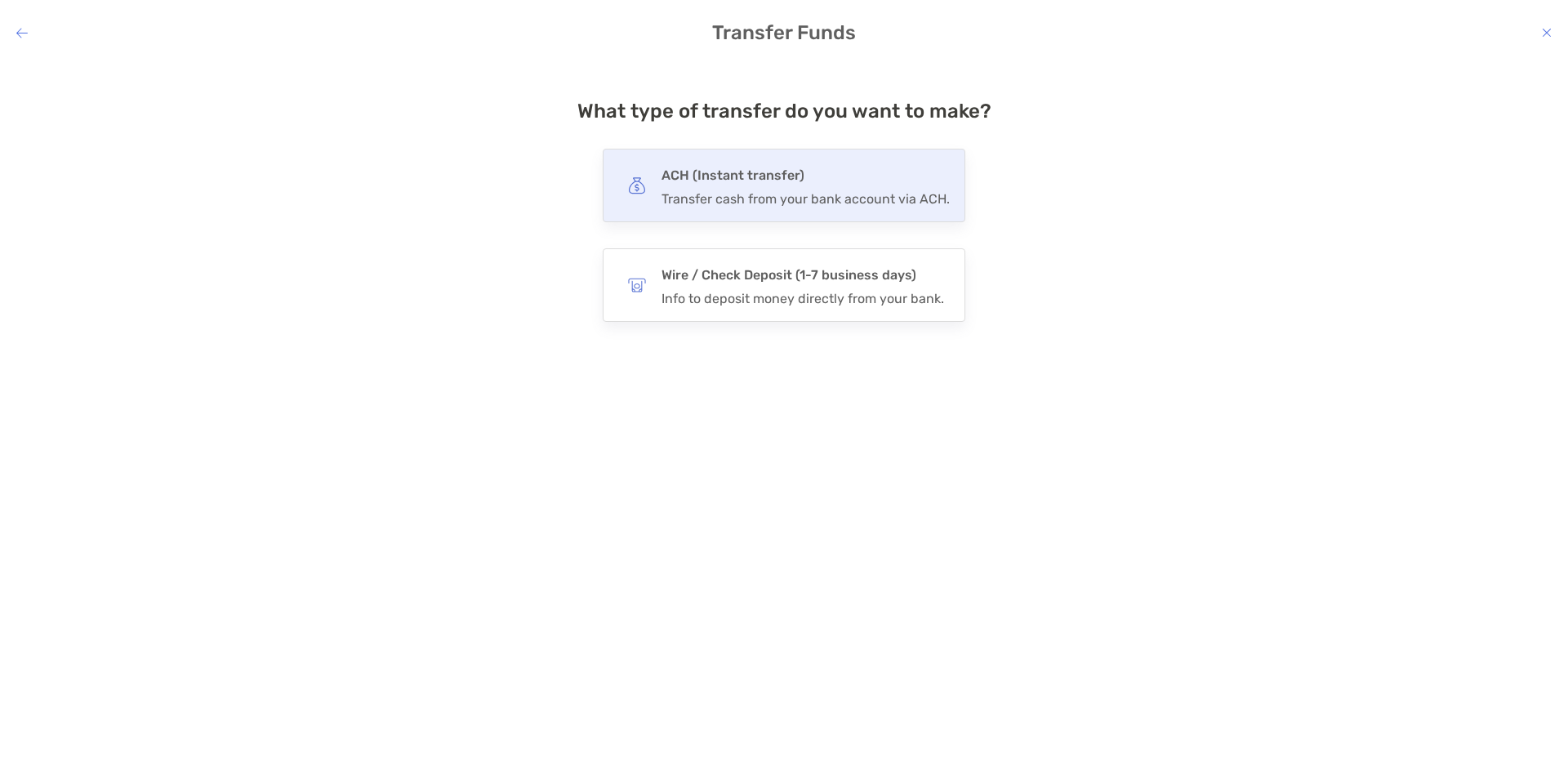
click at [858, 170] on h4 "ACH (Instant transfer)" at bounding box center [805, 175] width 288 height 23
click at [0, 0] on input "***" at bounding box center [0, 0] width 0 height 0
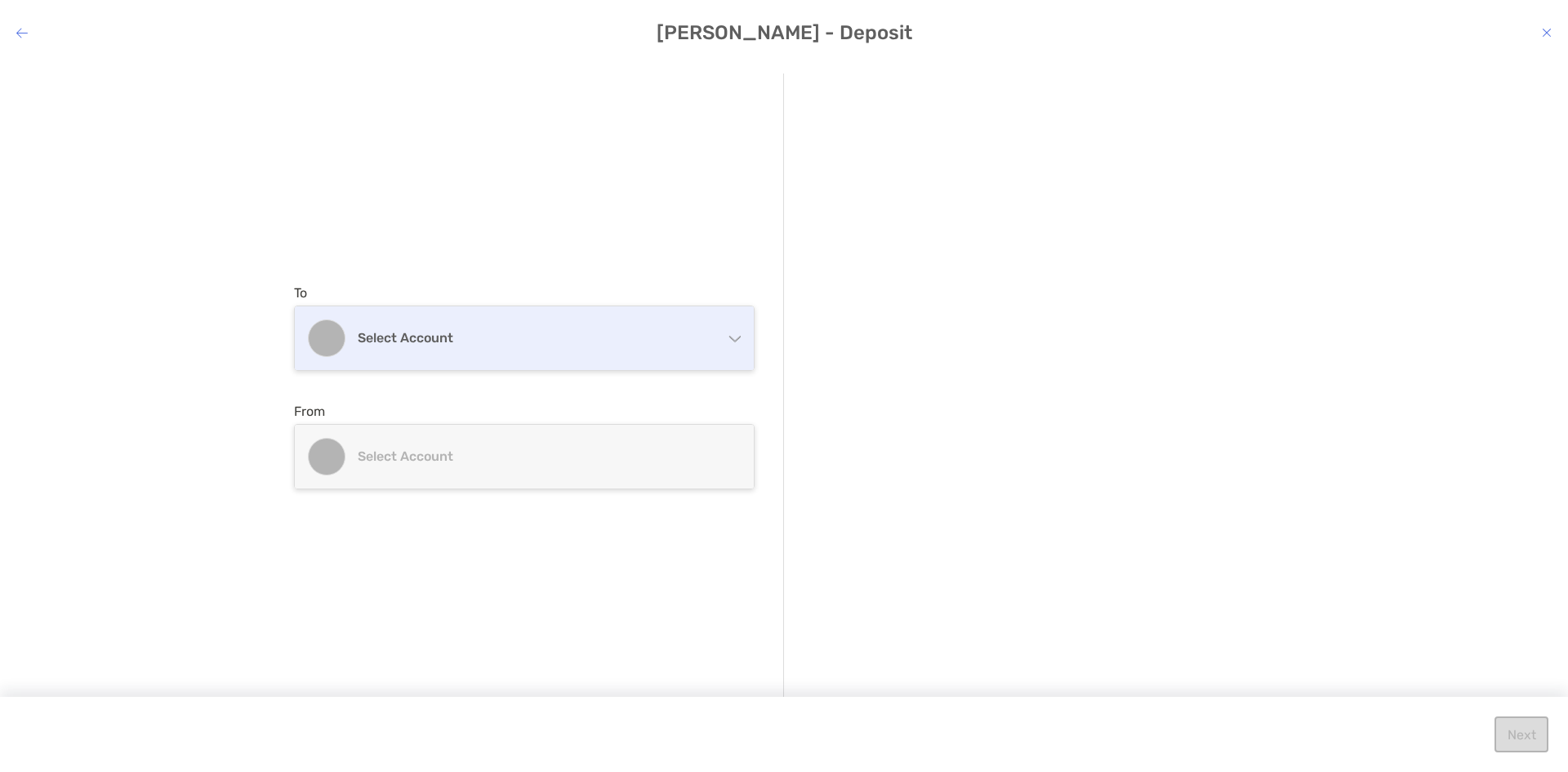
click at [628, 323] on div "Select account" at bounding box center [523, 338] width 459 height 64
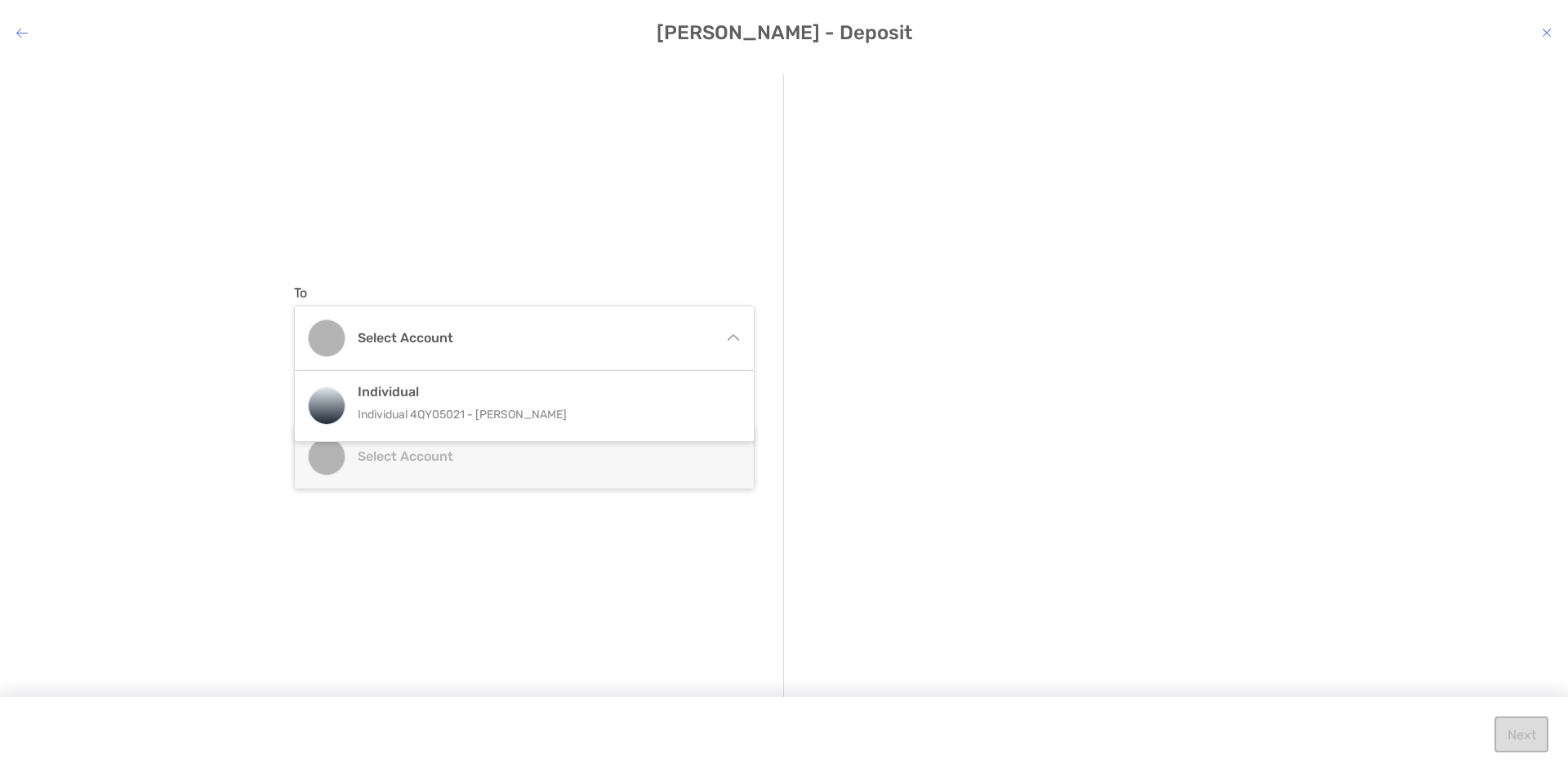
click at [565, 400] on div "Individual Individual 4QY05021 - [PERSON_NAME]" at bounding box center [541, 406] width 368 height 44
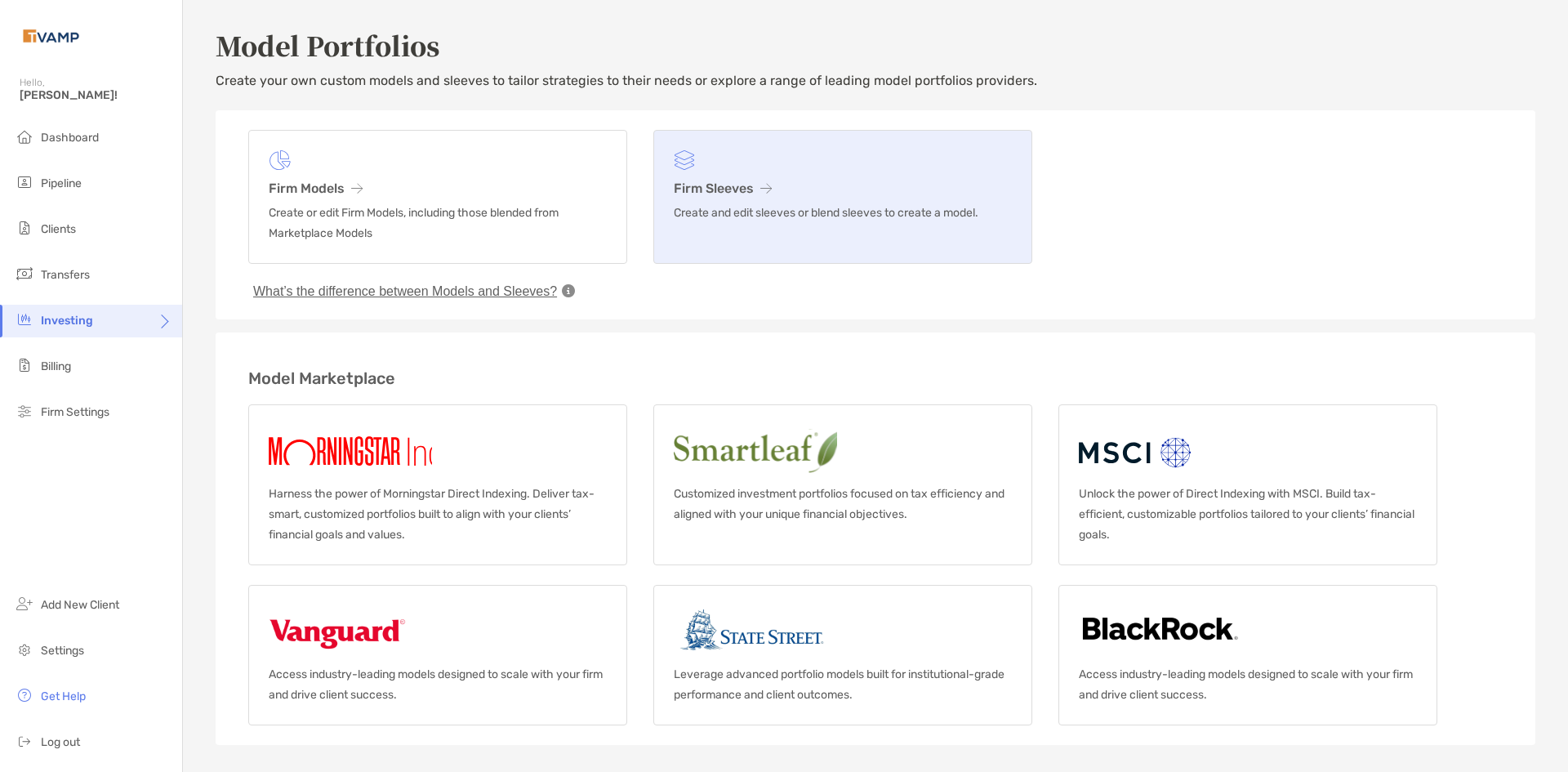
drag, startPoint x: 56, startPoint y: 1, endPoint x: 967, endPoint y: 248, distance: 943.9
click at [1269, 200] on div "Firm Models Create or edit Firm Models, including those blended from Marketplac…" at bounding box center [875, 197] width 1254 height 134
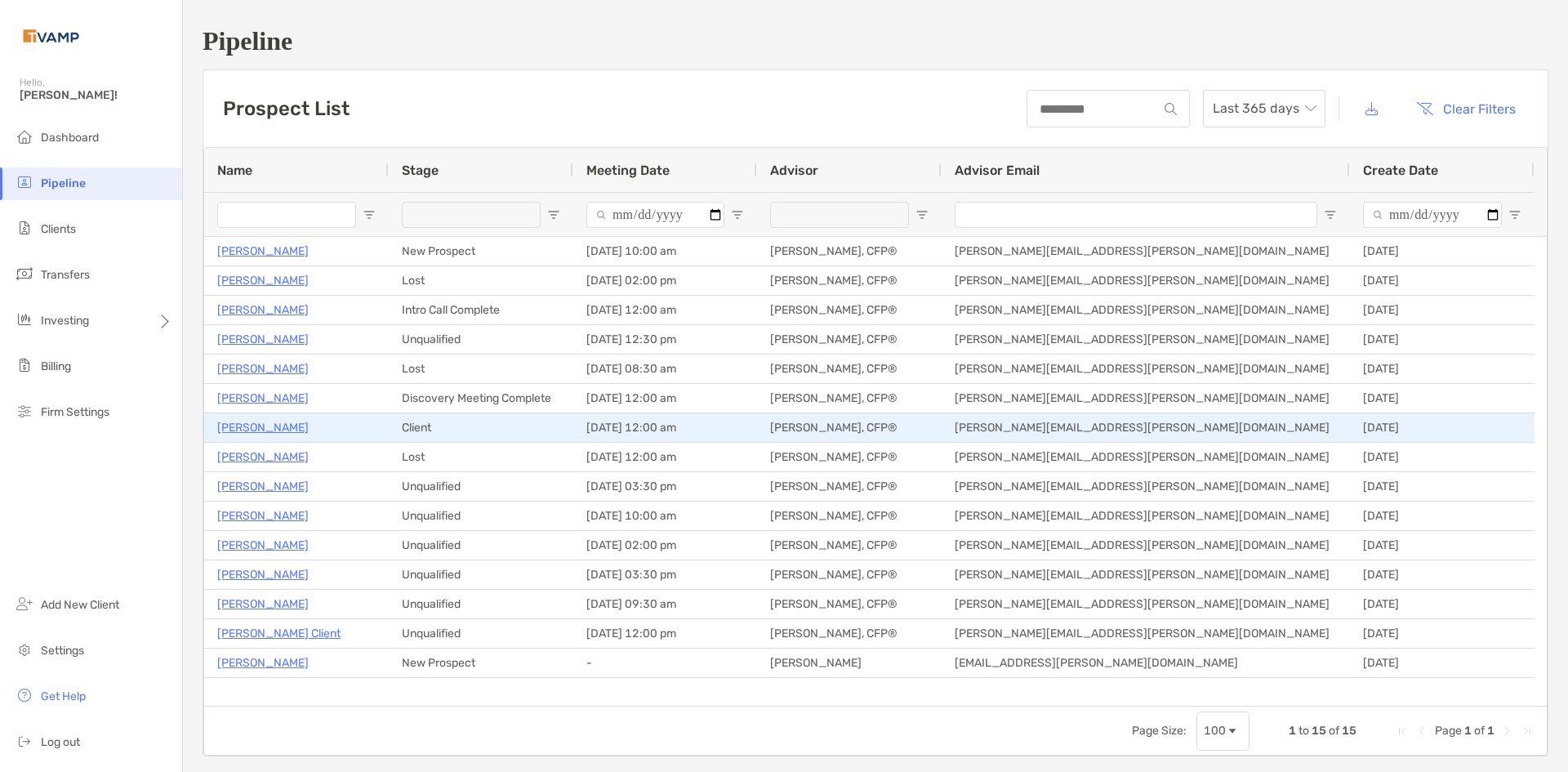
click at [242, 426] on p "[PERSON_NAME]" at bounding box center [262, 427] width 91 height 20
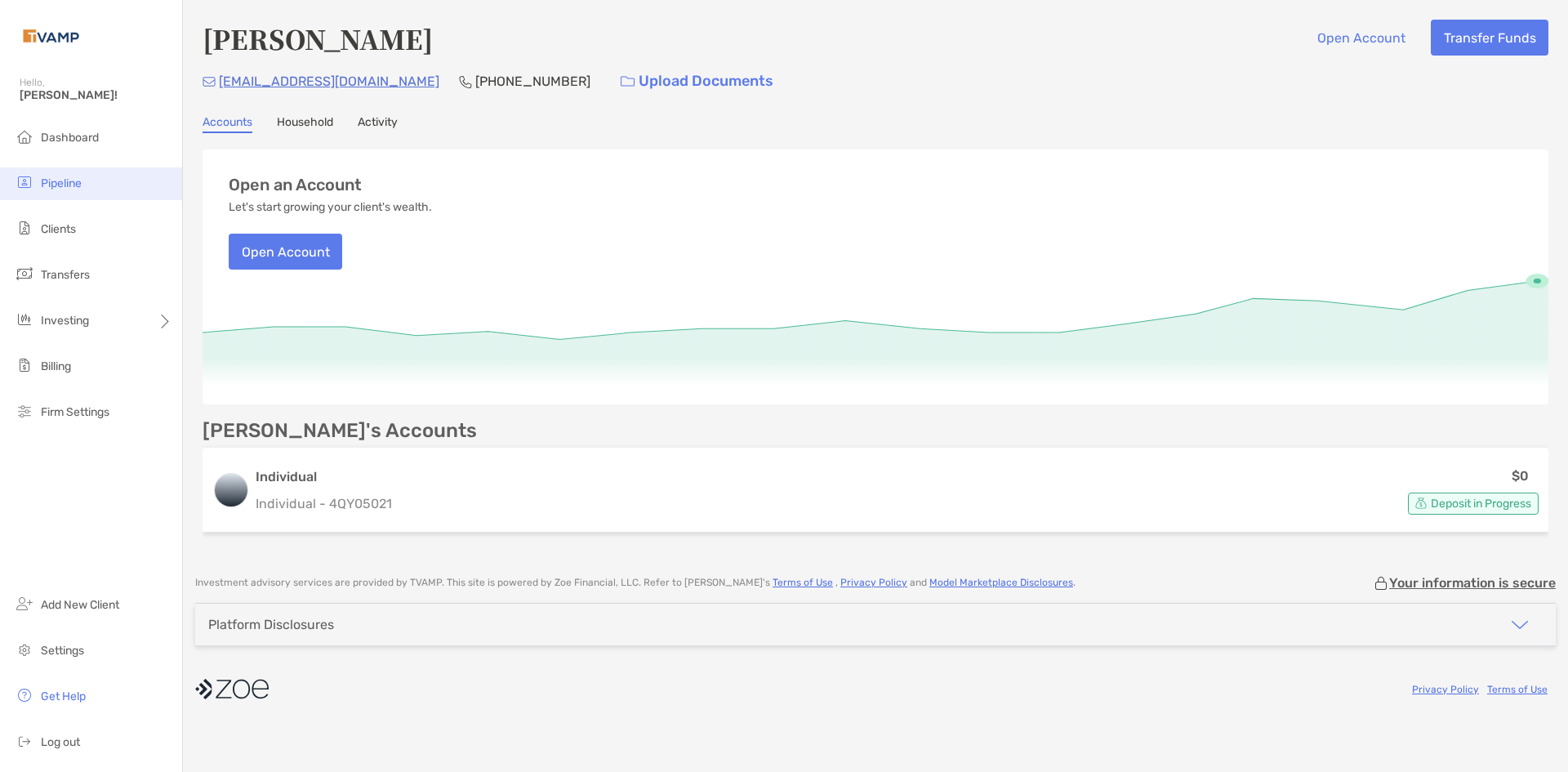
click at [101, 186] on li "Pipeline" at bounding box center [91, 184] width 182 height 32
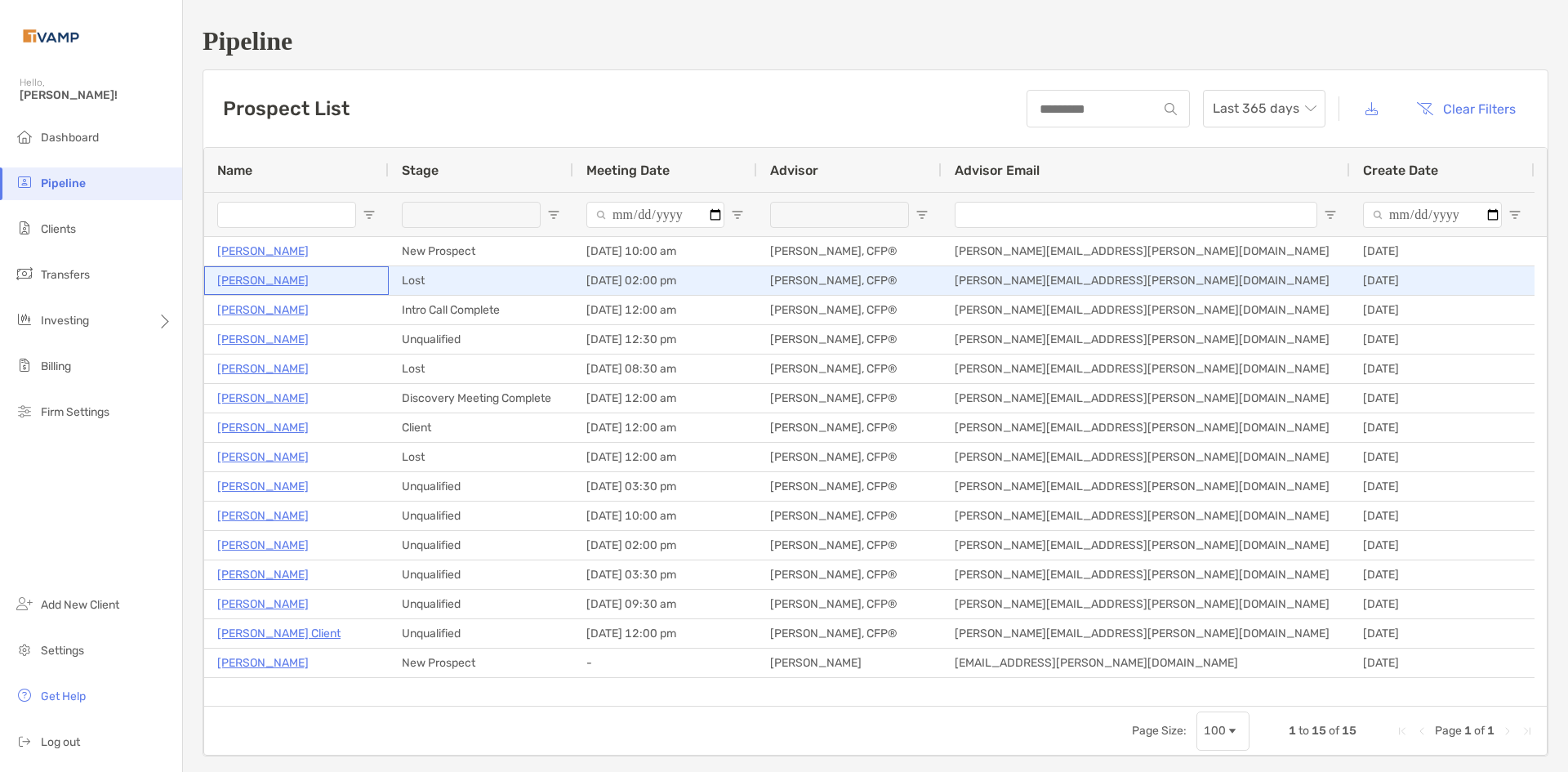
click at [268, 282] on p "Teja Suvarna" at bounding box center [262, 281] width 91 height 20
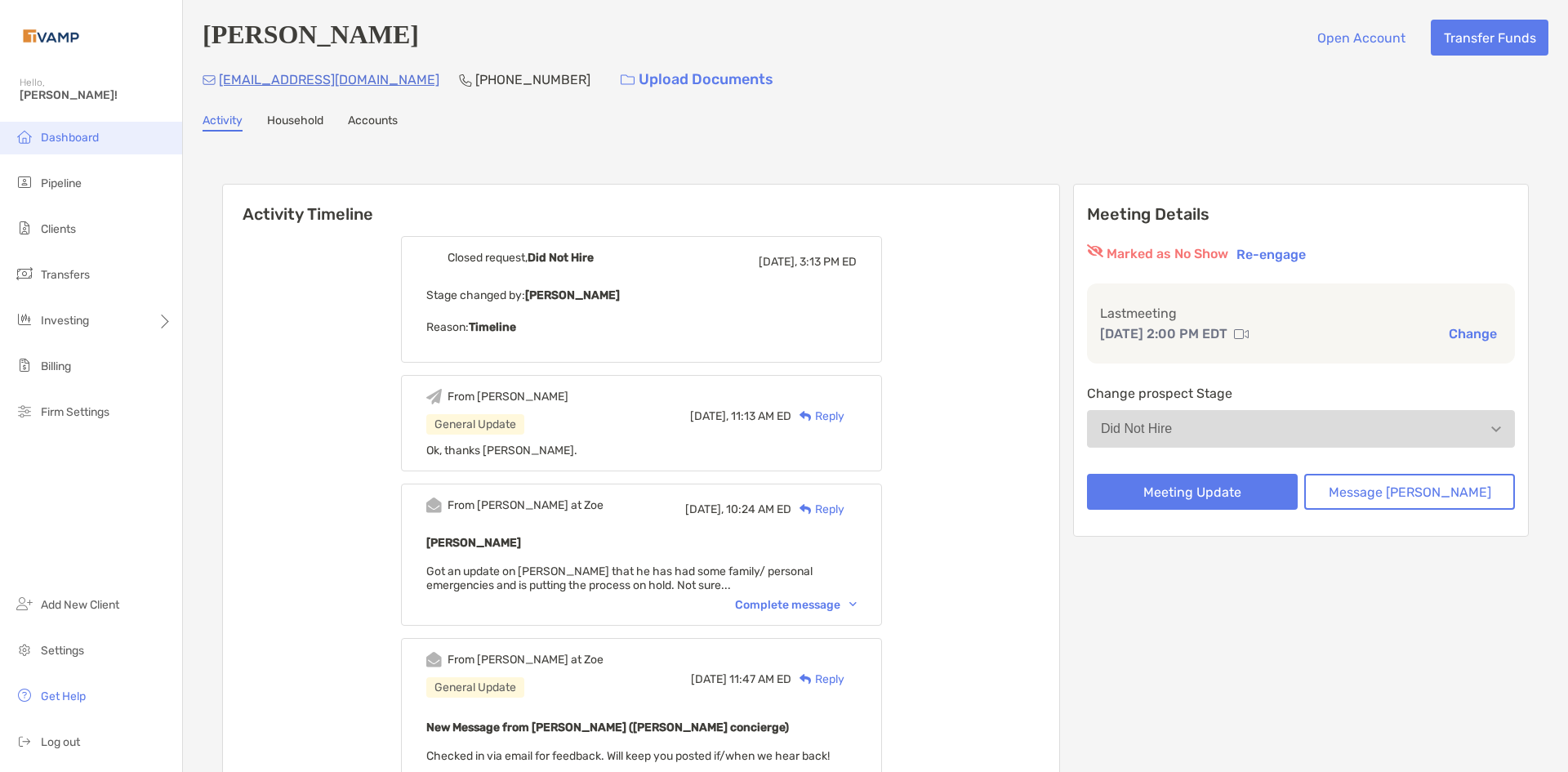
click at [41, 132] on span "Dashboard" at bounding box center [70, 138] width 58 height 14
click at [40, 173] on li "Pipeline" at bounding box center [91, 184] width 182 height 32
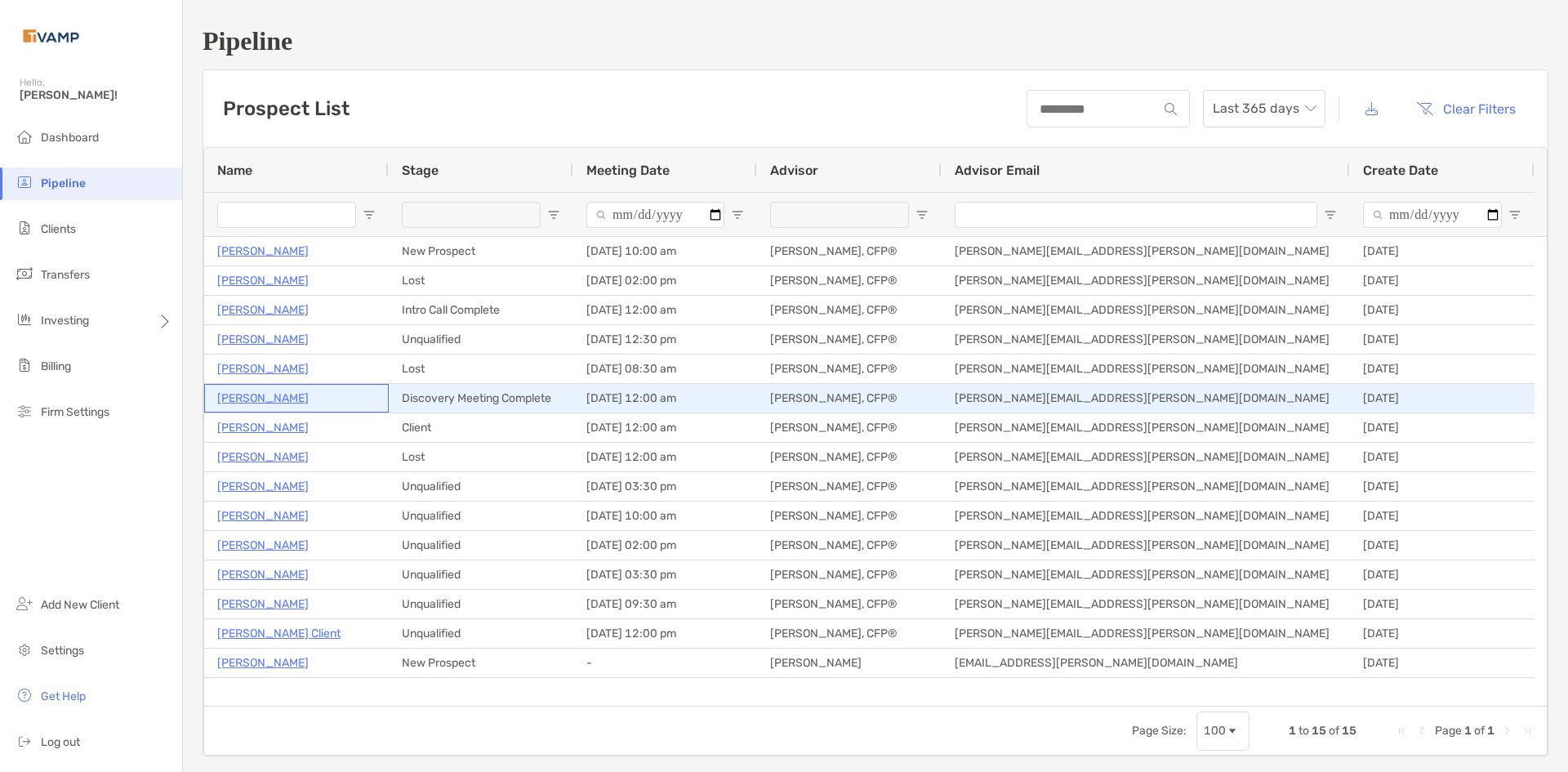
click at [247, 395] on p "[PERSON_NAME]" at bounding box center [262, 398] width 91 height 20
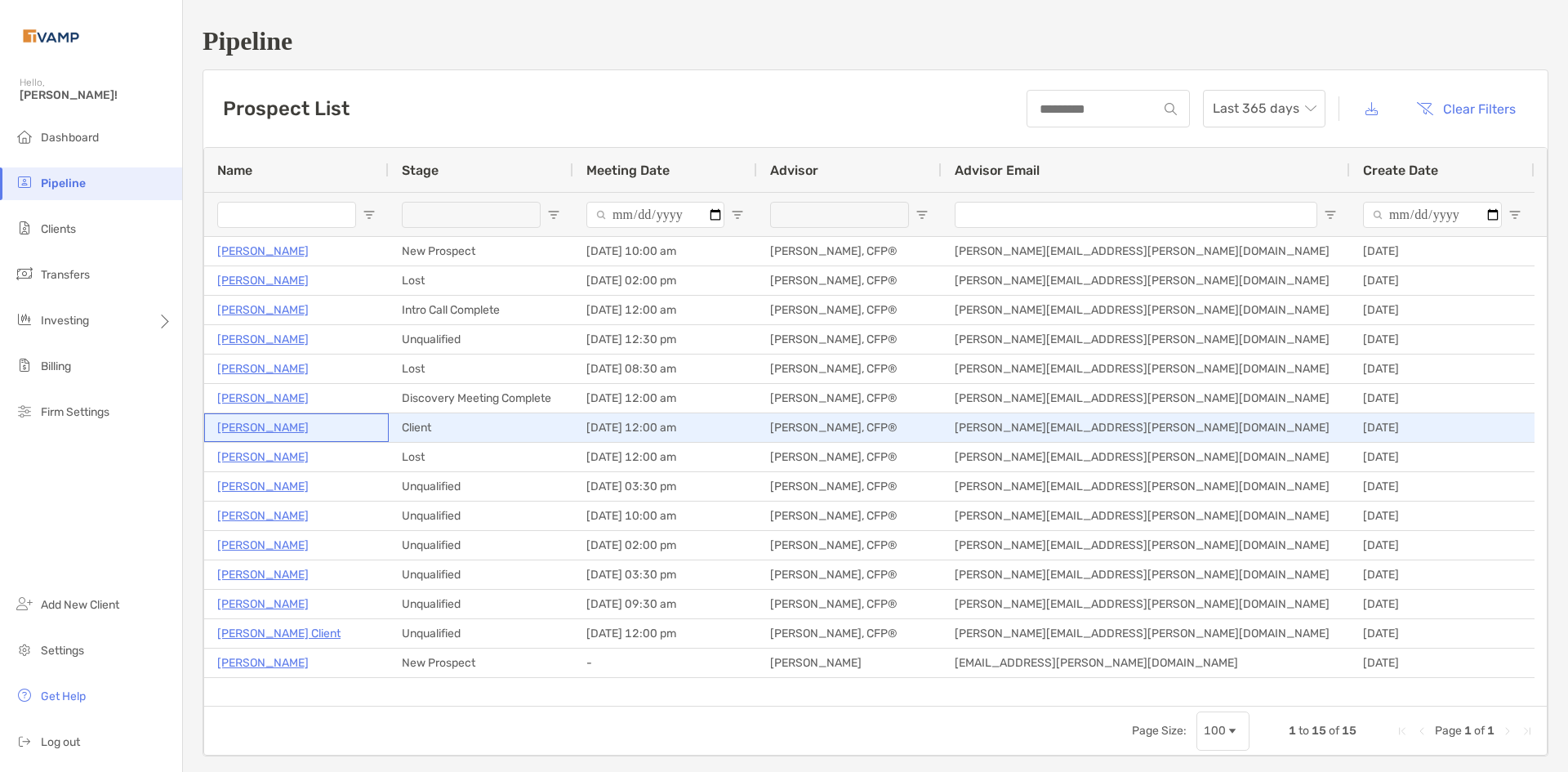
click at [254, 423] on p "Nicholas Fancera" at bounding box center [262, 427] width 91 height 20
click at [258, 424] on p "Nicholas Fancera" at bounding box center [262, 427] width 91 height 20
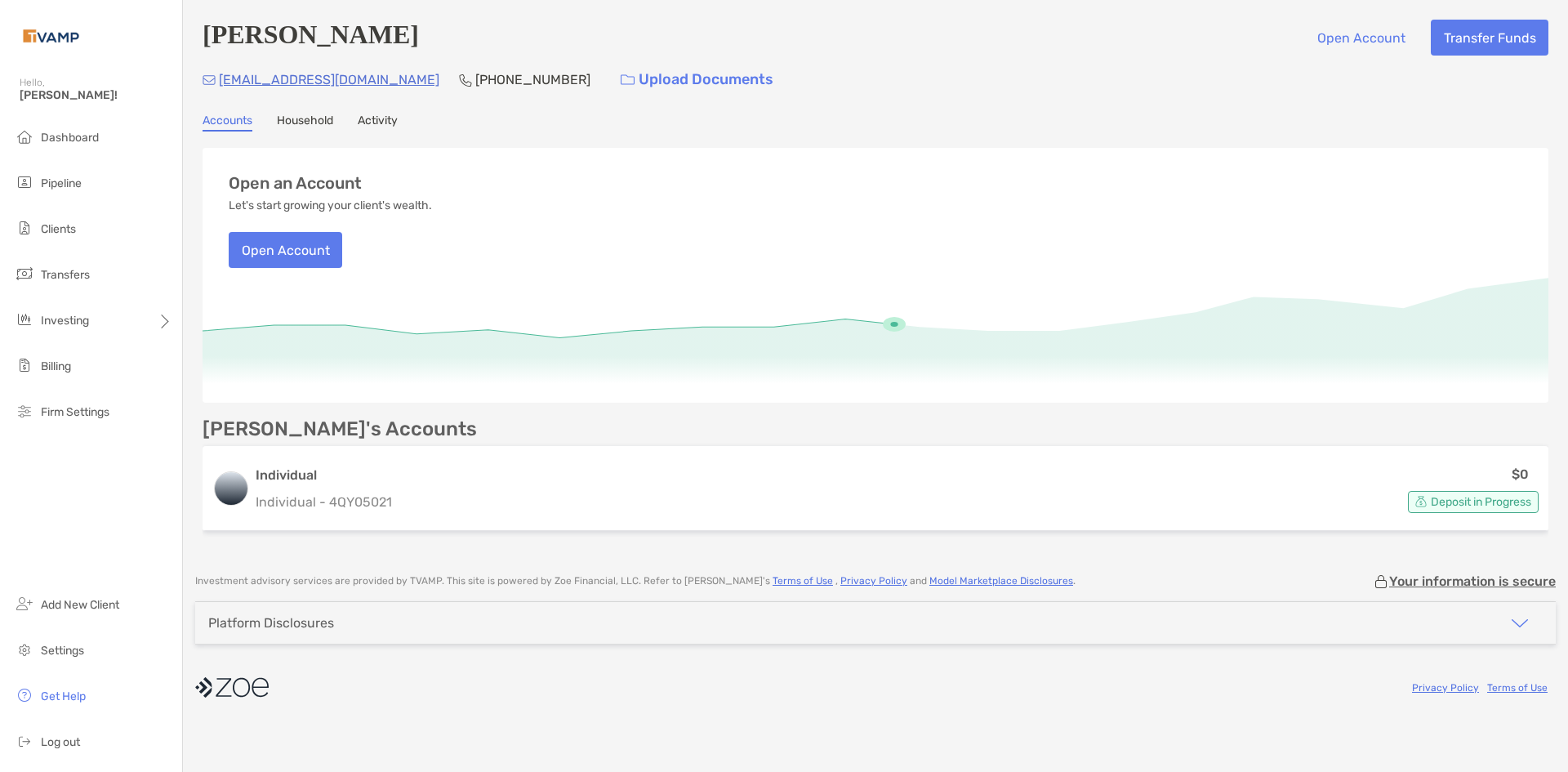
click at [296, 119] on link "Household" at bounding box center [305, 122] width 56 height 18
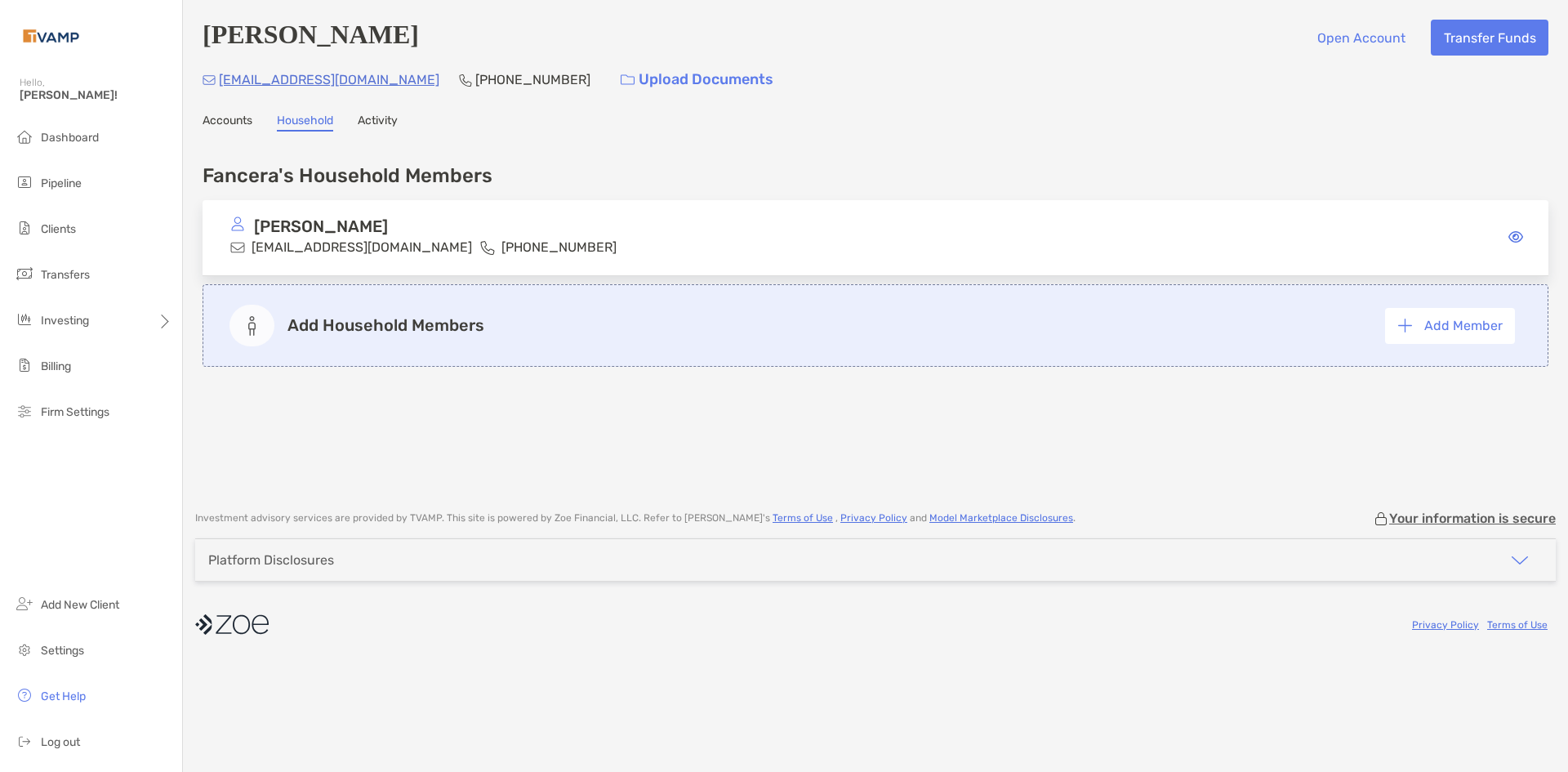
click at [376, 121] on link "Activity" at bounding box center [377, 122] width 40 height 18
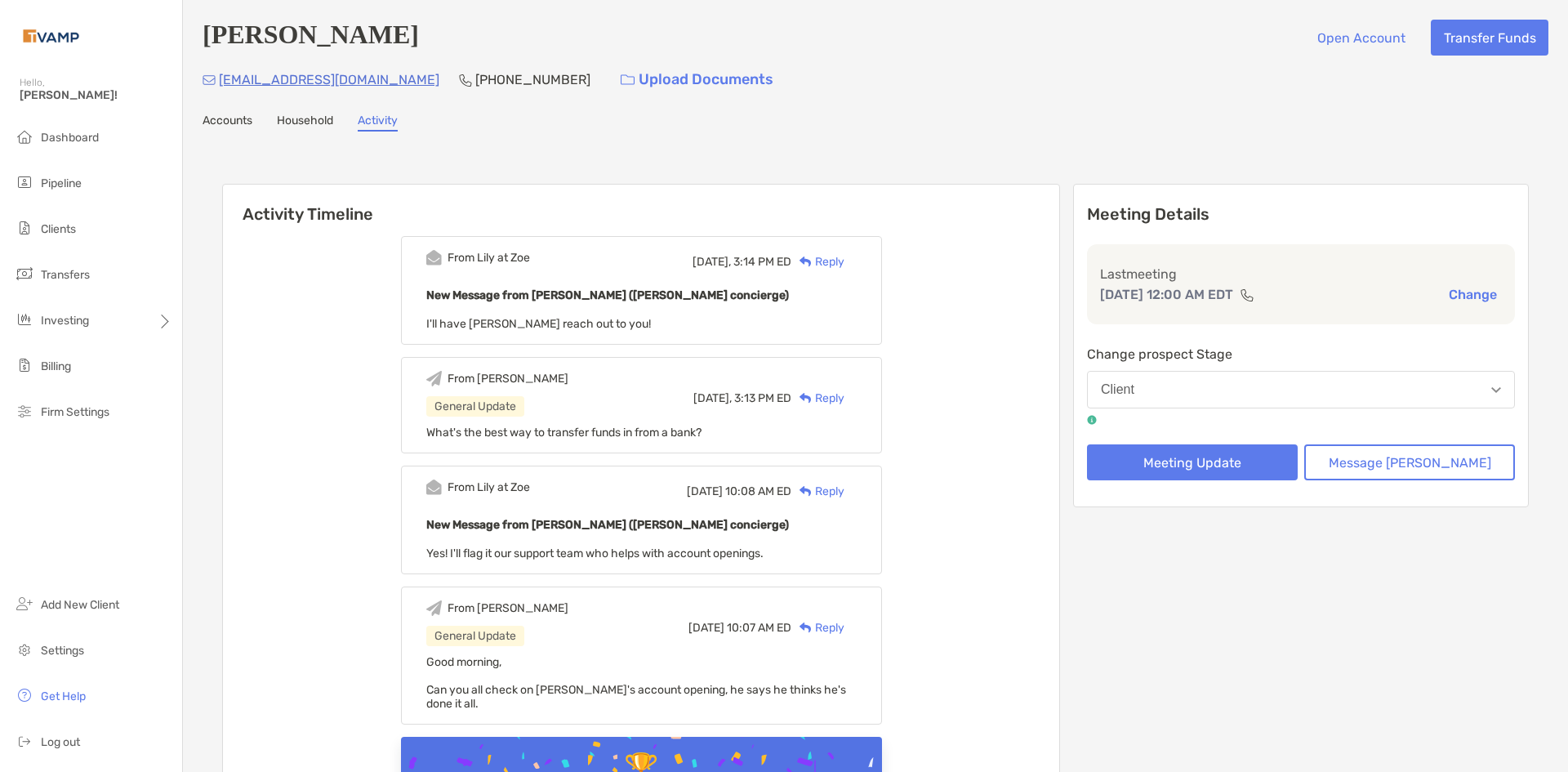
click at [844, 260] on div "Reply" at bounding box center [818, 262] width 53 height 17
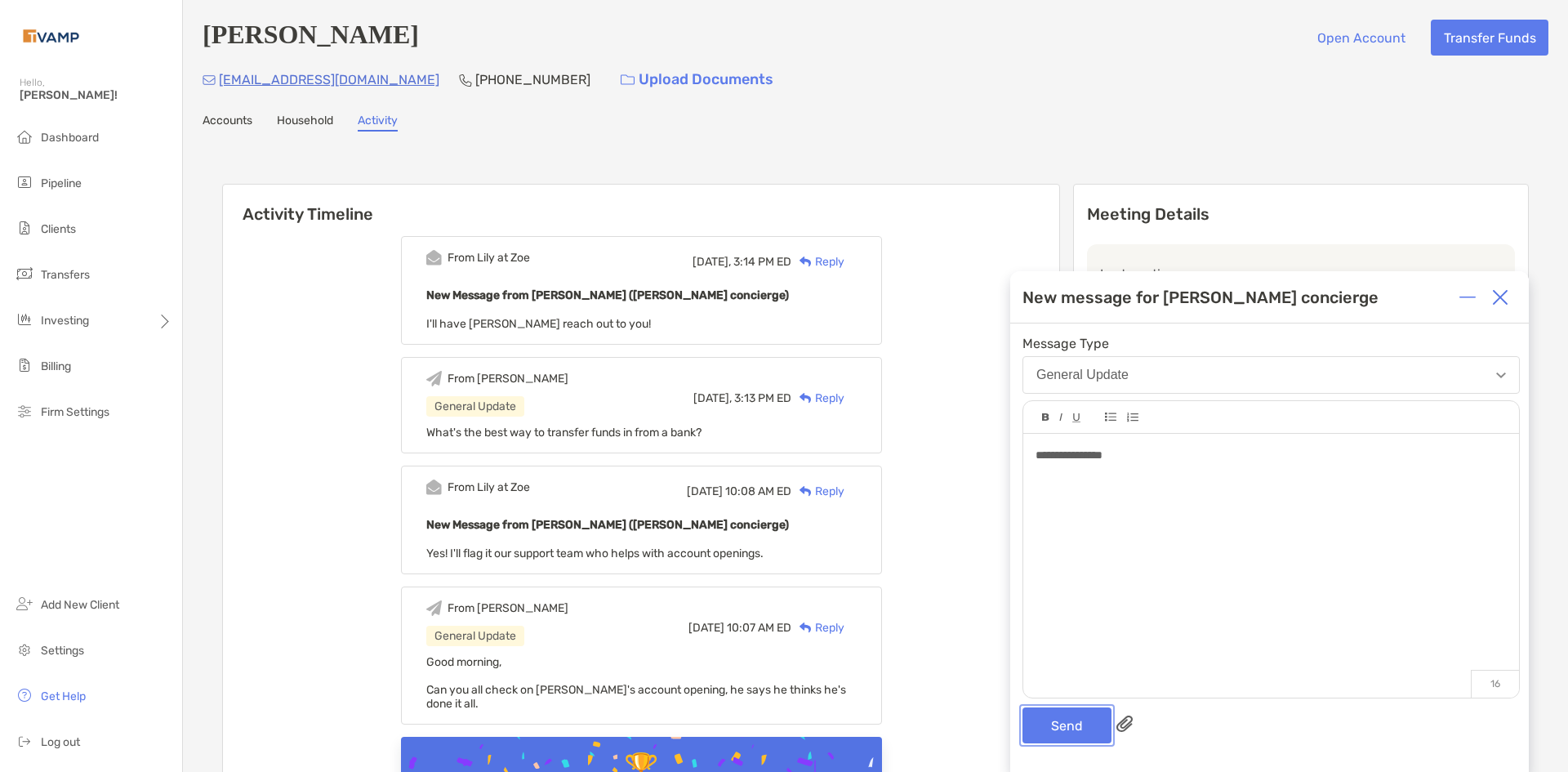
click at [1084, 725] on button "Send" at bounding box center [1067, 725] width 89 height 36
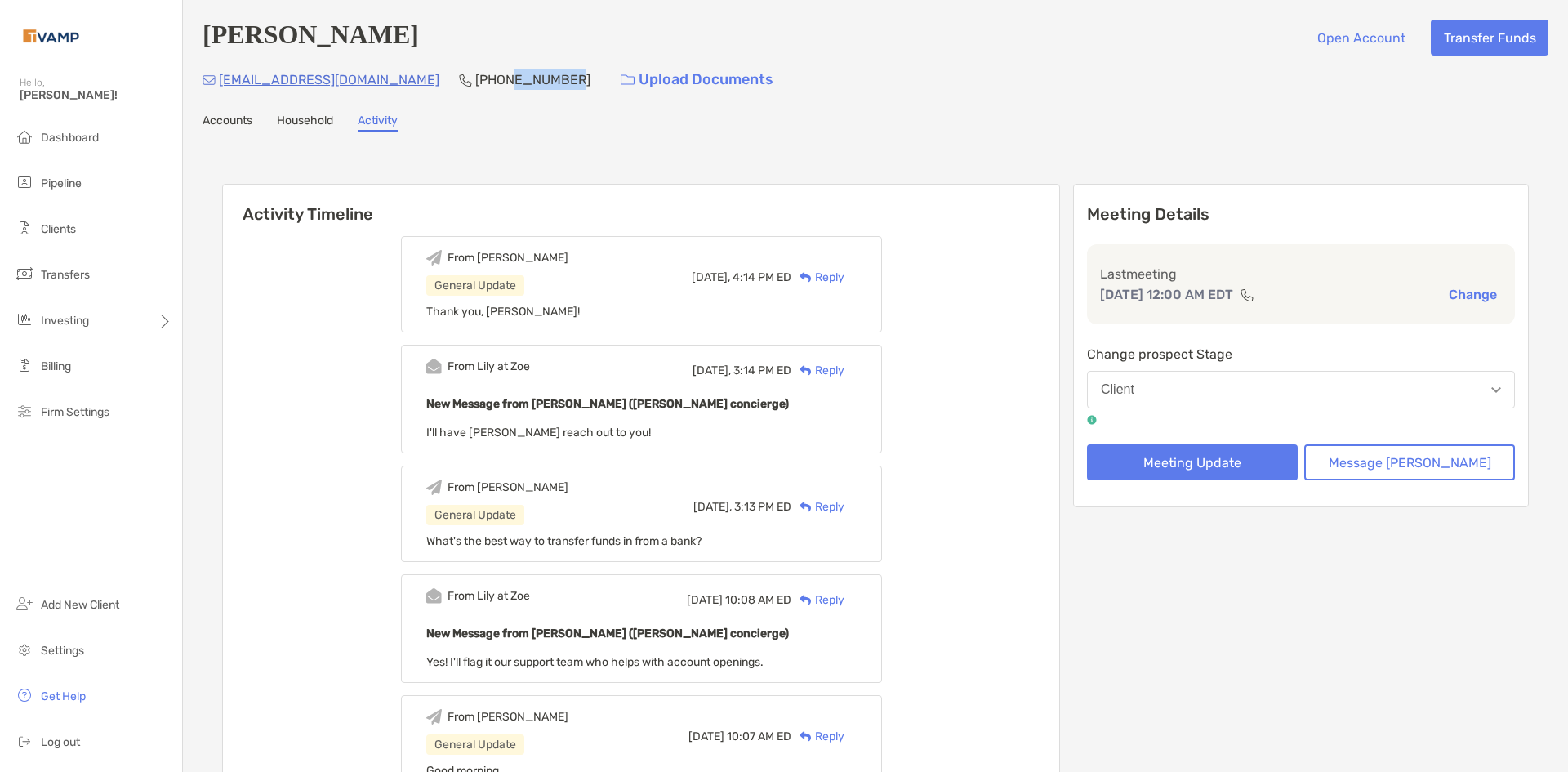
drag, startPoint x: 473, startPoint y: 80, endPoint x: 414, endPoint y: 84, distance: 59.1
click at [476, 84] on p "[PHONE_NUMBER]" at bounding box center [533, 80] width 115 height 20
click at [476, 85] on p "[PHONE_NUMBER]" at bounding box center [533, 80] width 115 height 20
drag, startPoint x: 473, startPoint y: 81, endPoint x: 381, endPoint y: 87, distance: 92.2
click at [381, 87] on div "nfancera@gmail.com (239) 898-7936 Upload Documents" at bounding box center [875, 79] width 1346 height 35
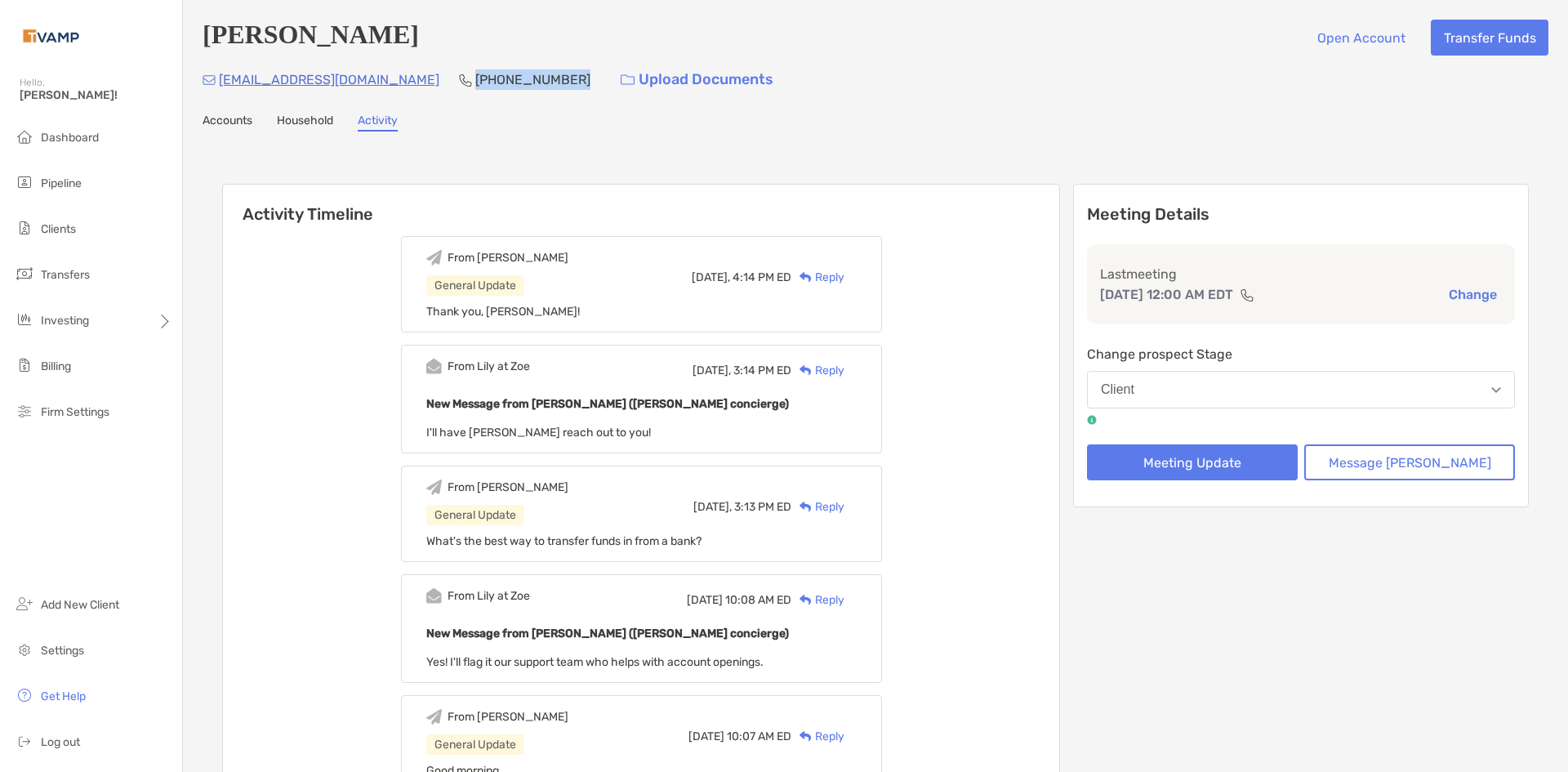
copy p "[PHONE_NUMBER]"
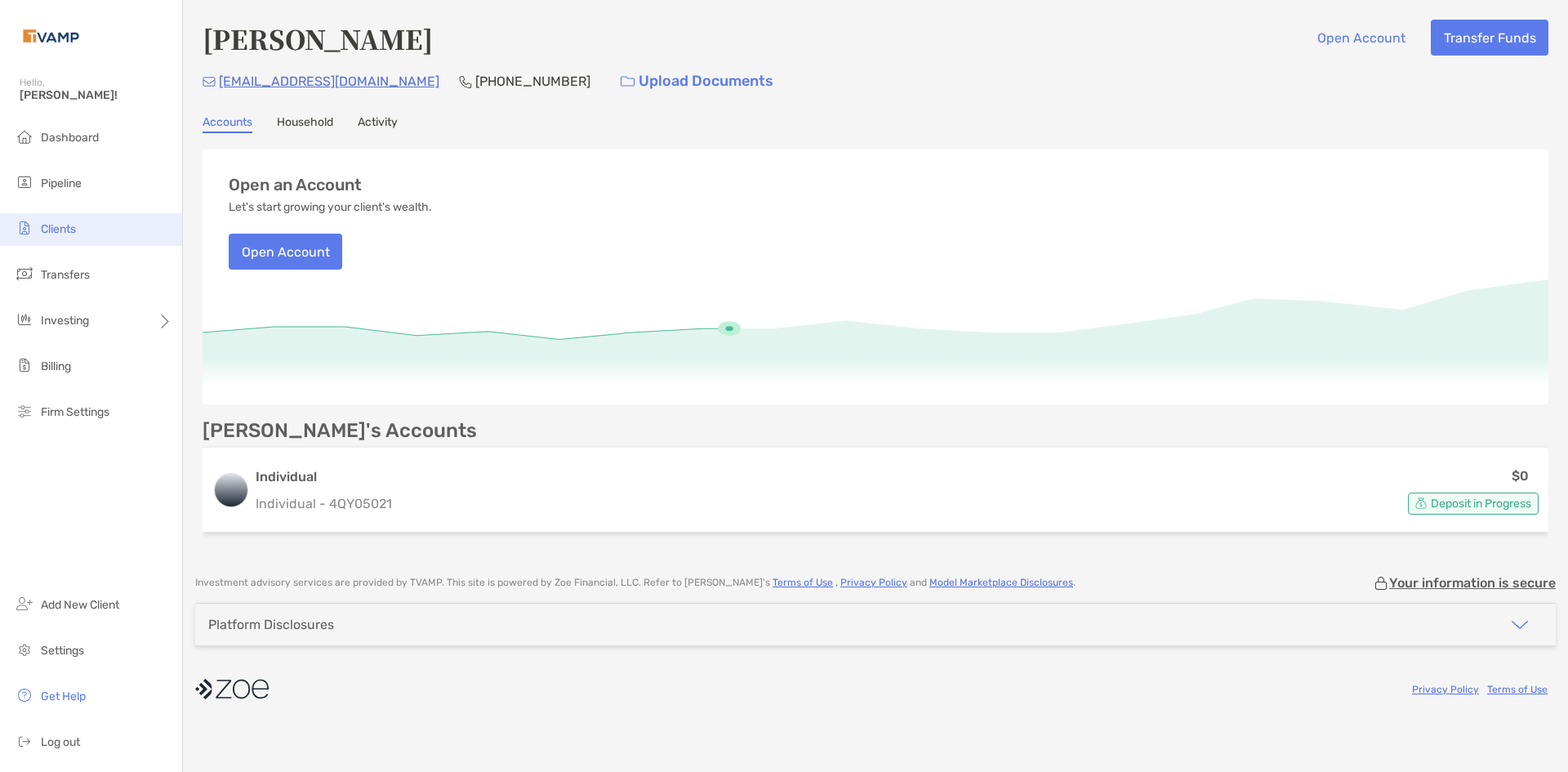
click at [60, 230] on span "Clients" at bounding box center [58, 229] width 35 height 14
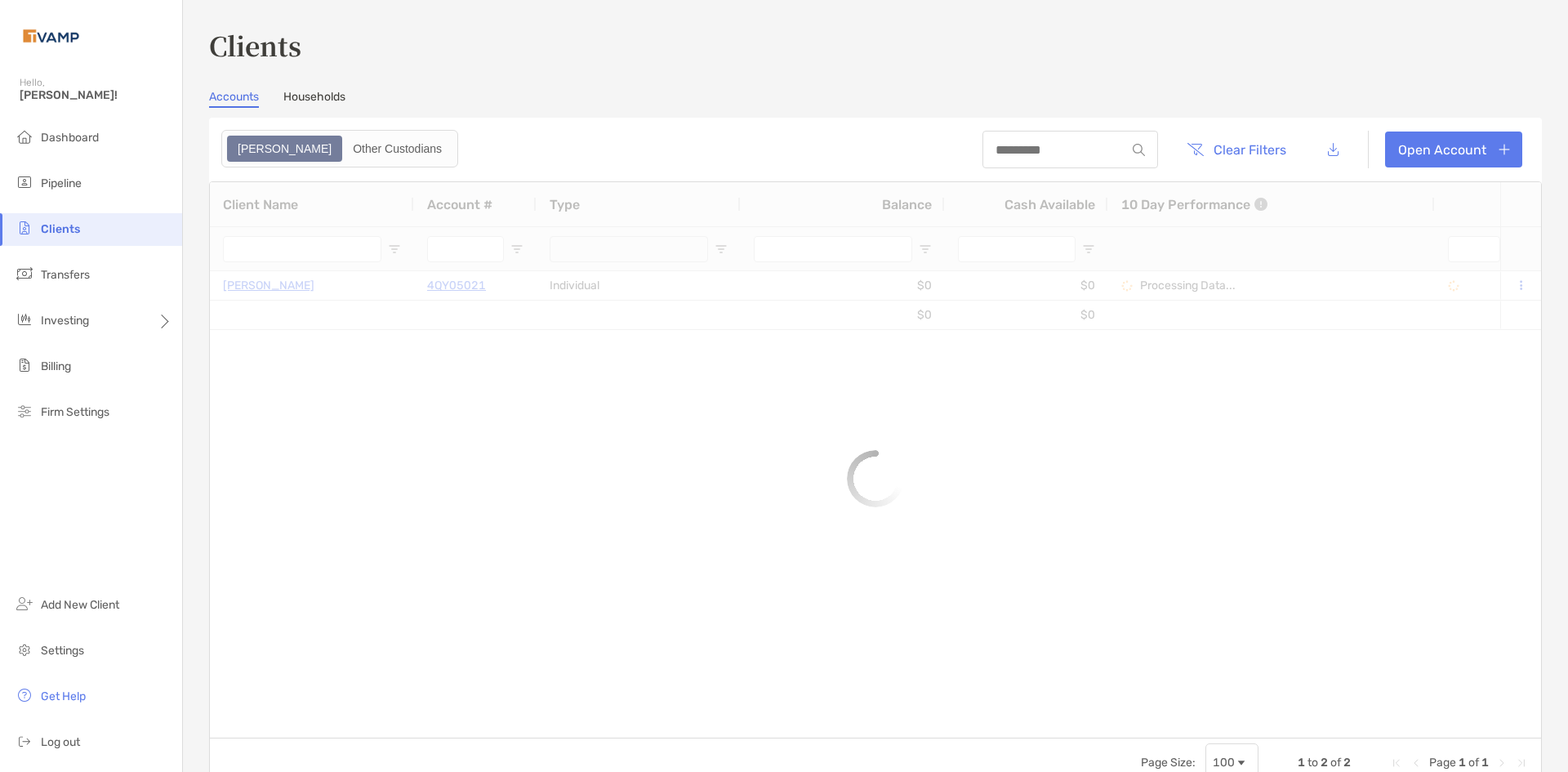
type input "***"
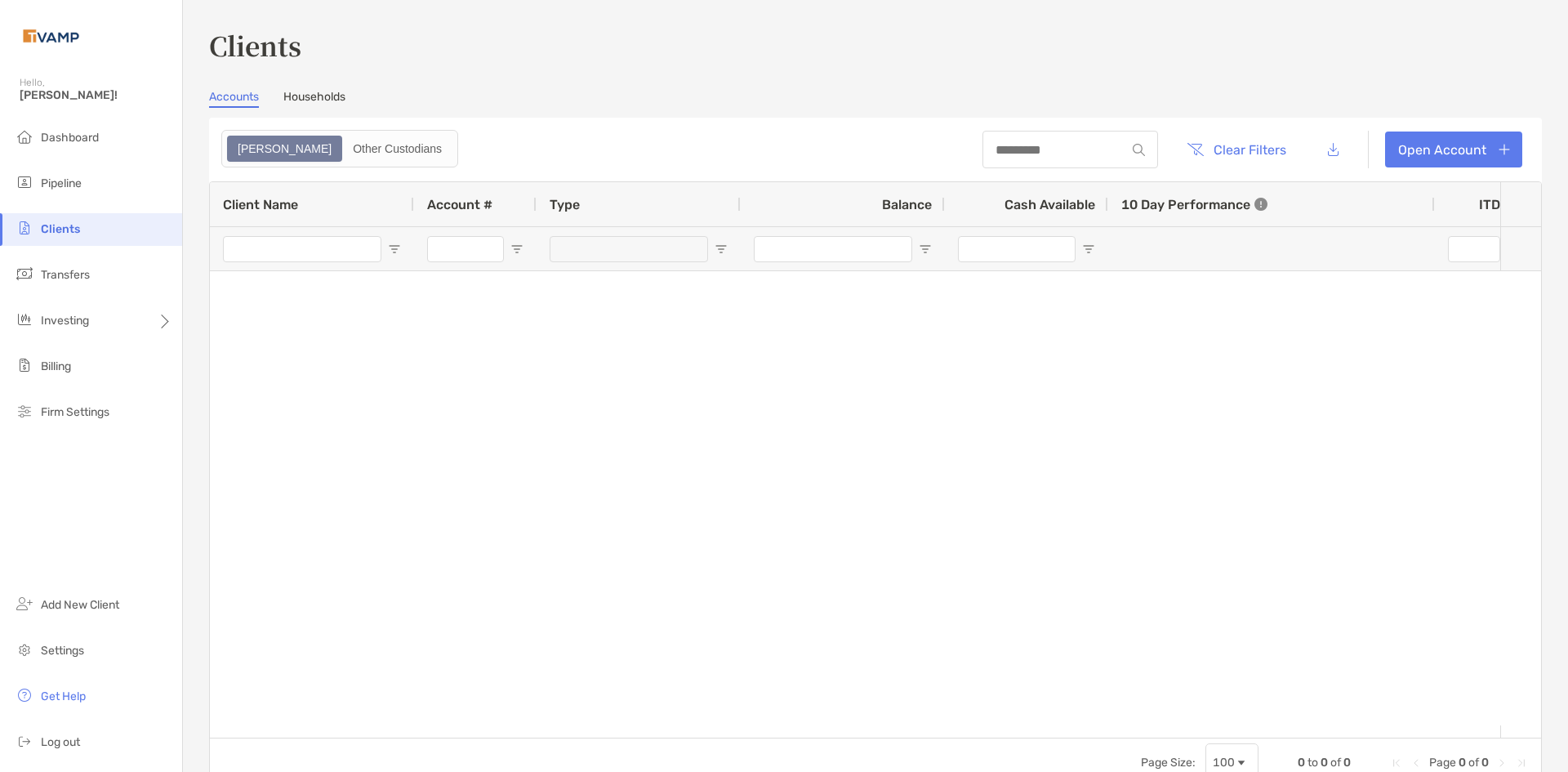
click at [336, 96] on link "Households" at bounding box center [314, 99] width 62 height 18
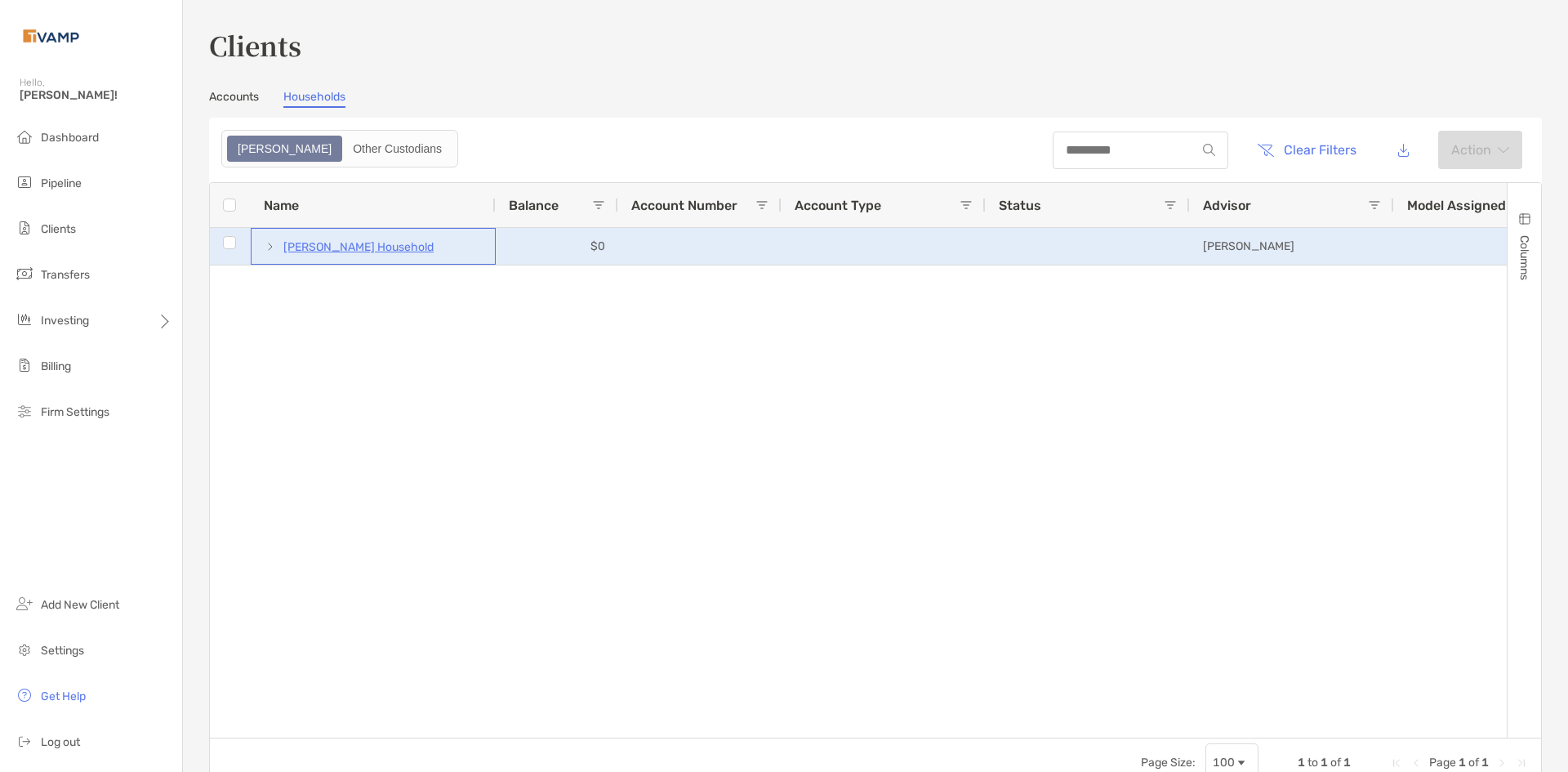
click at [271, 249] on span at bounding box center [270, 246] width 13 height 13
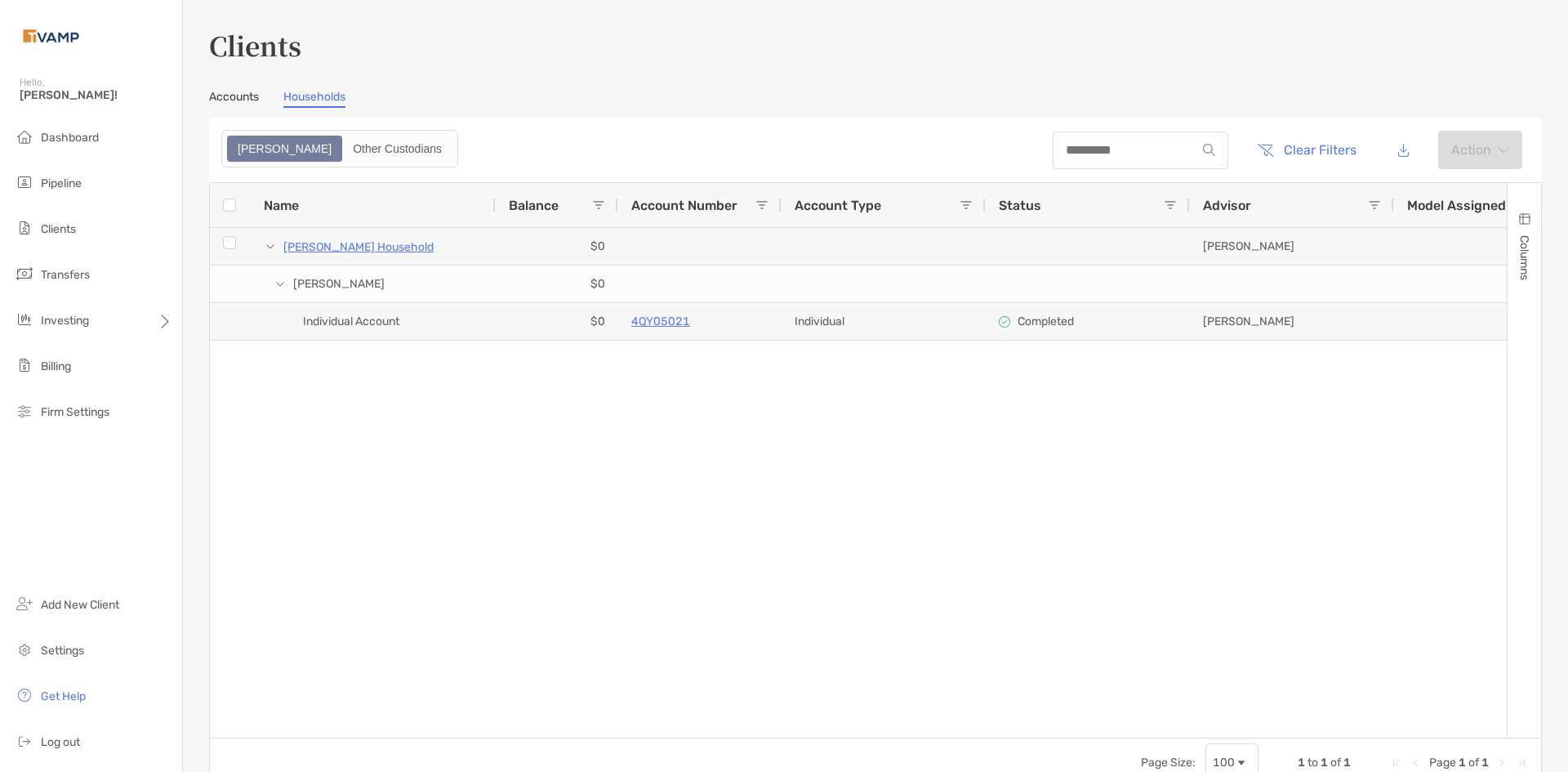
click at [242, 94] on link "Accounts" at bounding box center [234, 99] width 50 height 18
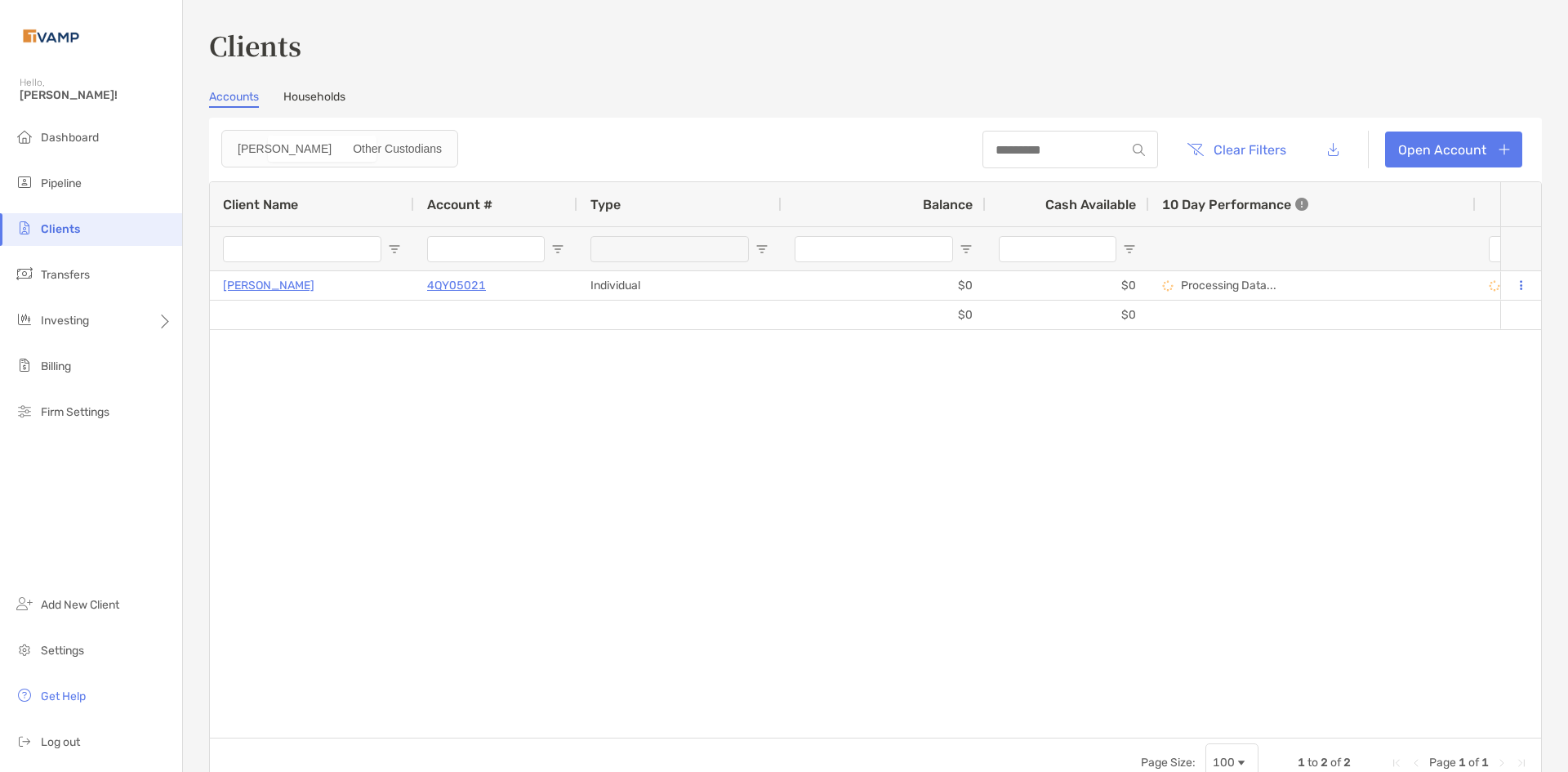
type input "***"
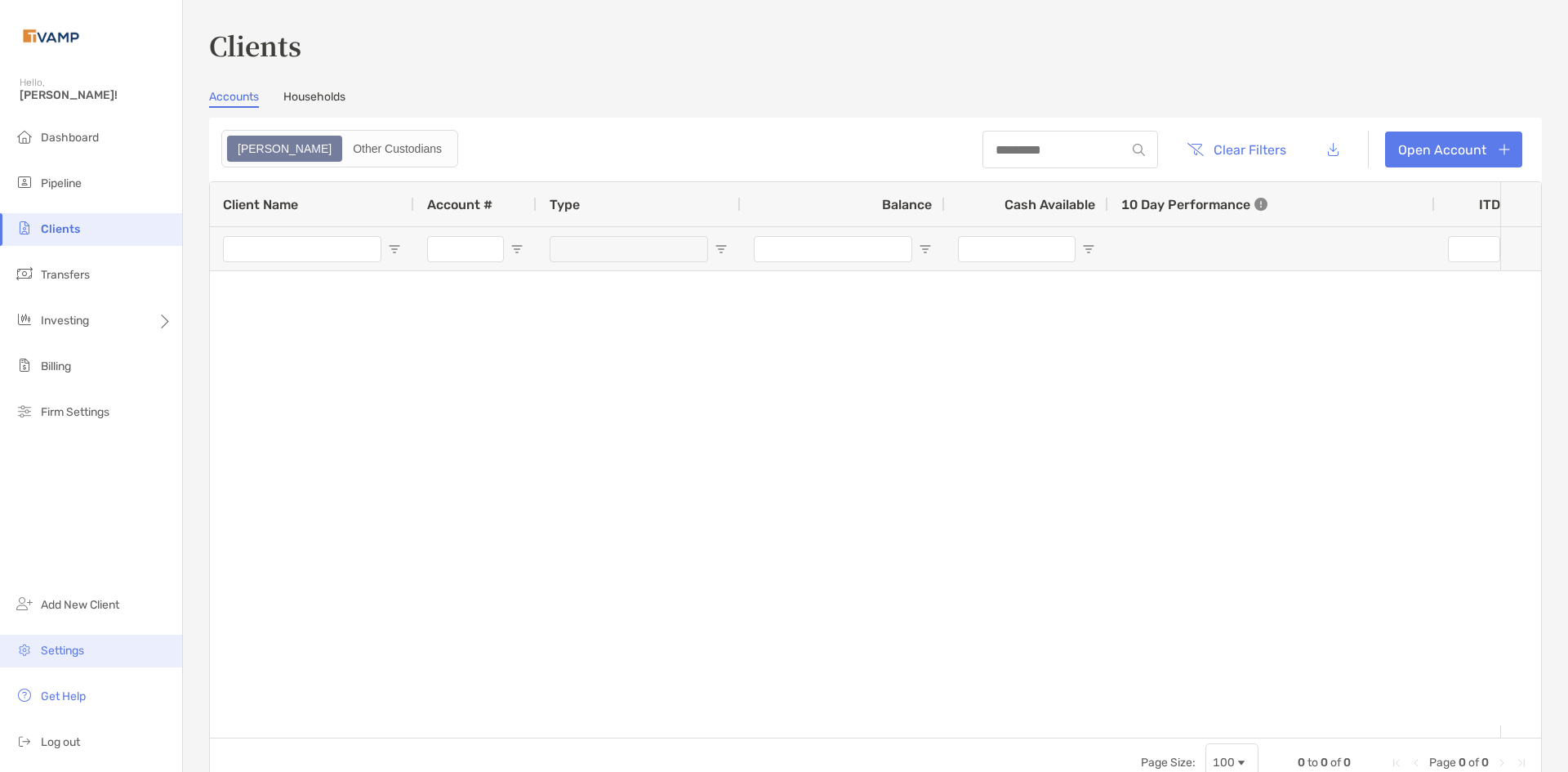
click at [61, 646] on span "Settings" at bounding box center [62, 650] width 43 height 14
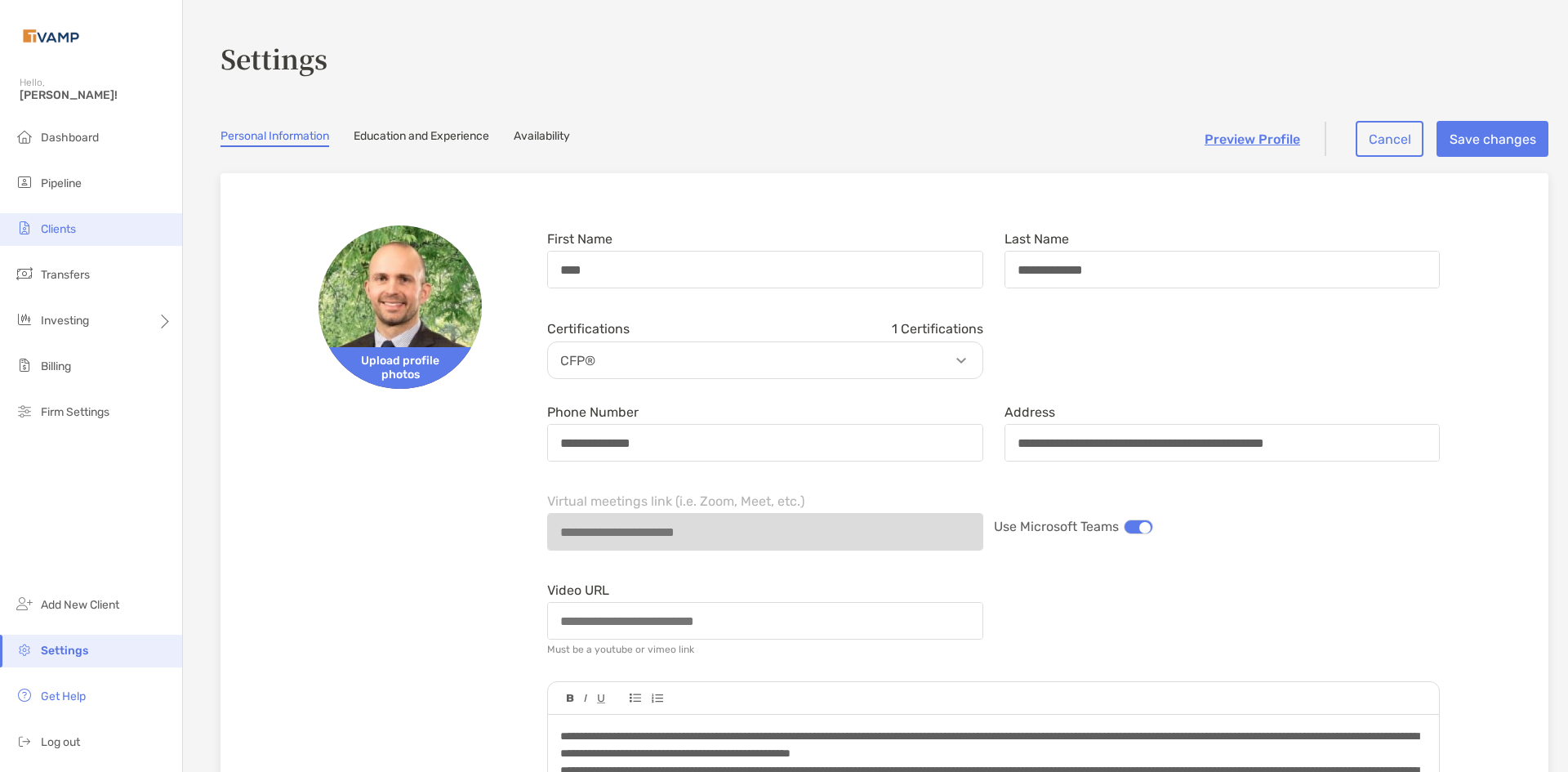
click at [51, 227] on span "Clients" at bounding box center [58, 229] width 35 height 14
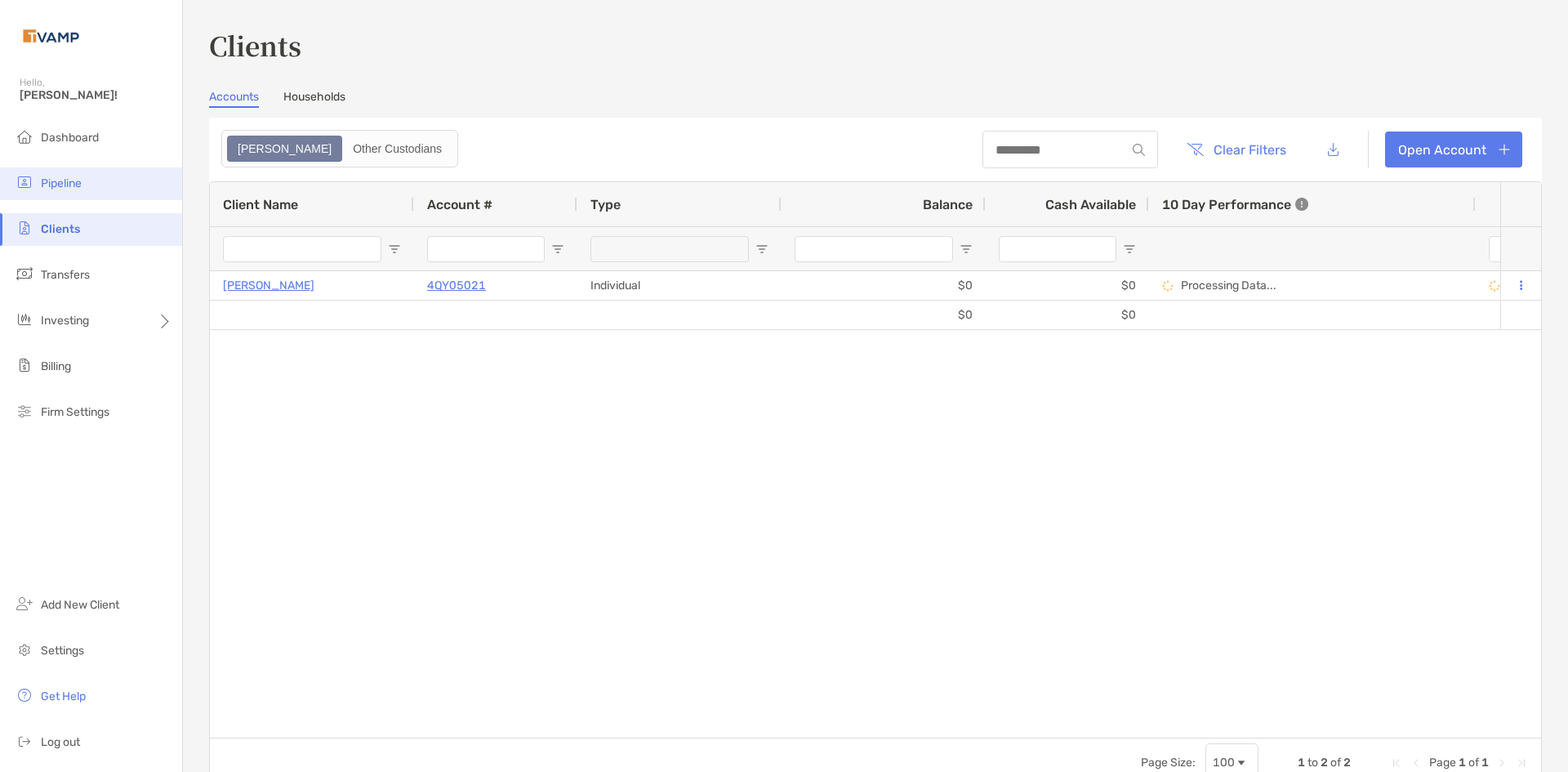
type input "***"
click at [65, 188] on span "Pipeline" at bounding box center [61, 183] width 41 height 14
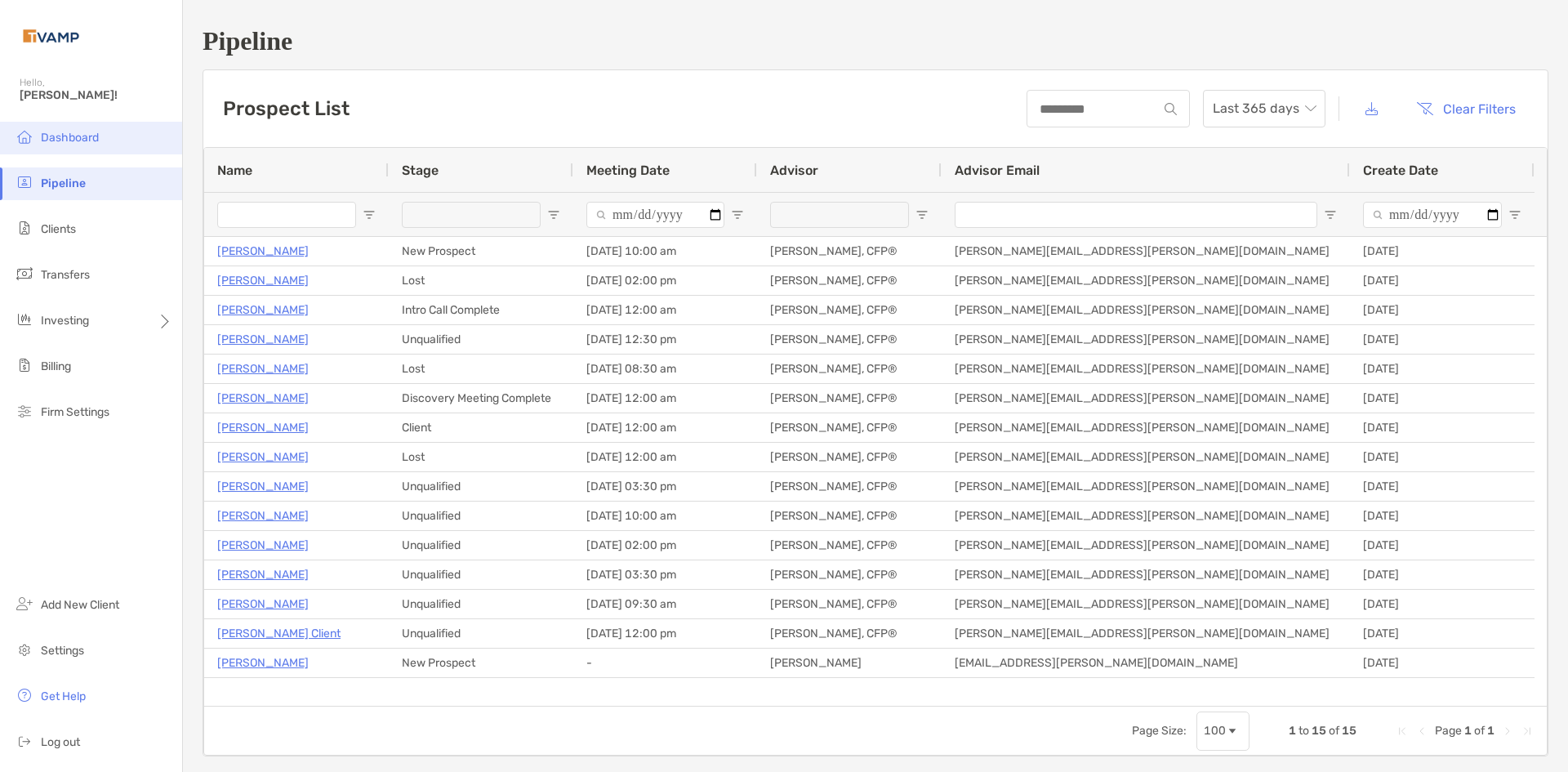
click at [77, 133] on span "Dashboard" at bounding box center [70, 138] width 58 height 14
